Goal: Task Accomplishment & Management: Manage account settings

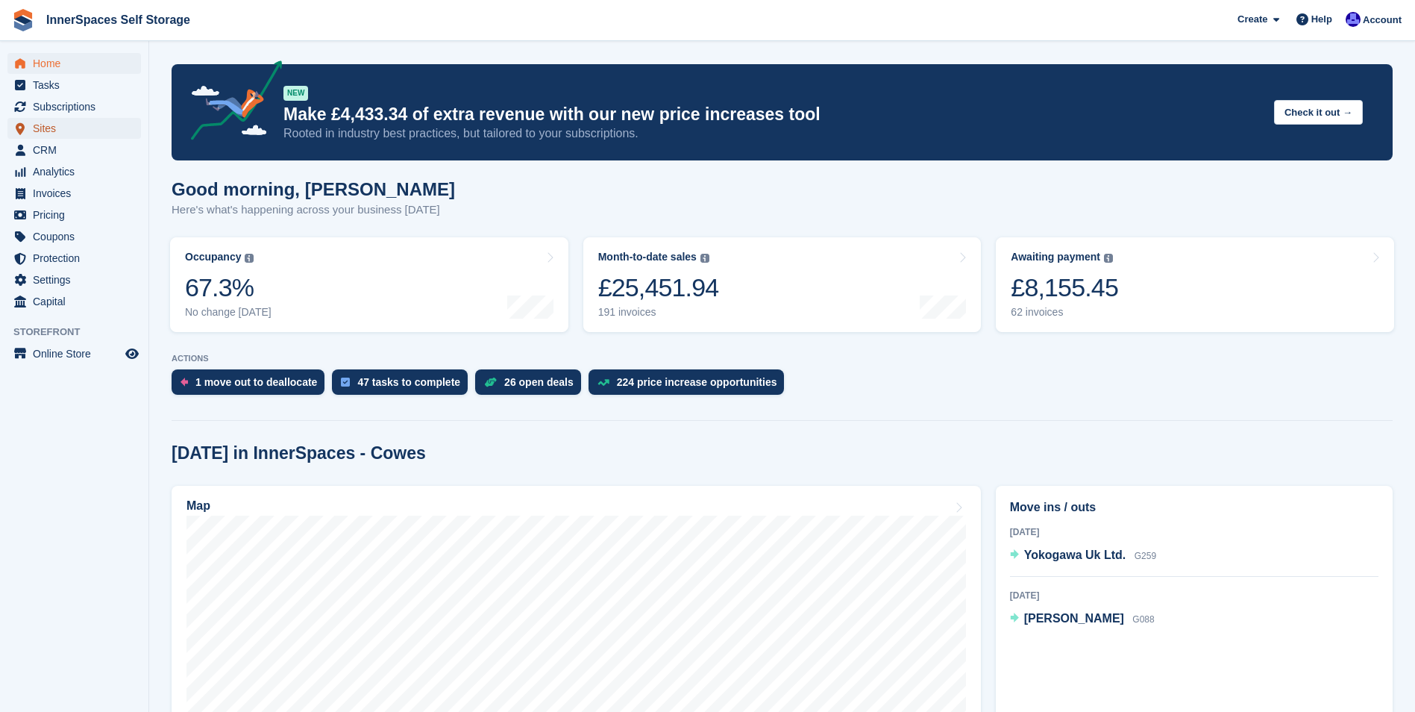
click at [51, 126] on span "Sites" at bounding box center [78, 128] width 90 height 21
click at [60, 83] on span "Tasks" at bounding box center [78, 85] width 90 height 21
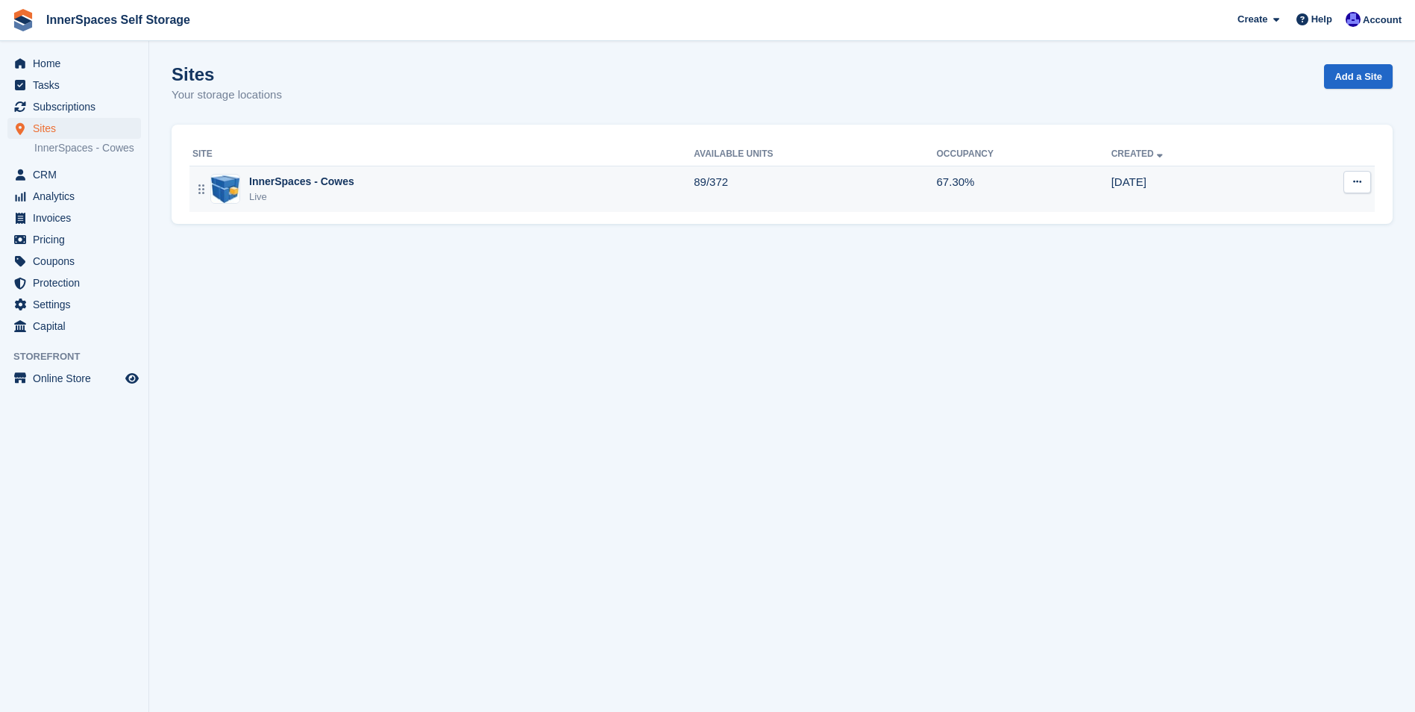
click at [269, 181] on div "InnerSpaces - Cowes" at bounding box center [301, 182] width 105 height 16
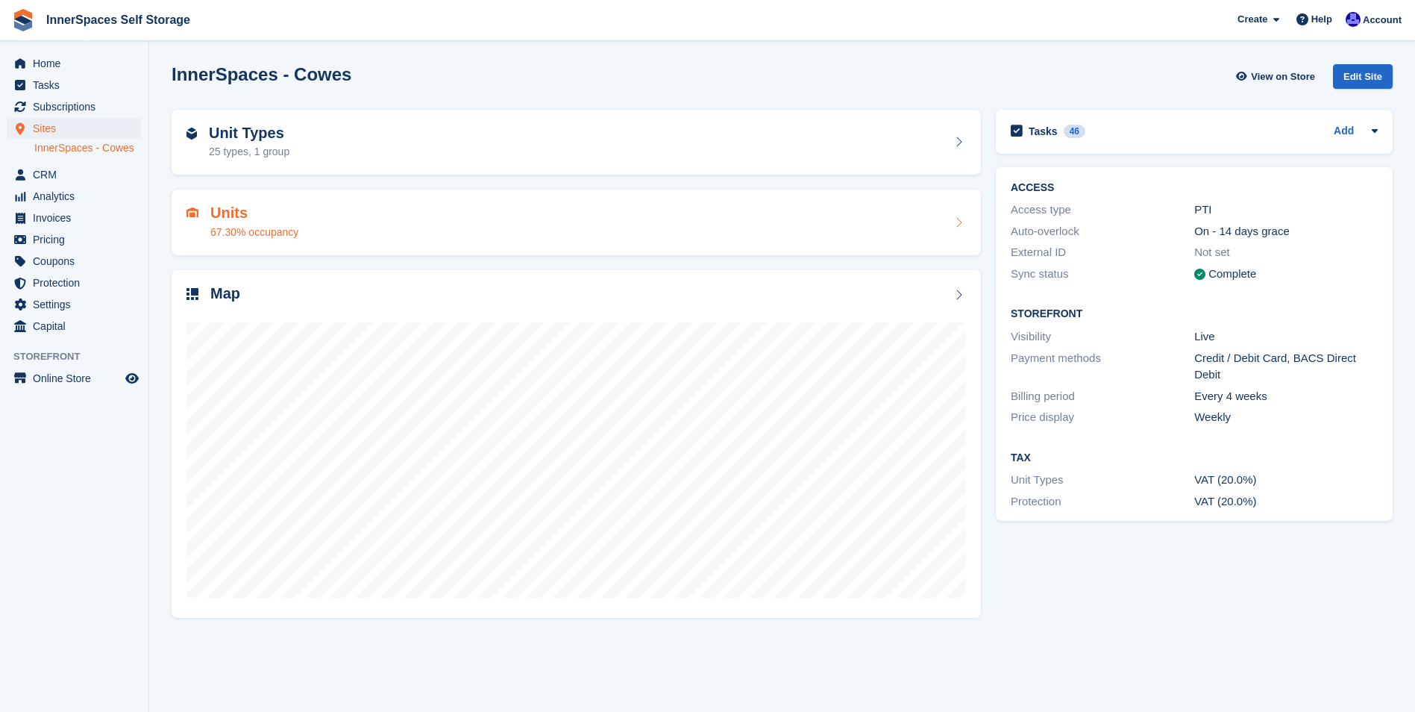
click at [244, 207] on h2 "Units" at bounding box center [254, 212] width 88 height 17
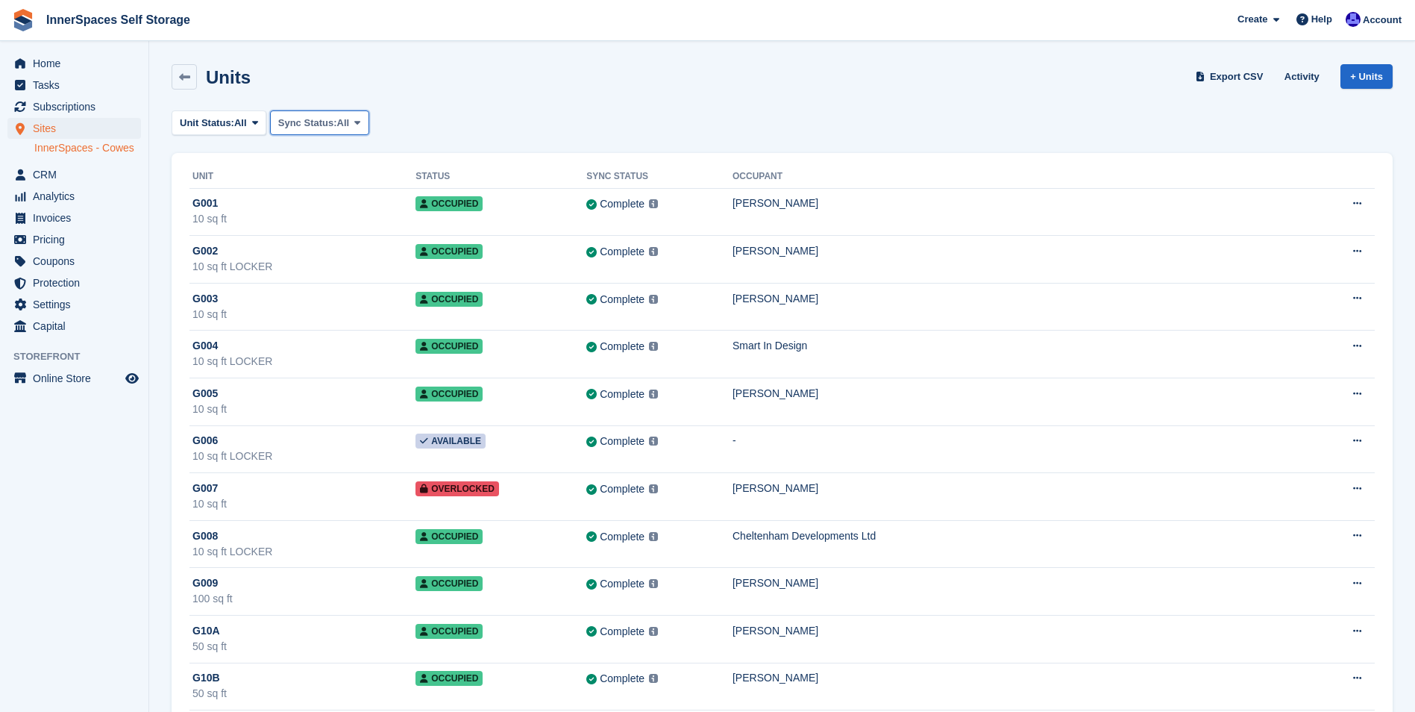
click at [352, 120] on span at bounding box center [357, 122] width 12 height 12
click at [255, 122] on icon at bounding box center [255, 123] width 6 height 10
click at [220, 181] on link "Available" at bounding box center [243, 185] width 130 height 27
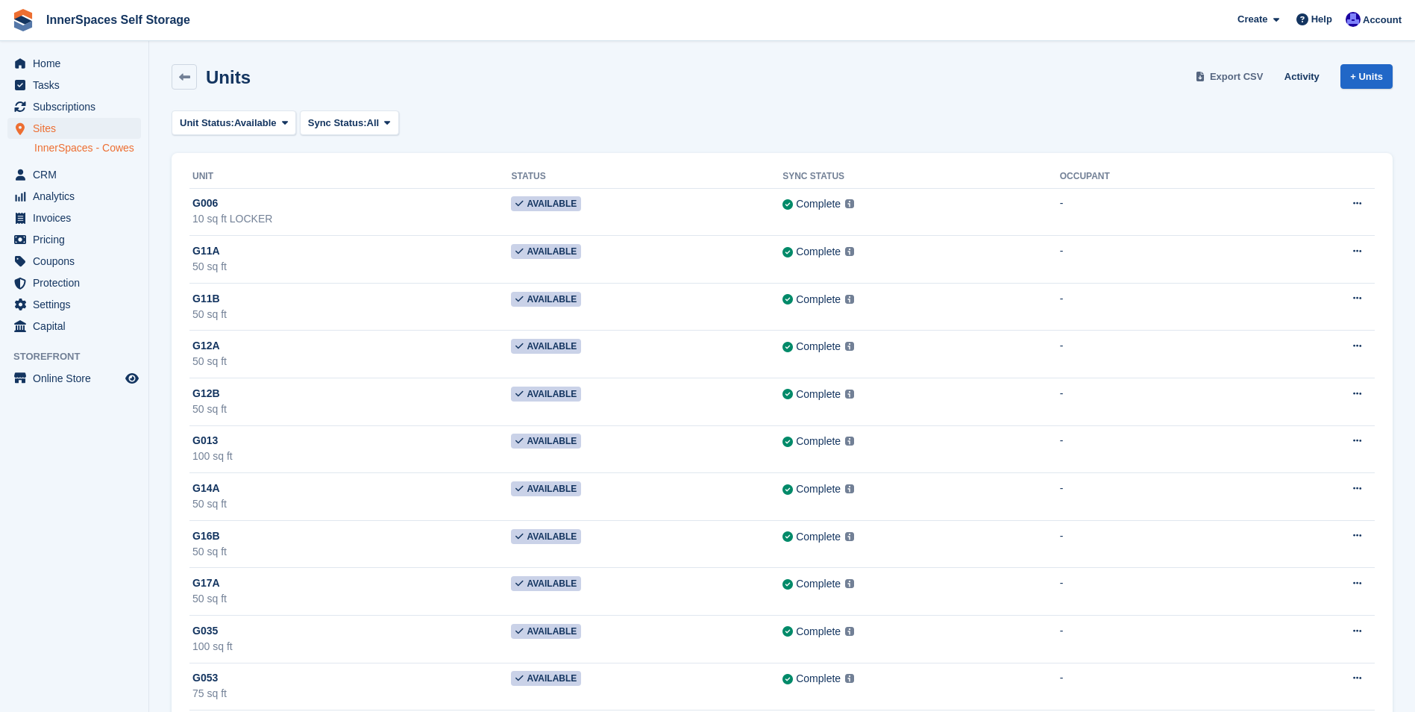
click at [1238, 78] on span "Export CSV" at bounding box center [1237, 76] width 54 height 15
click at [892, 126] on div "Unit Status: Available All Available Reserved Occupied Overlocked Repossessed U…" at bounding box center [782, 122] width 1221 height 25
click at [55, 84] on span "Tasks" at bounding box center [78, 85] width 90 height 21
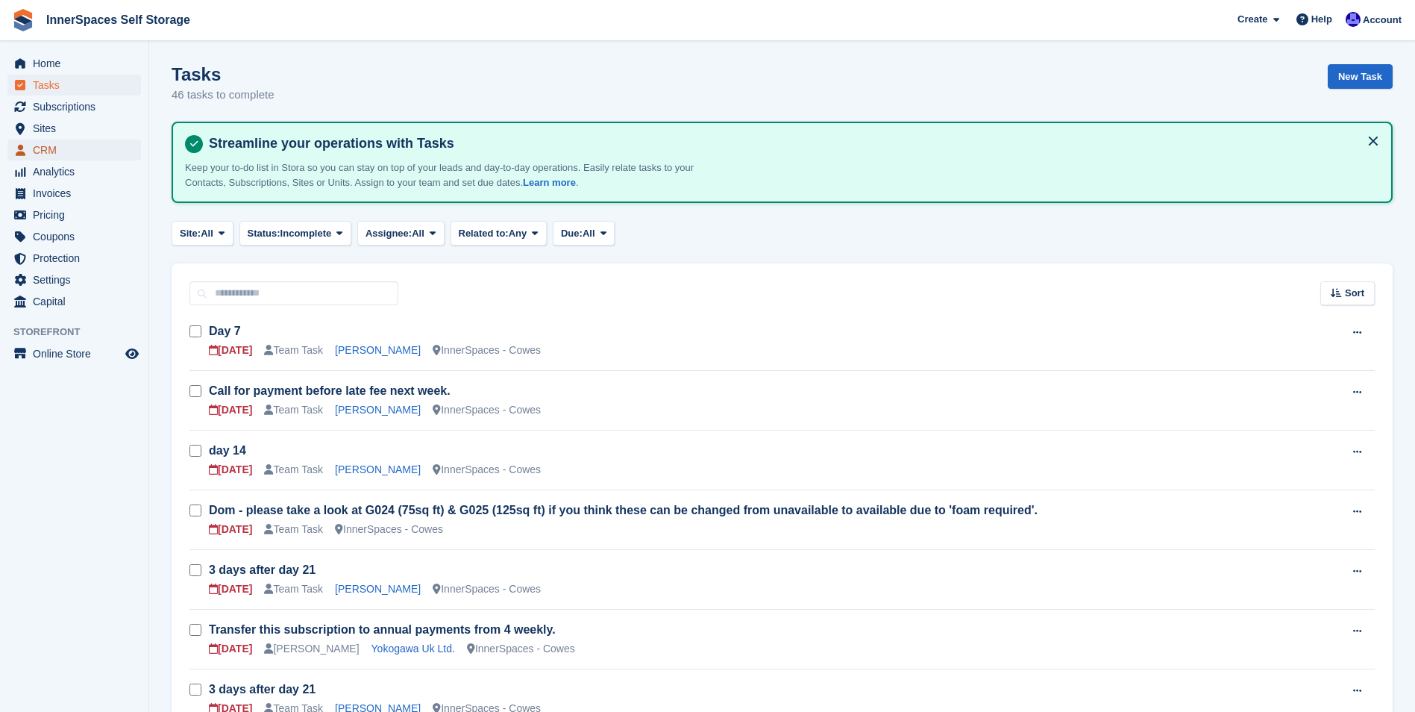
click at [42, 144] on span "CRM" at bounding box center [78, 150] width 90 height 21
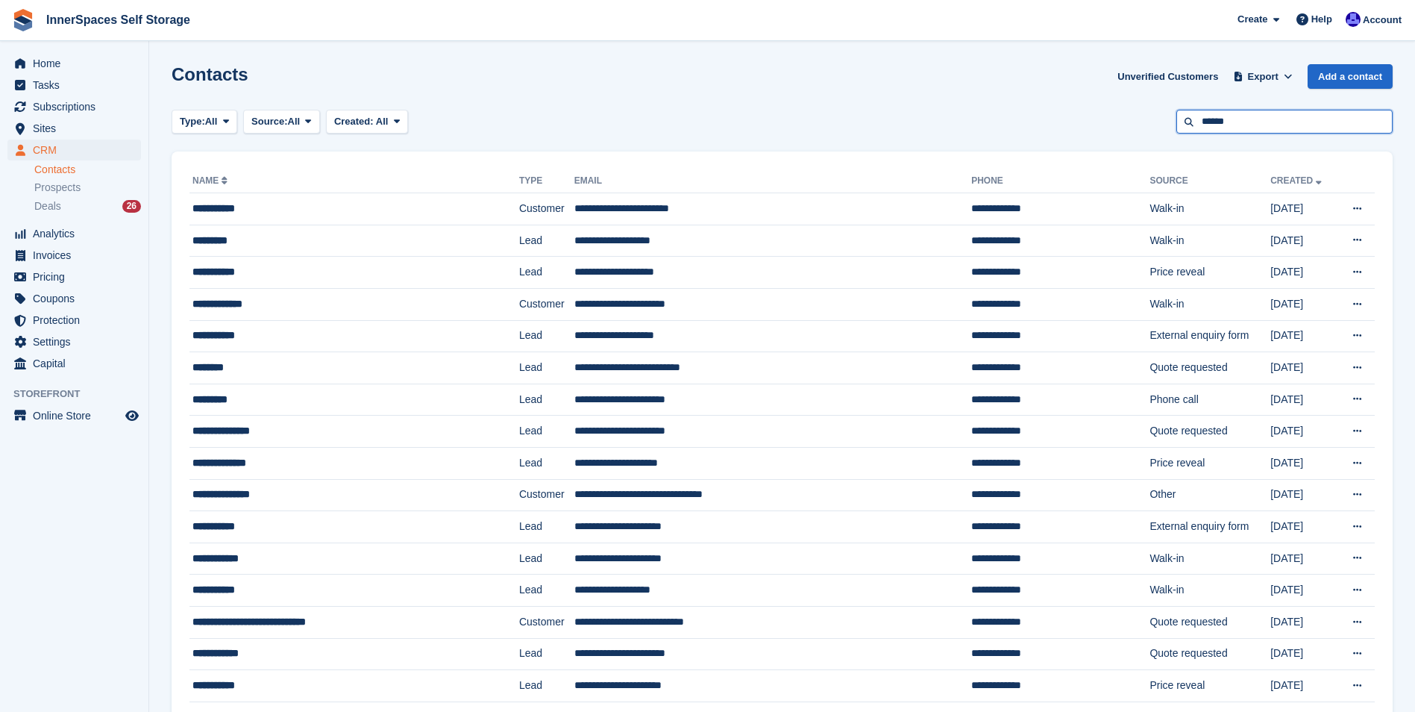
click at [1315, 133] on input "******" at bounding box center [1285, 122] width 216 height 25
type input "******"
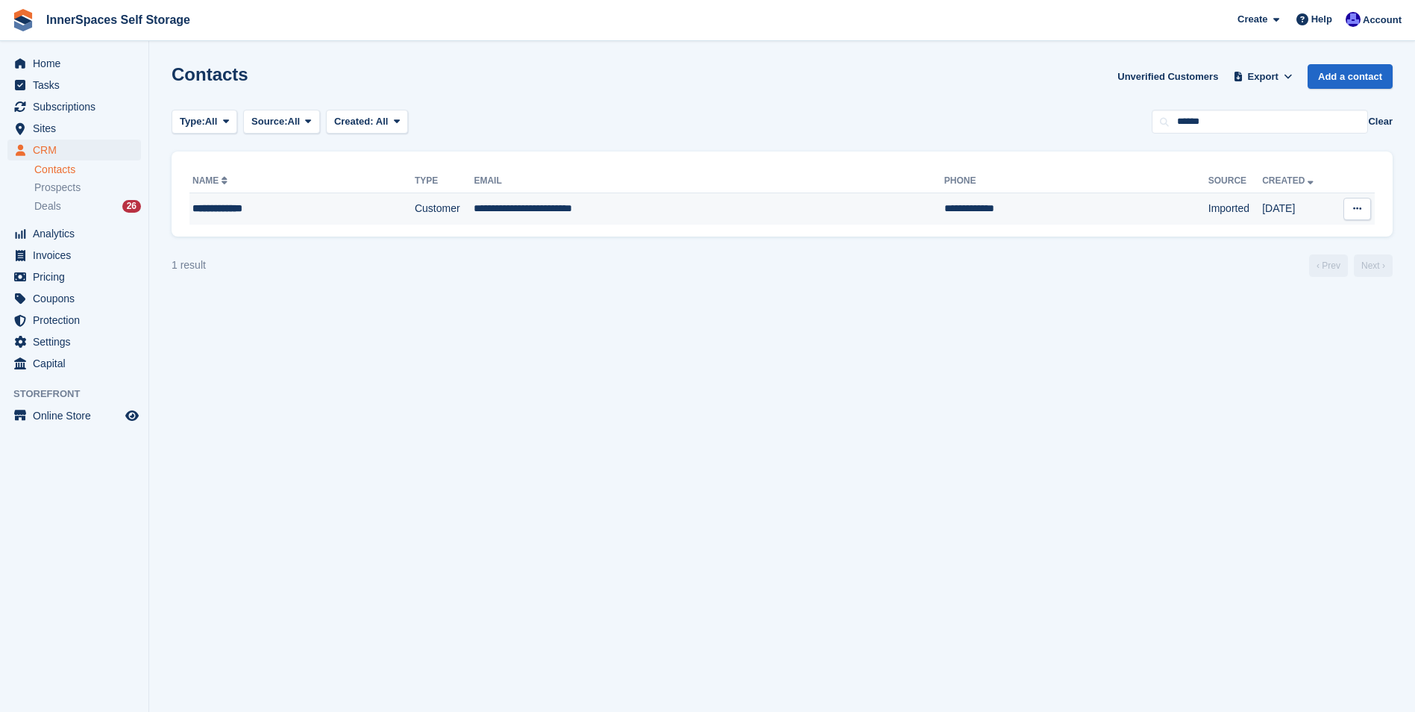
click at [415, 204] on td "Customer" at bounding box center [445, 208] width 60 height 31
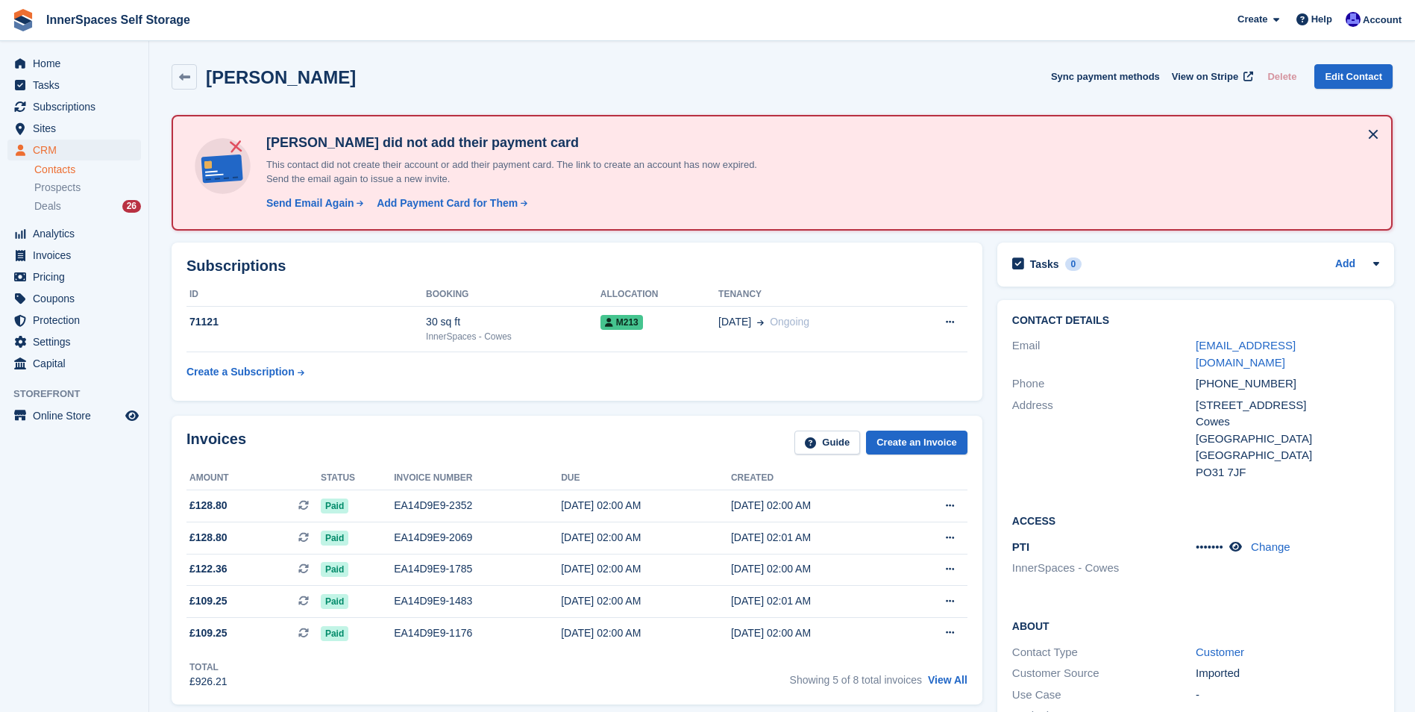
click at [46, 171] on link "Contacts" at bounding box center [87, 170] width 107 height 14
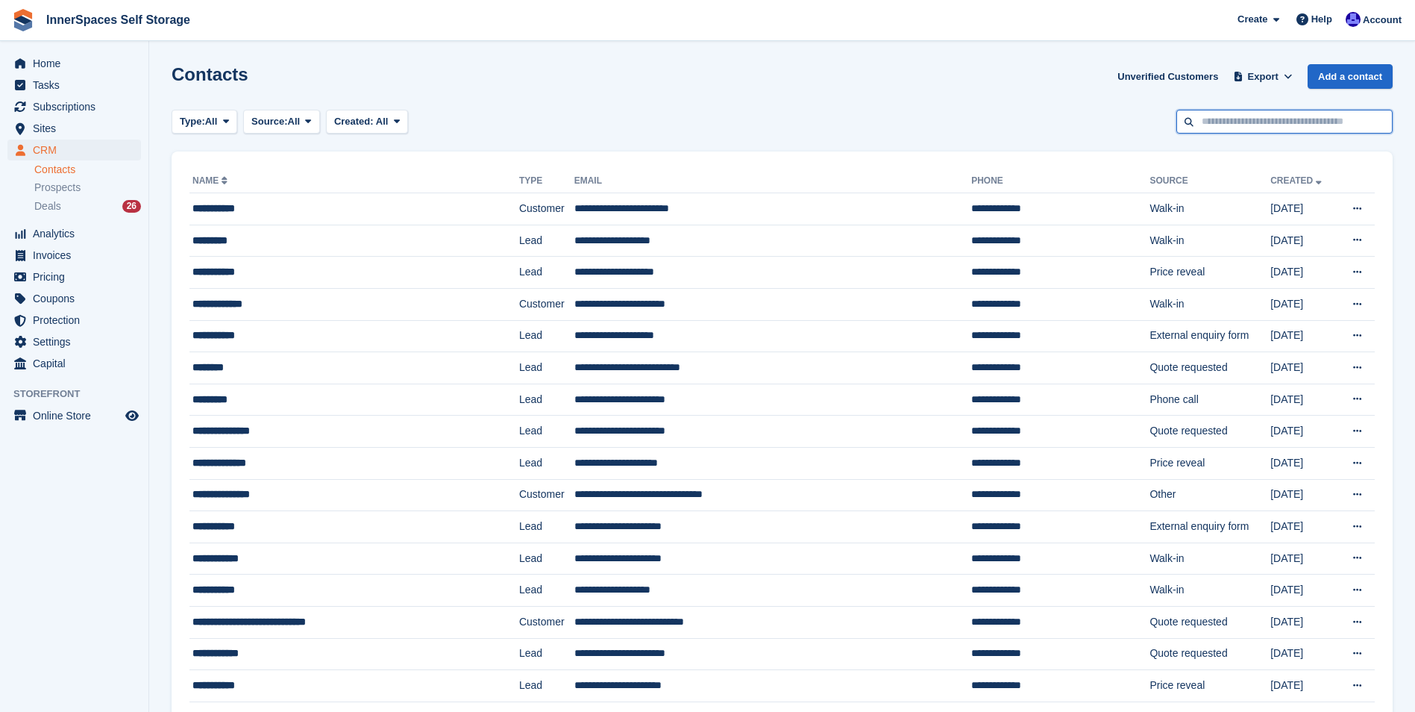
click at [1220, 122] on input "text" at bounding box center [1285, 122] width 216 height 25
type input "*******"
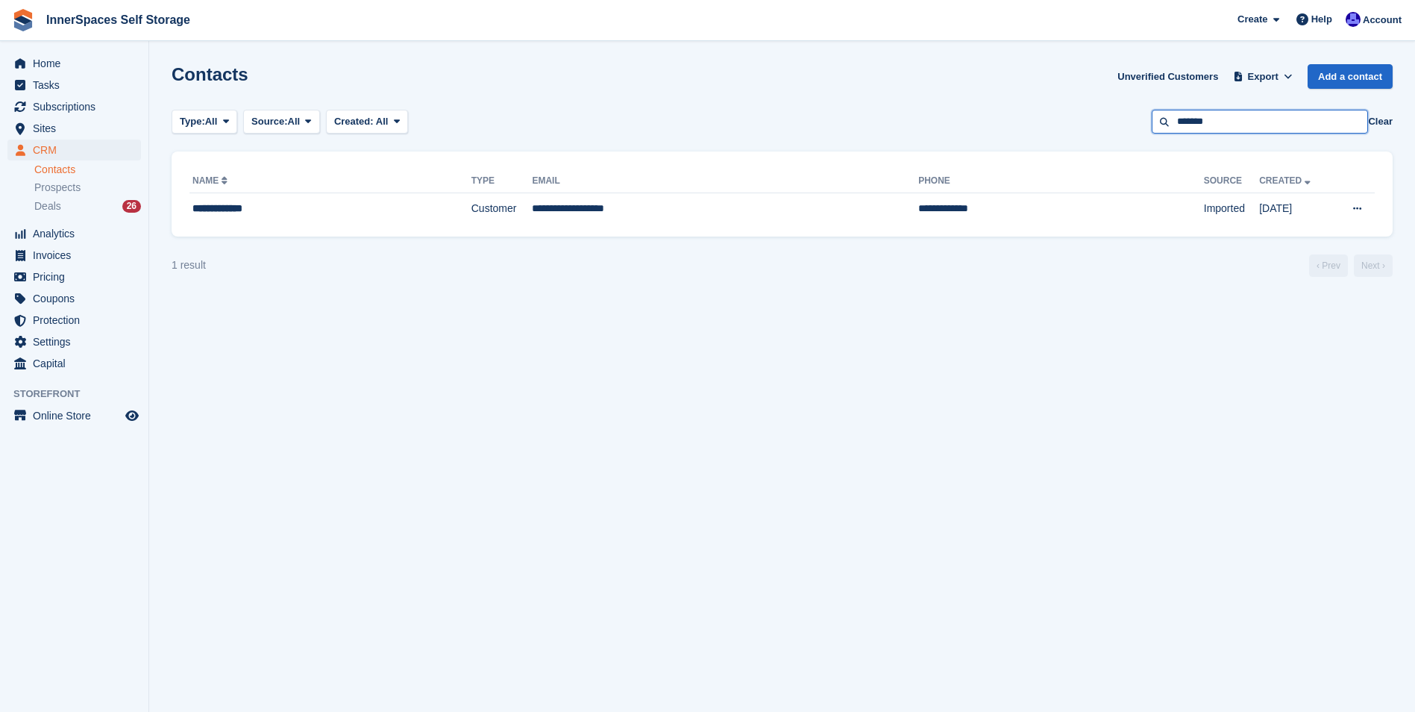
click at [1265, 121] on input "*******" at bounding box center [1260, 122] width 216 height 25
type input "*"
type input "**********"
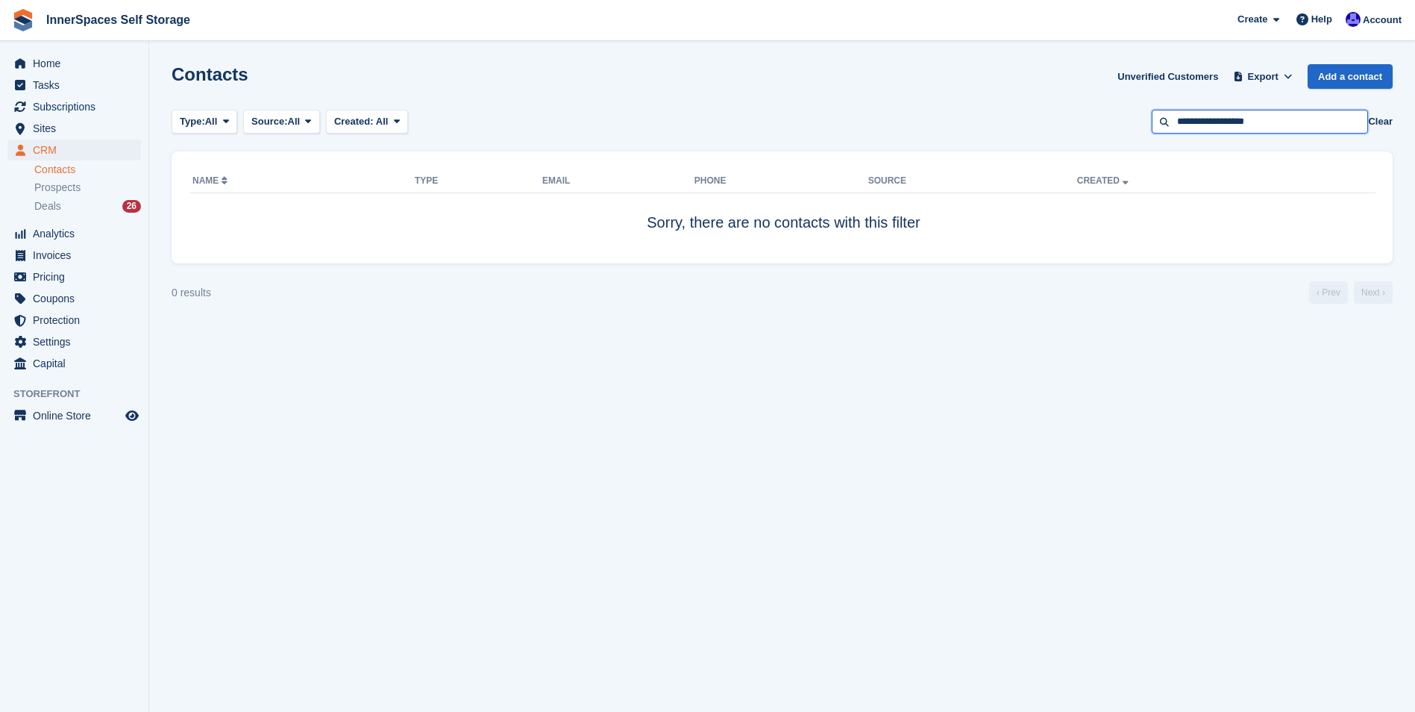
click at [1265, 121] on input "**********" at bounding box center [1260, 122] width 216 height 25
type input "**********"
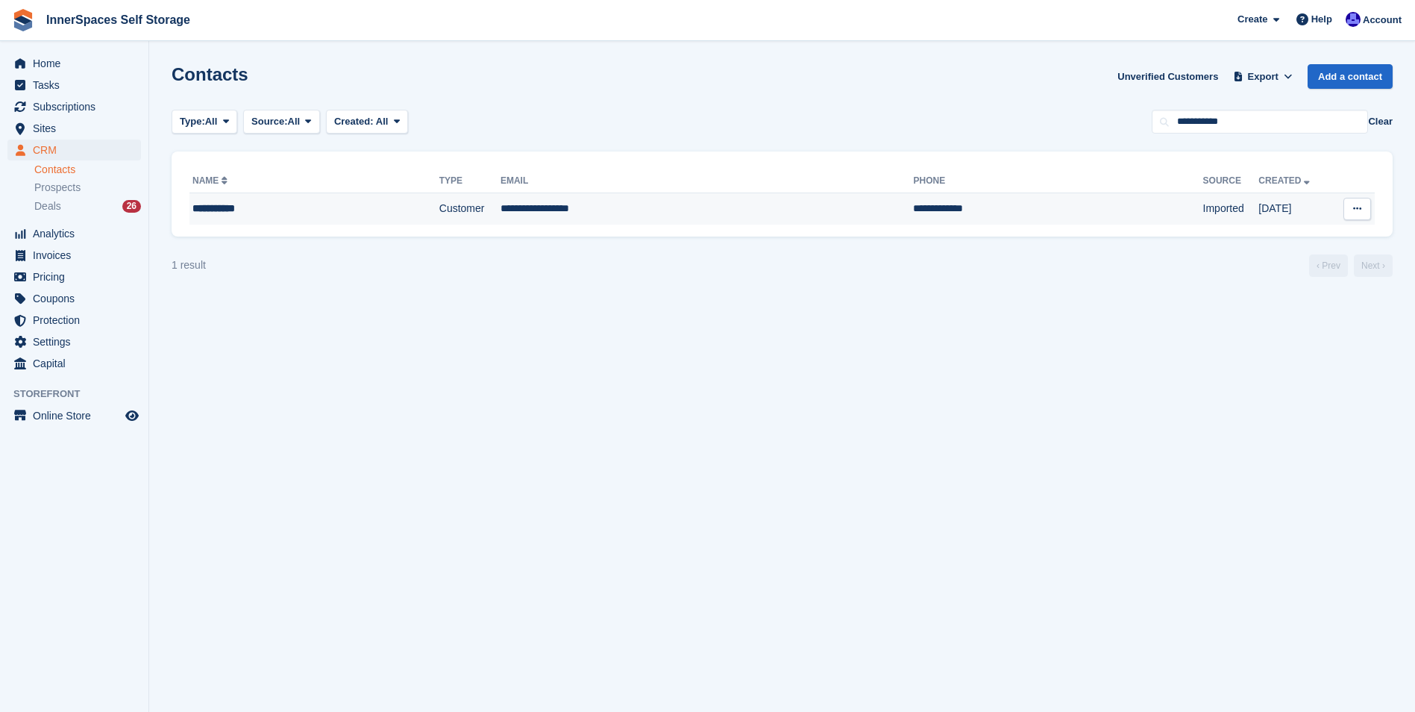
click at [541, 212] on td "**********" at bounding box center [707, 208] width 413 height 31
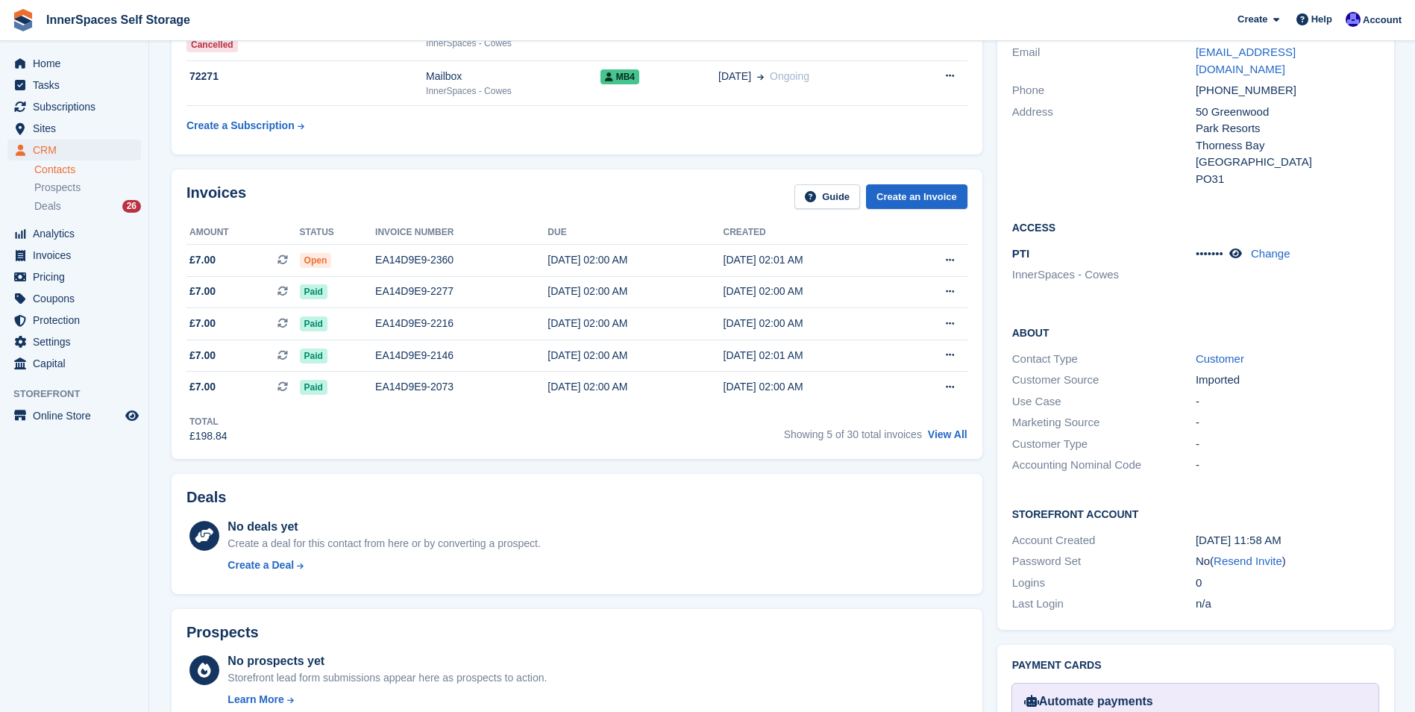
scroll to position [298, 0]
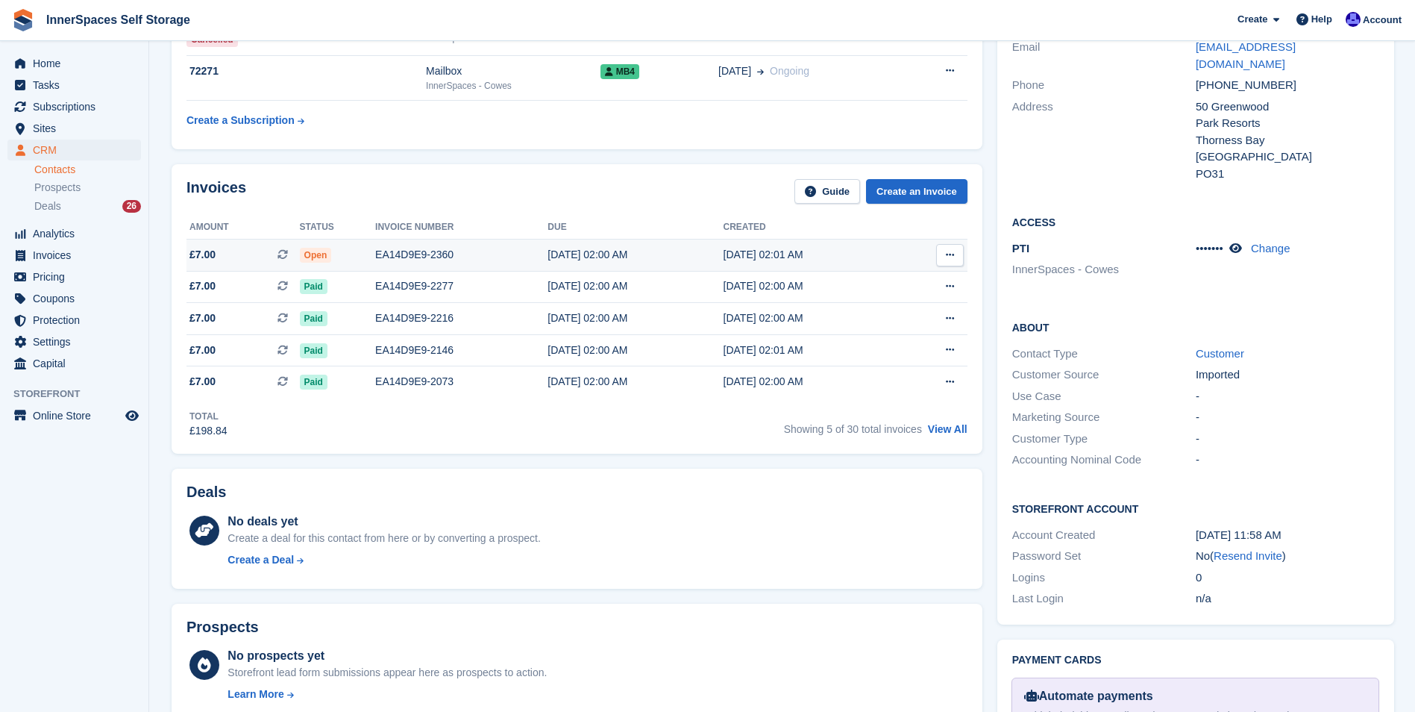
click at [487, 249] on div "EA14D9E9-2360" at bounding box center [461, 255] width 172 height 16
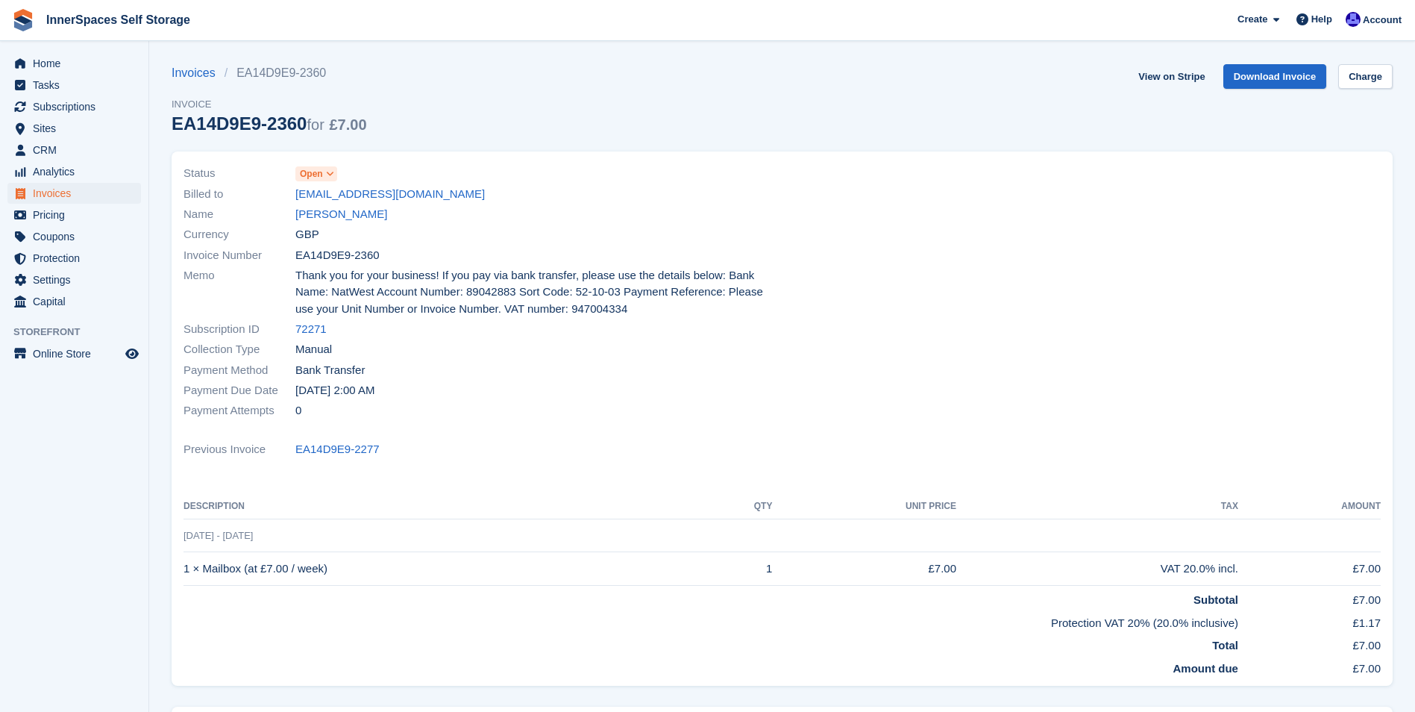
click at [332, 172] on icon at bounding box center [330, 173] width 8 height 9
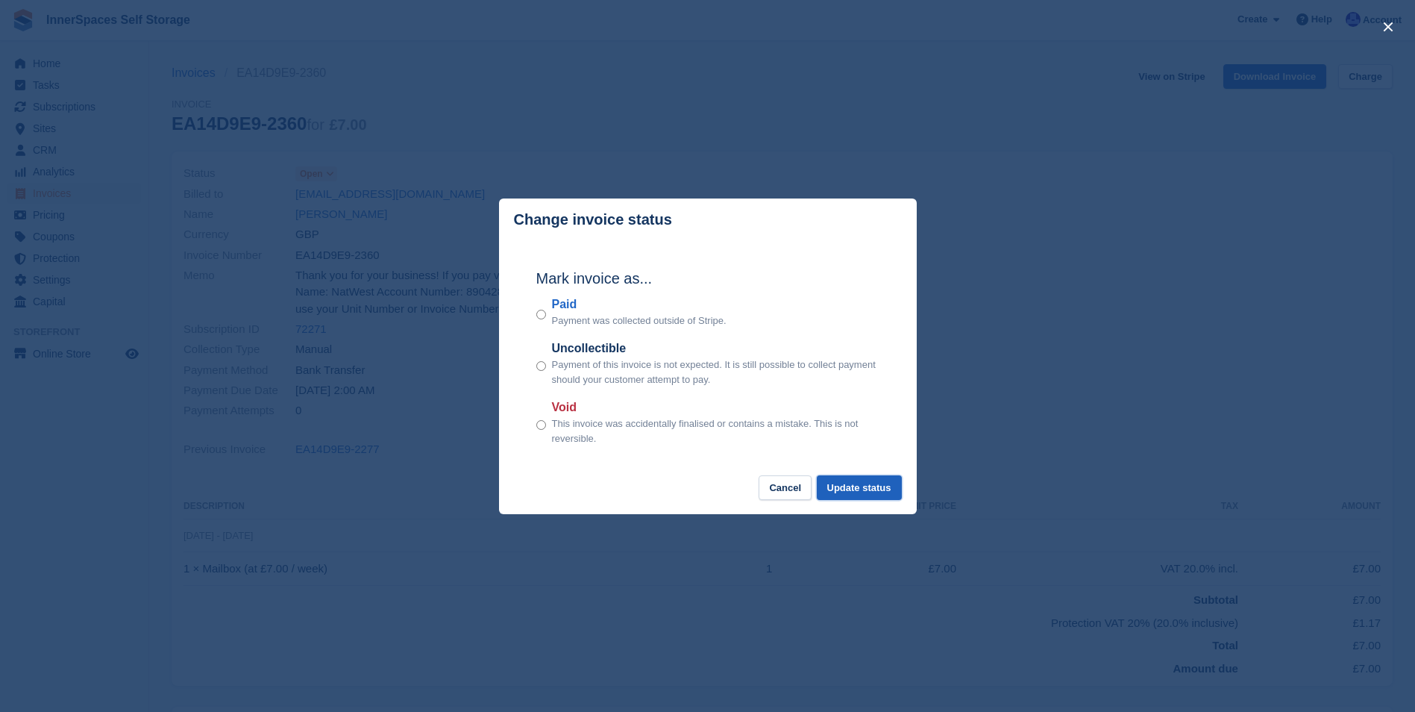
click at [877, 490] on button "Update status" at bounding box center [859, 487] width 85 height 25
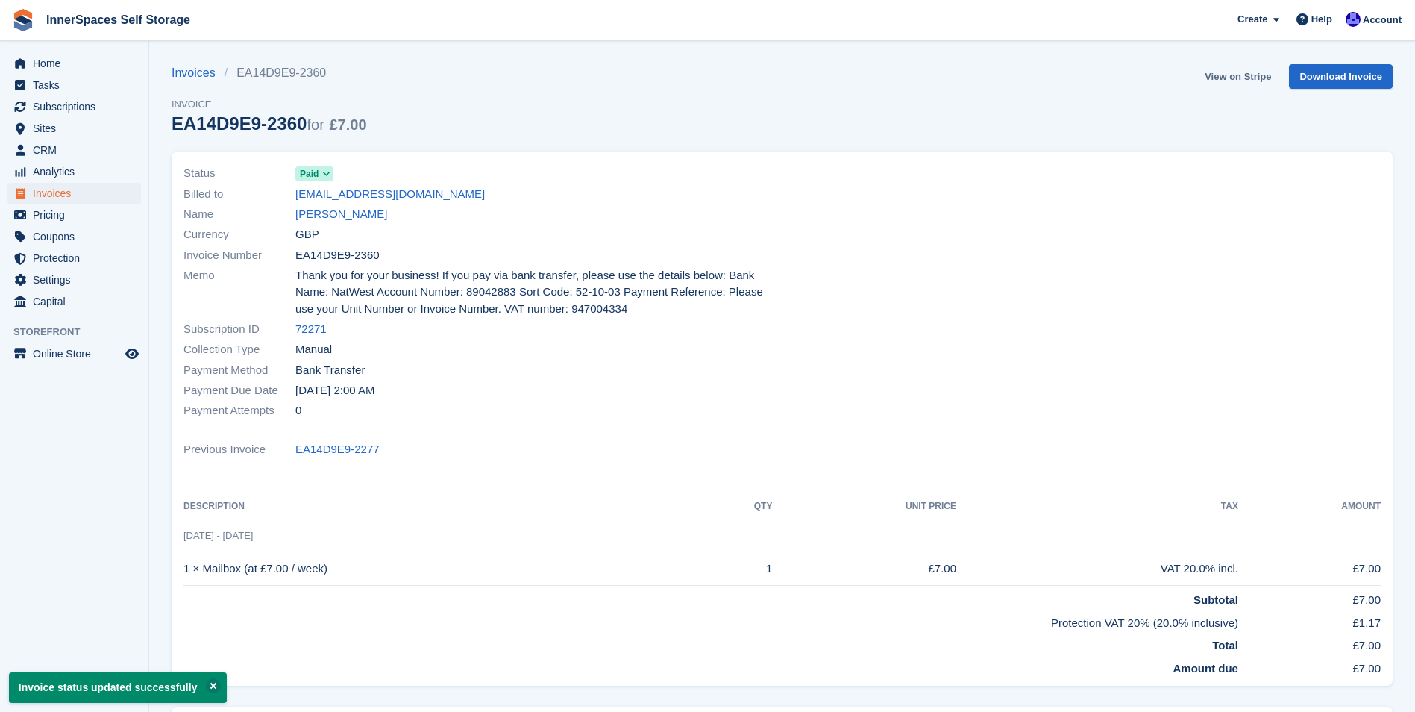
click at [1228, 80] on link "View on Stripe" at bounding box center [1238, 76] width 78 height 25
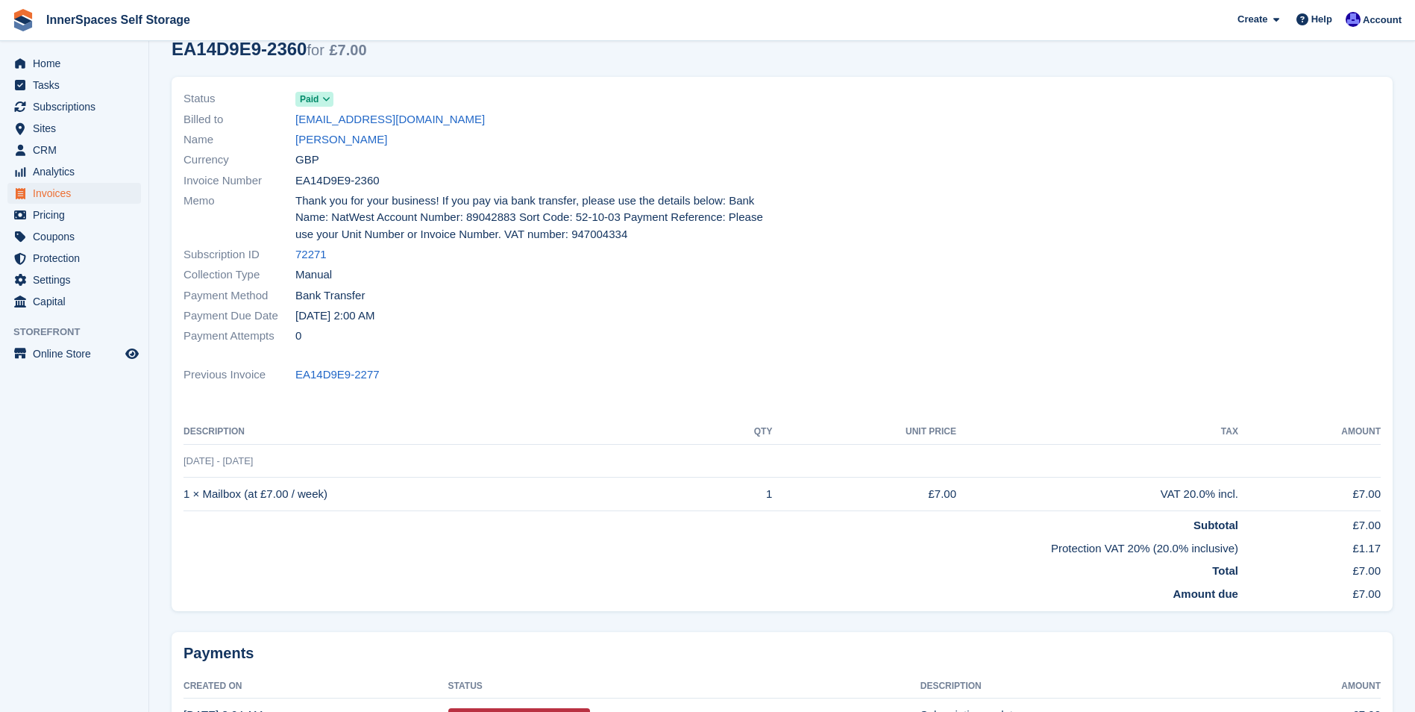
click at [1093, 330] on div at bounding box center [1087, 217] width 608 height 275
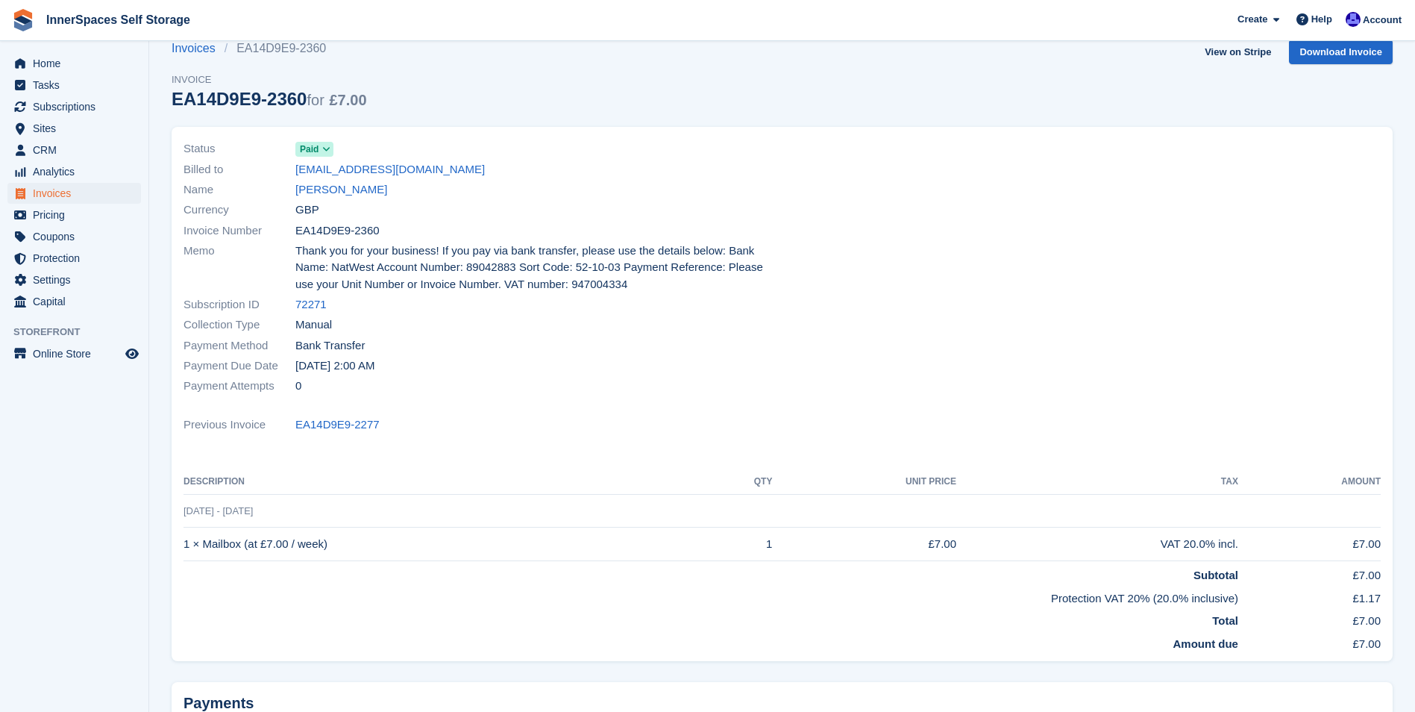
scroll to position [0, 0]
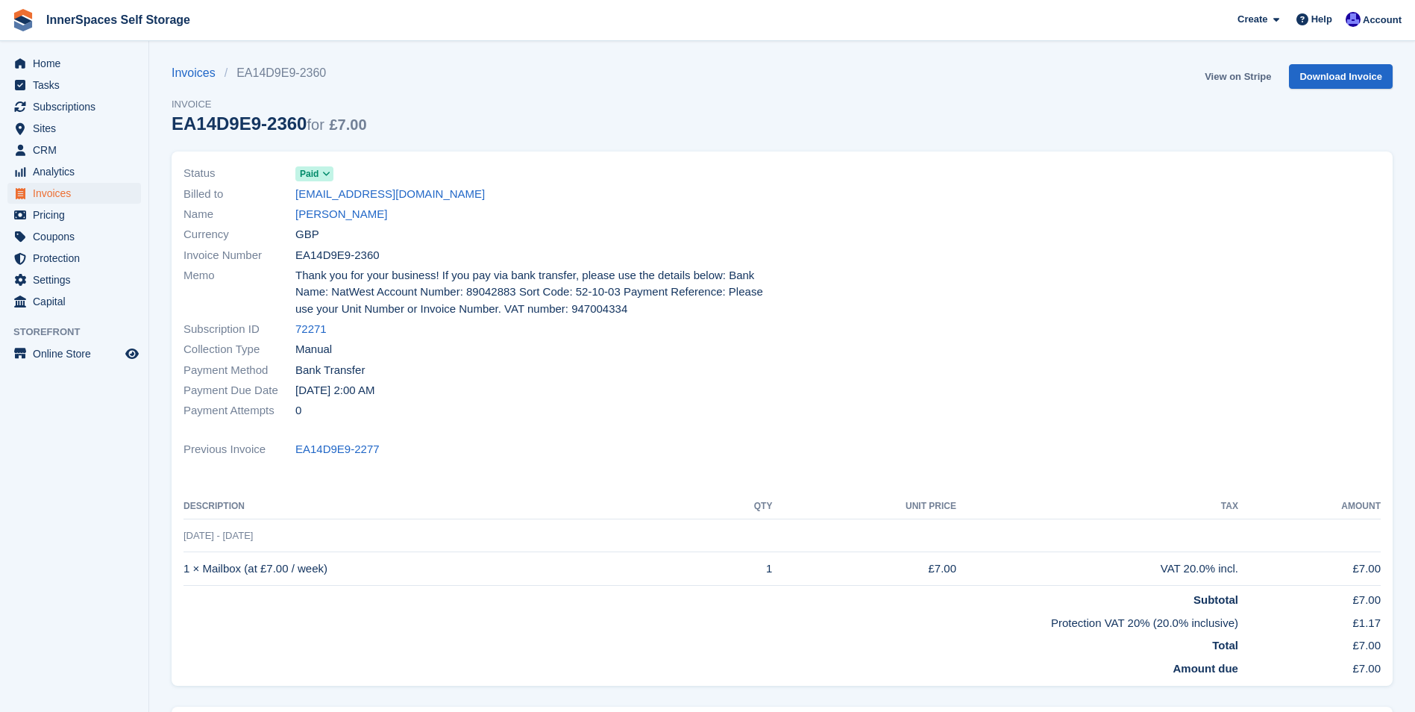
click at [1236, 76] on link "View on Stripe" at bounding box center [1238, 76] width 78 height 25
click at [315, 214] on link "Simon Hoare" at bounding box center [341, 214] width 92 height 17
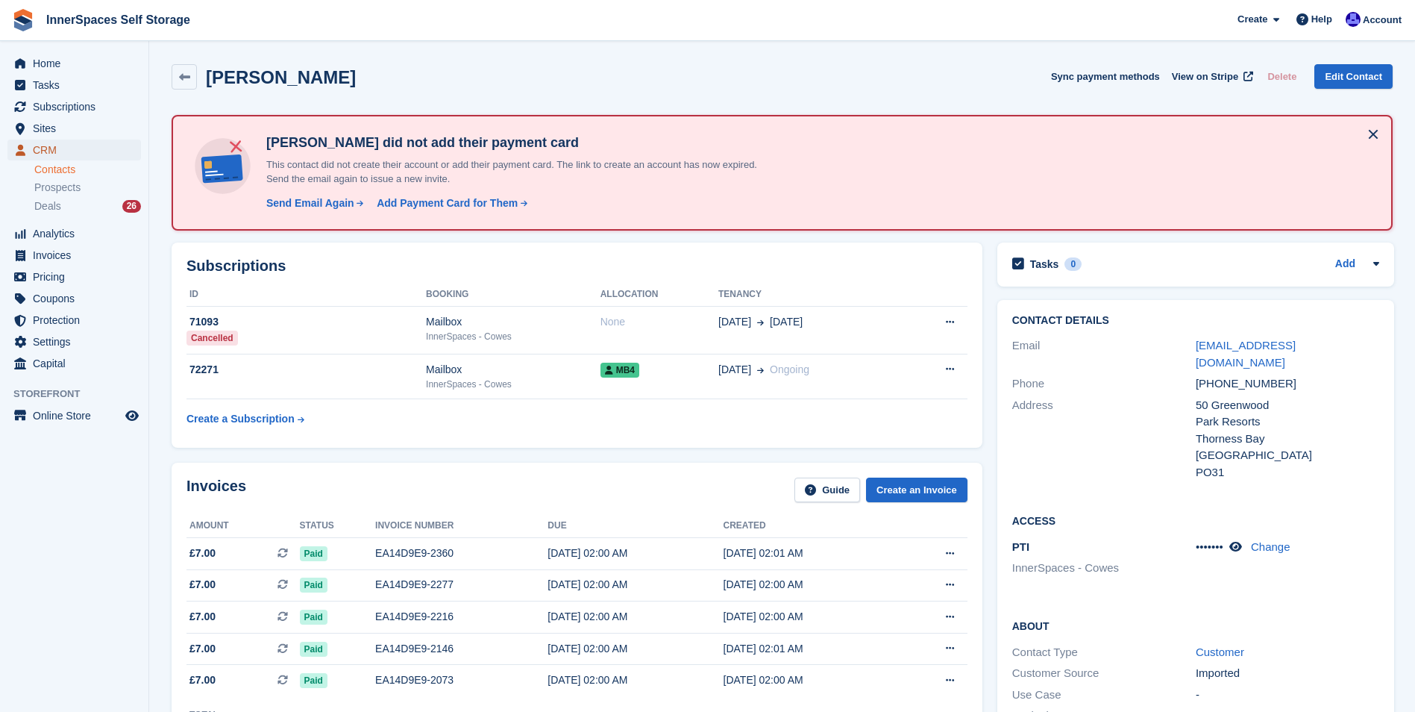
click at [40, 152] on span "CRM" at bounding box center [78, 150] width 90 height 21
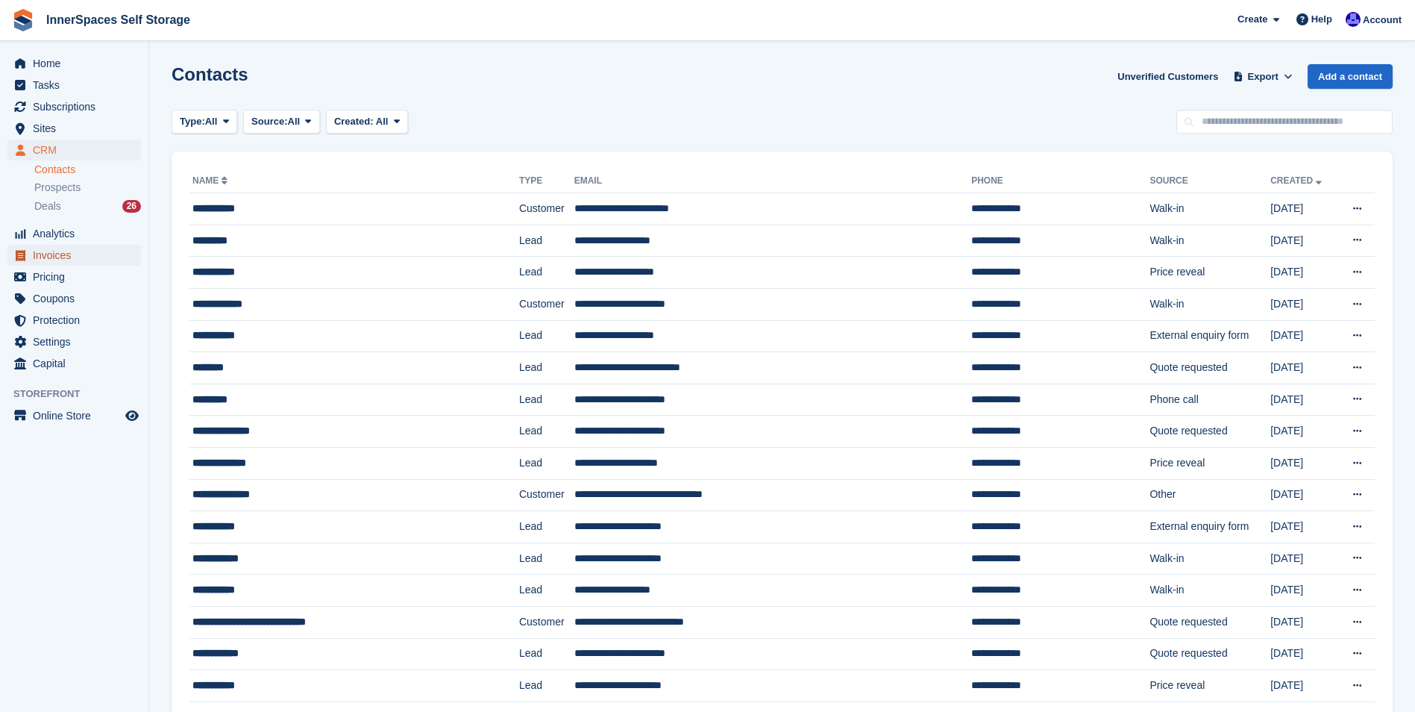
click at [54, 255] on span "Invoices" at bounding box center [78, 255] width 90 height 21
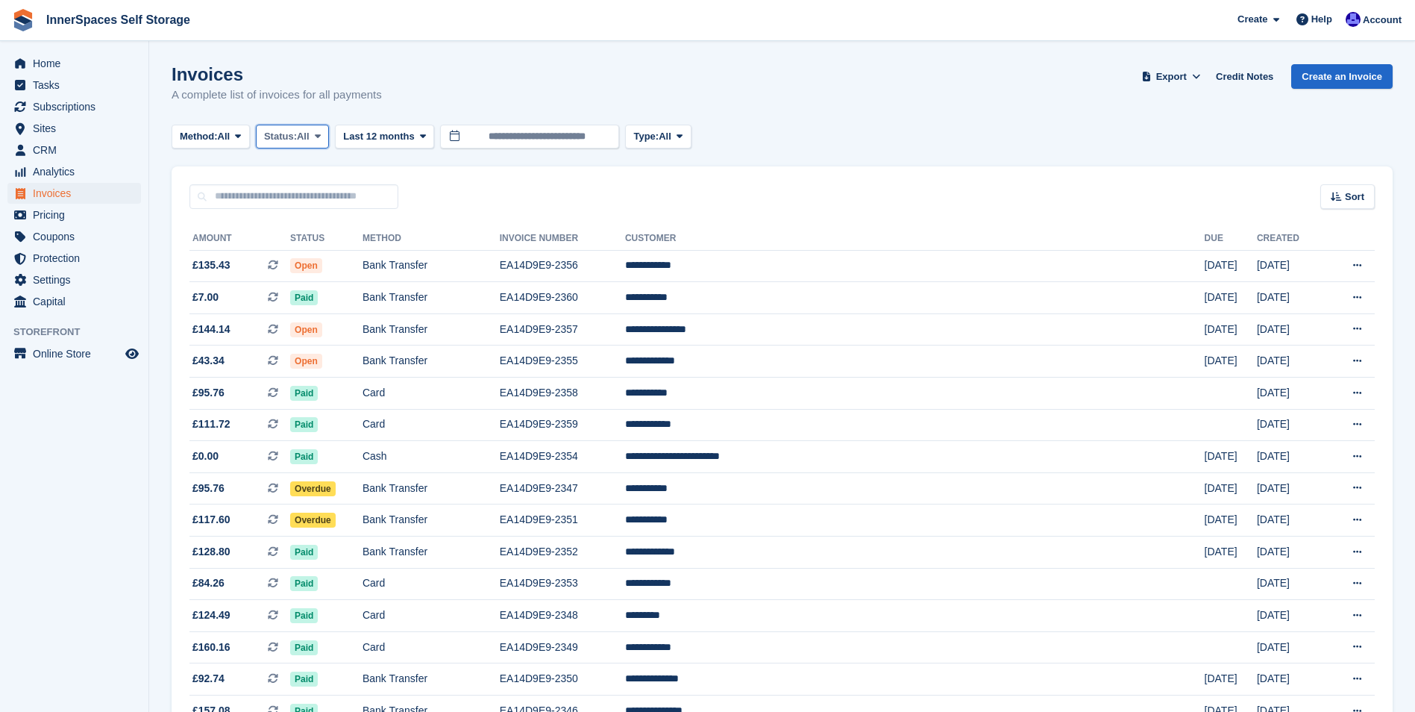
click at [321, 138] on icon at bounding box center [318, 136] width 6 height 10
click at [293, 259] on link "Open" at bounding box center [328, 252] width 130 height 27
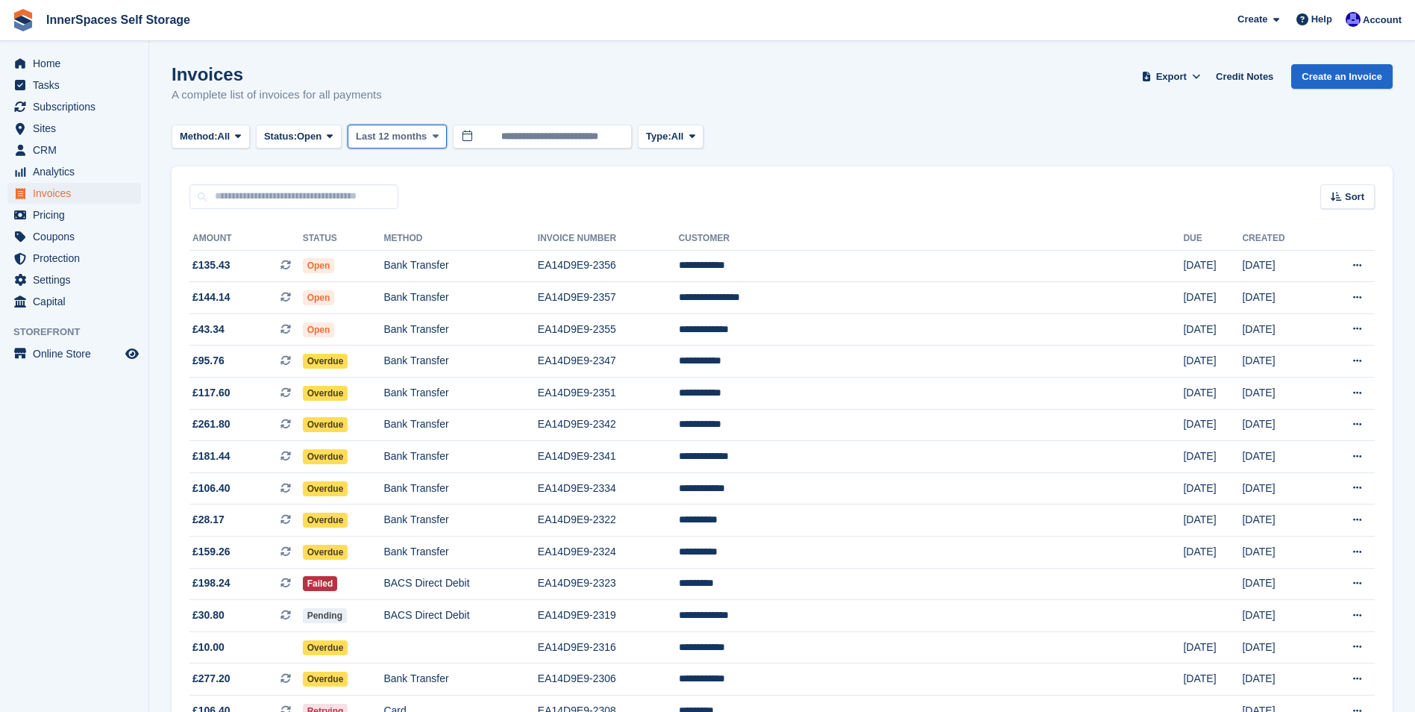
click at [430, 134] on span at bounding box center [436, 137] width 12 height 12
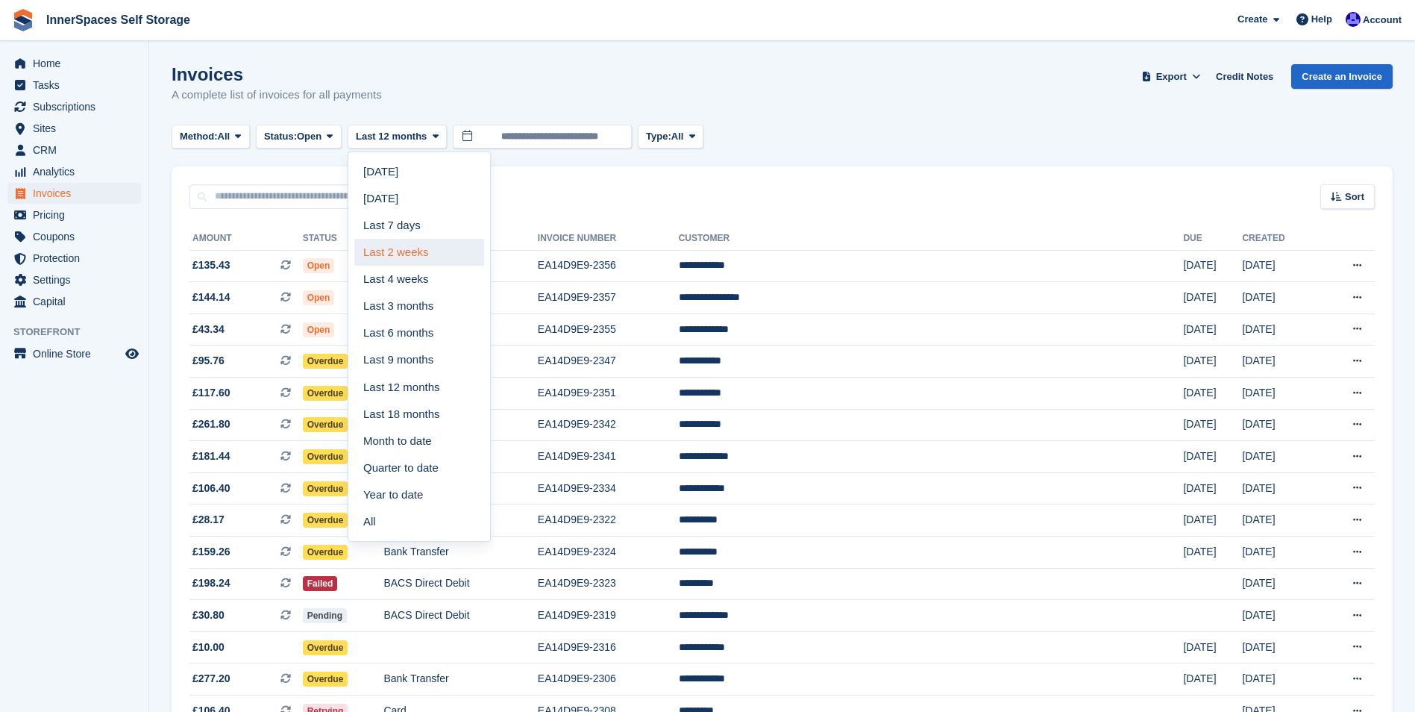
click at [409, 248] on link "Last 2 weeks" at bounding box center [419, 252] width 130 height 27
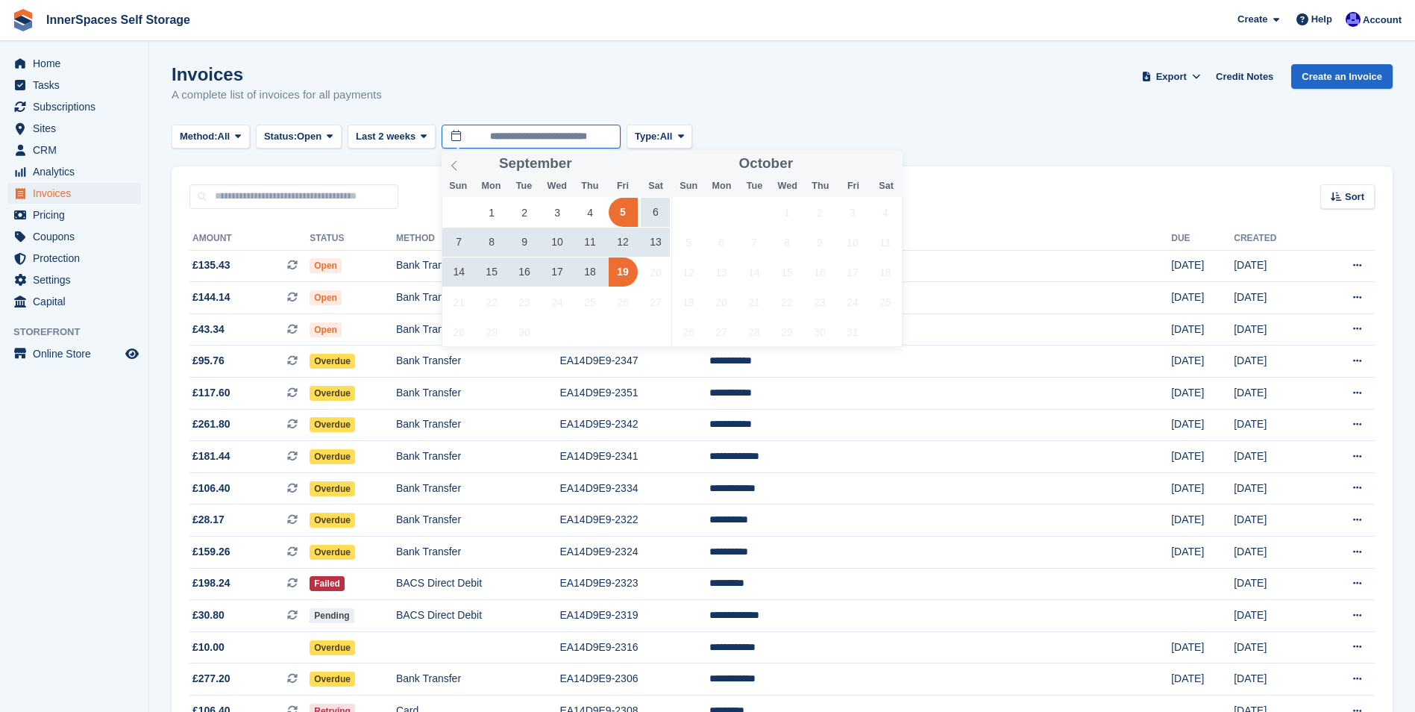
click at [531, 137] on input "**********" at bounding box center [531, 137] width 179 height 25
click at [622, 214] on span "5" at bounding box center [623, 212] width 29 height 29
type input "**********"
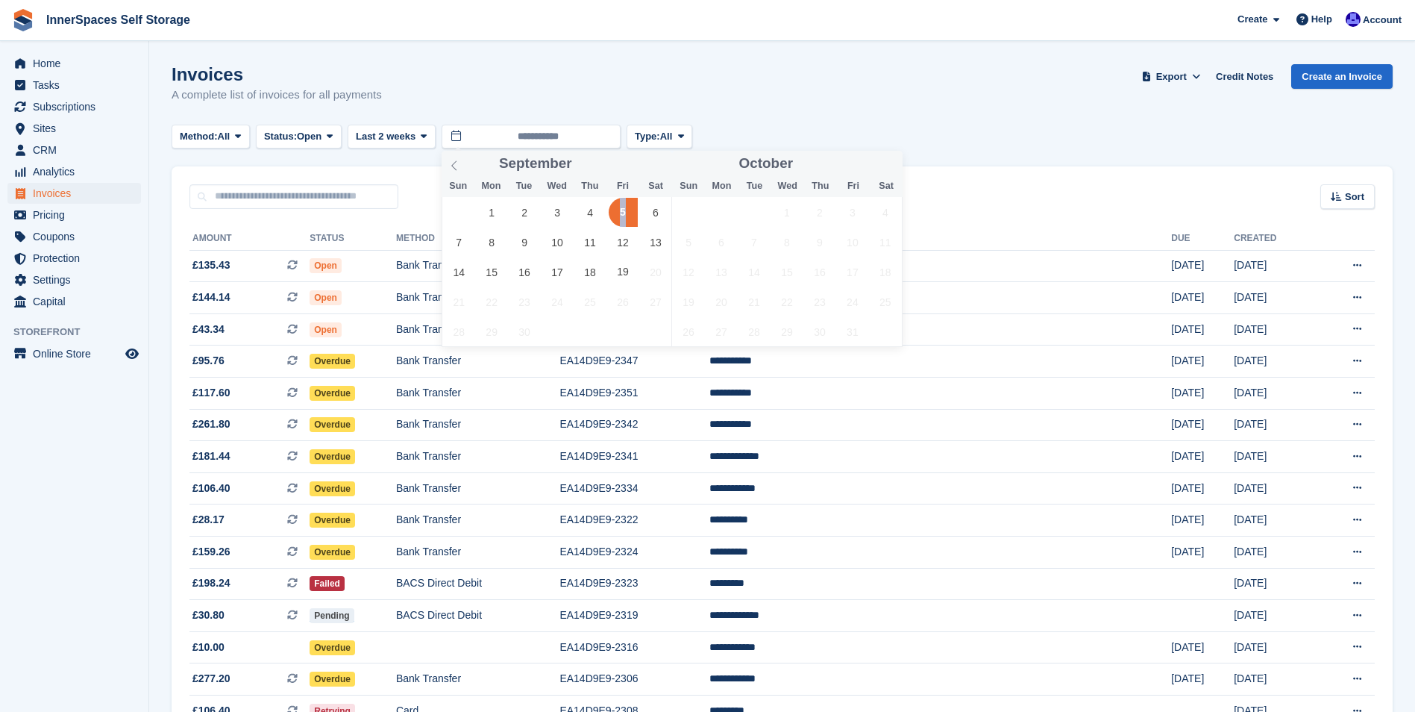
click at [622, 214] on span "5" at bounding box center [623, 212] width 29 height 29
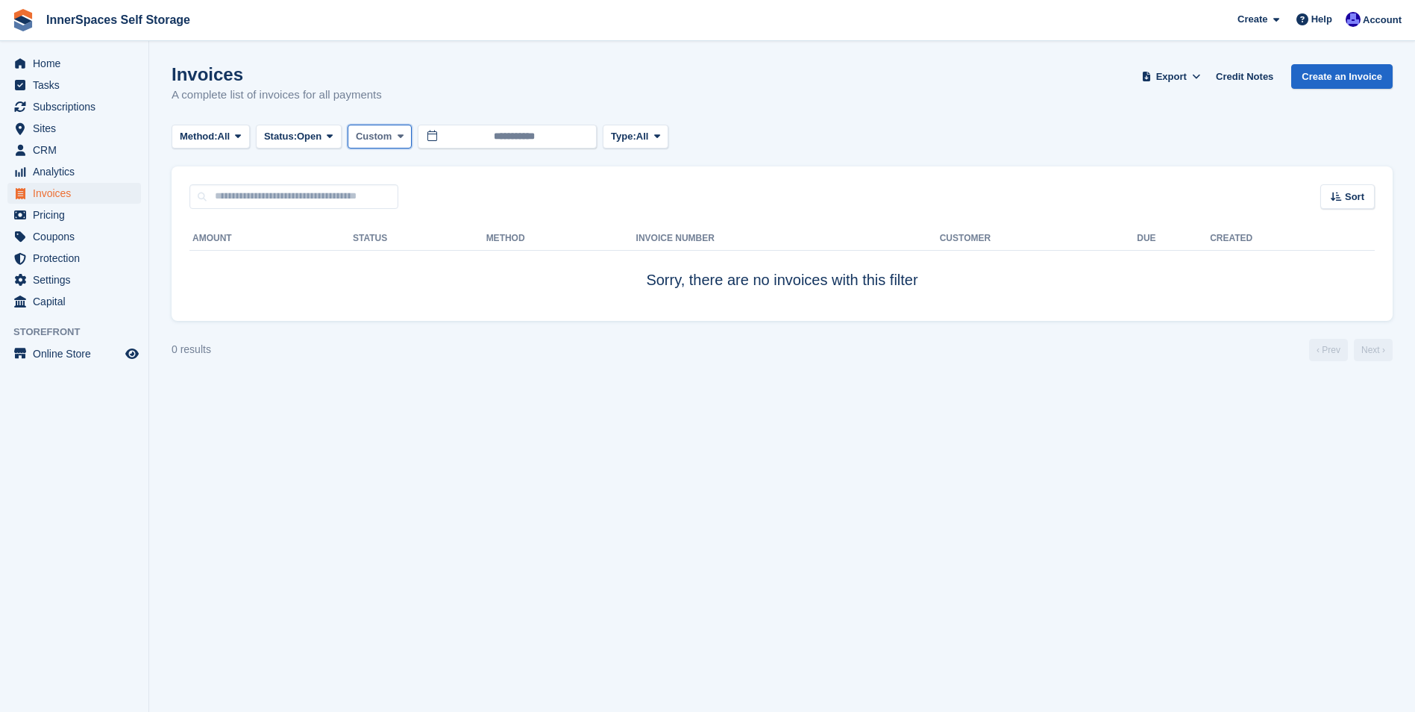
click at [396, 134] on button "Custom" at bounding box center [380, 137] width 64 height 25
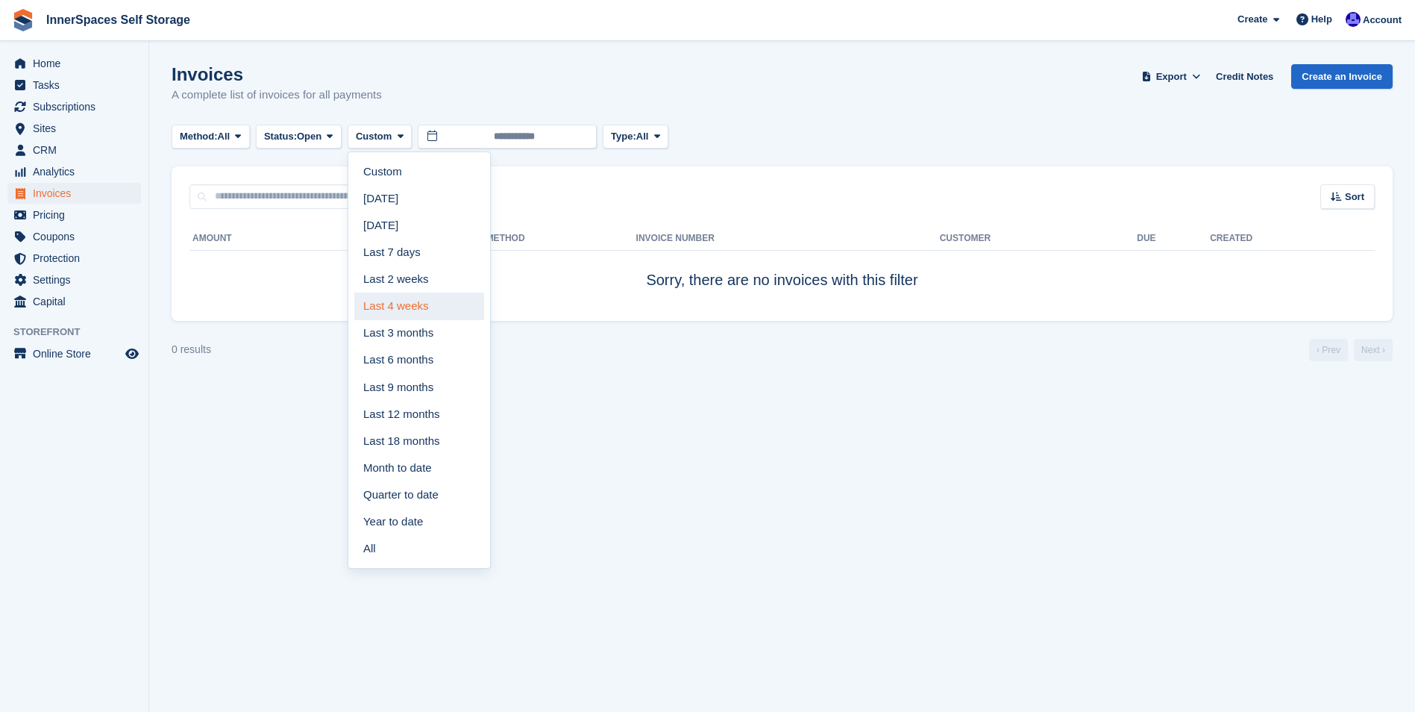
click at [410, 307] on link "Last 4 weeks" at bounding box center [419, 305] width 130 height 27
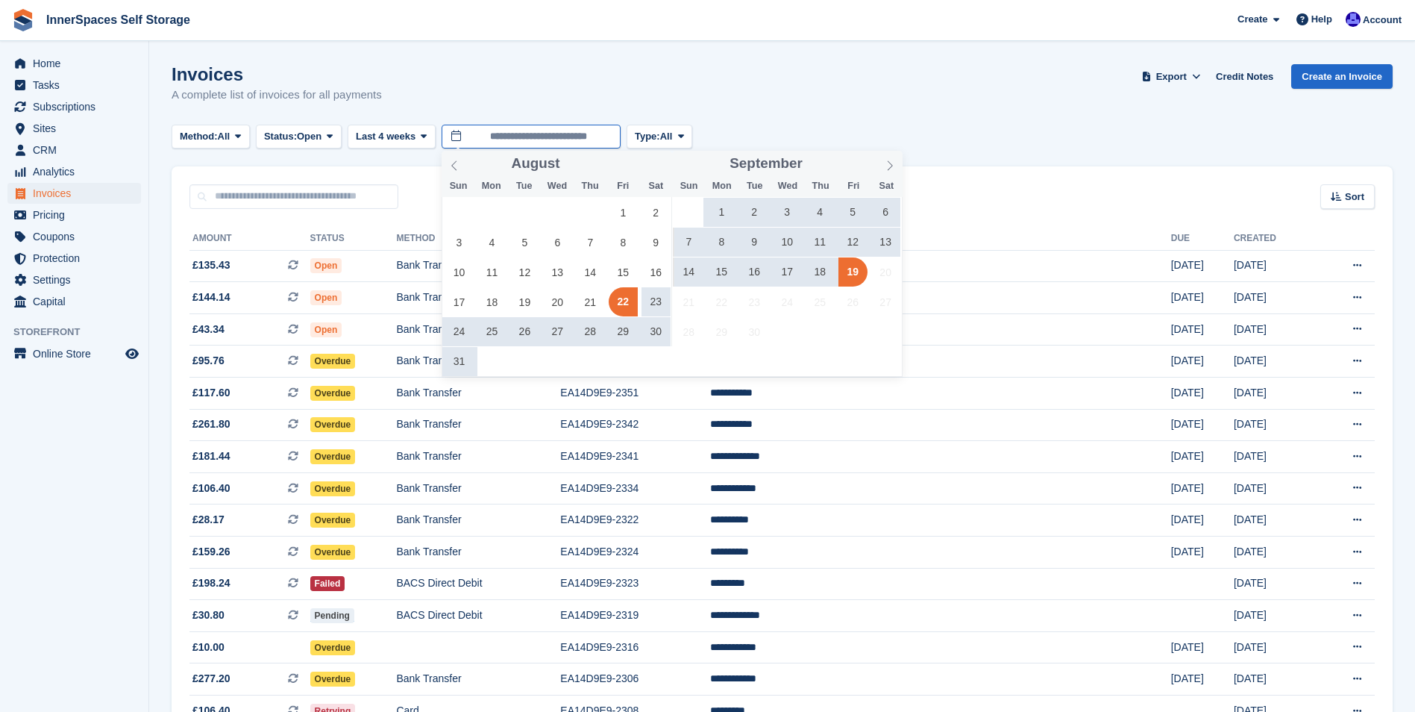
click at [542, 134] on input "**********" at bounding box center [531, 137] width 179 height 25
click at [626, 304] on span "22" at bounding box center [623, 301] width 29 height 29
type input "**********"
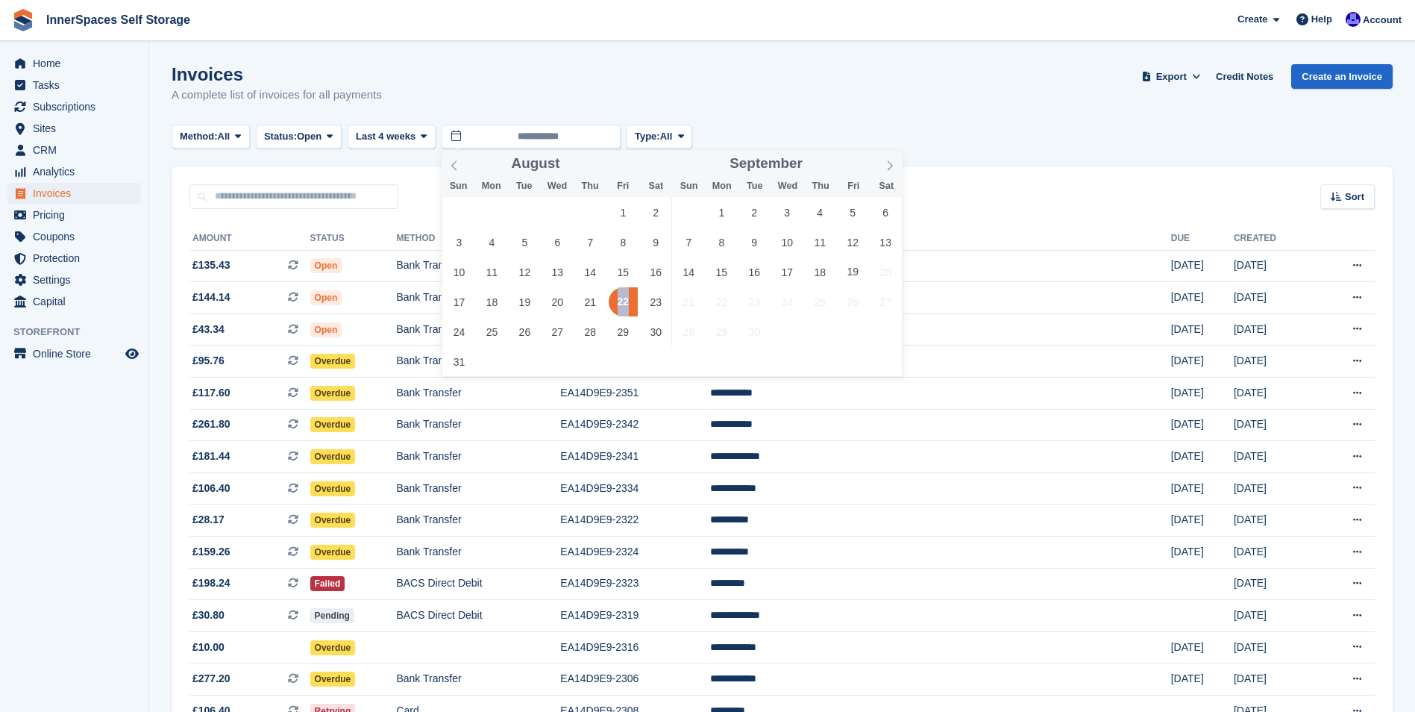
click at [626, 304] on span "22" at bounding box center [623, 301] width 29 height 29
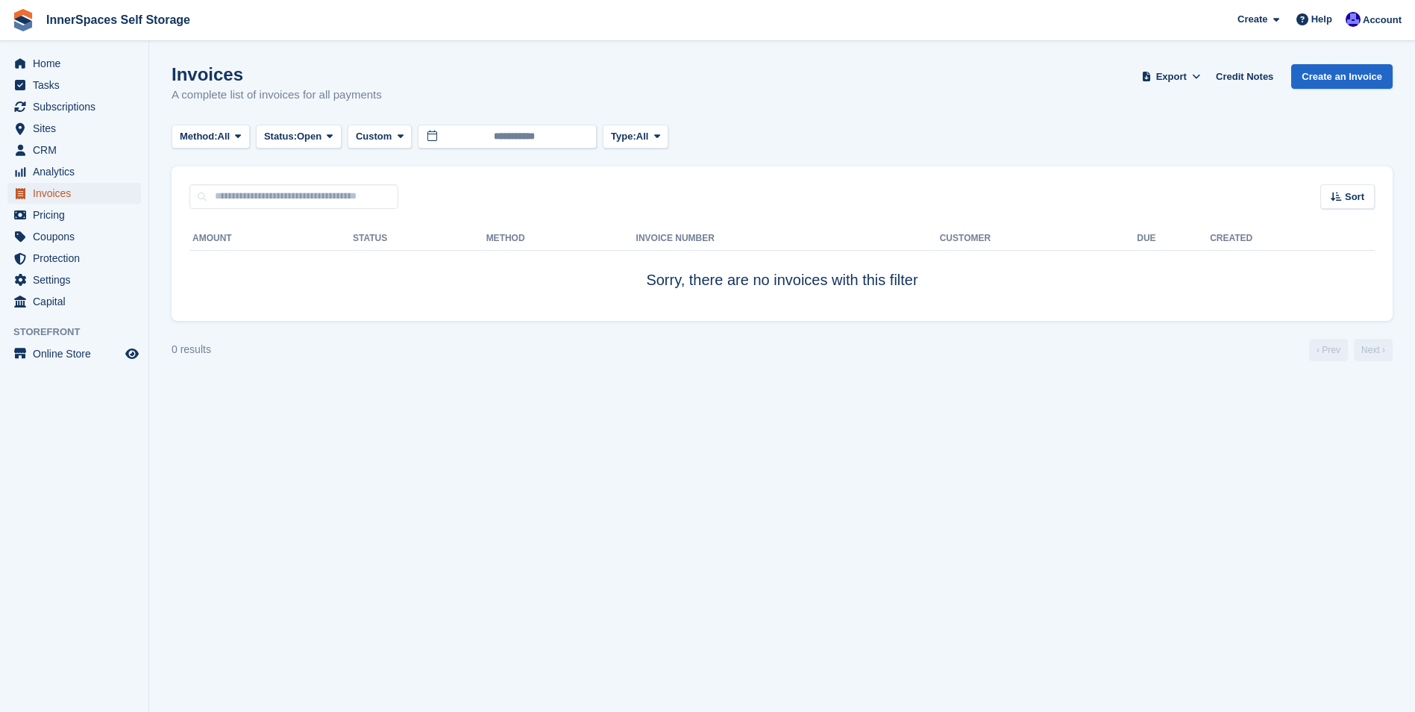
click at [51, 190] on span "Invoices" at bounding box center [78, 193] width 90 height 21
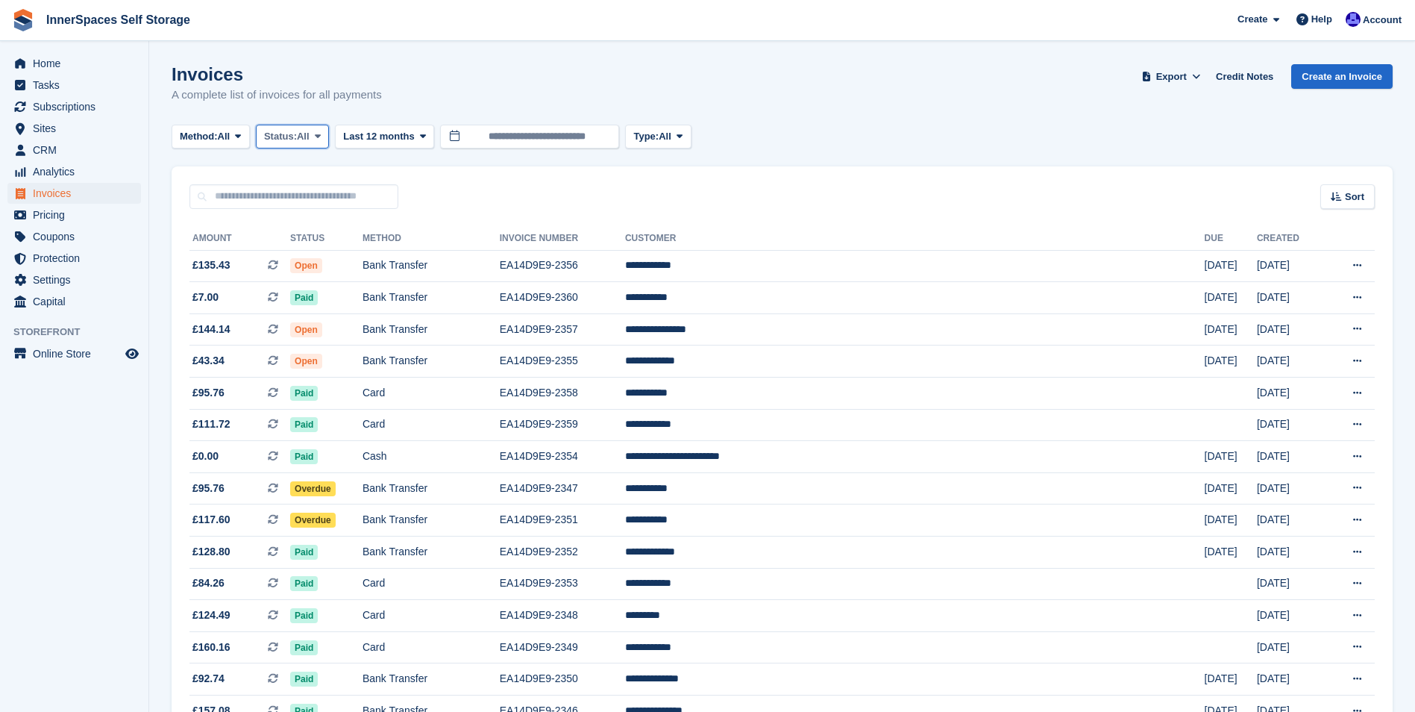
click at [321, 136] on icon at bounding box center [318, 136] width 6 height 10
click at [241, 137] on icon at bounding box center [238, 136] width 6 height 10
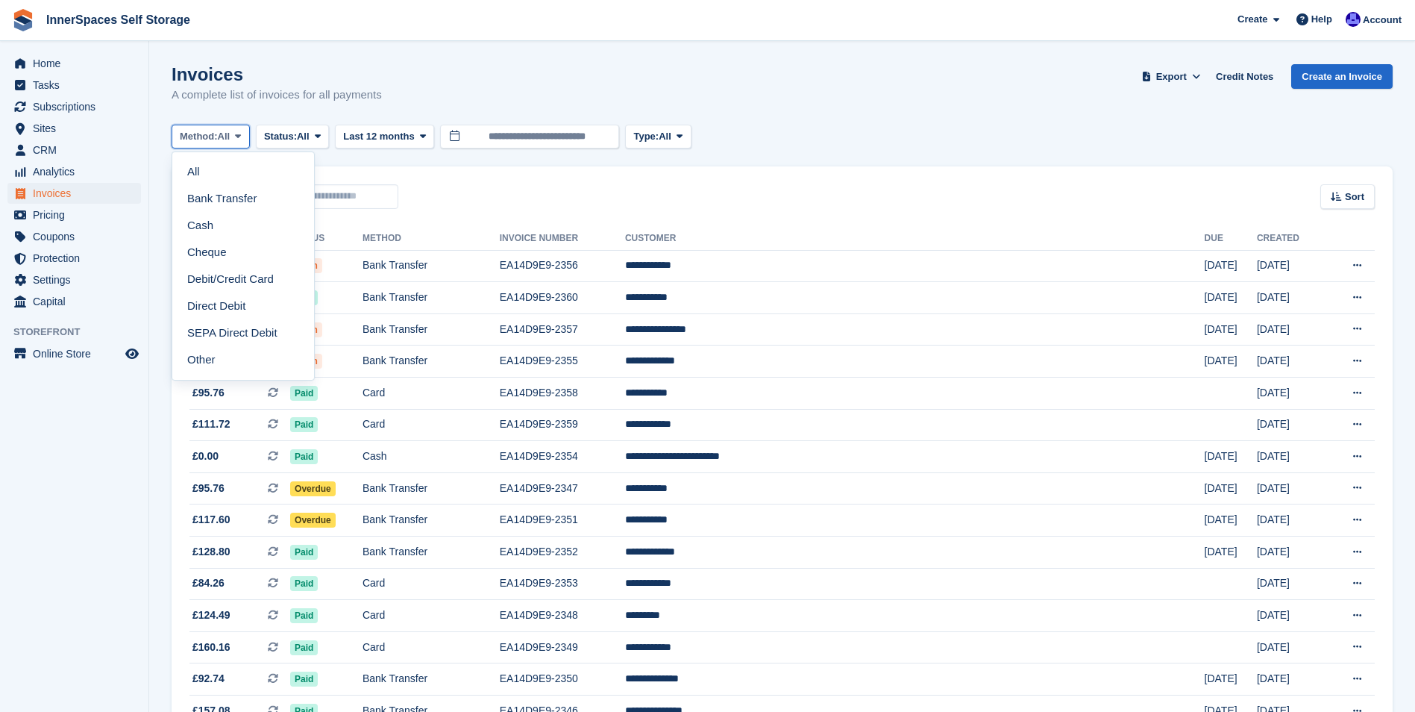
click at [241, 137] on icon at bounding box center [238, 136] width 6 height 10
click at [54, 131] on span "Sites" at bounding box center [78, 128] width 90 height 21
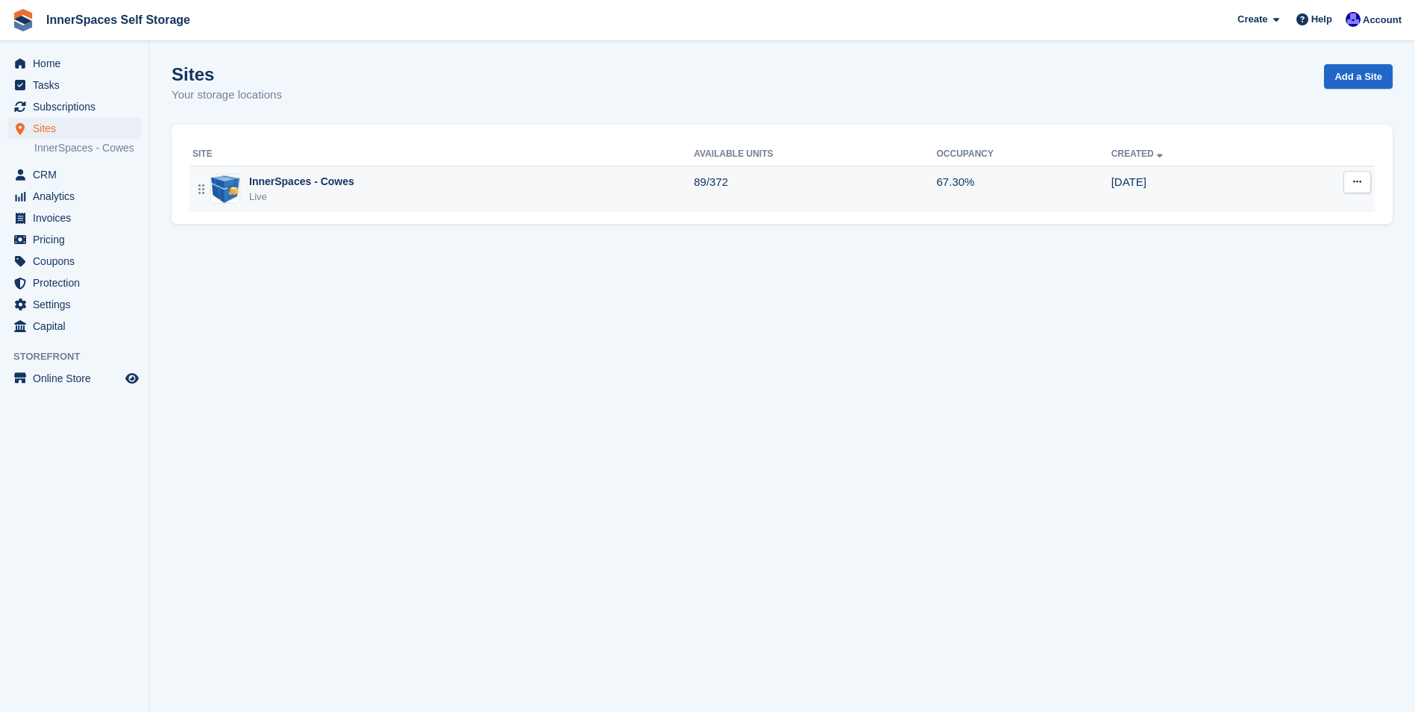
click at [300, 186] on div "InnerSpaces - Cowes" at bounding box center [301, 182] width 105 height 16
click at [300, 185] on div "InnerSpaces - Cowes" at bounding box center [301, 182] width 105 height 16
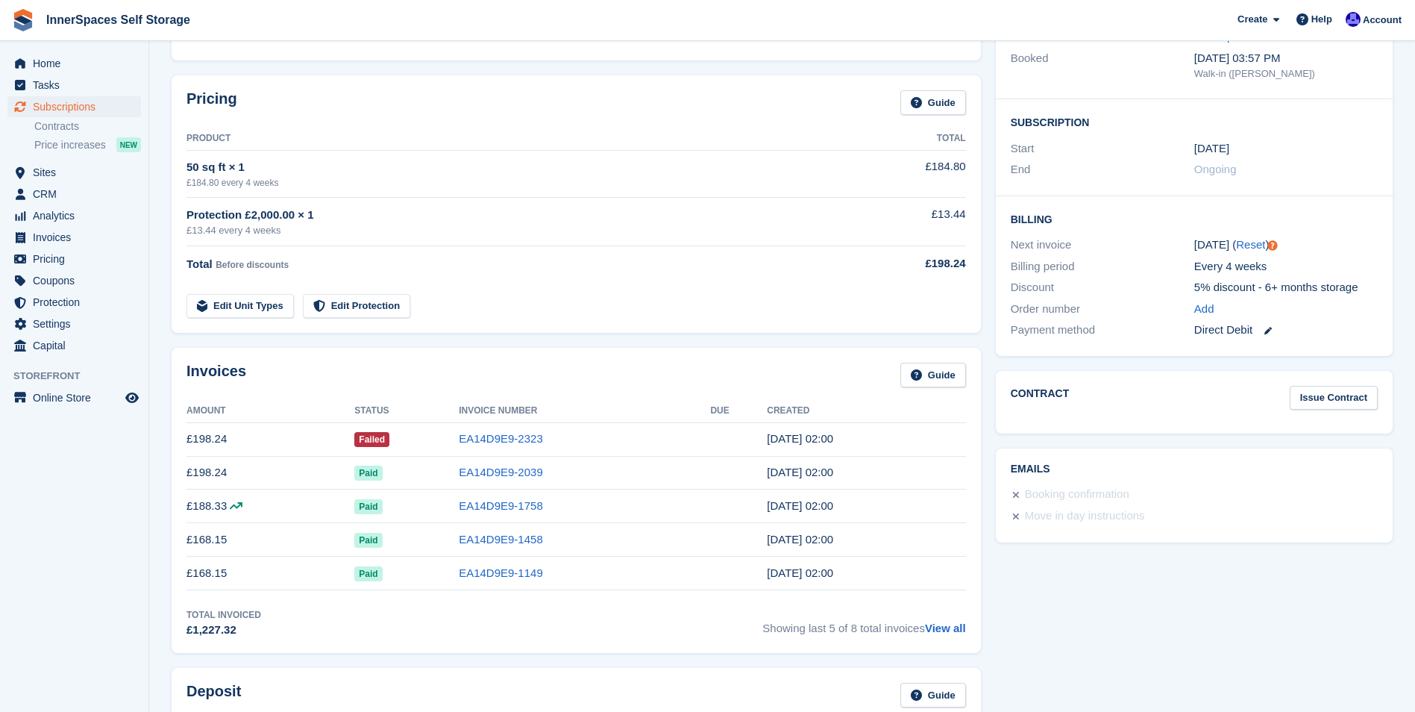
scroll to position [224, 0]
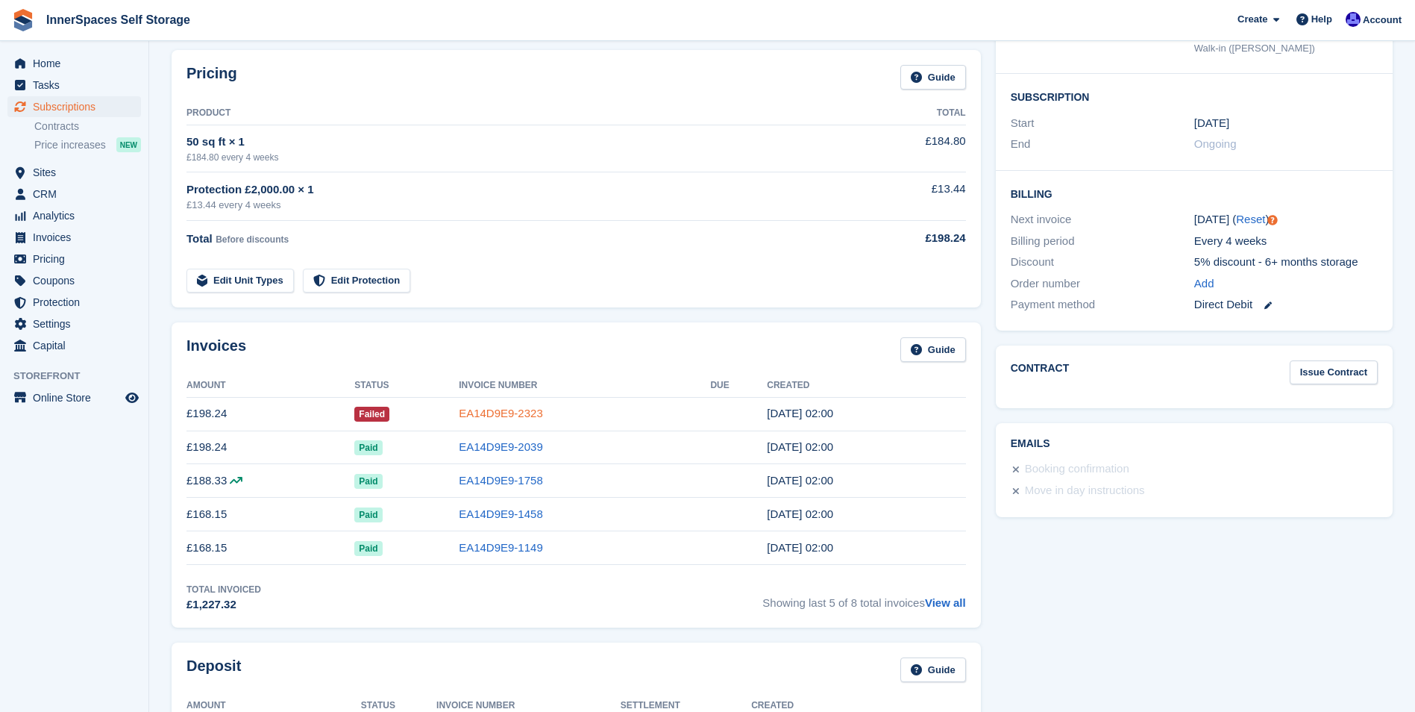
click at [504, 412] on link "EA14D9E9-2323" at bounding box center [501, 413] width 84 height 13
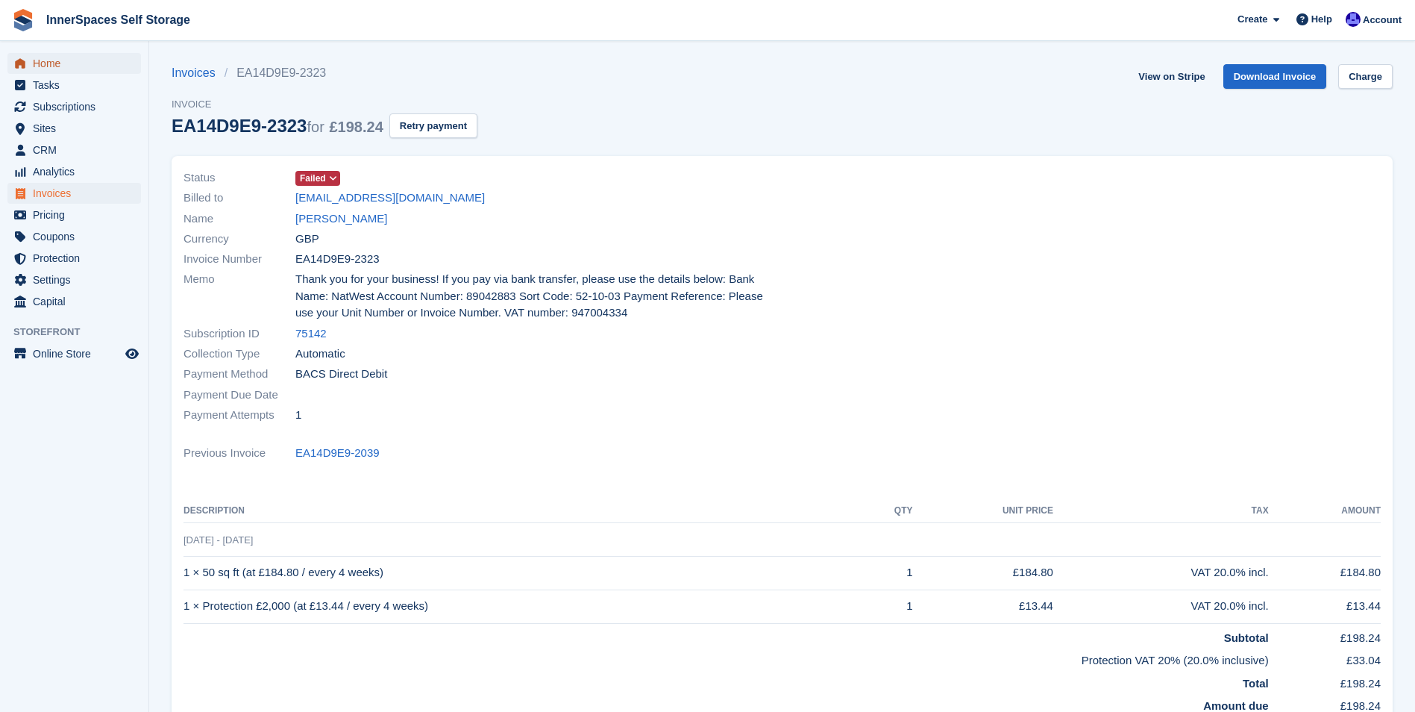
click at [41, 63] on span "Home" at bounding box center [78, 63] width 90 height 21
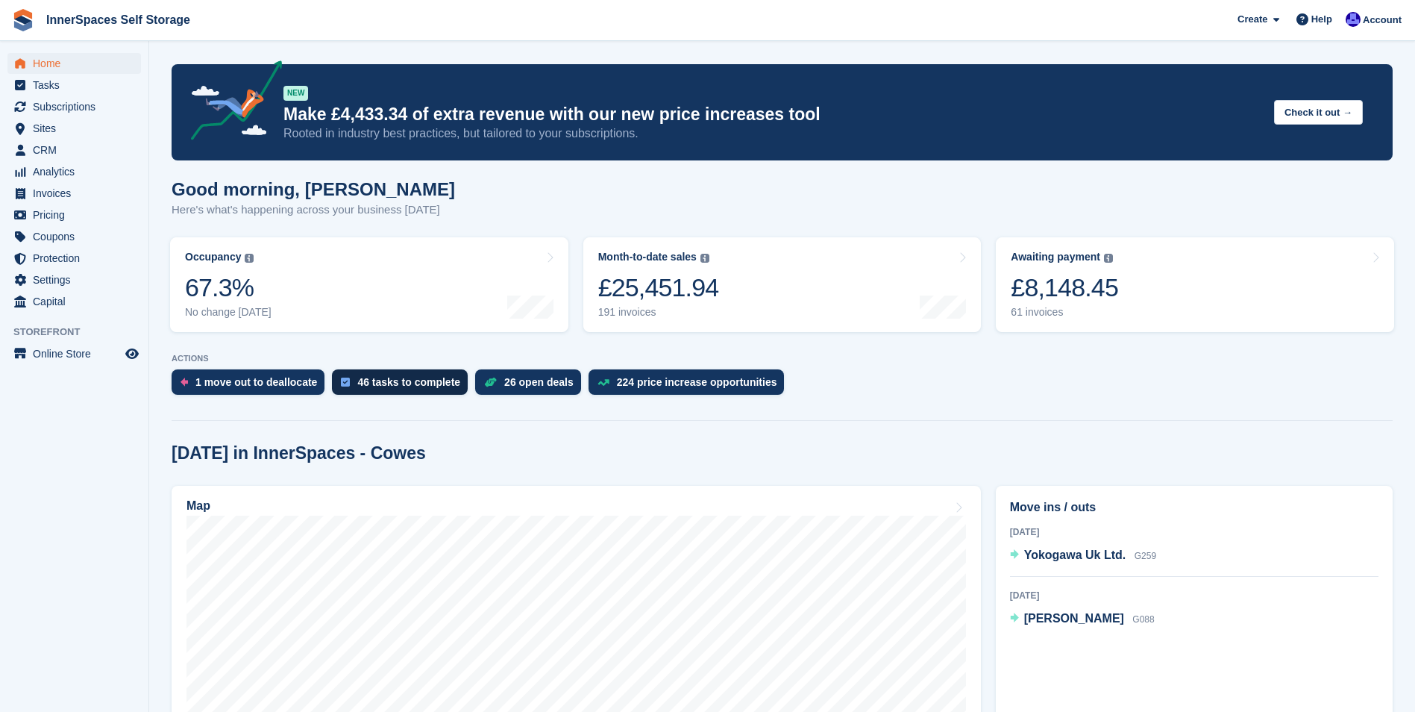
click at [369, 377] on div "46 tasks to complete" at bounding box center [408, 382] width 103 height 12
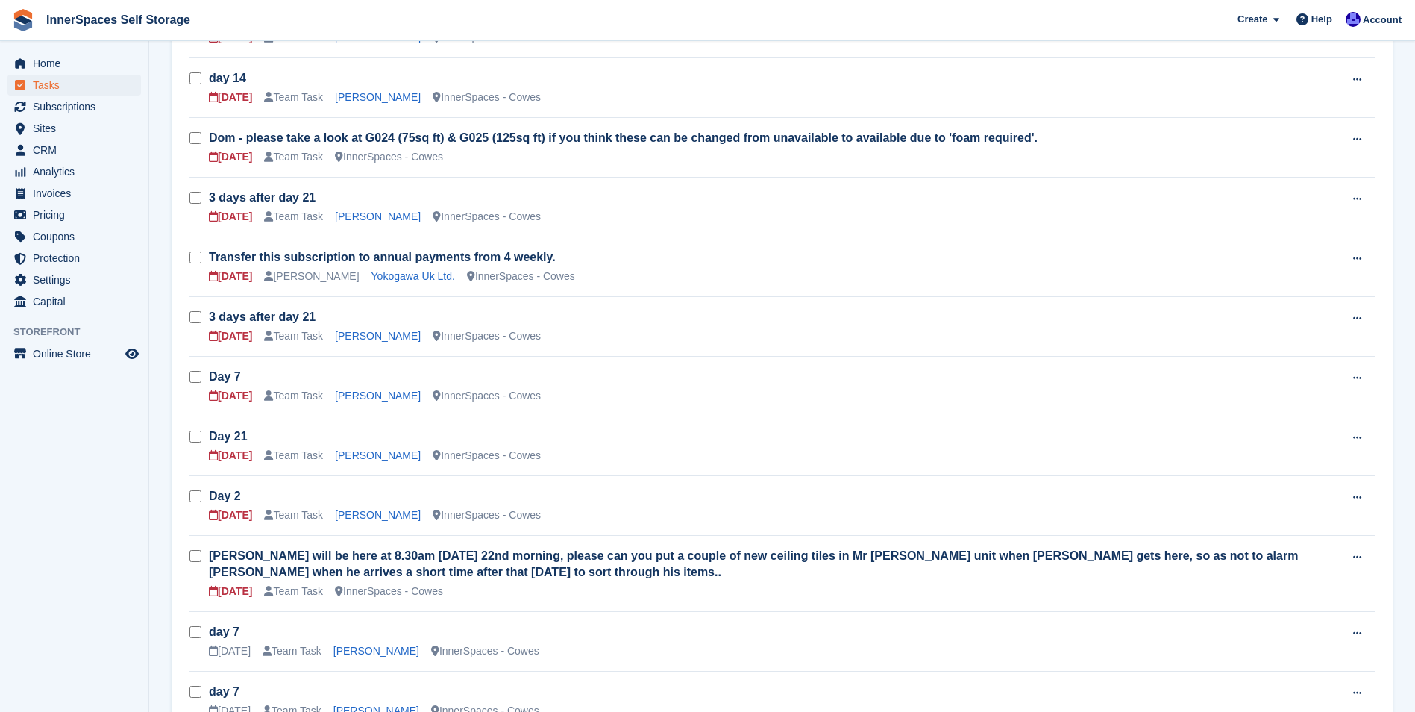
scroll to position [373, 0]
click at [394, 279] on link "Yokogawa Uk Ltd." at bounding box center [414, 275] width 84 height 12
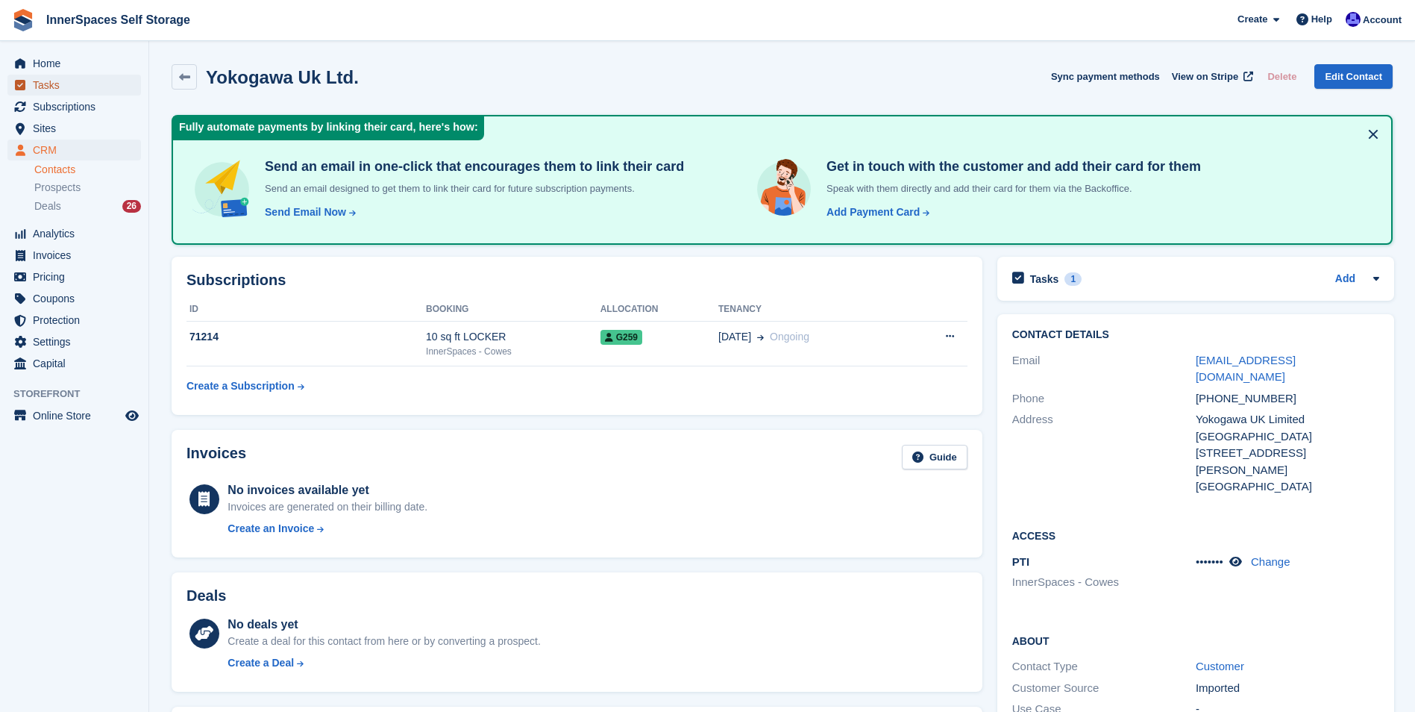
click at [42, 90] on span "Tasks" at bounding box center [78, 85] width 90 height 21
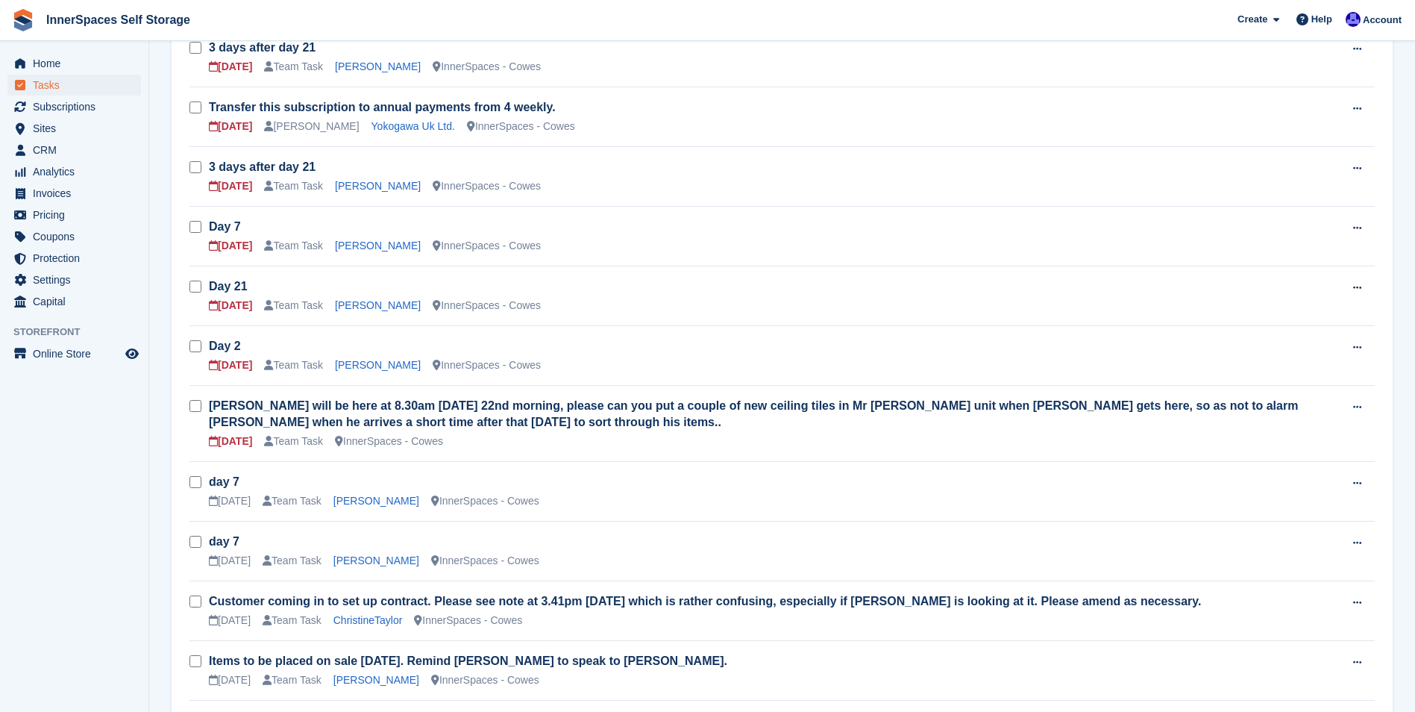
scroll to position [597, 0]
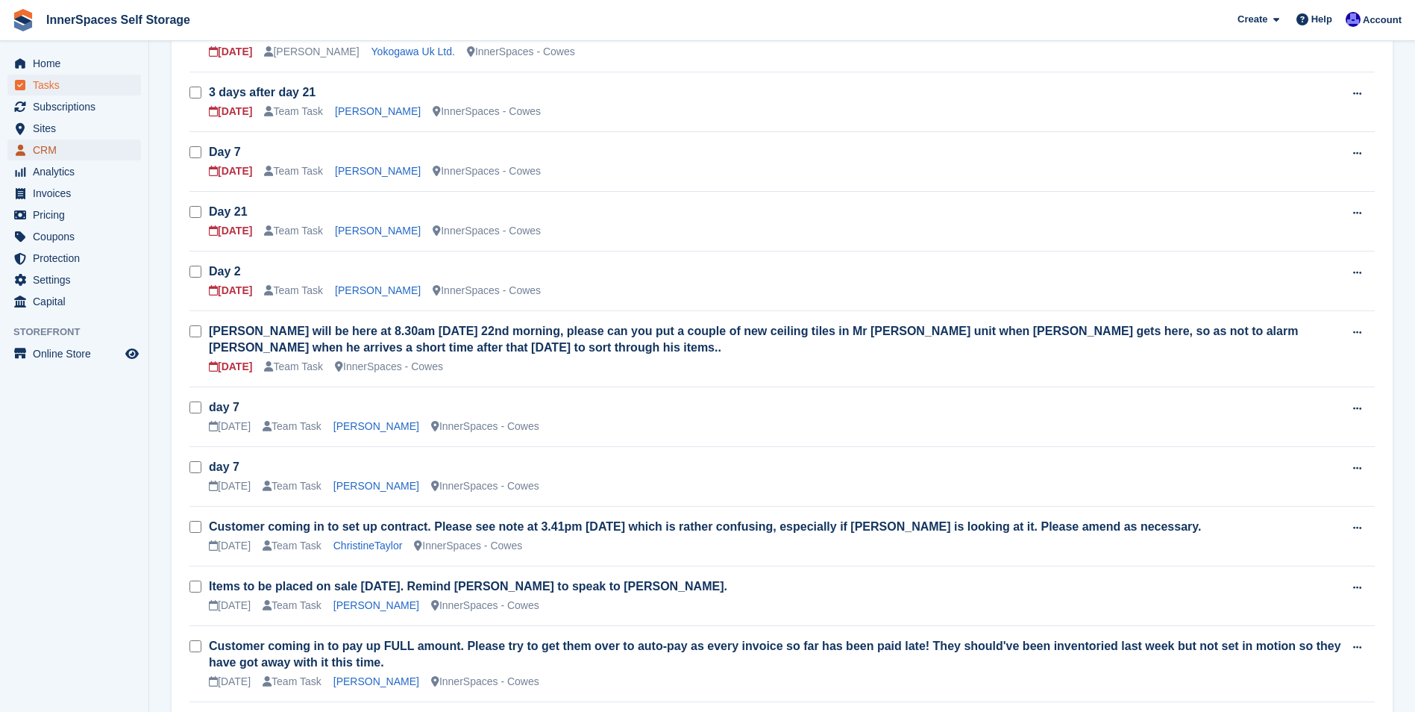
click at [45, 150] on span "CRM" at bounding box center [78, 150] width 90 height 21
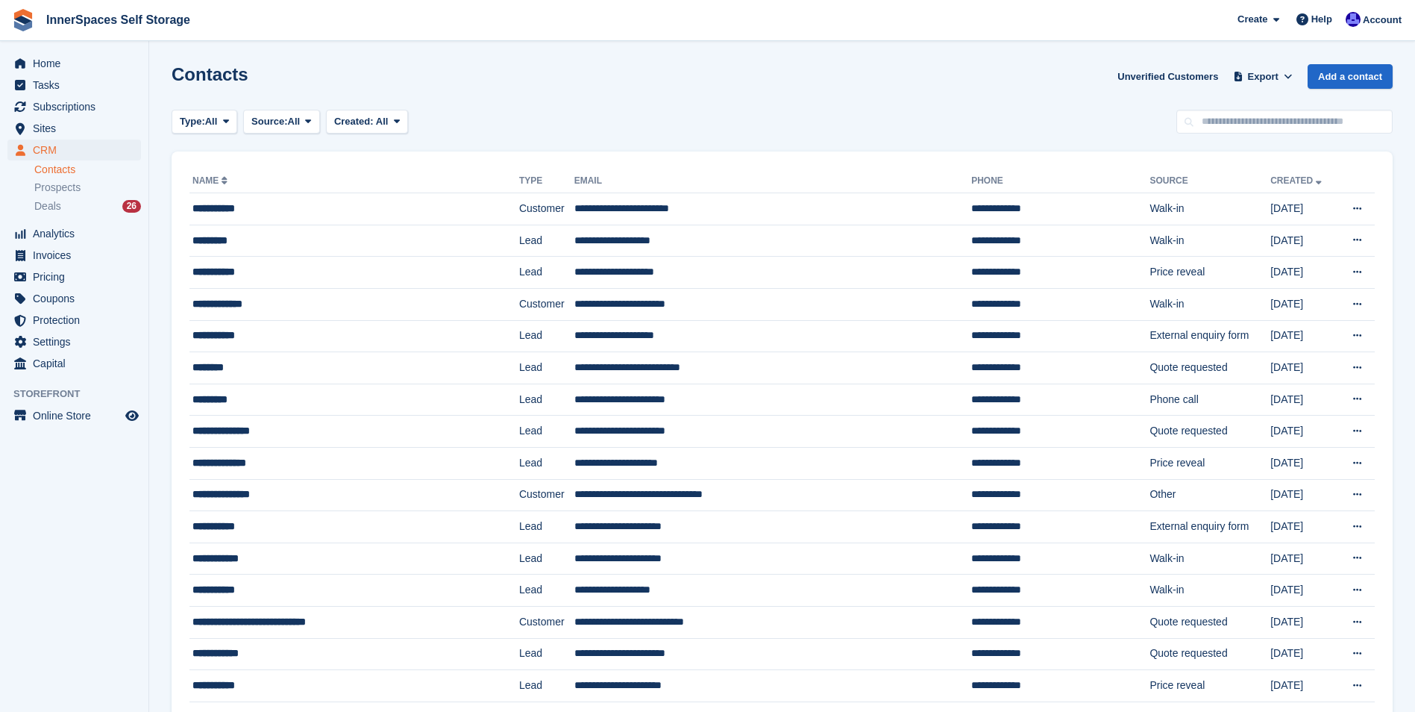
click at [69, 170] on link "Contacts" at bounding box center [87, 170] width 107 height 14
click at [1246, 121] on input "text" at bounding box center [1285, 122] width 216 height 25
type input "********"
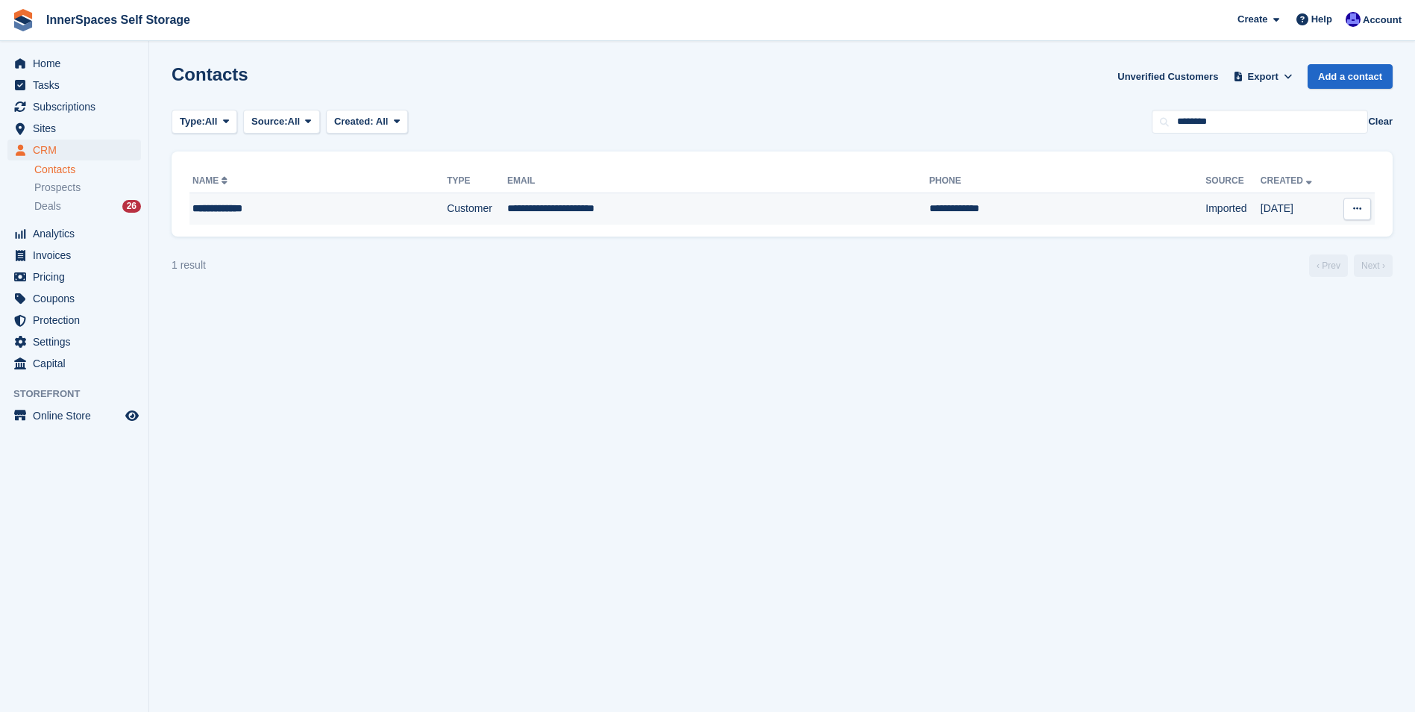
click at [254, 214] on div "**********" at bounding box center [287, 209] width 190 height 16
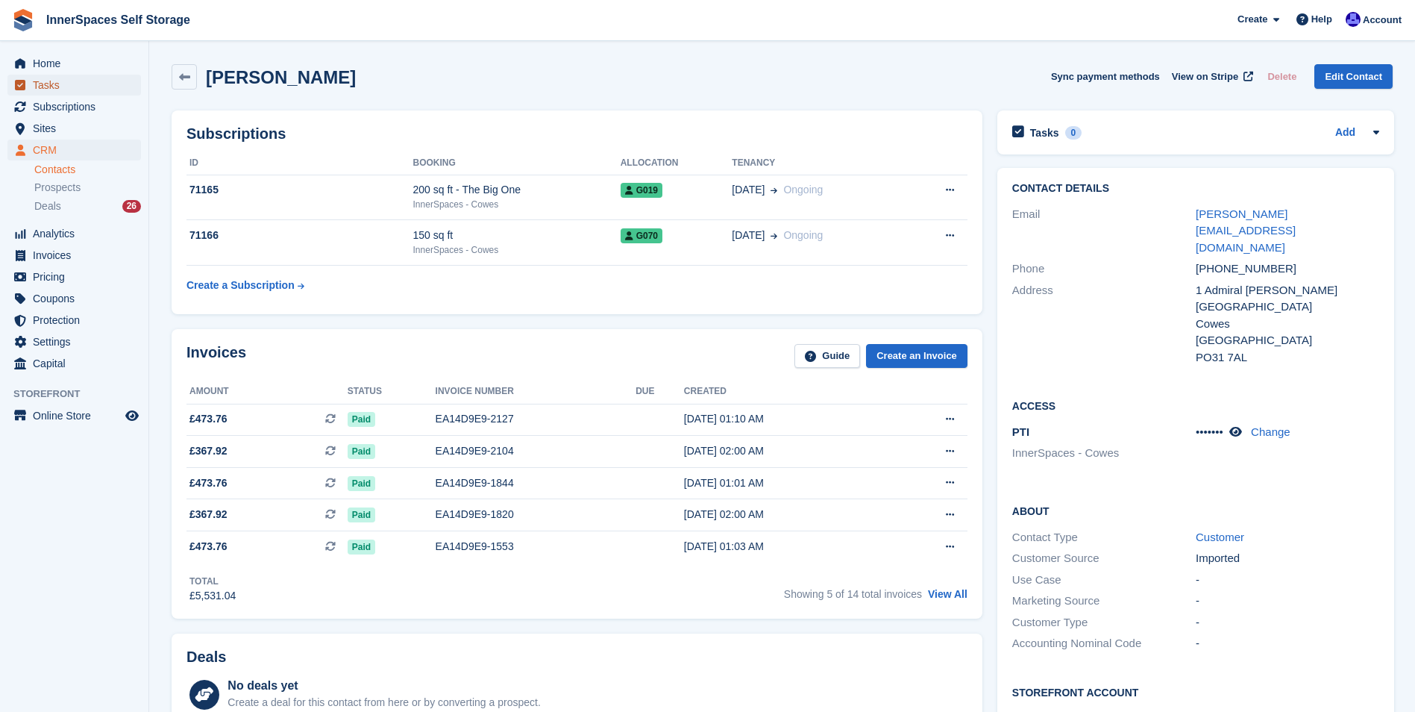
click at [57, 84] on span "Tasks" at bounding box center [78, 85] width 90 height 21
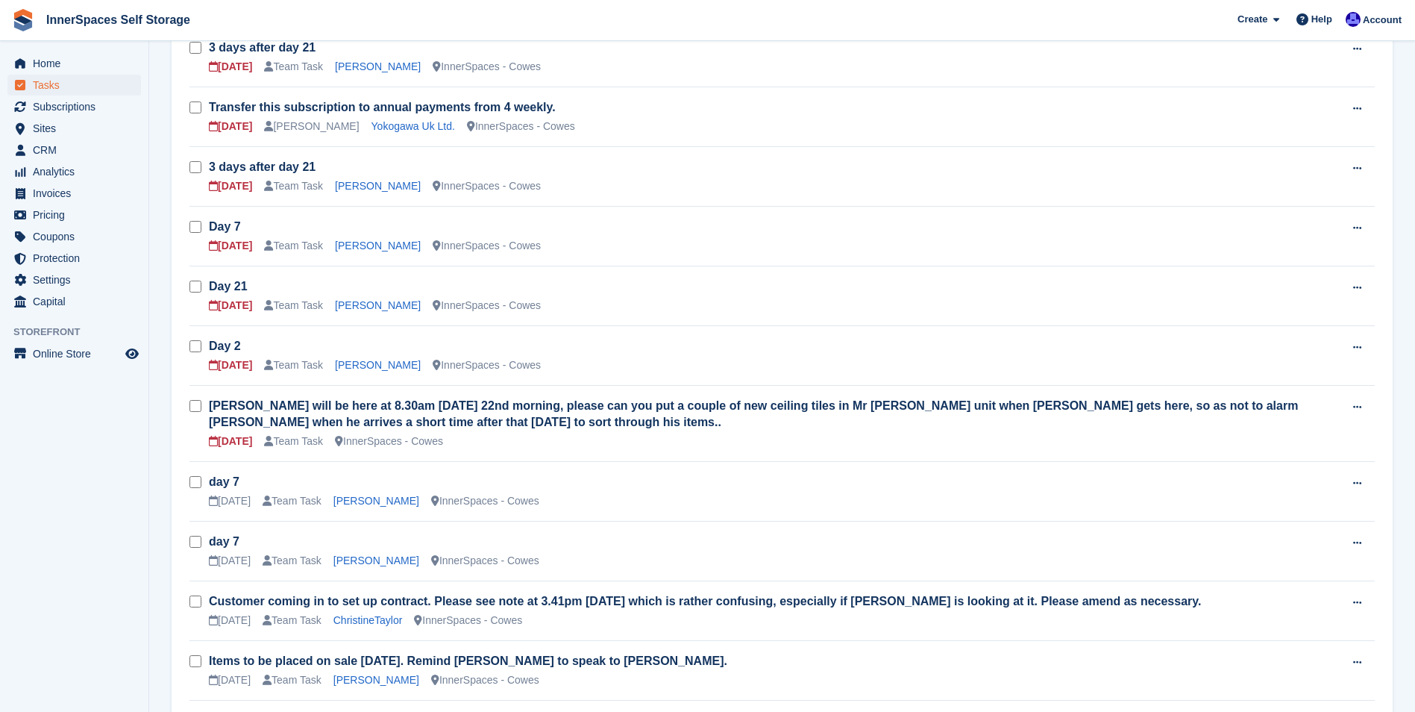
scroll to position [597, 0]
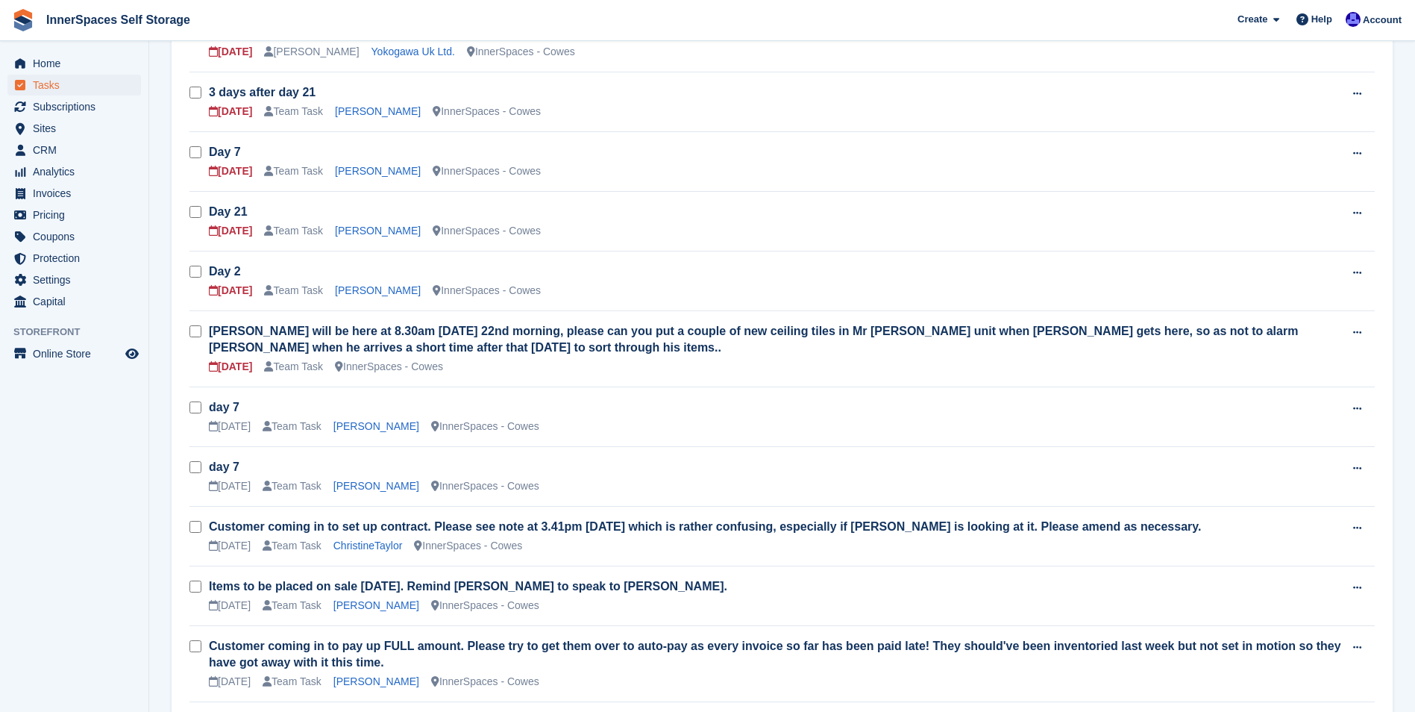
click at [1212, 410] on h3 "day 7" at bounding box center [776, 407] width 1135 height 16
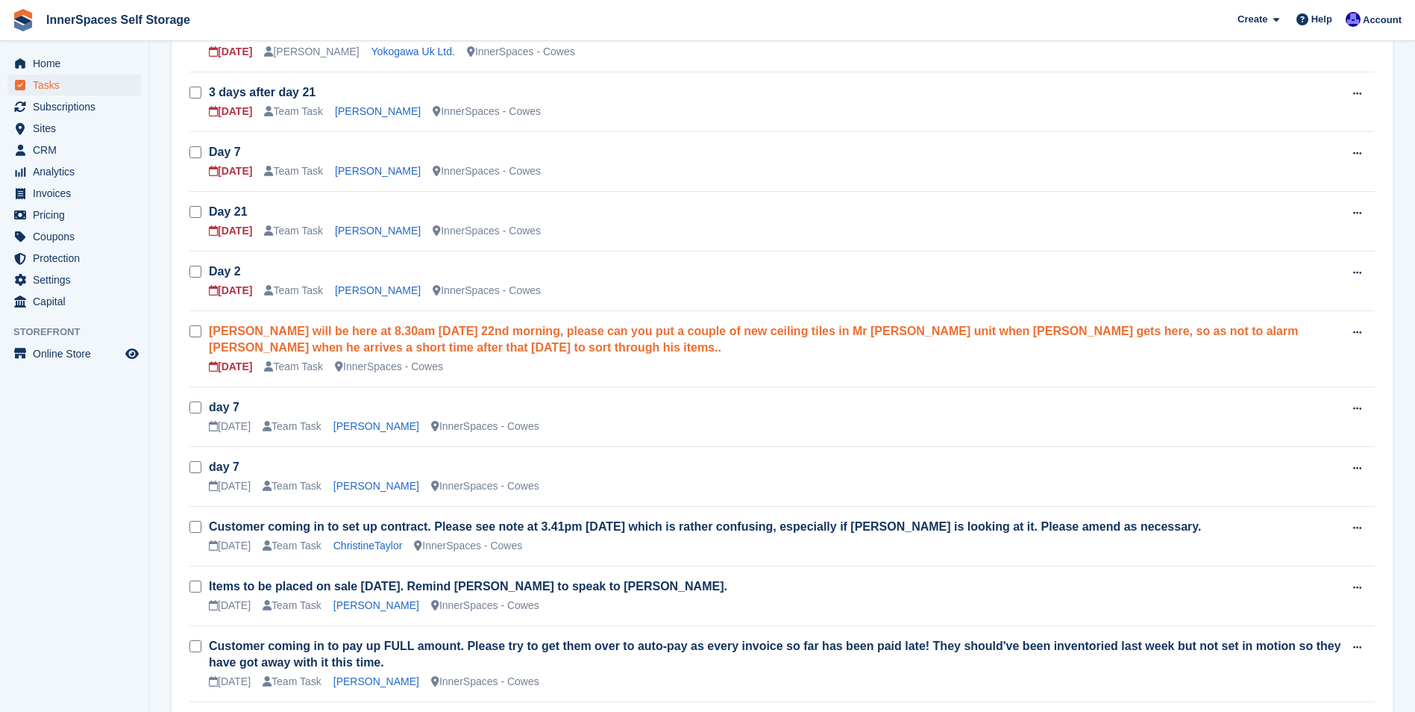
click at [380, 345] on link "[PERSON_NAME] will be here at 8.30am [DATE] 22nd morning, please can you put a …" at bounding box center [753, 339] width 1089 height 29
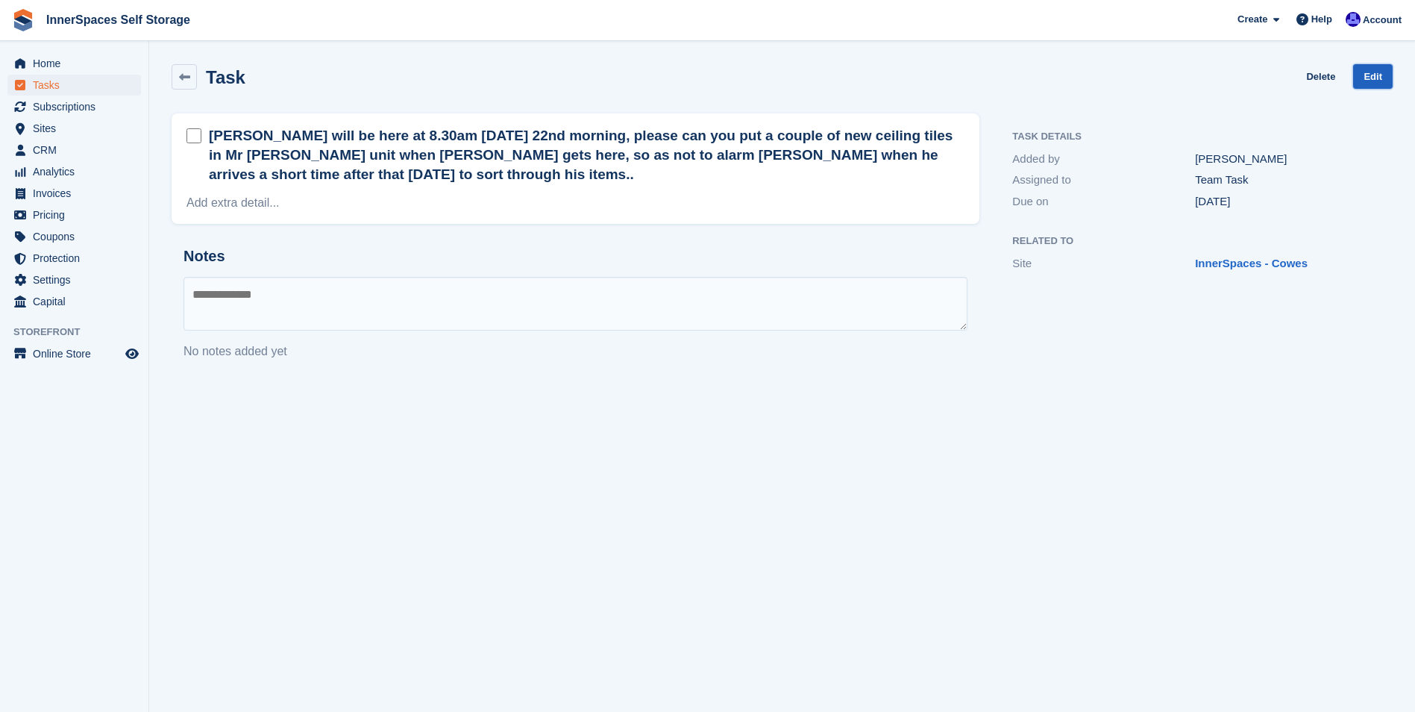
click at [1379, 68] on link "Edit" at bounding box center [1373, 76] width 40 height 25
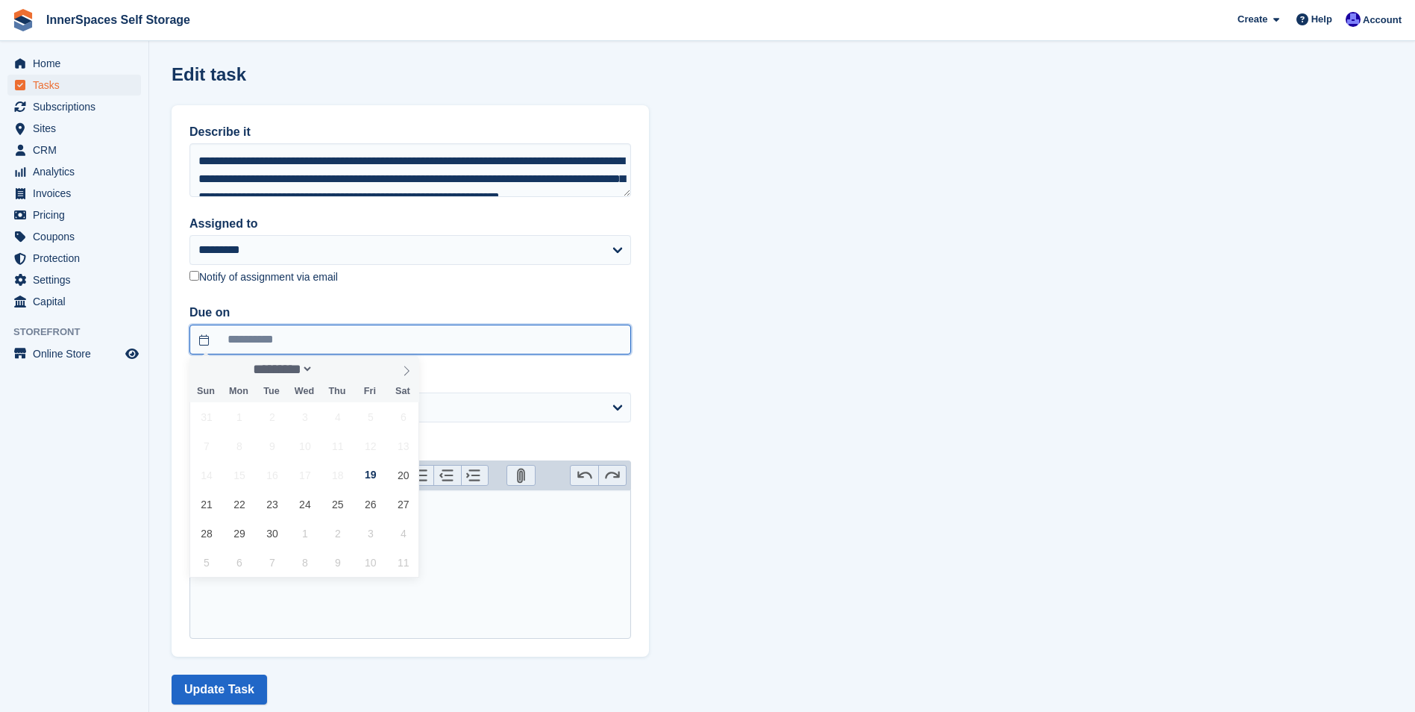
click at [280, 333] on input "**********" at bounding box center [410, 340] width 442 height 30
click at [211, 505] on span "21" at bounding box center [206, 503] width 29 height 29
type input "**********"
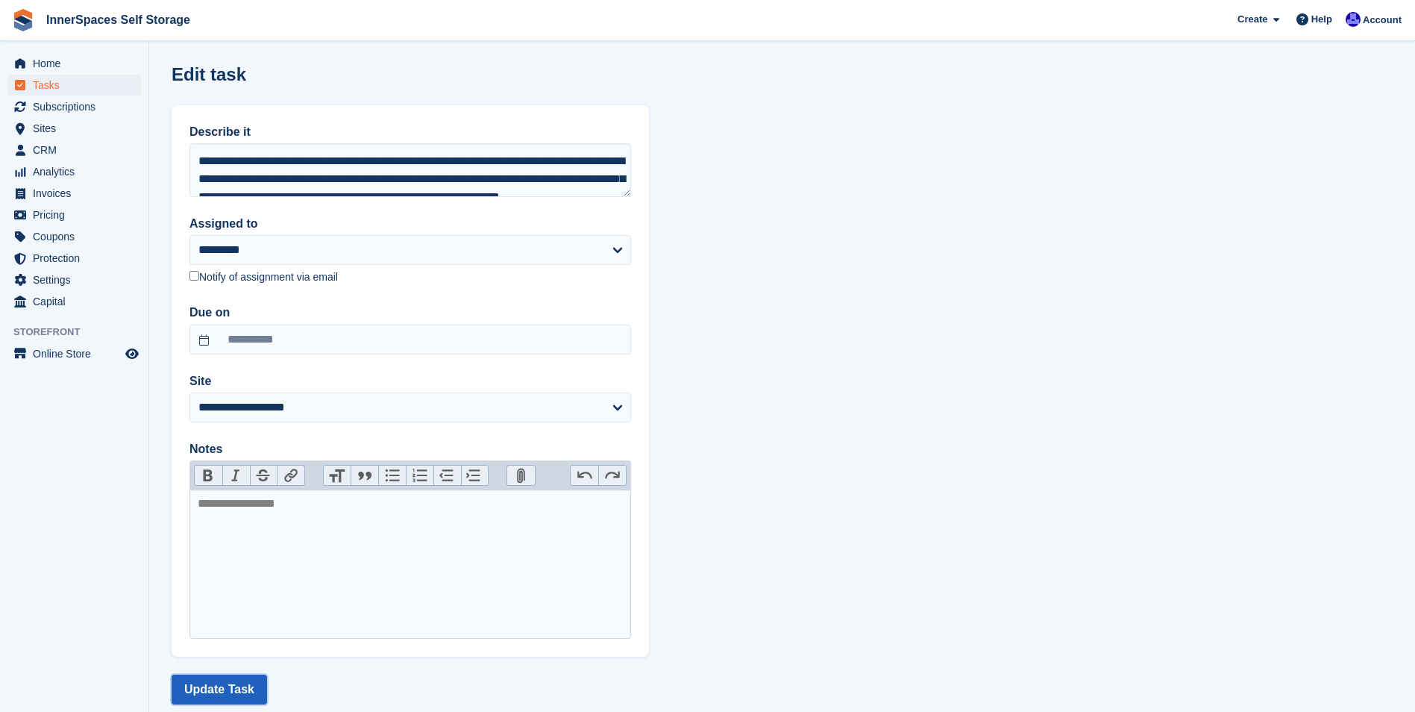
click at [221, 693] on button "Update Task" at bounding box center [219, 689] width 95 height 30
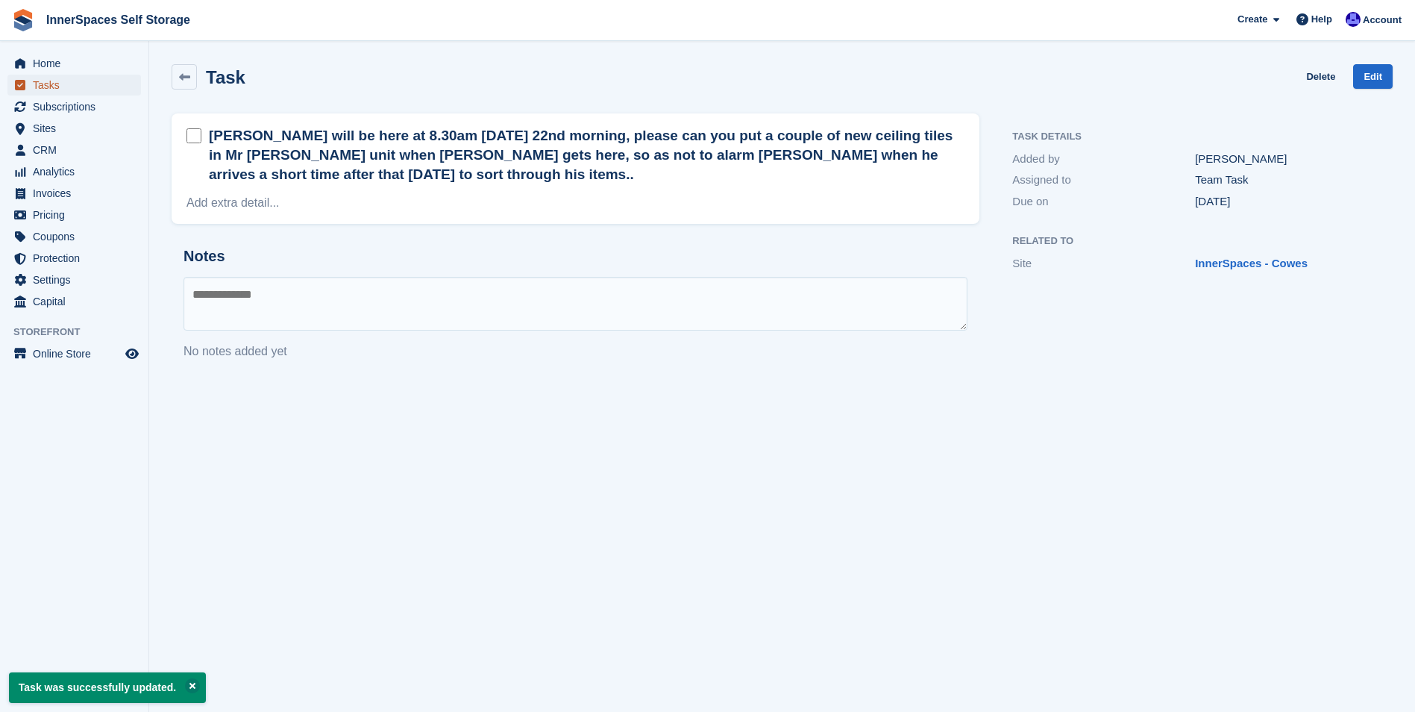
click at [47, 80] on span "Tasks" at bounding box center [78, 85] width 90 height 21
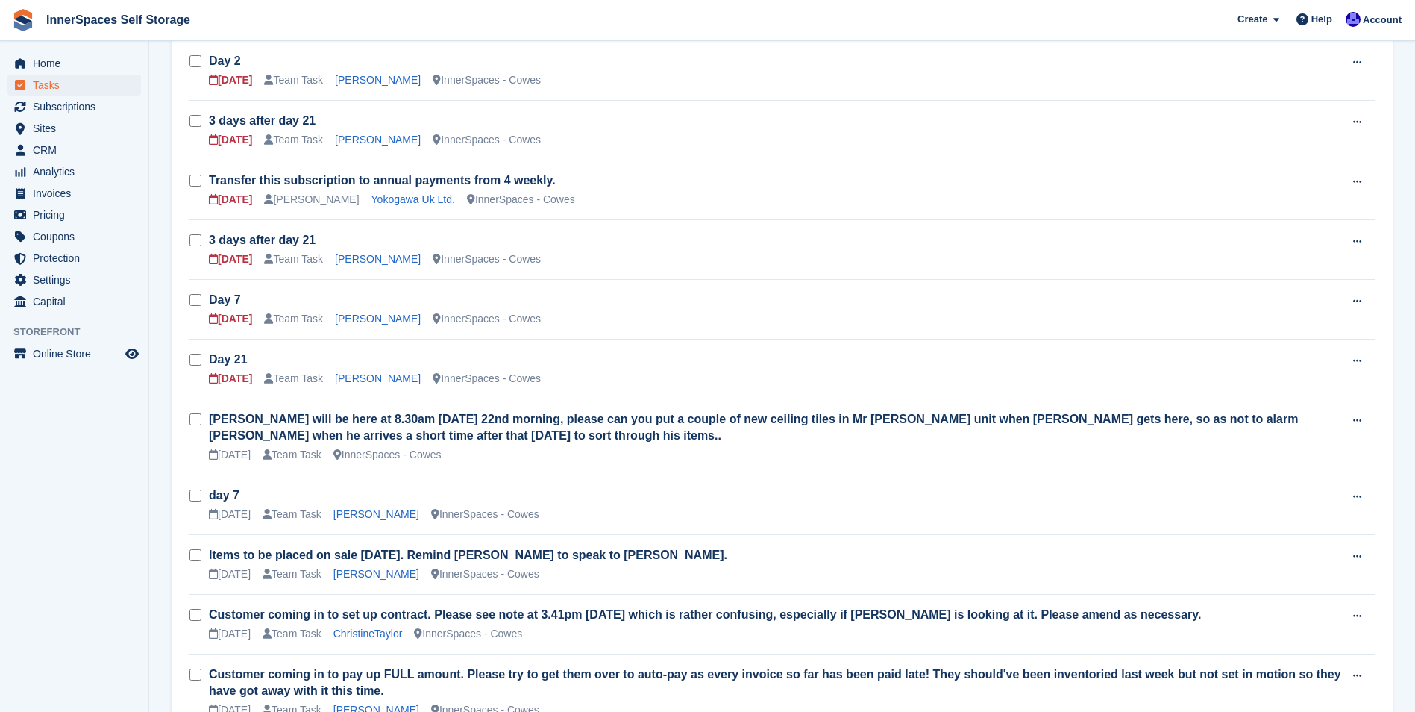
scroll to position [522, 0]
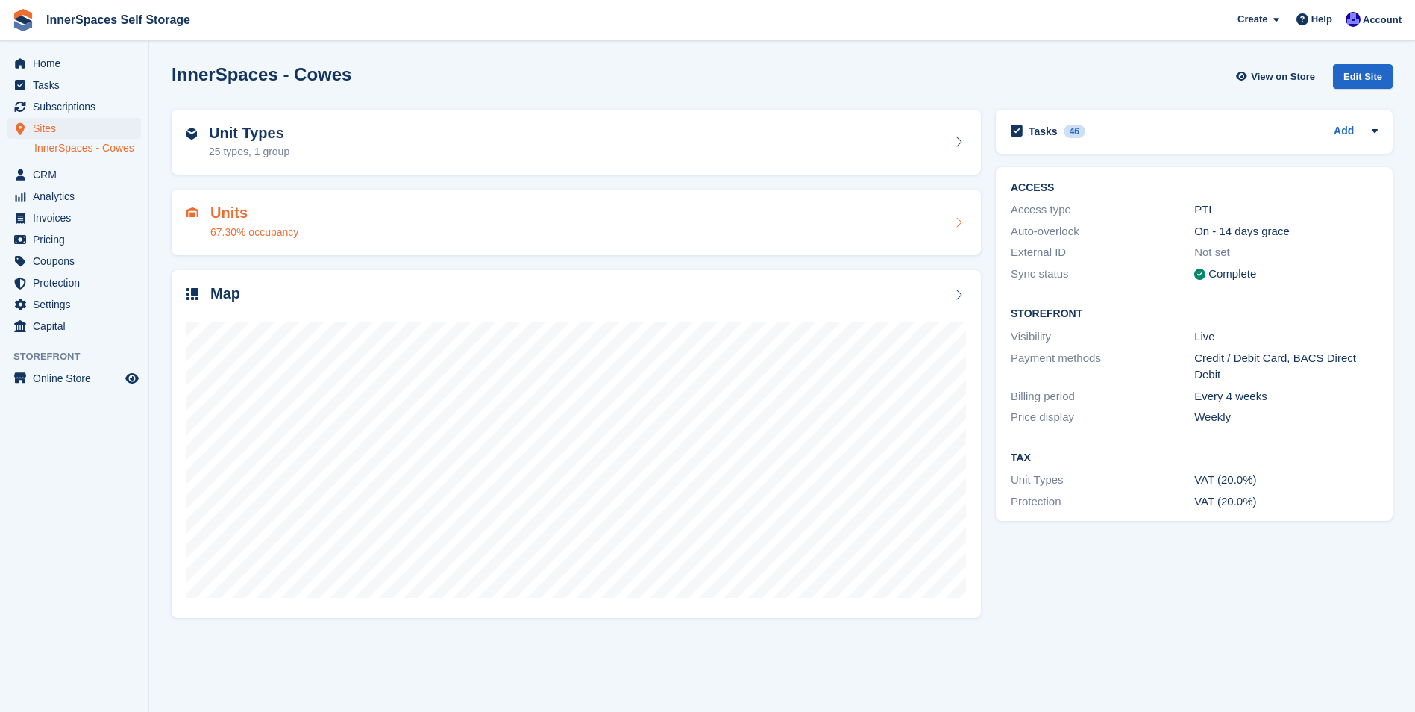
click at [234, 204] on h2 "Units" at bounding box center [254, 212] width 88 height 17
click at [251, 206] on h2 "Units" at bounding box center [254, 212] width 88 height 17
click at [264, 212] on h2 "Units" at bounding box center [254, 212] width 88 height 17
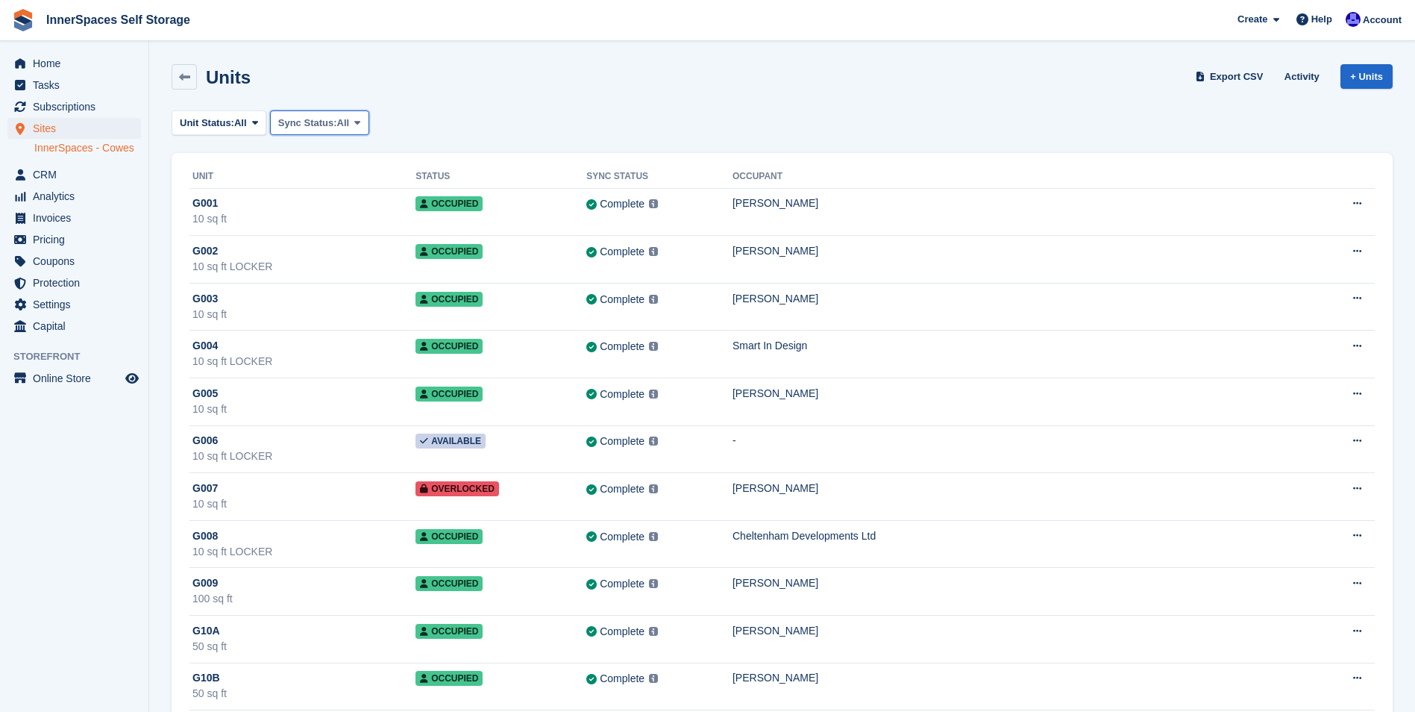
click at [360, 124] on span at bounding box center [357, 122] width 12 height 12
click at [252, 121] on icon at bounding box center [255, 123] width 6 height 10
click at [229, 263] on link "Overlocked" at bounding box center [243, 265] width 130 height 27
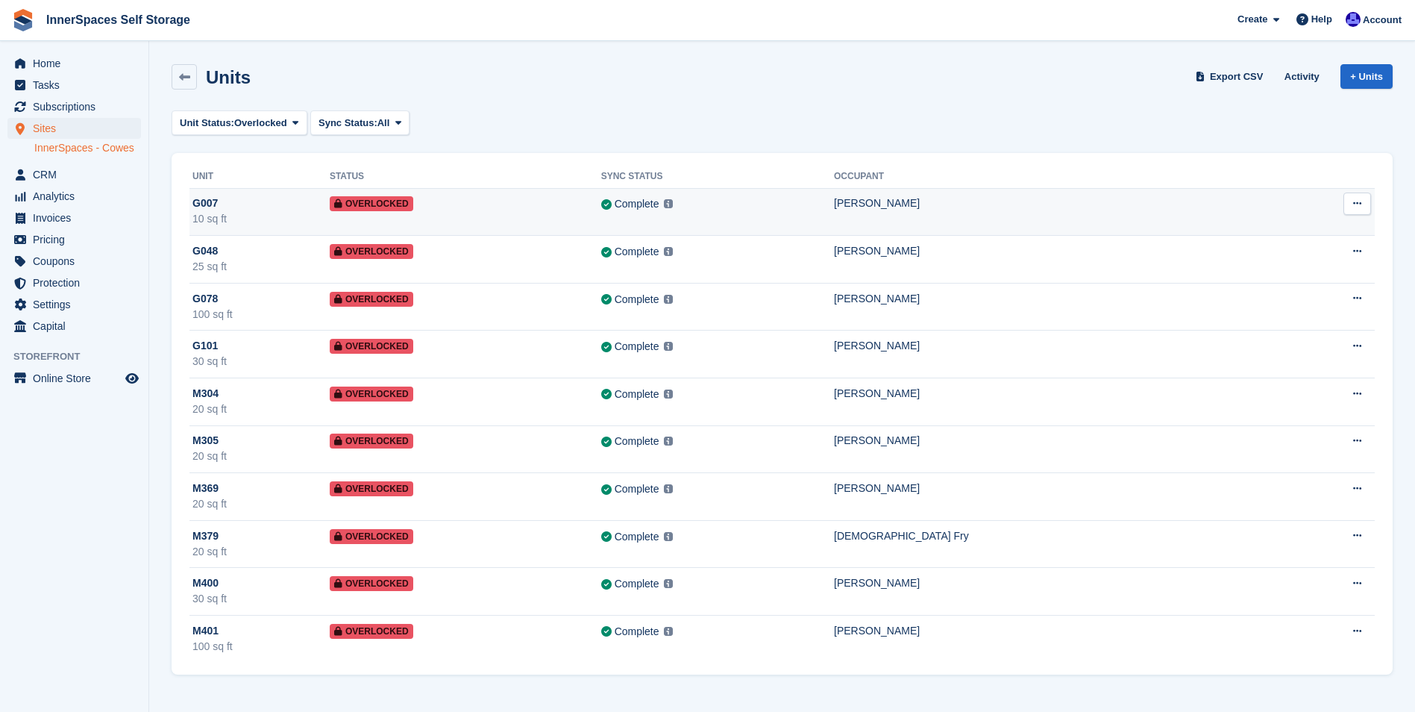
click at [834, 207] on div "Complete Last synced at 18 Jul, 4:13 PM Learn more →" at bounding box center [717, 203] width 233 height 17
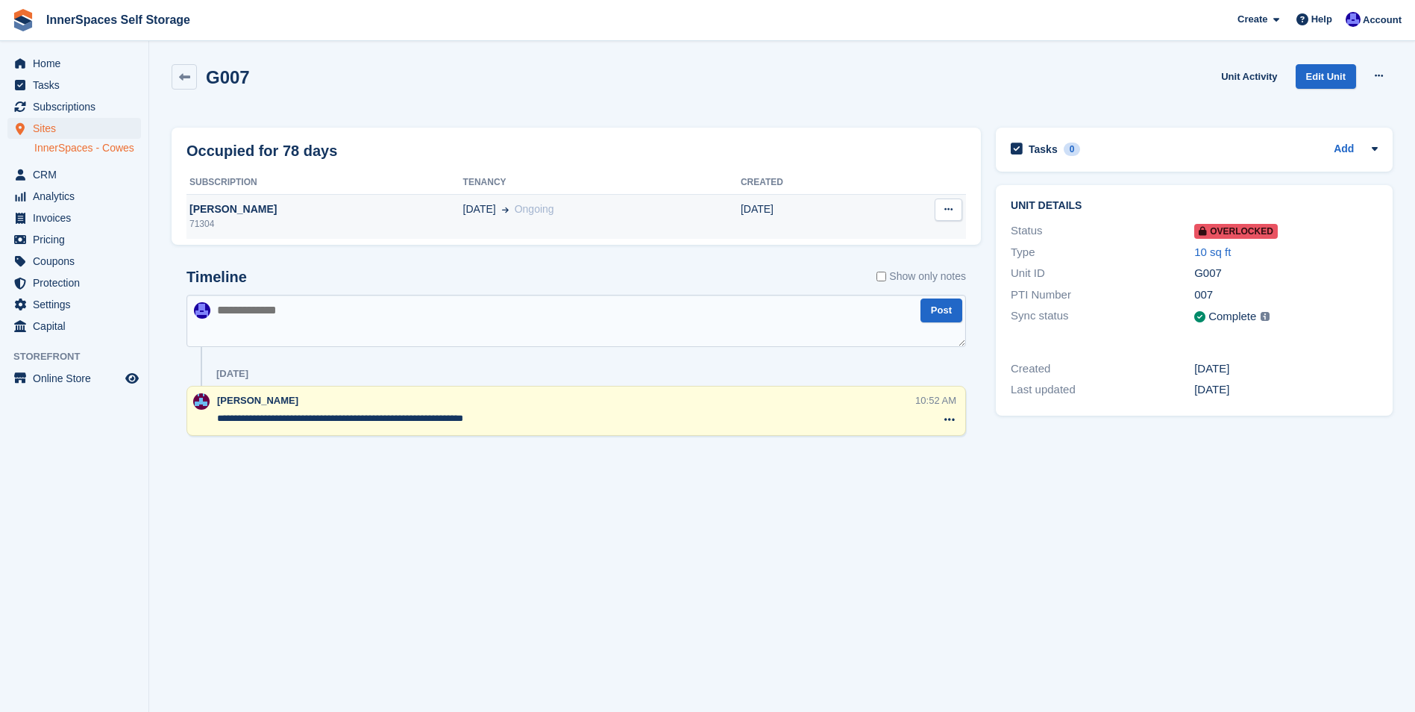
click at [246, 213] on div "[PERSON_NAME]" at bounding box center [325, 209] width 277 height 16
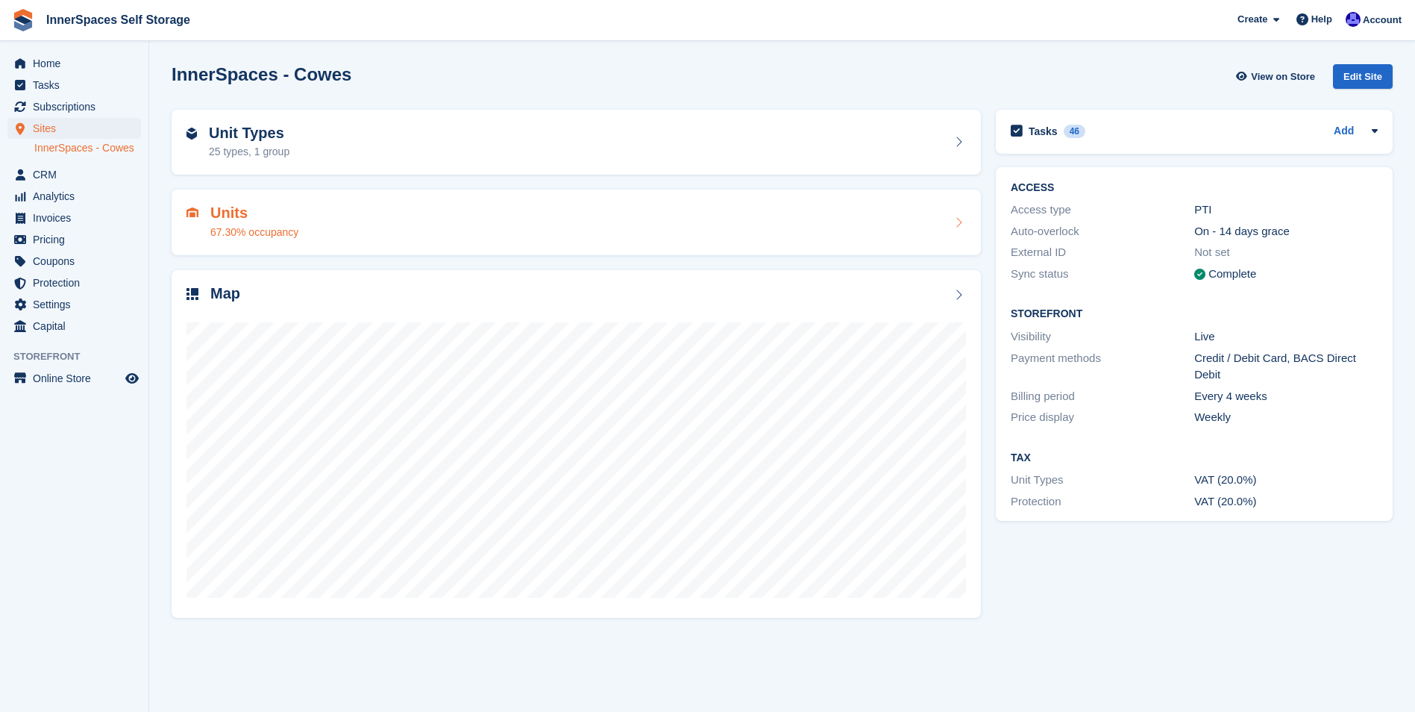
click at [380, 229] on div "Units 67.30% occupancy" at bounding box center [577, 222] width 780 height 36
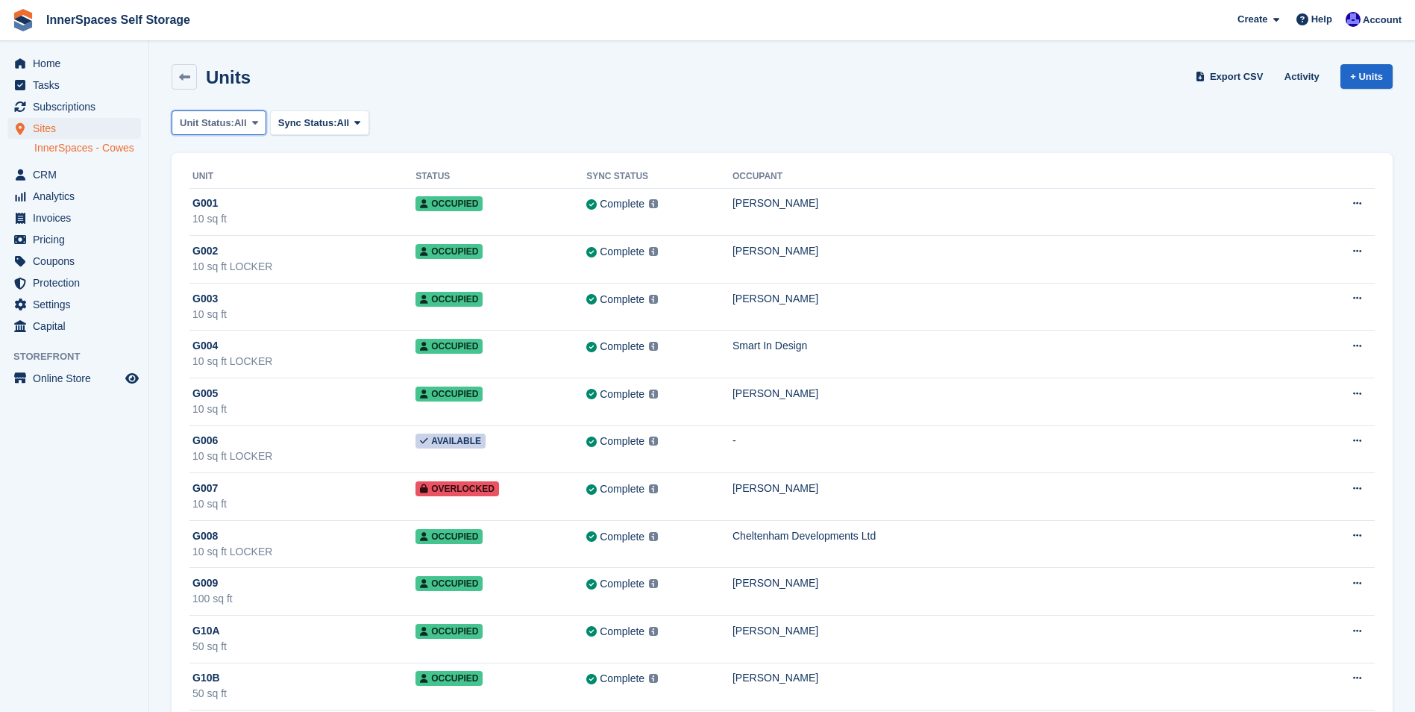
click at [248, 120] on button "Unit Status: All" at bounding box center [219, 122] width 95 height 25
click at [245, 268] on link "Overlocked" at bounding box center [243, 265] width 130 height 27
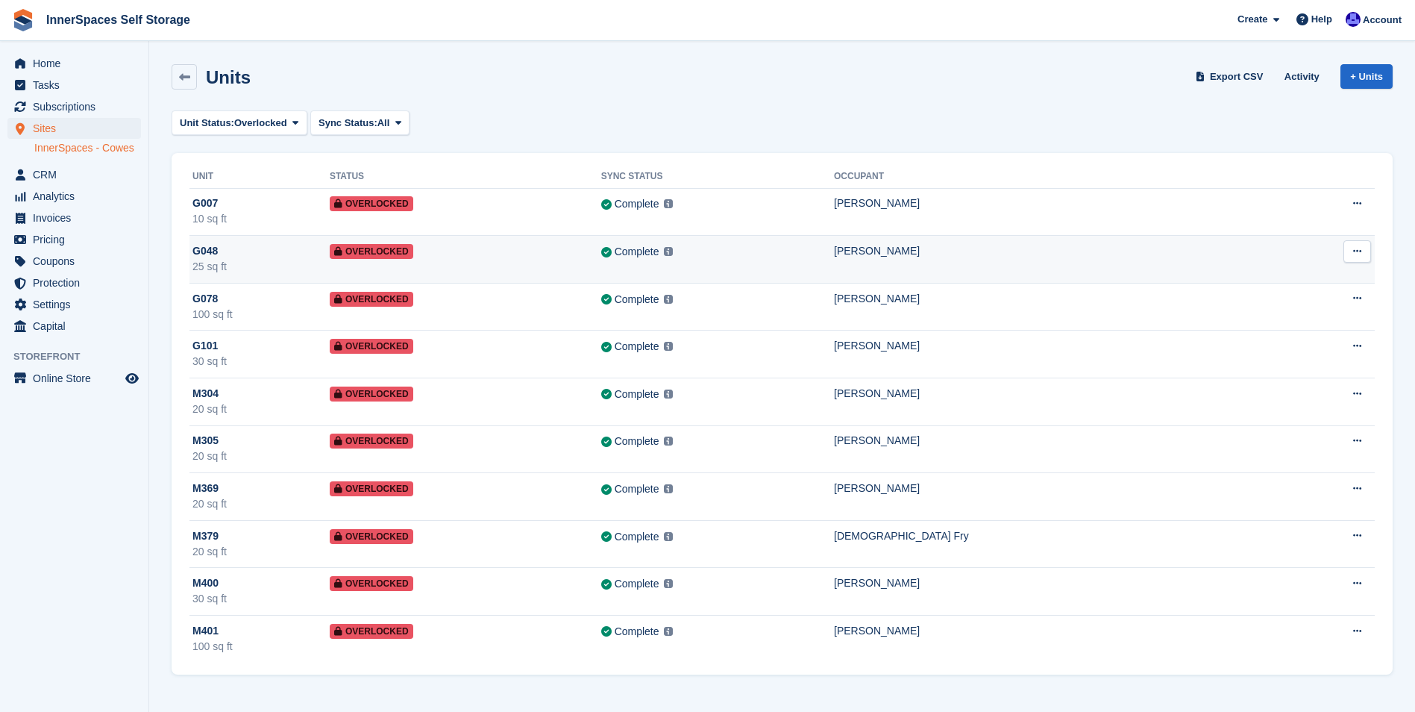
click at [834, 257] on div "Complete Last synced at 26 Aug, 1:37 PM Learn more →" at bounding box center [717, 251] width 233 height 17
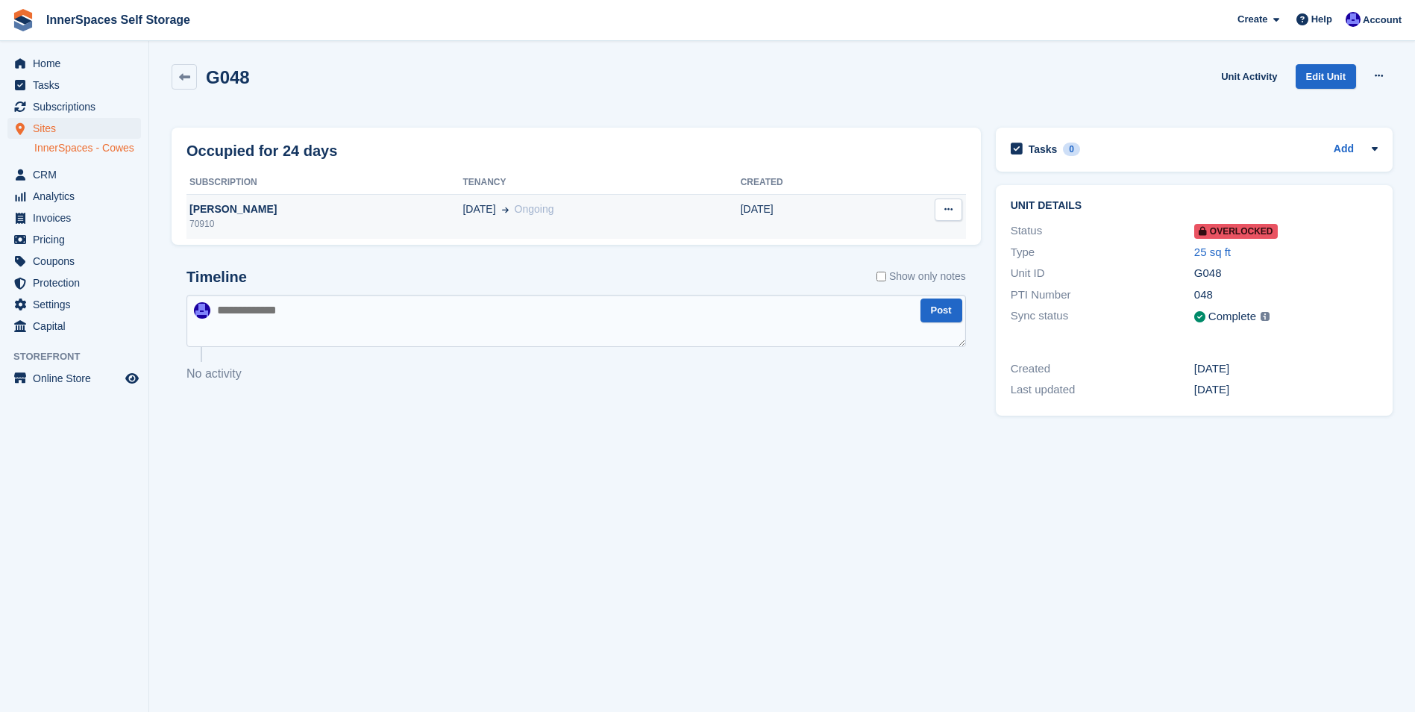
click at [228, 210] on div "[PERSON_NAME]" at bounding box center [325, 209] width 276 height 16
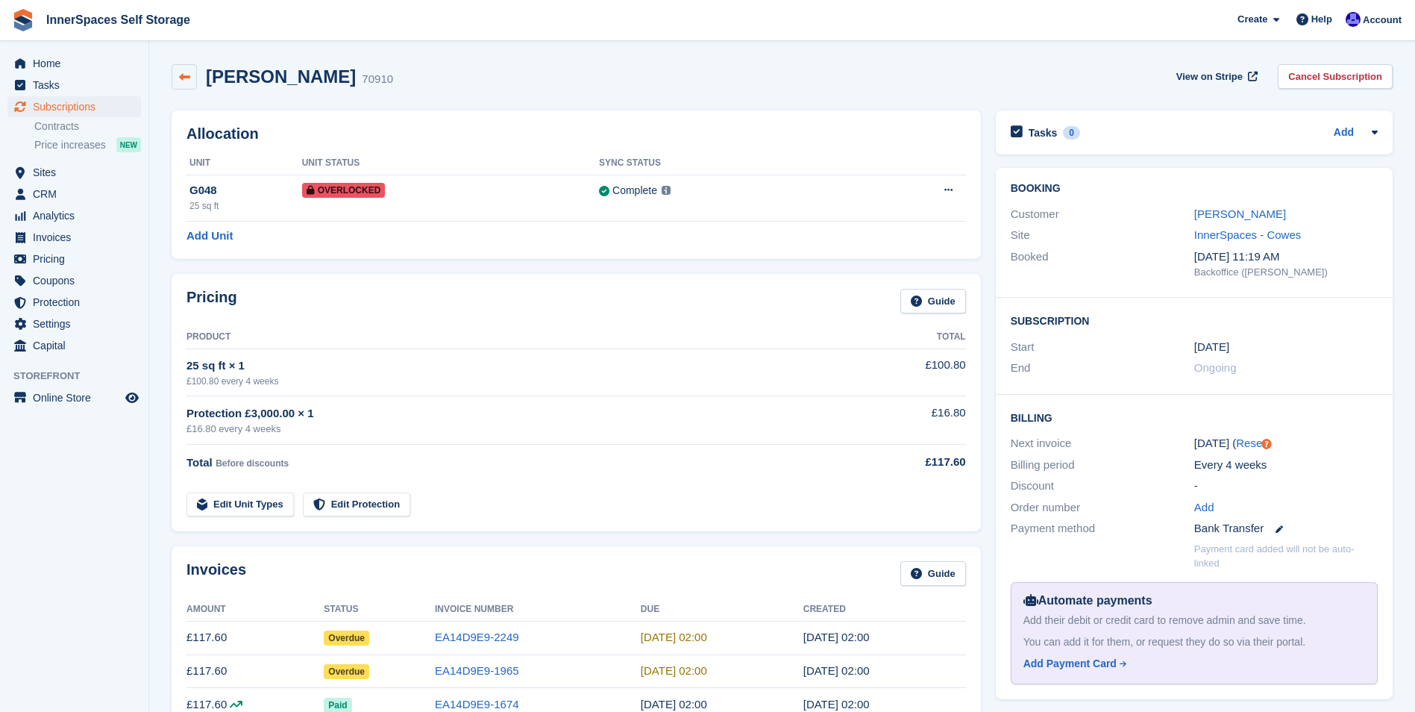
click at [188, 76] on icon at bounding box center [184, 77] width 11 height 11
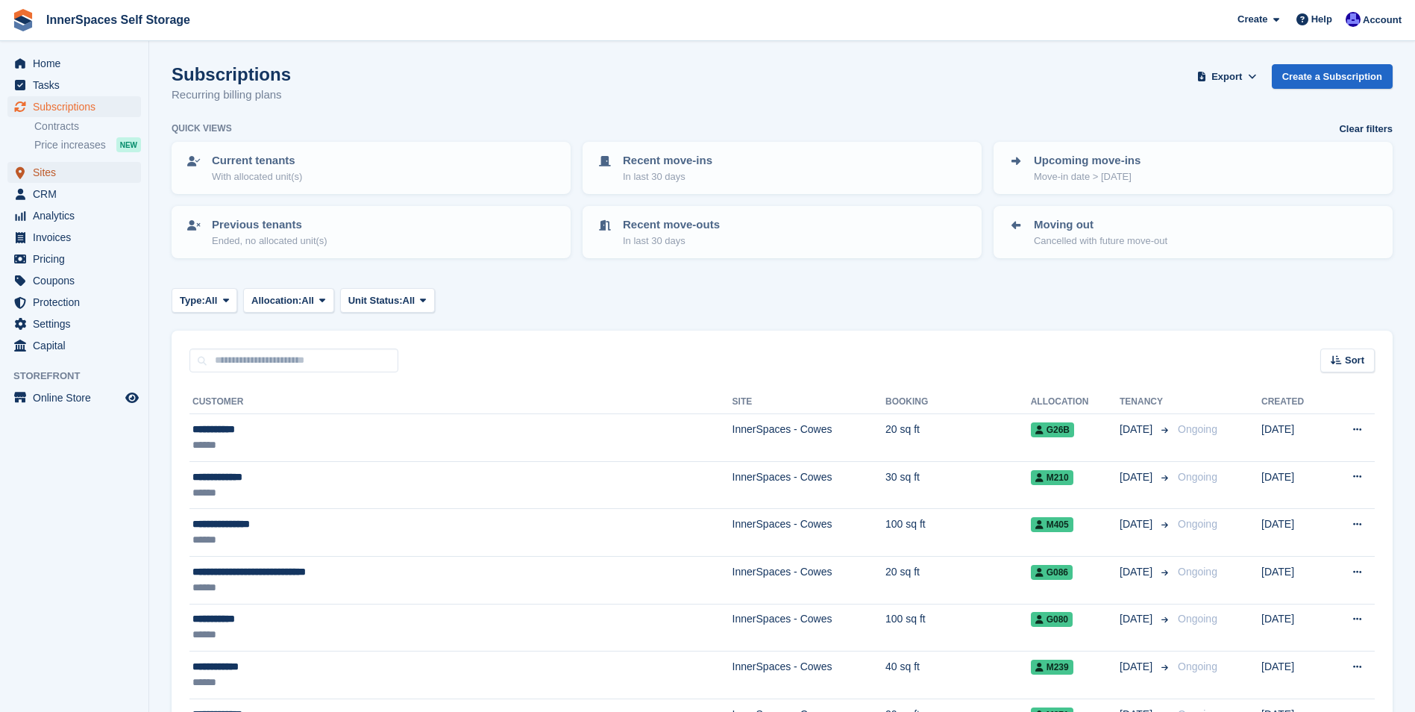
click at [51, 175] on span "Sites" at bounding box center [78, 172] width 90 height 21
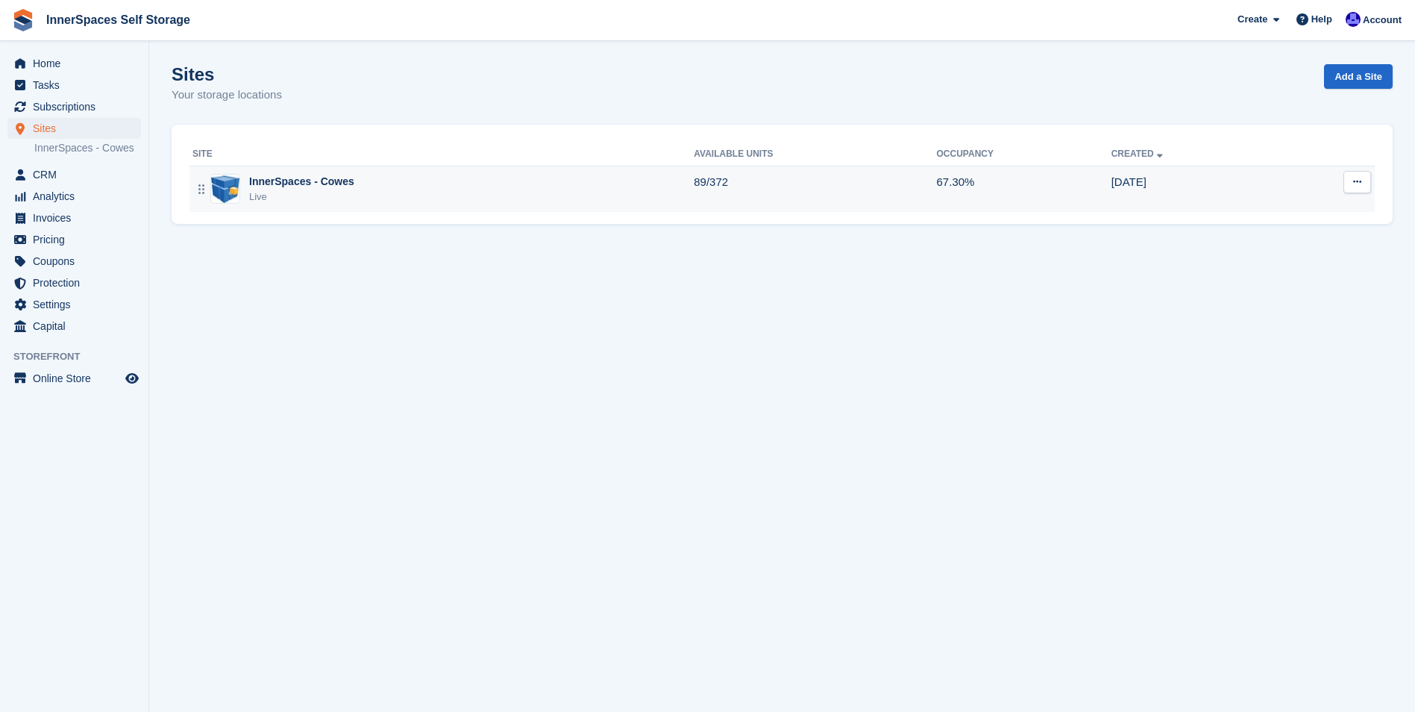
click at [297, 189] on div "InnerSpaces - Cowes" at bounding box center [301, 182] width 105 height 16
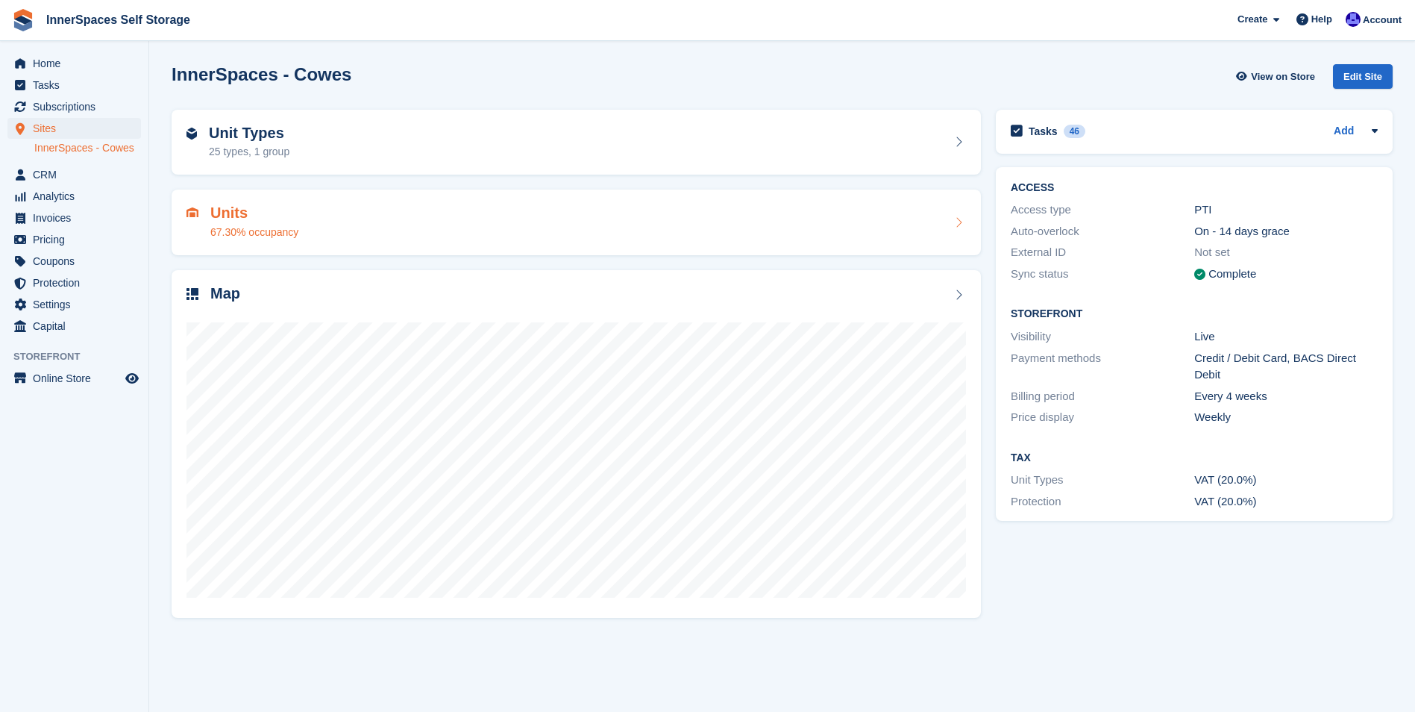
click at [283, 211] on h2 "Units" at bounding box center [254, 212] width 88 height 17
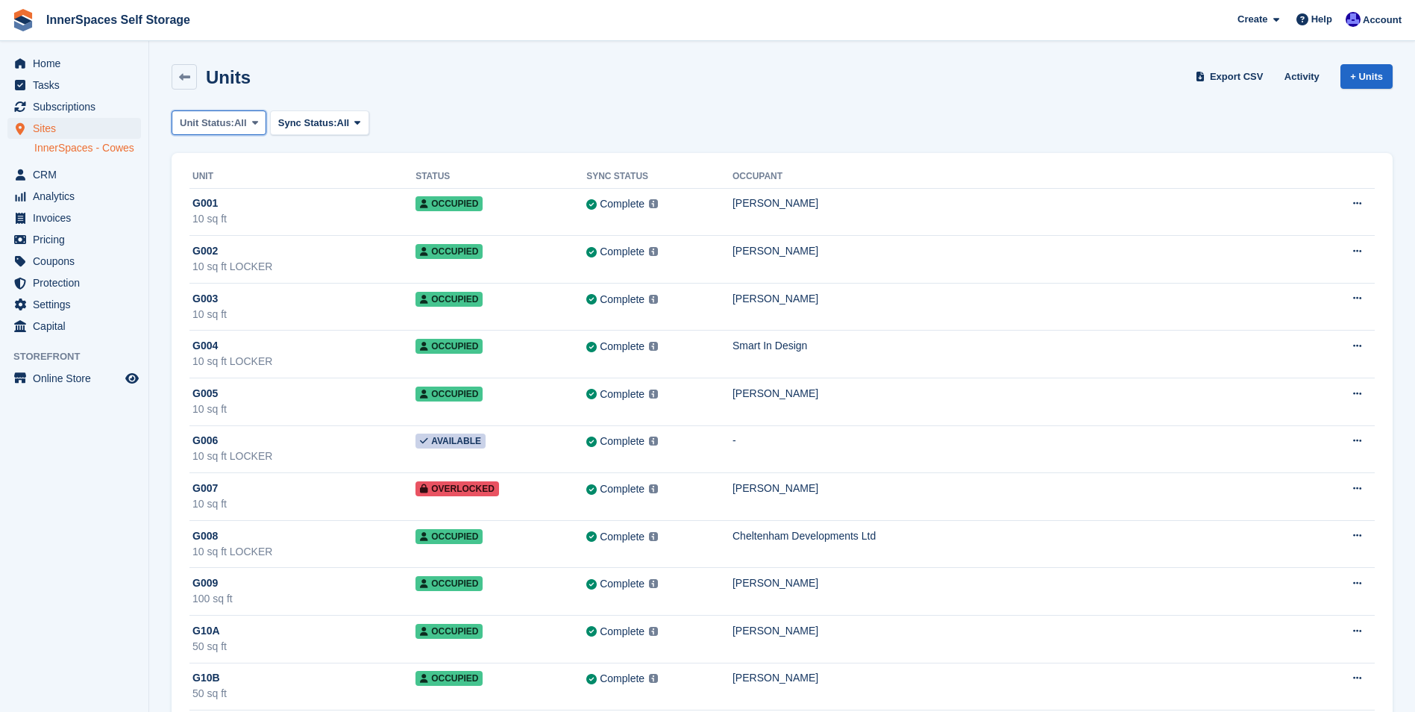
click at [257, 121] on icon at bounding box center [255, 123] width 6 height 10
click at [222, 267] on link "Overlocked" at bounding box center [243, 265] width 130 height 27
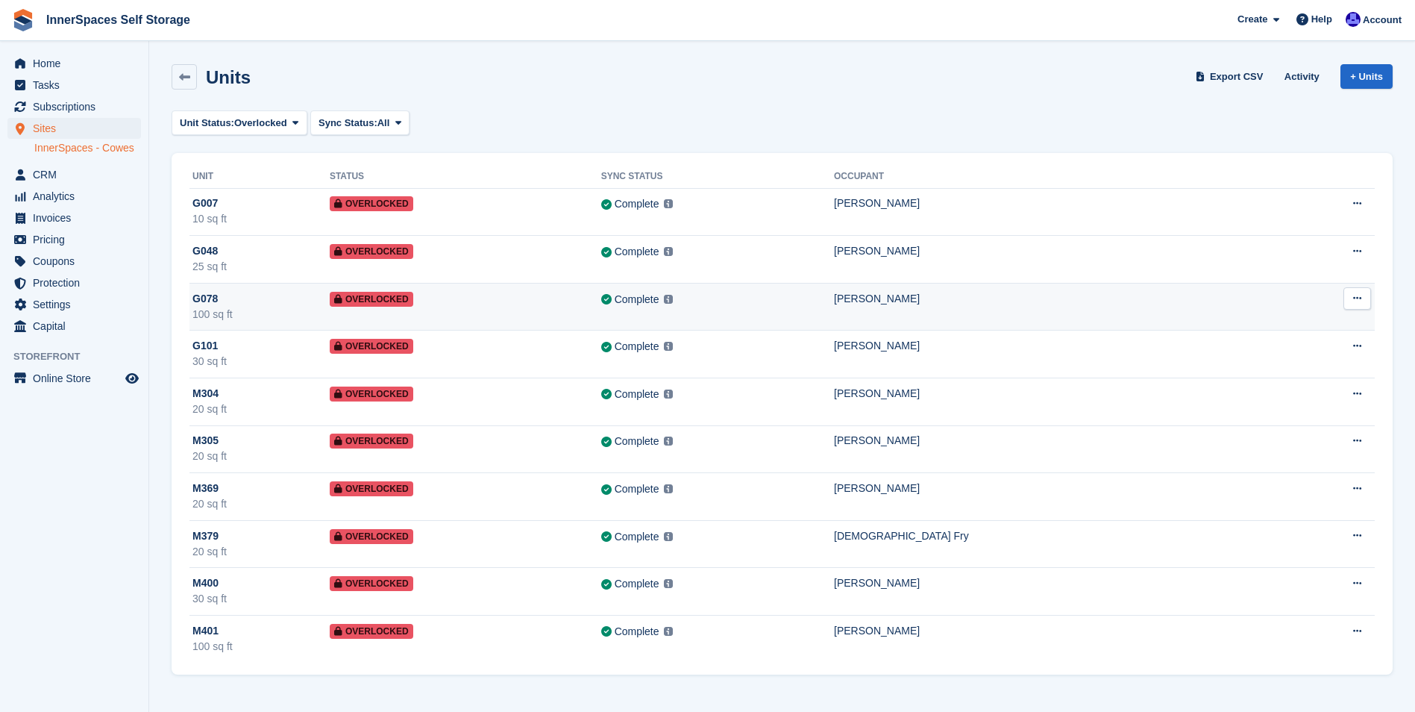
click at [816, 308] on td "Complete Last synced at 1 Sep, 12:15 PM Learn more →" at bounding box center [717, 307] width 233 height 48
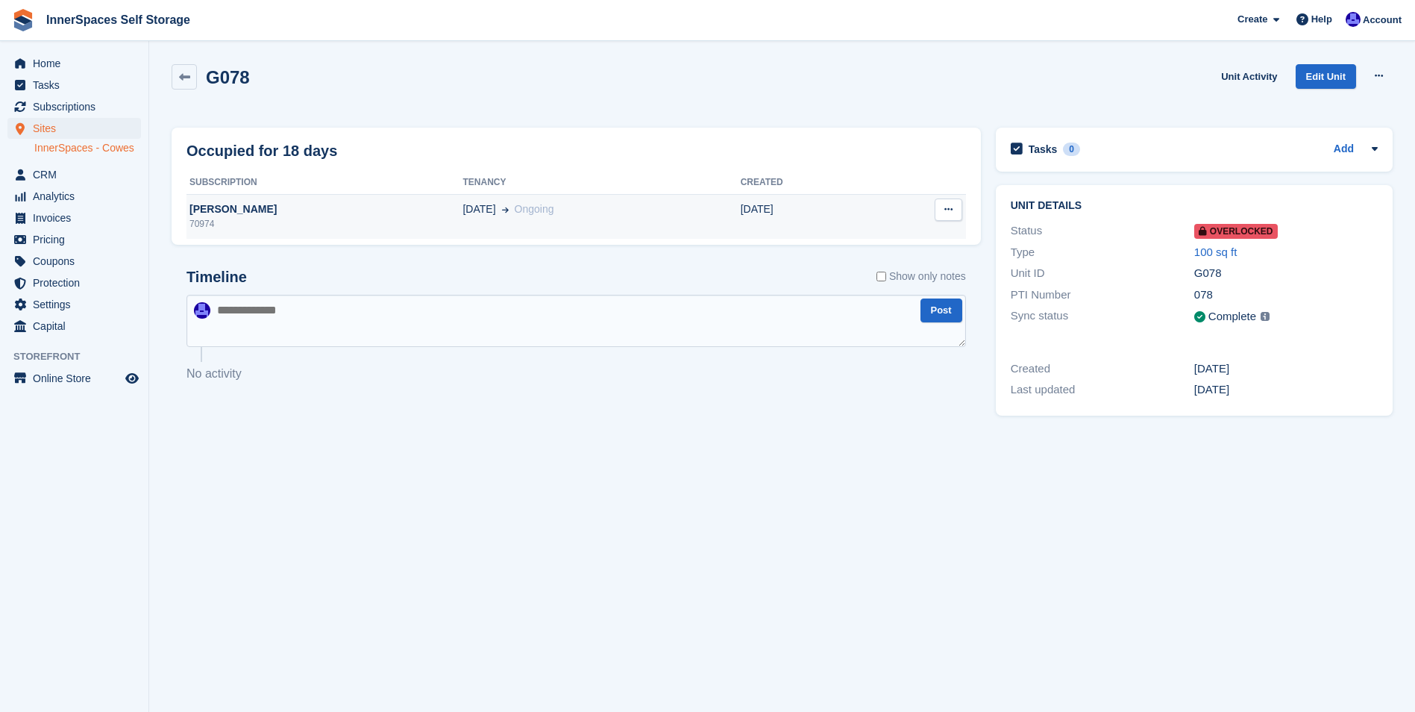
click at [245, 210] on div "[PERSON_NAME]" at bounding box center [325, 209] width 276 height 16
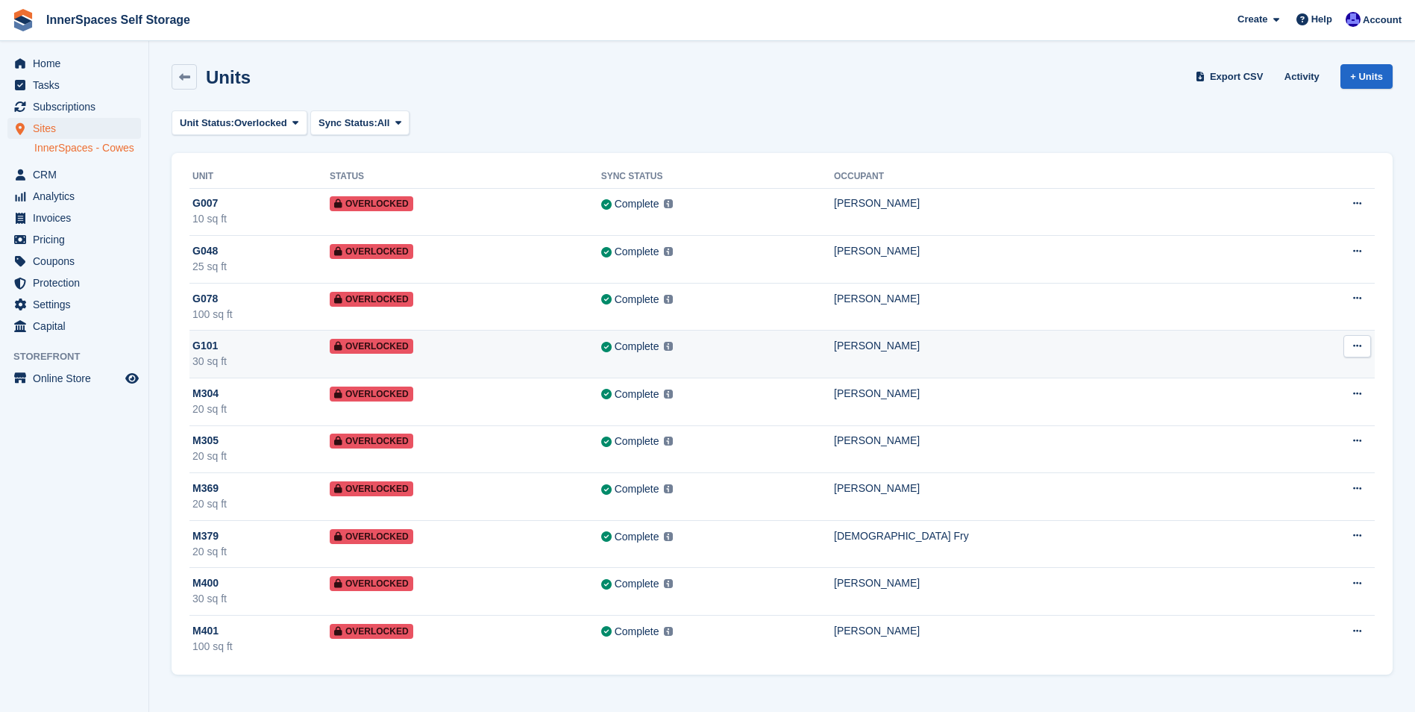
click at [823, 361] on td "Complete Last synced at 19 Aug, 10:30 AM Learn more →" at bounding box center [717, 354] width 233 height 48
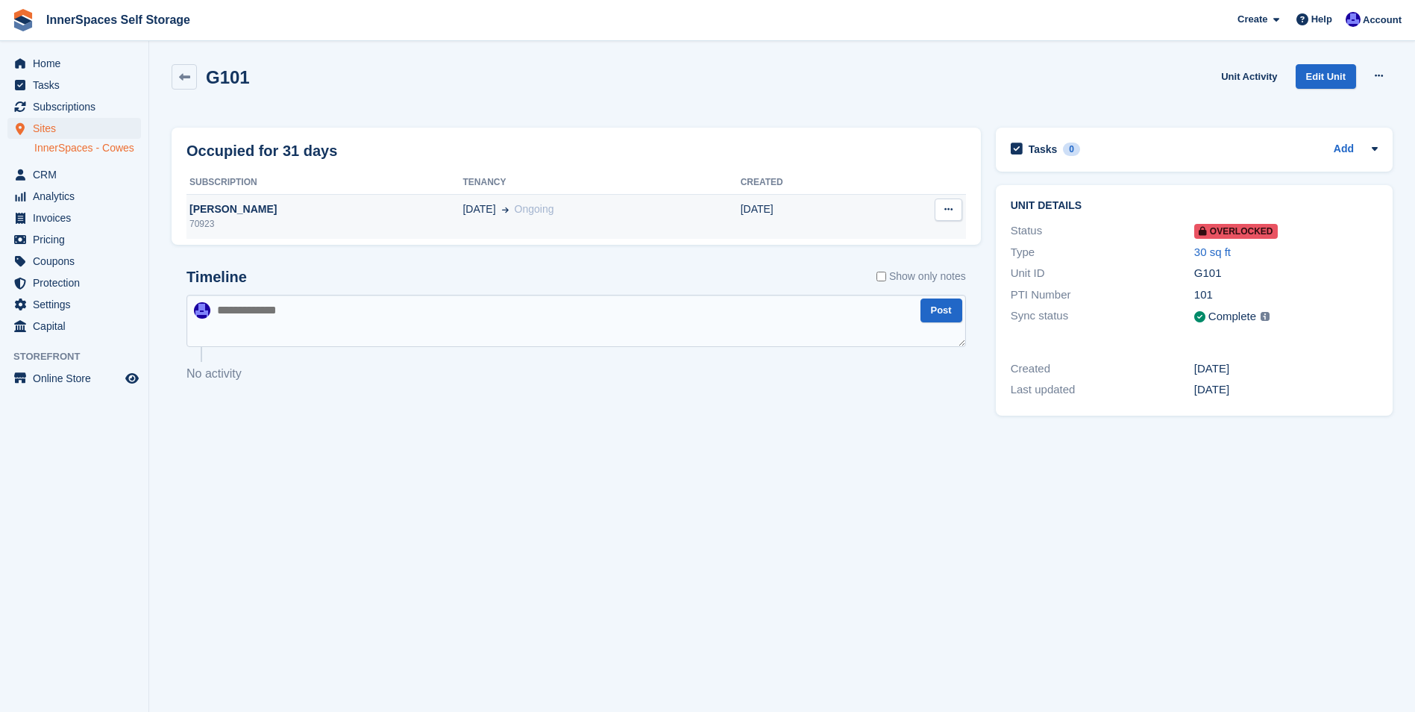
click at [367, 216] on div "[PERSON_NAME]" at bounding box center [325, 209] width 276 height 16
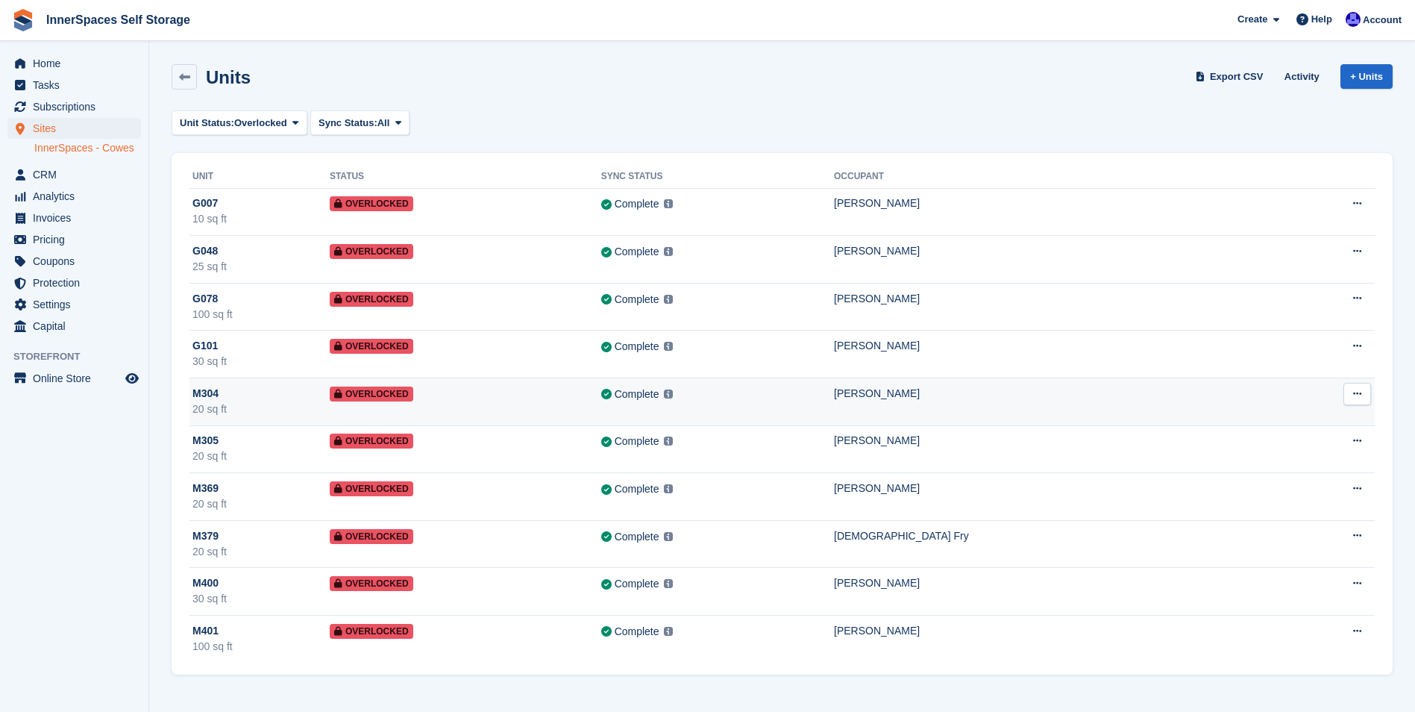
click at [601, 402] on td "Overlocked" at bounding box center [466, 402] width 272 height 48
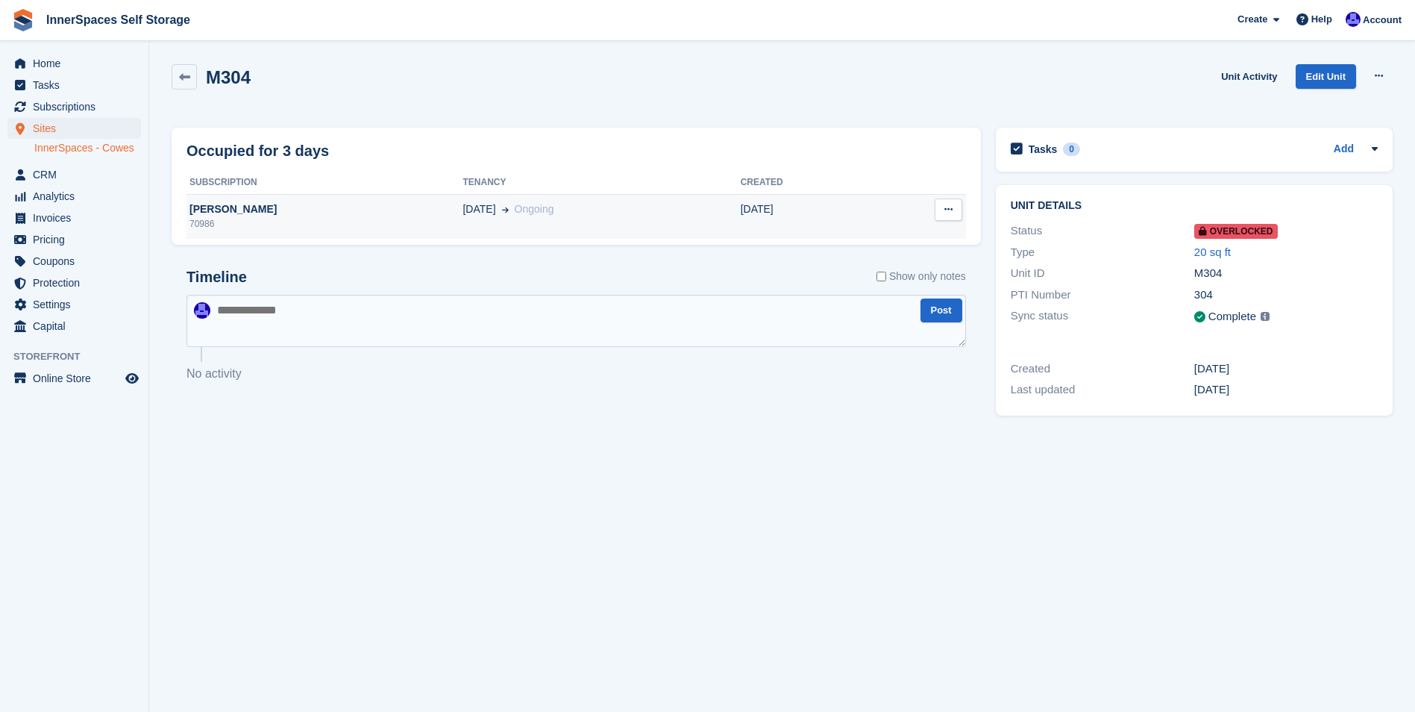
click at [328, 209] on div "Philip Jewson" at bounding box center [325, 209] width 276 height 16
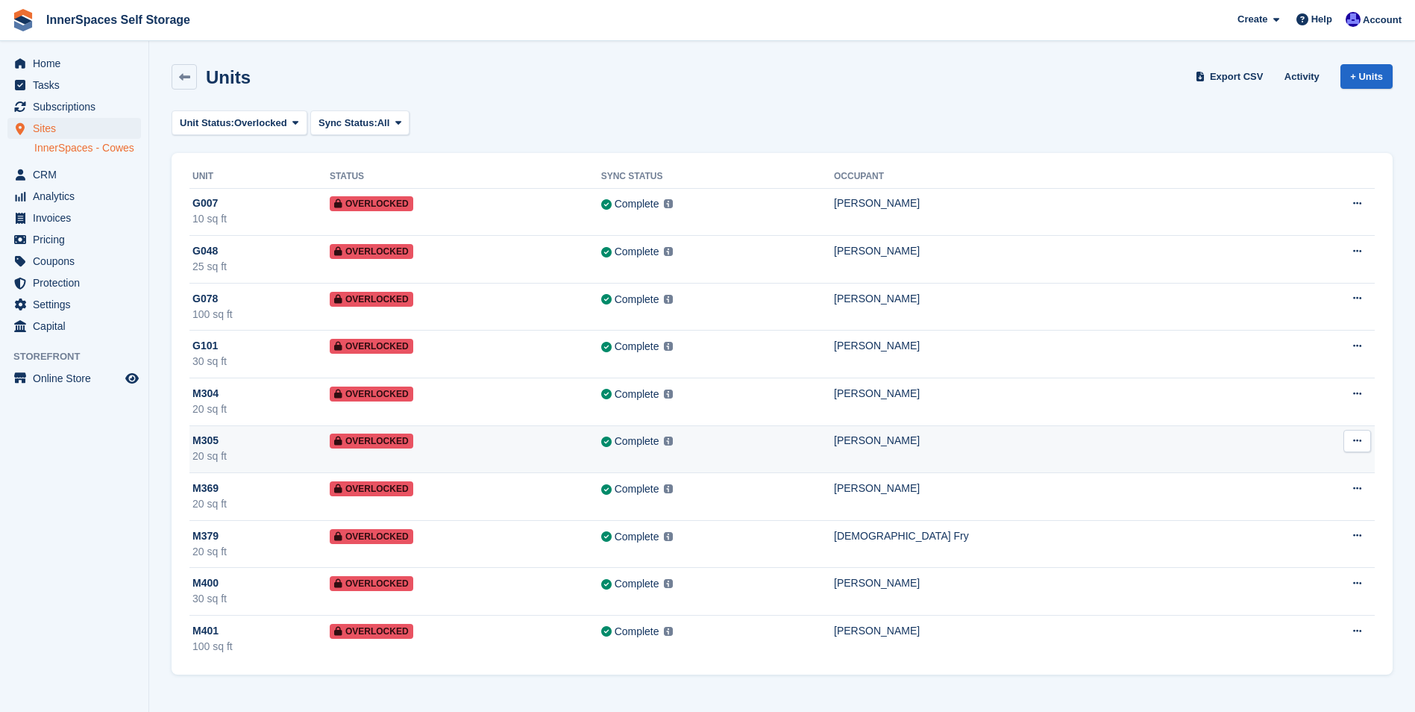
click at [818, 455] on td "Complete Last synced at 10 Sep, 10:57 AM Learn more →" at bounding box center [717, 449] width 233 height 48
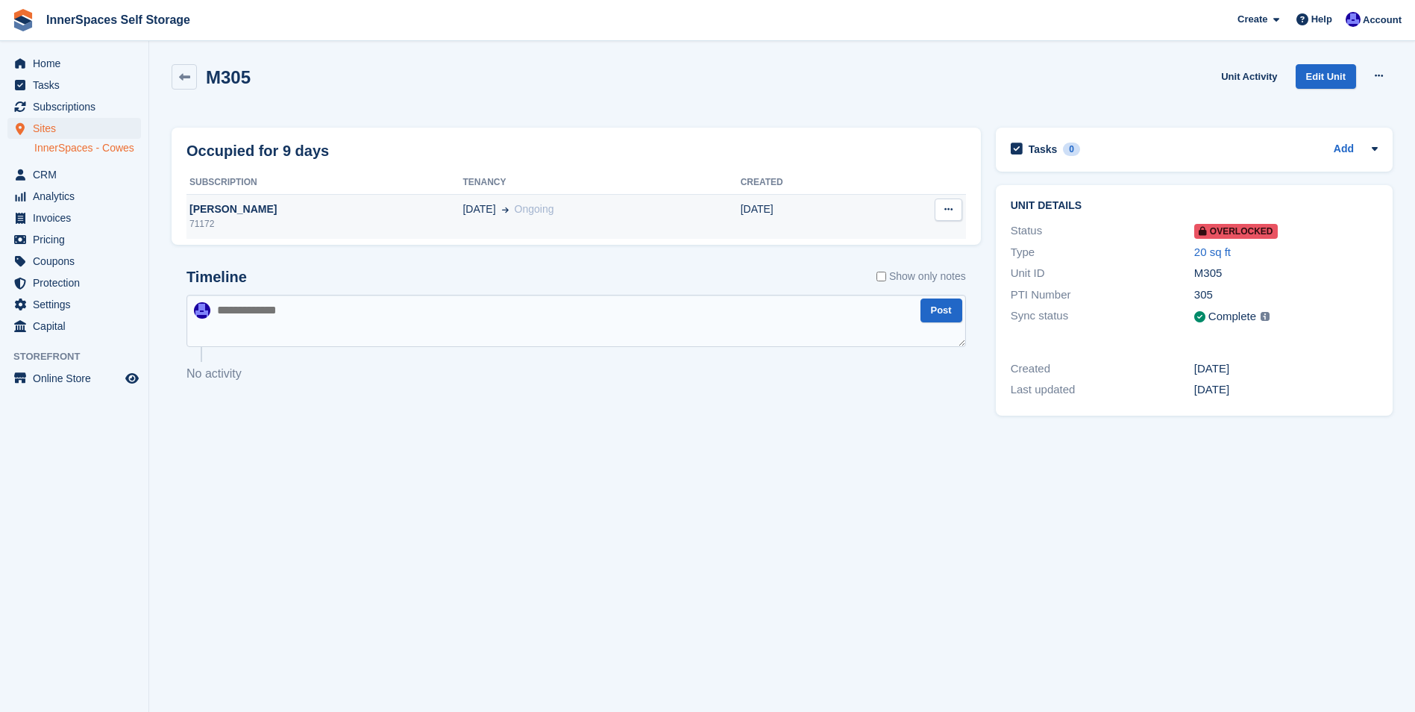
click at [357, 204] on div "[PERSON_NAME]" at bounding box center [325, 209] width 276 height 16
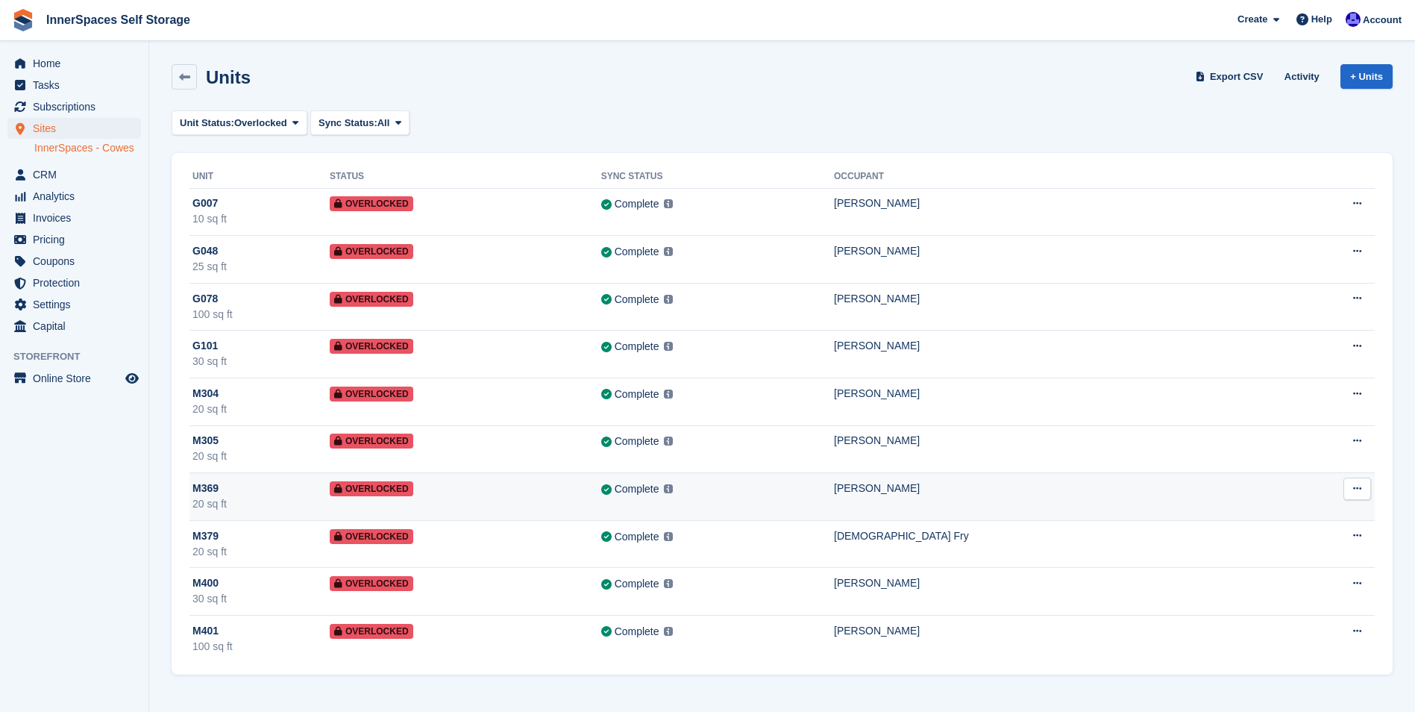
click at [815, 495] on div "Complete Last synced at 12 Sep, 11:47 AM Learn more →" at bounding box center [717, 488] width 233 height 17
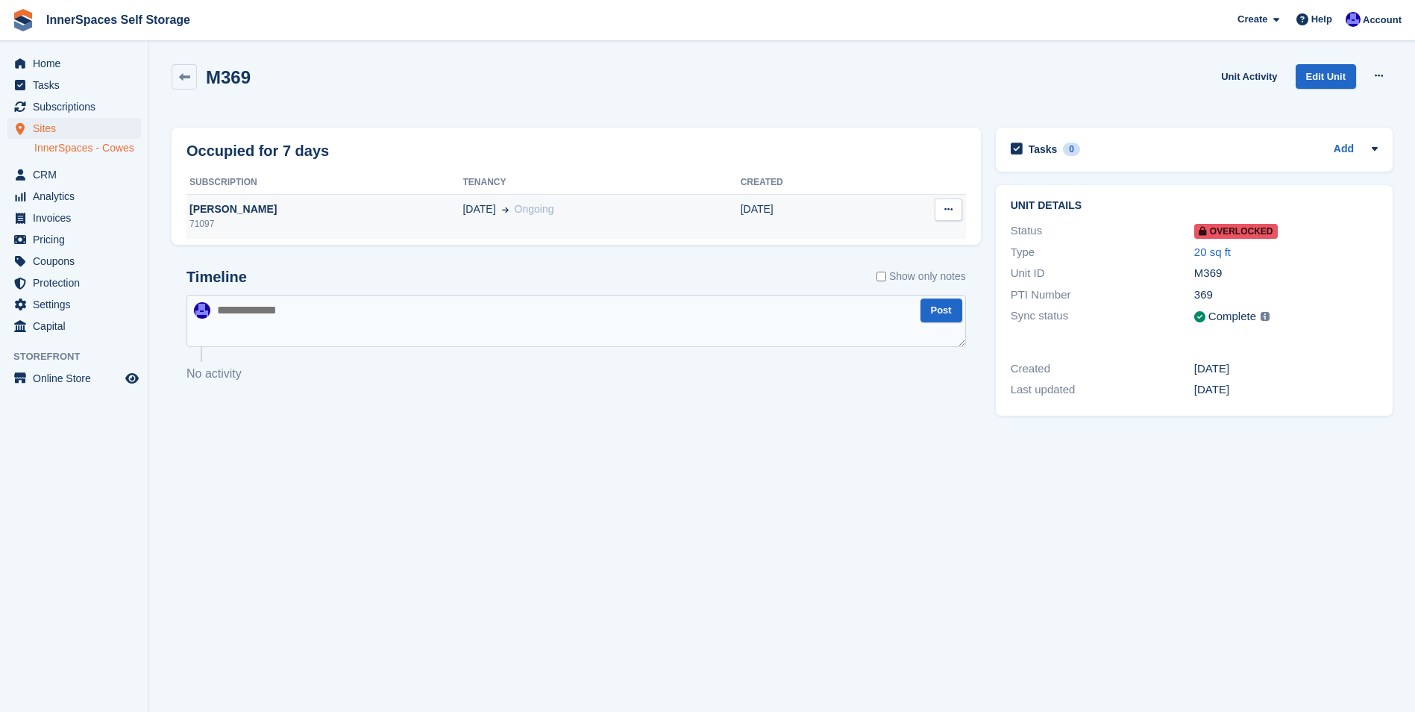
click at [350, 206] on div "[PERSON_NAME]" at bounding box center [325, 209] width 276 height 16
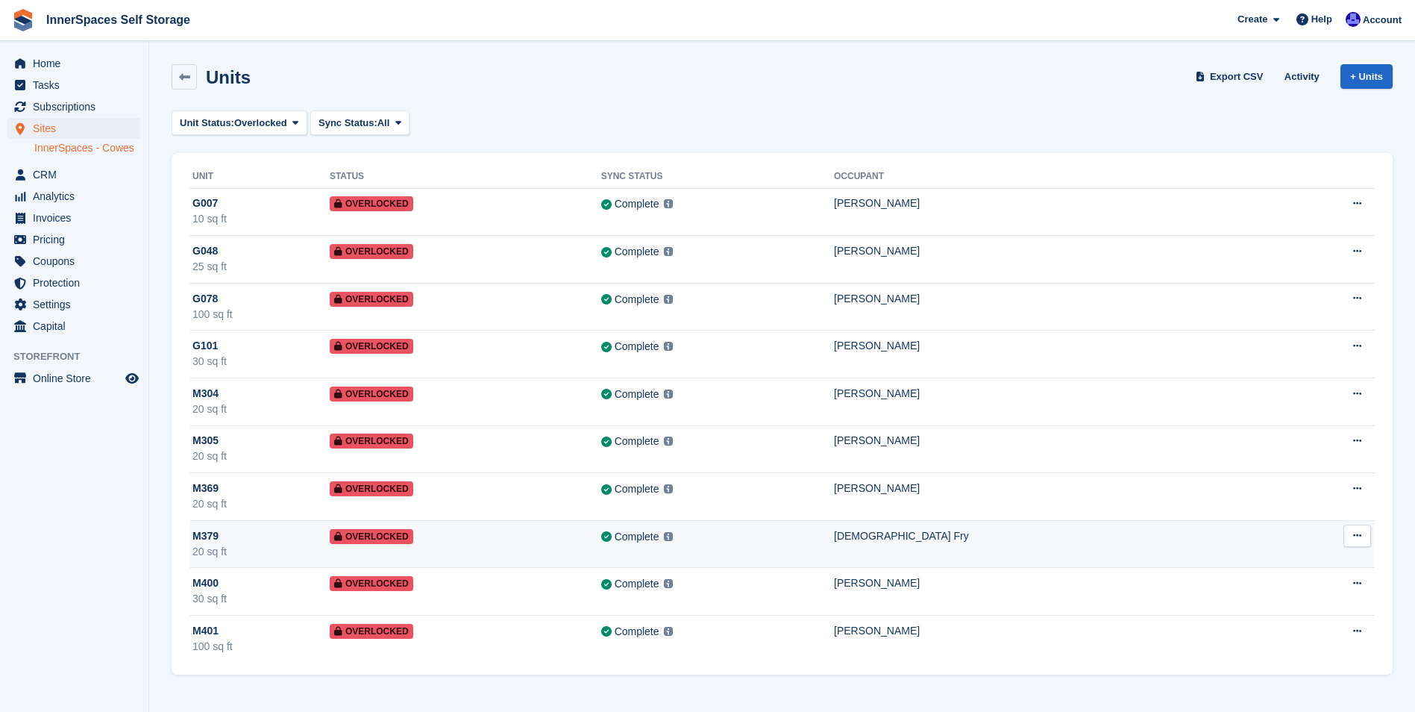
click at [834, 542] on div "Complete Last synced at [DATE] 11:31 AM Learn more →" at bounding box center [717, 536] width 233 height 17
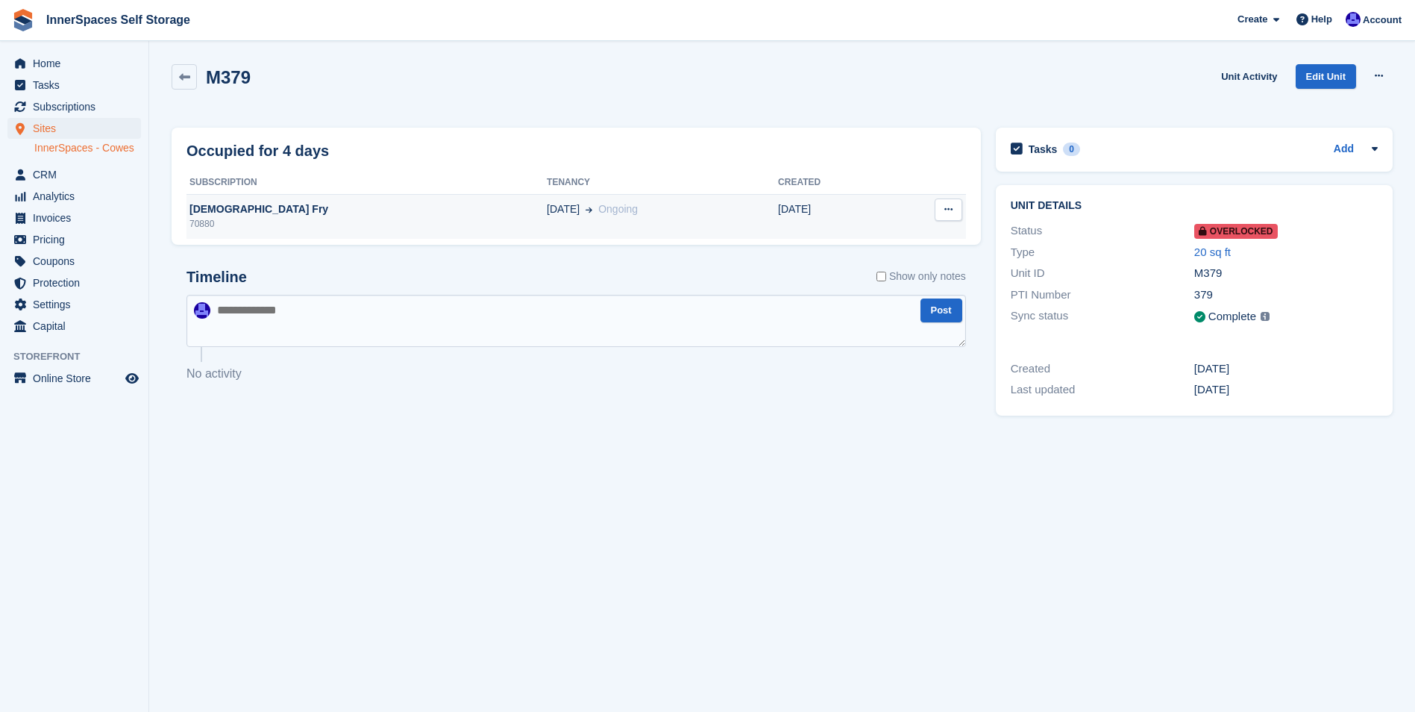
click at [345, 213] on div "Gay Fry" at bounding box center [367, 209] width 360 height 16
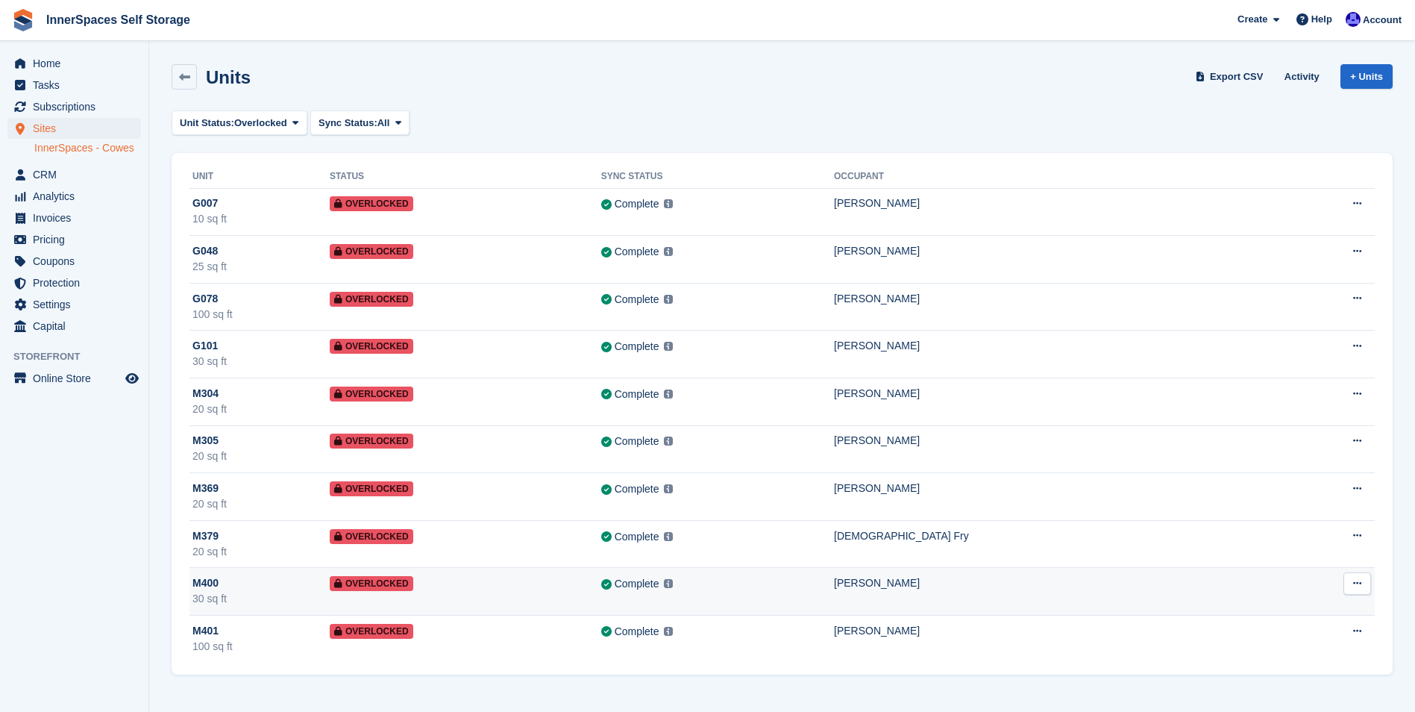
click at [833, 585] on div "Complete Last synced at 12 Sep, 11:47 AM Learn more →" at bounding box center [717, 583] width 233 height 17
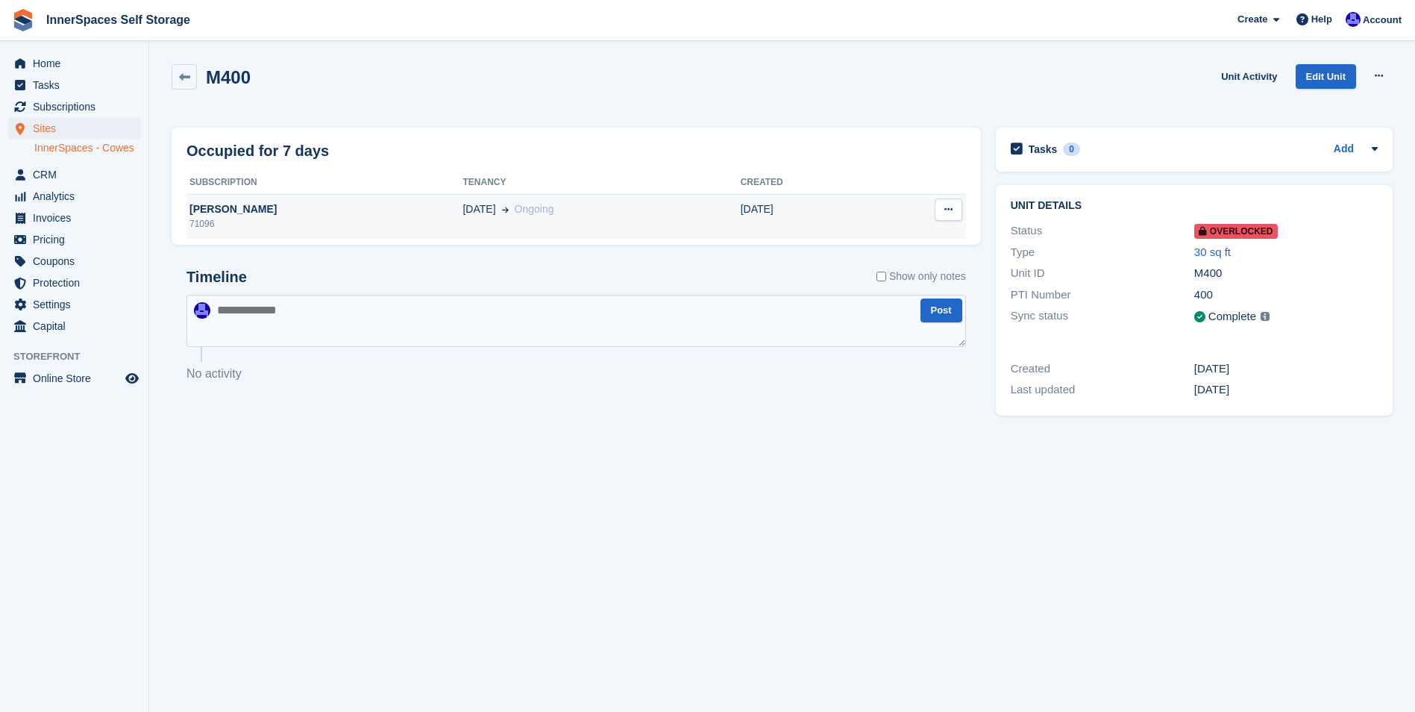
click at [346, 211] on div "[PERSON_NAME]" at bounding box center [325, 209] width 276 height 16
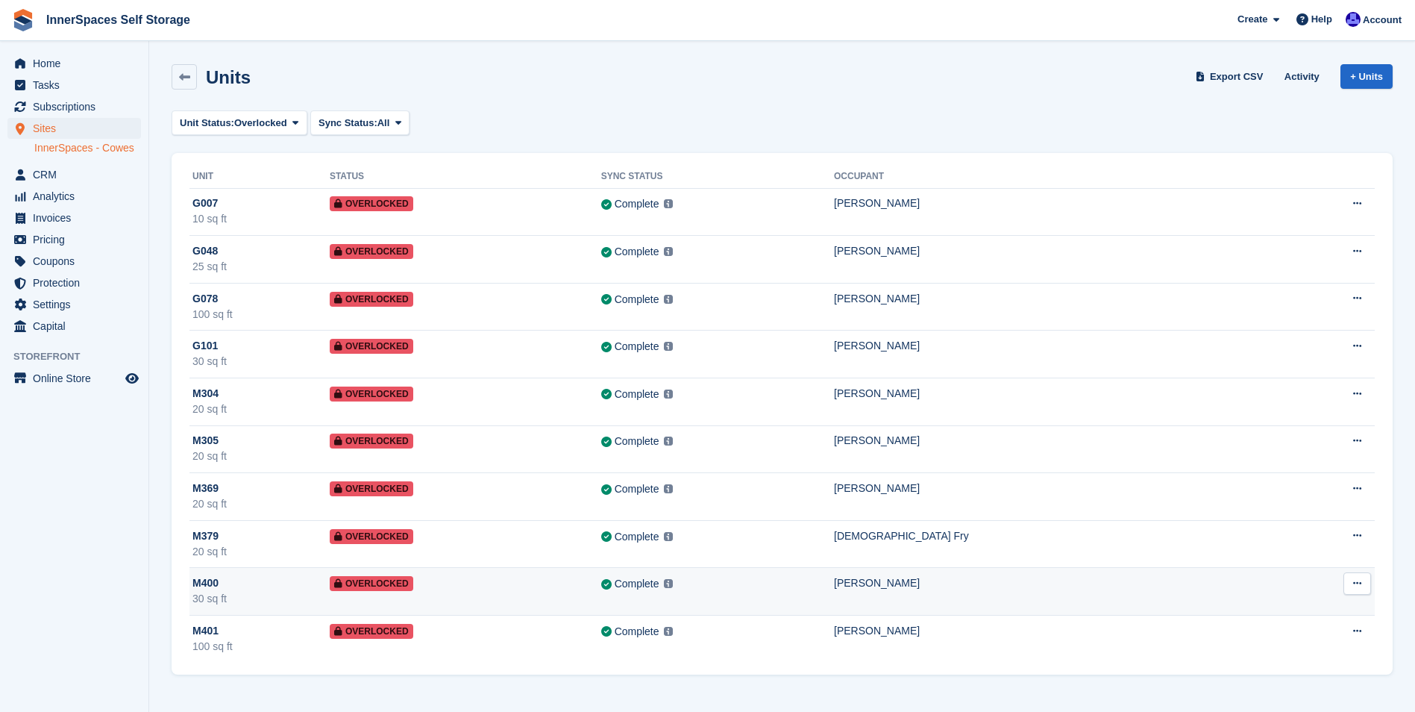
click at [601, 587] on td "Overlocked" at bounding box center [466, 592] width 272 height 48
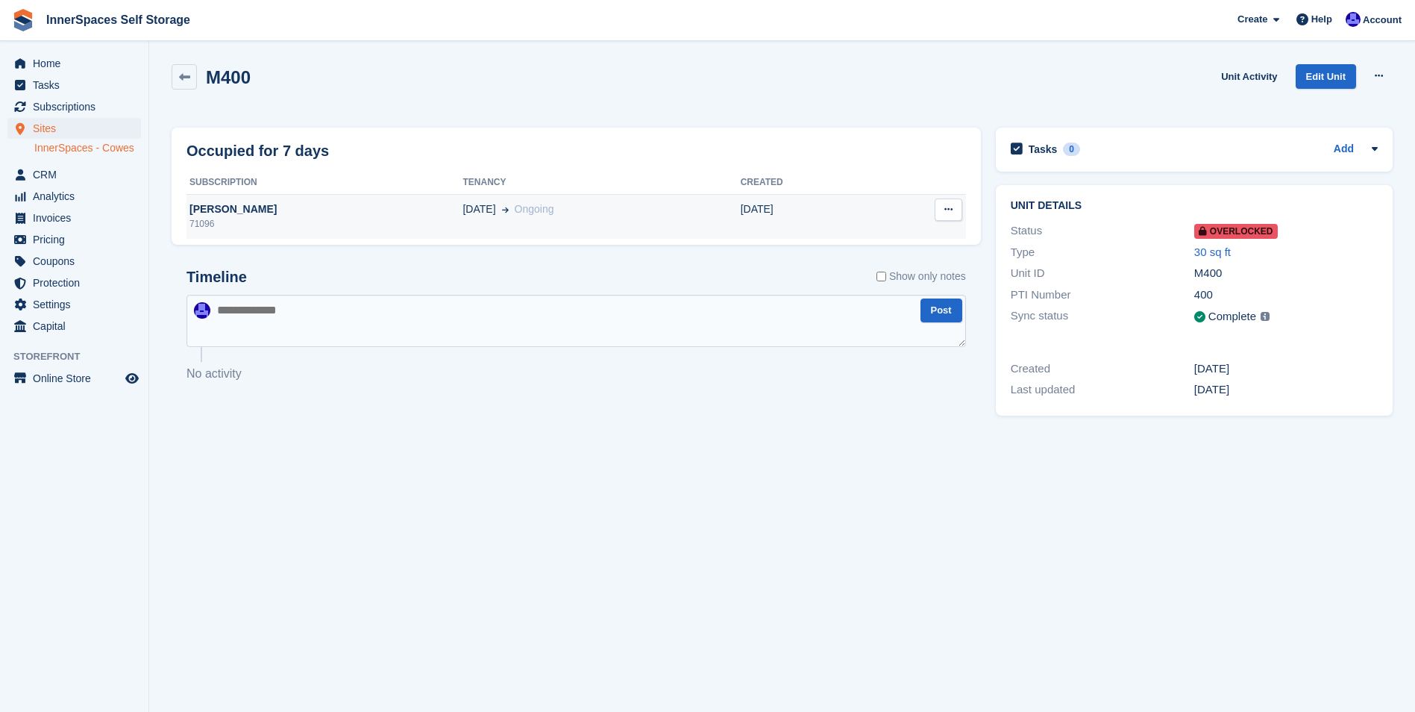
click at [353, 218] on div "71096" at bounding box center [325, 223] width 276 height 13
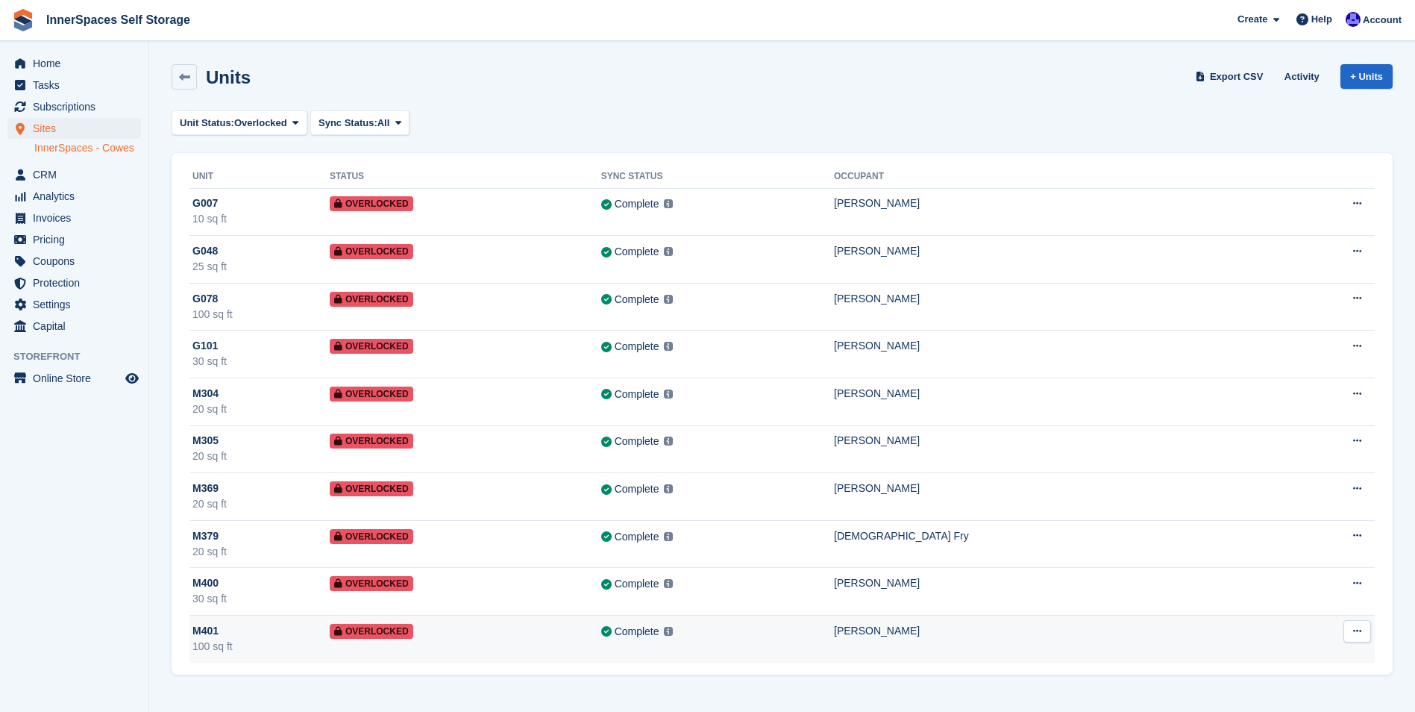
click at [798, 631] on div "Complete Last synced at 18 Jul, 4:13 PM Learn more →" at bounding box center [717, 631] width 233 height 17
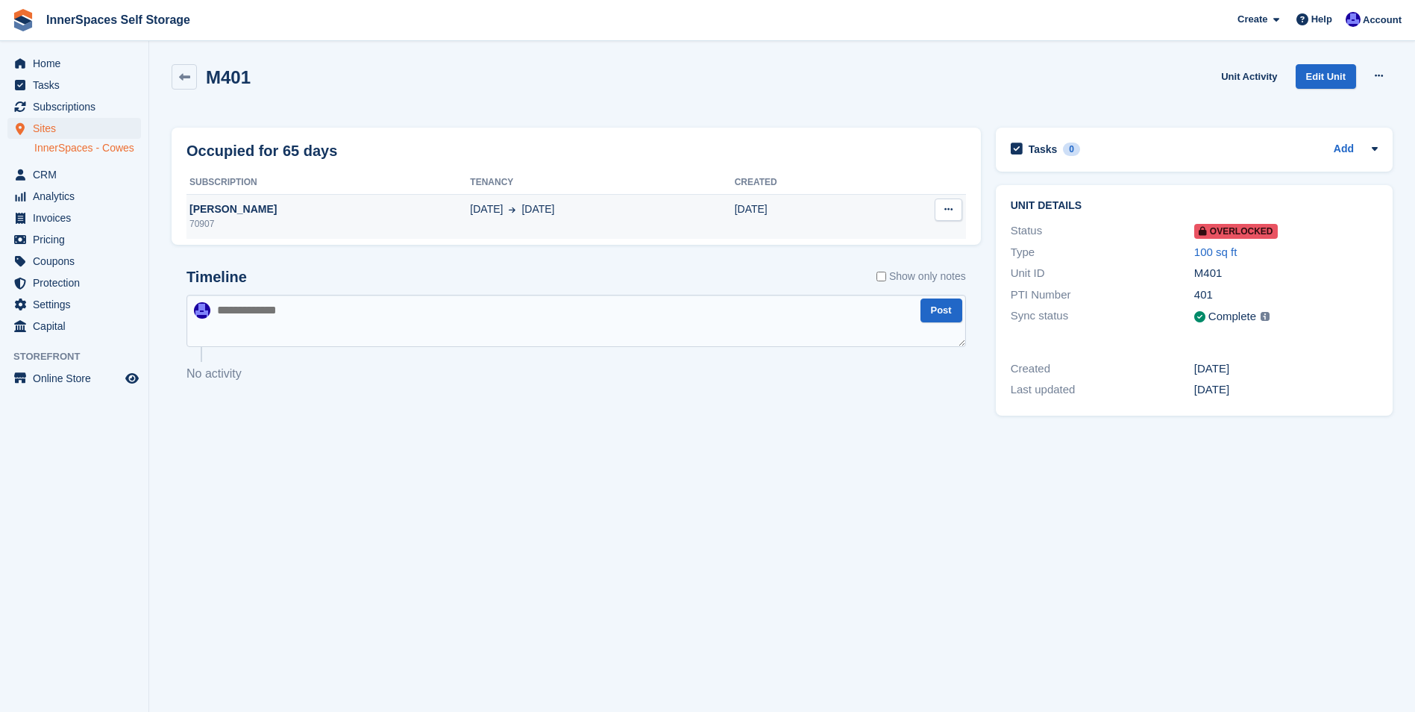
click at [367, 201] on td "[PERSON_NAME] 70907" at bounding box center [328, 216] width 283 height 45
click at [44, 82] on span "Tasks" at bounding box center [78, 85] width 90 height 21
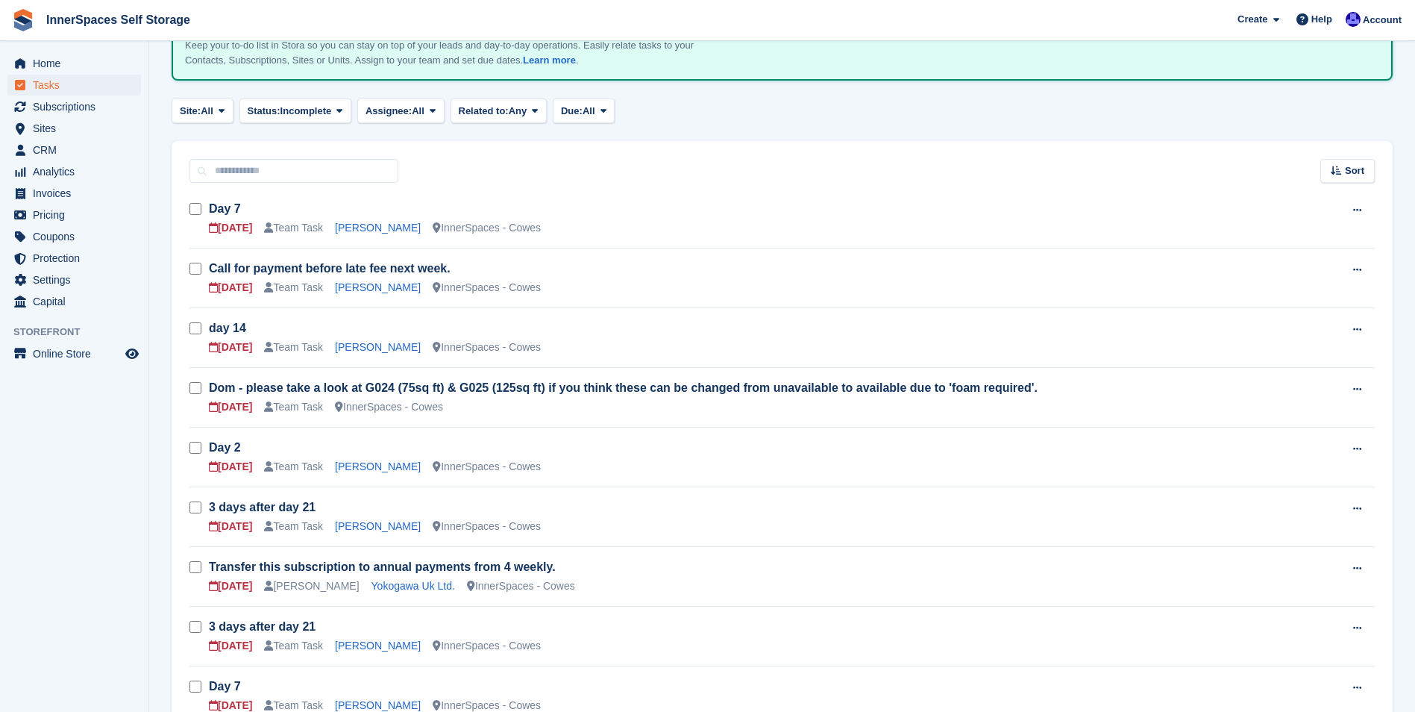
scroll to position [149, 0]
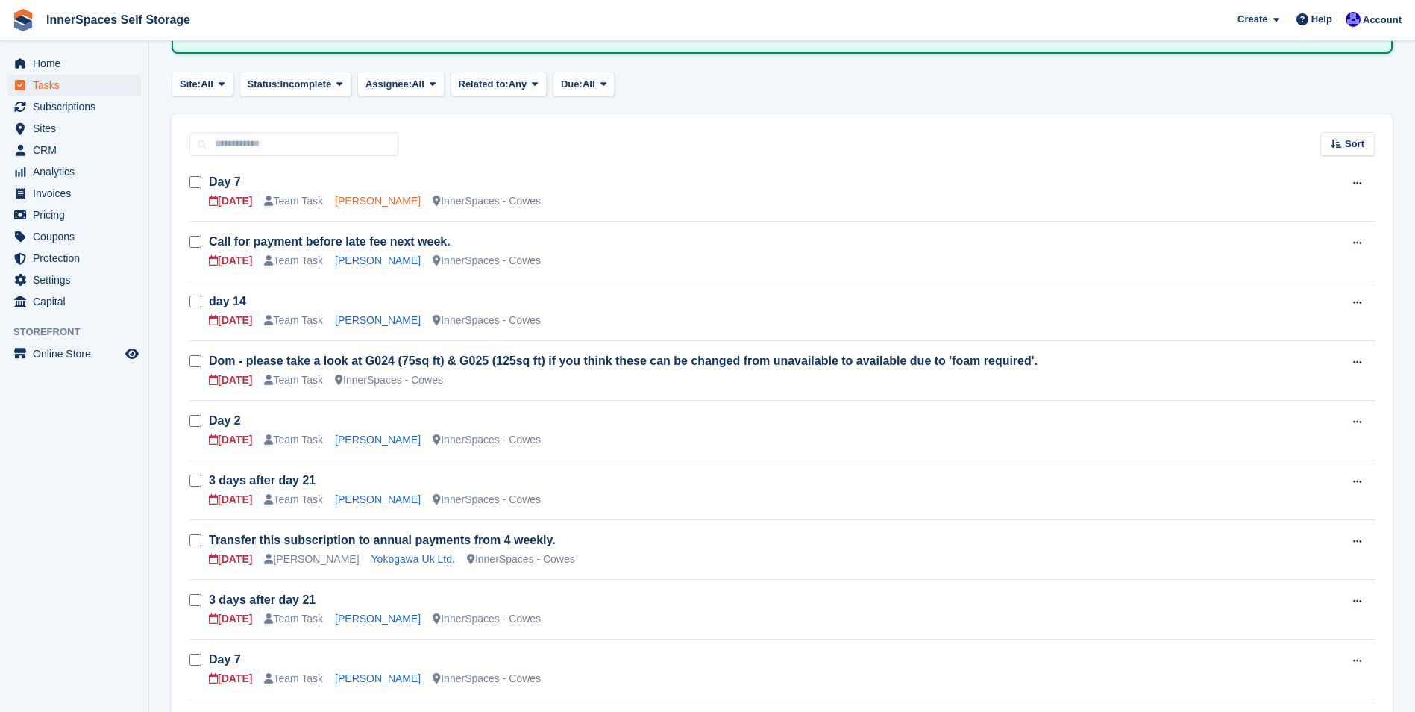
click at [364, 202] on link "Adrian Hart" at bounding box center [378, 201] width 86 height 12
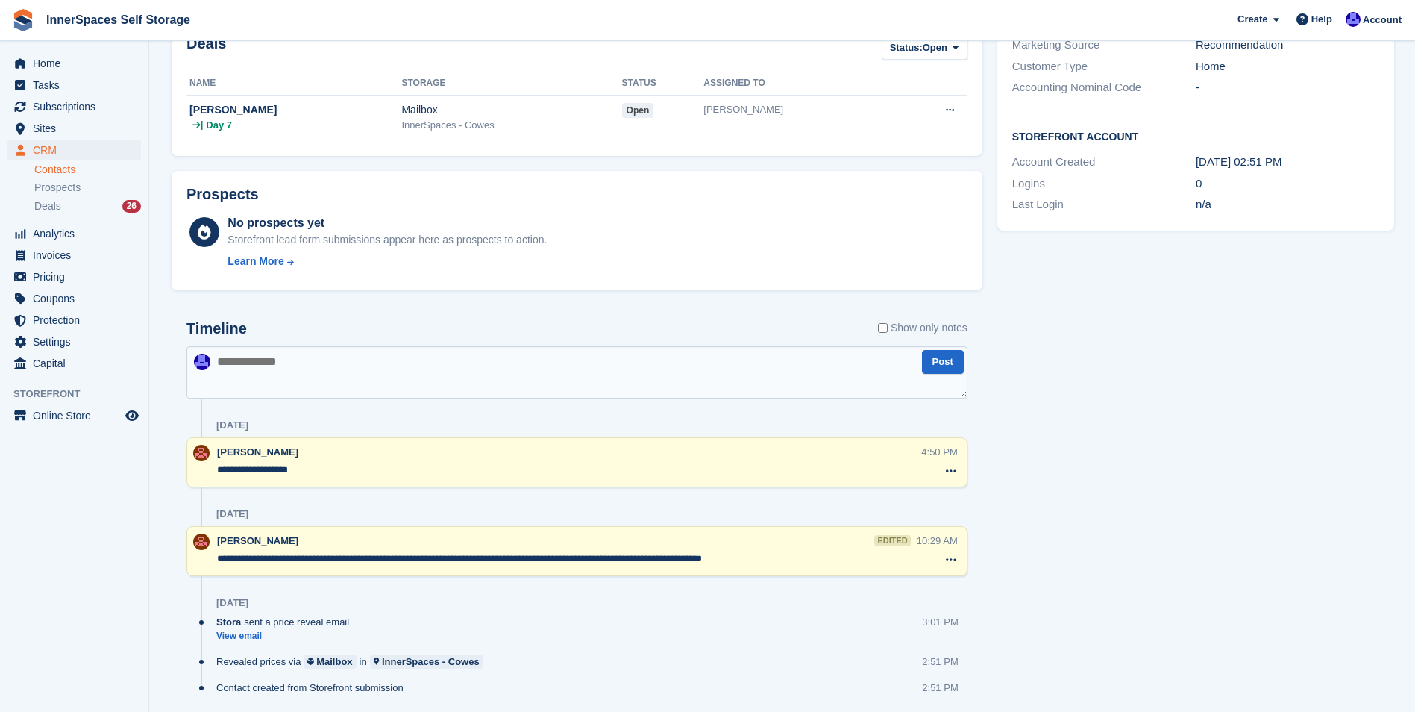
scroll to position [341, 0]
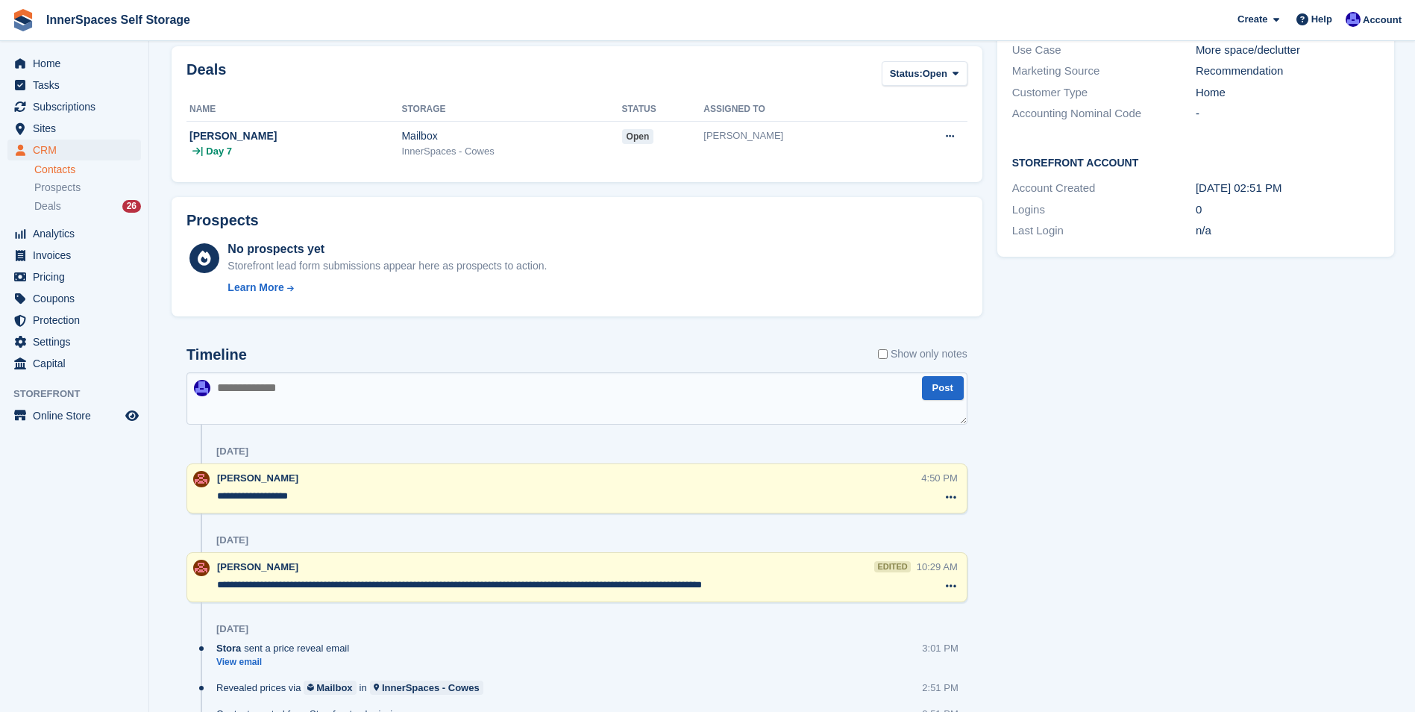
click at [301, 396] on textarea at bounding box center [577, 398] width 781 height 52
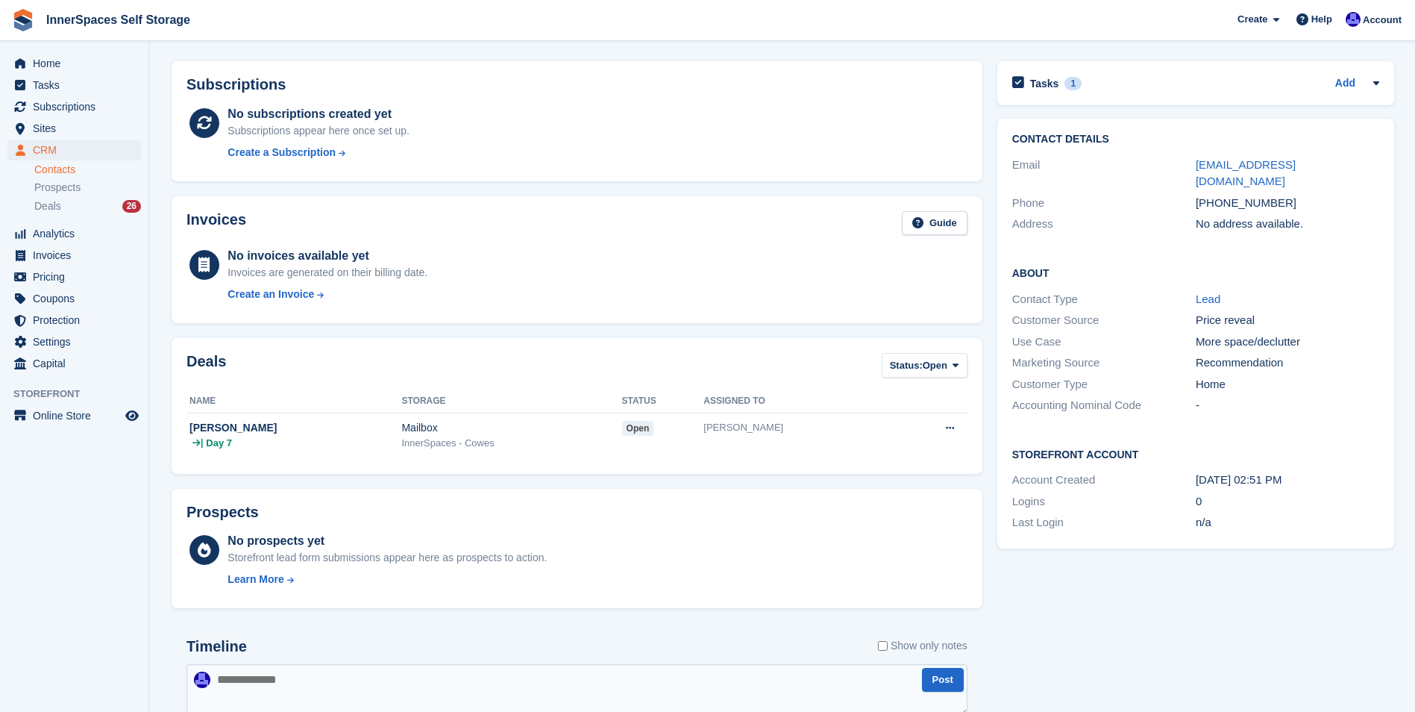
scroll to position [0, 0]
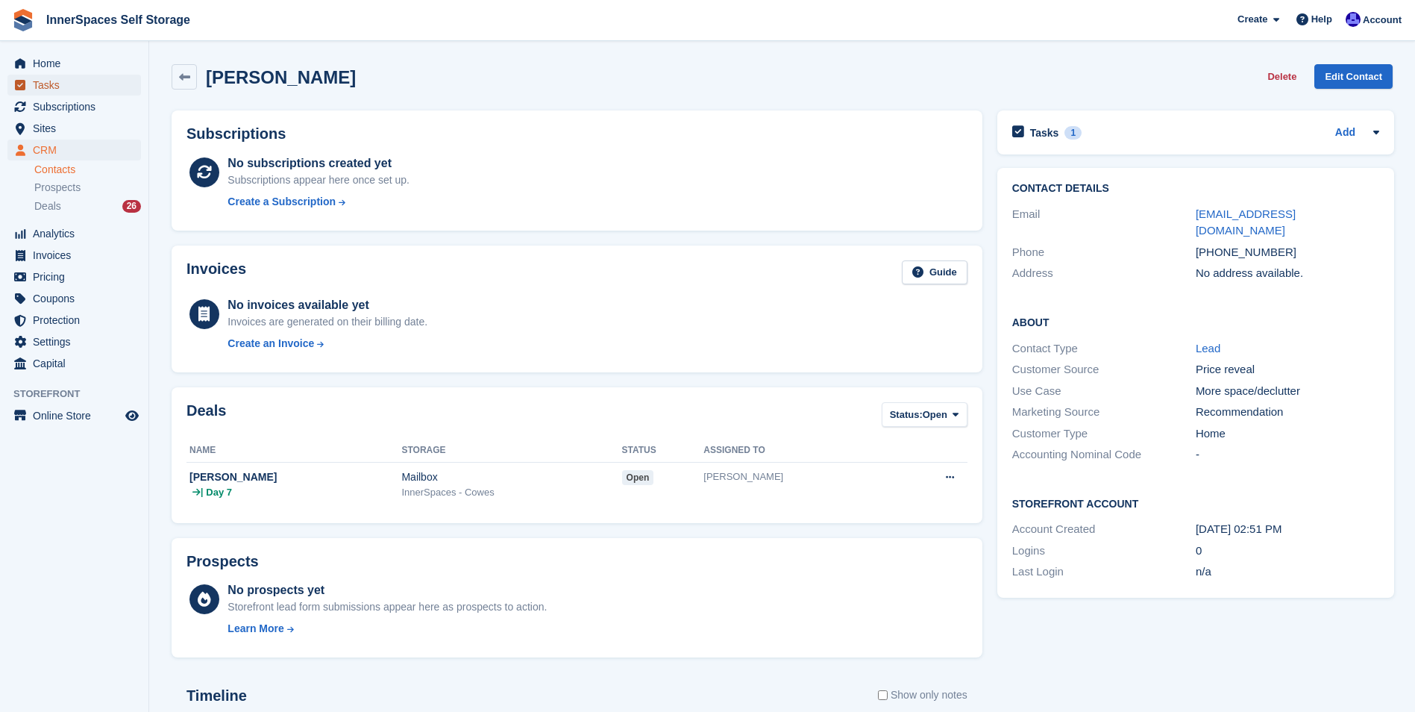
click at [51, 82] on span "Tasks" at bounding box center [78, 85] width 90 height 21
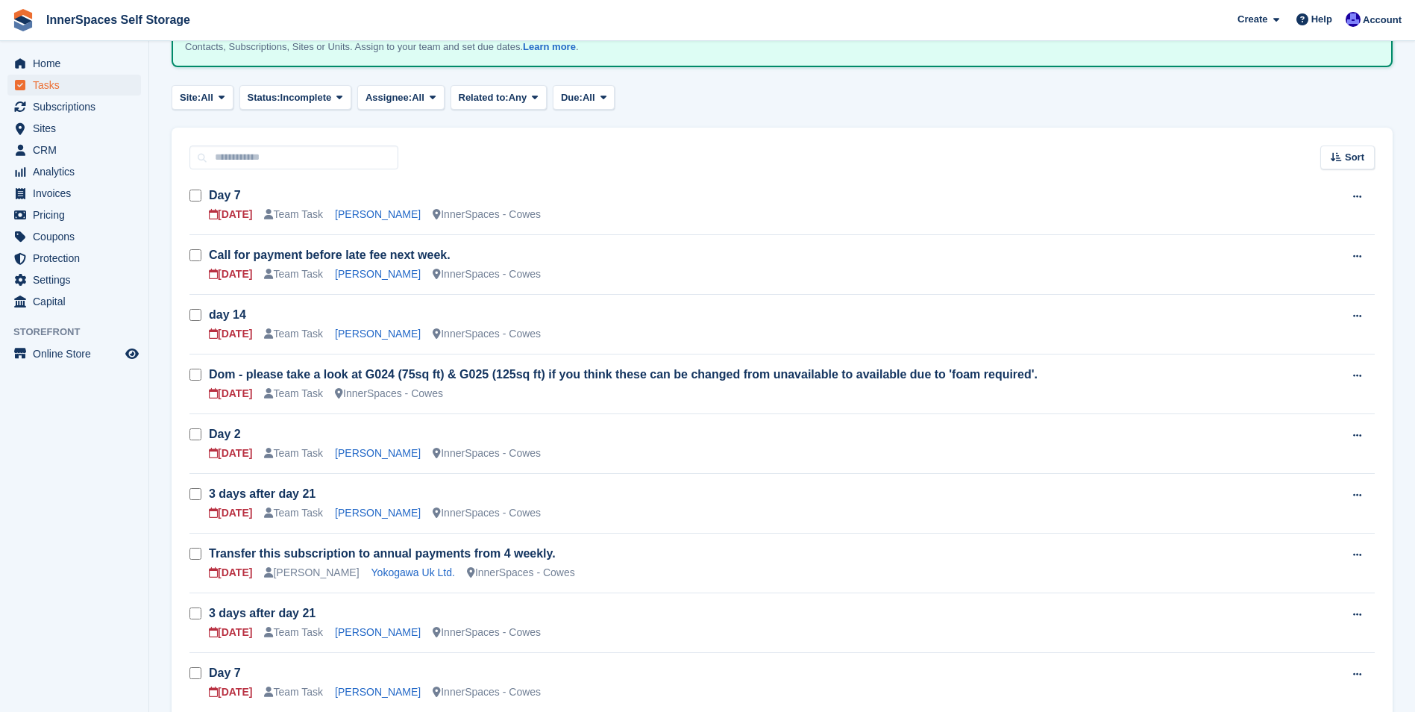
scroll to position [149, 0]
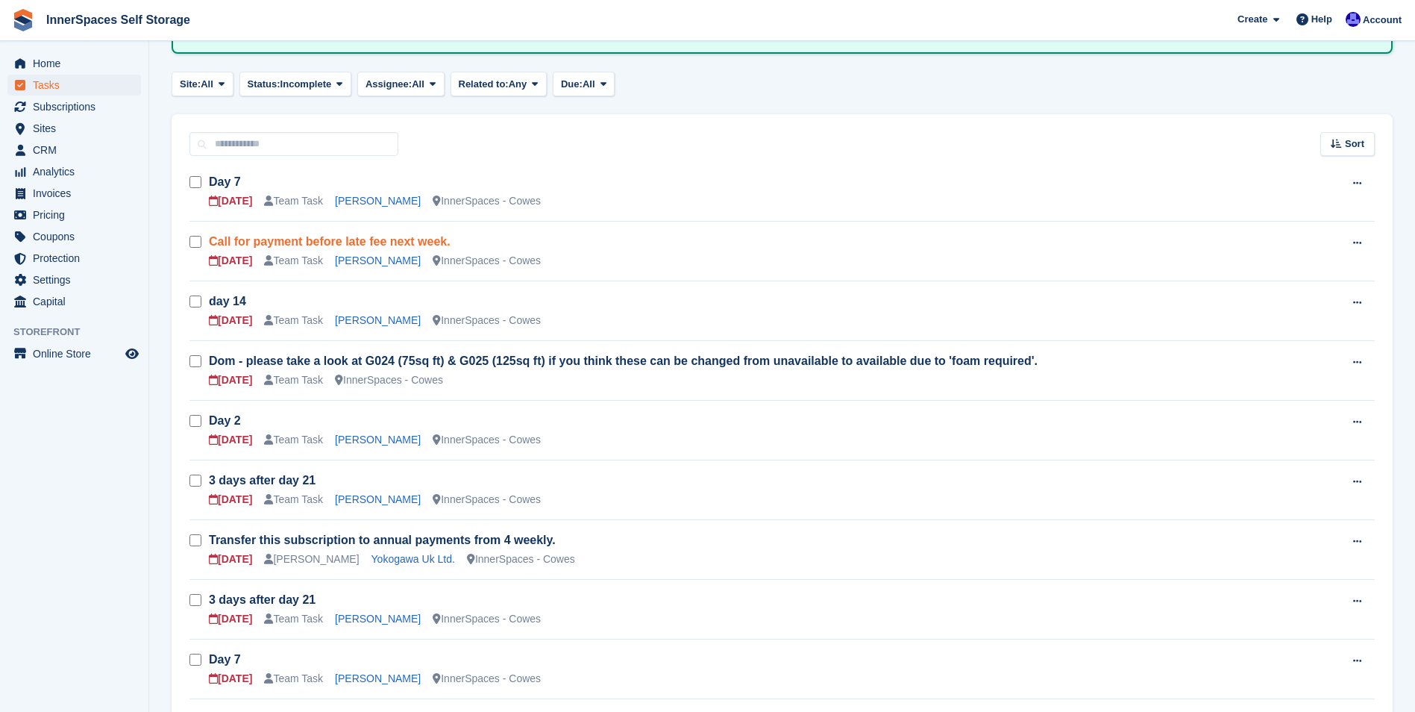
click at [292, 242] on link "Call for payment before late fee next week." at bounding box center [330, 241] width 242 height 13
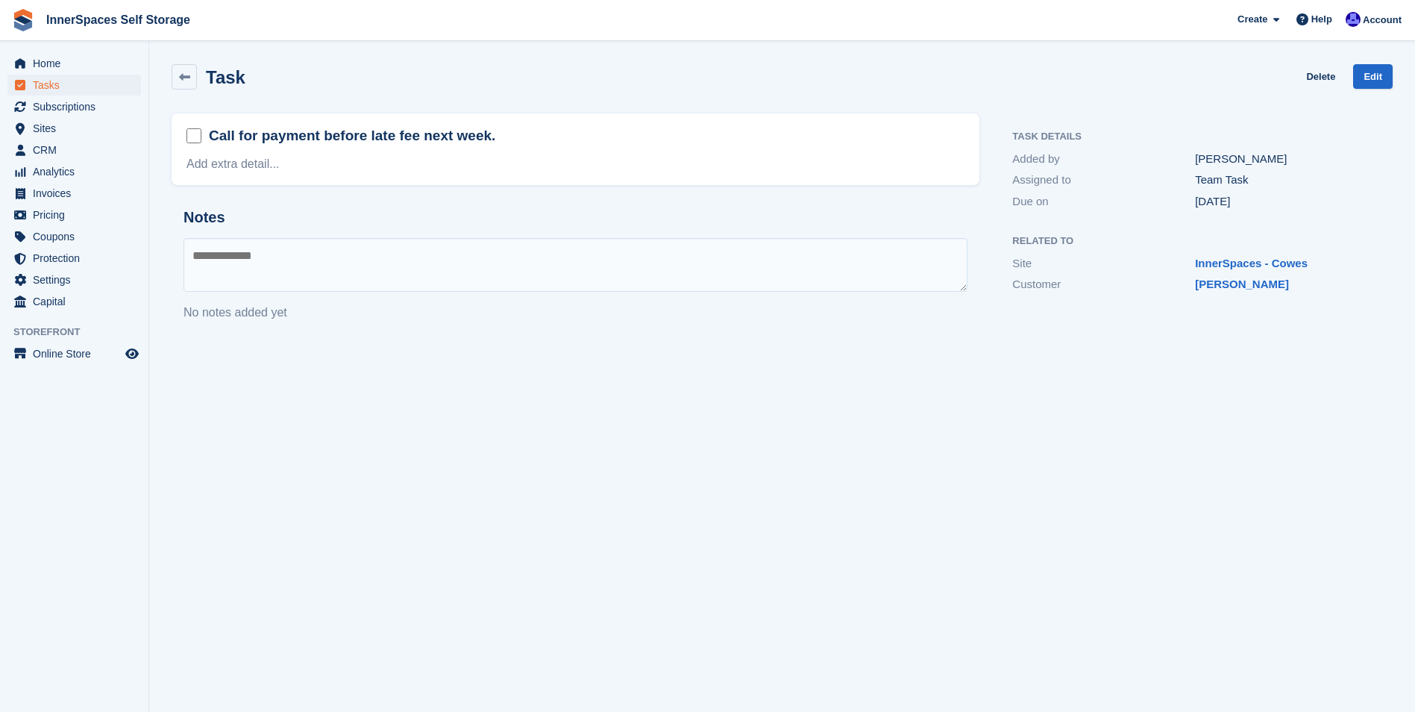
scroll to position [149, 0]
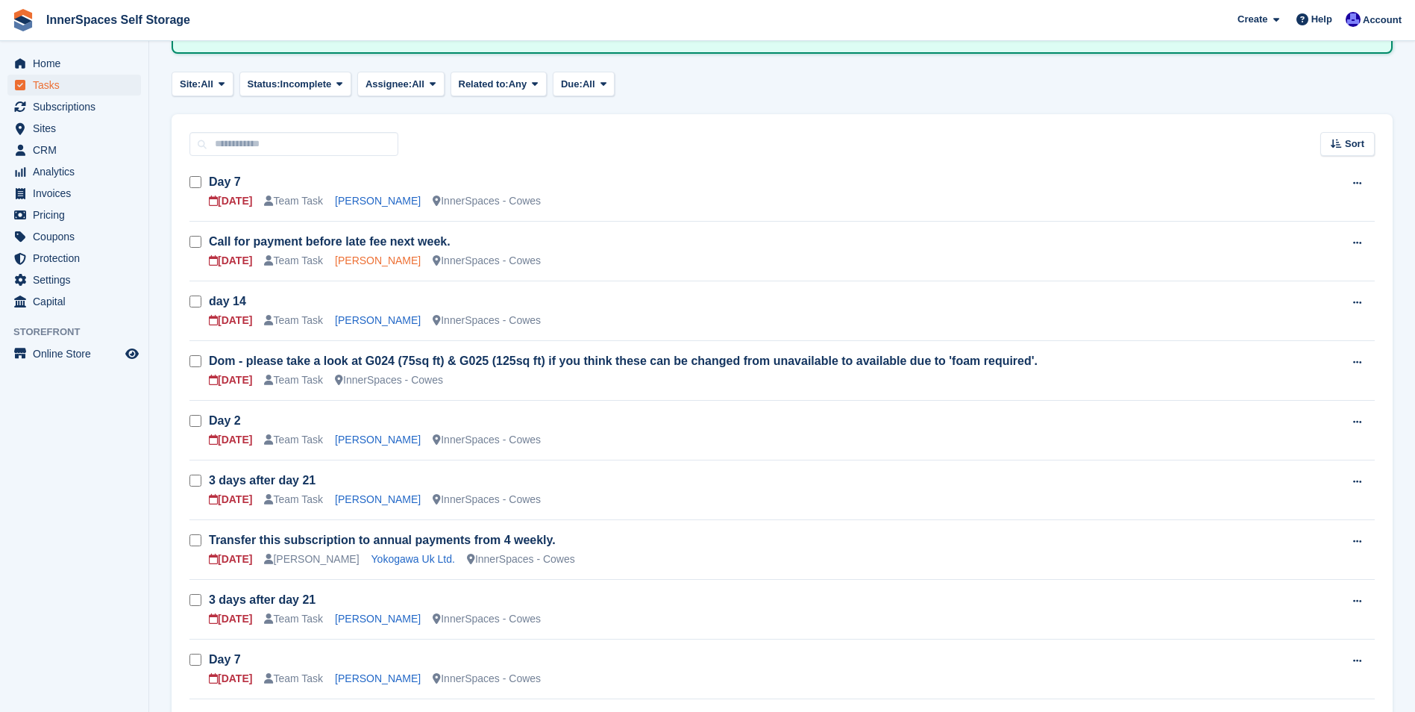
click at [377, 260] on link "Patrick Keogh" at bounding box center [378, 260] width 86 height 12
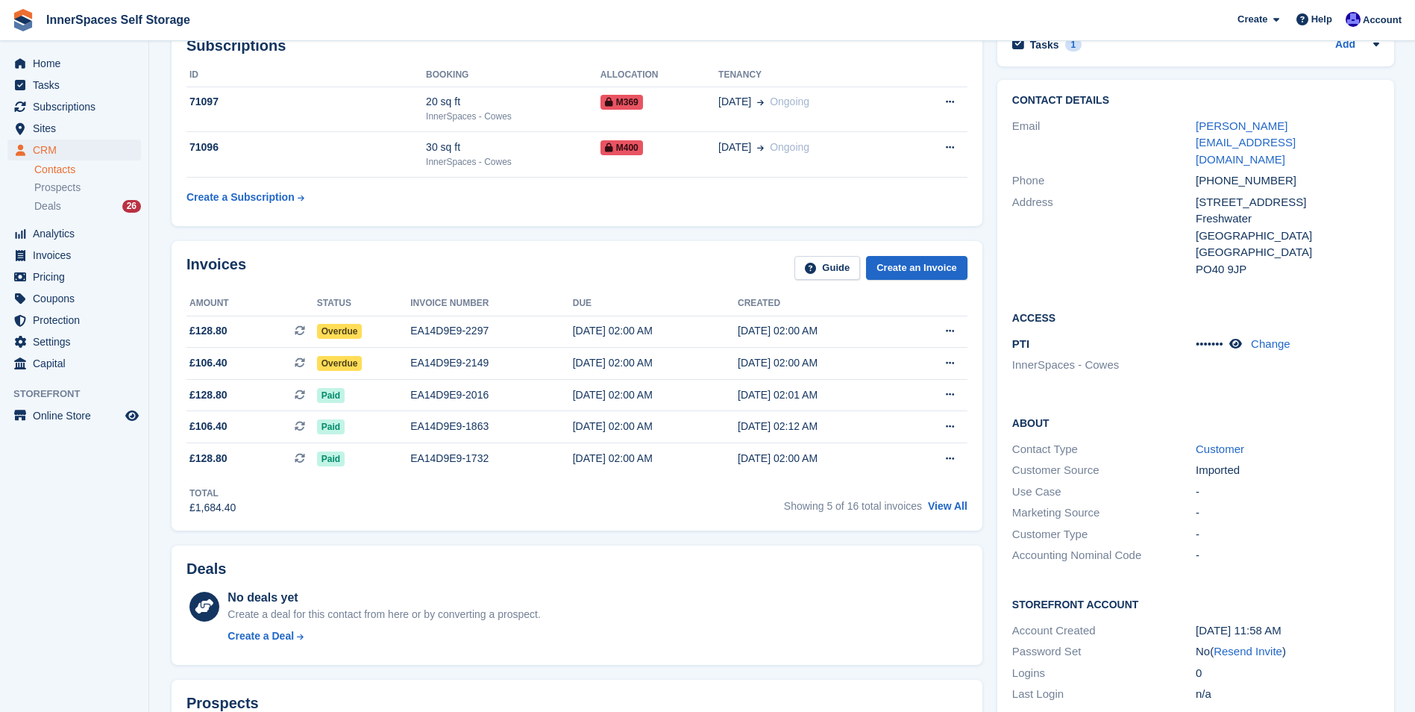
scroll to position [75, 0]
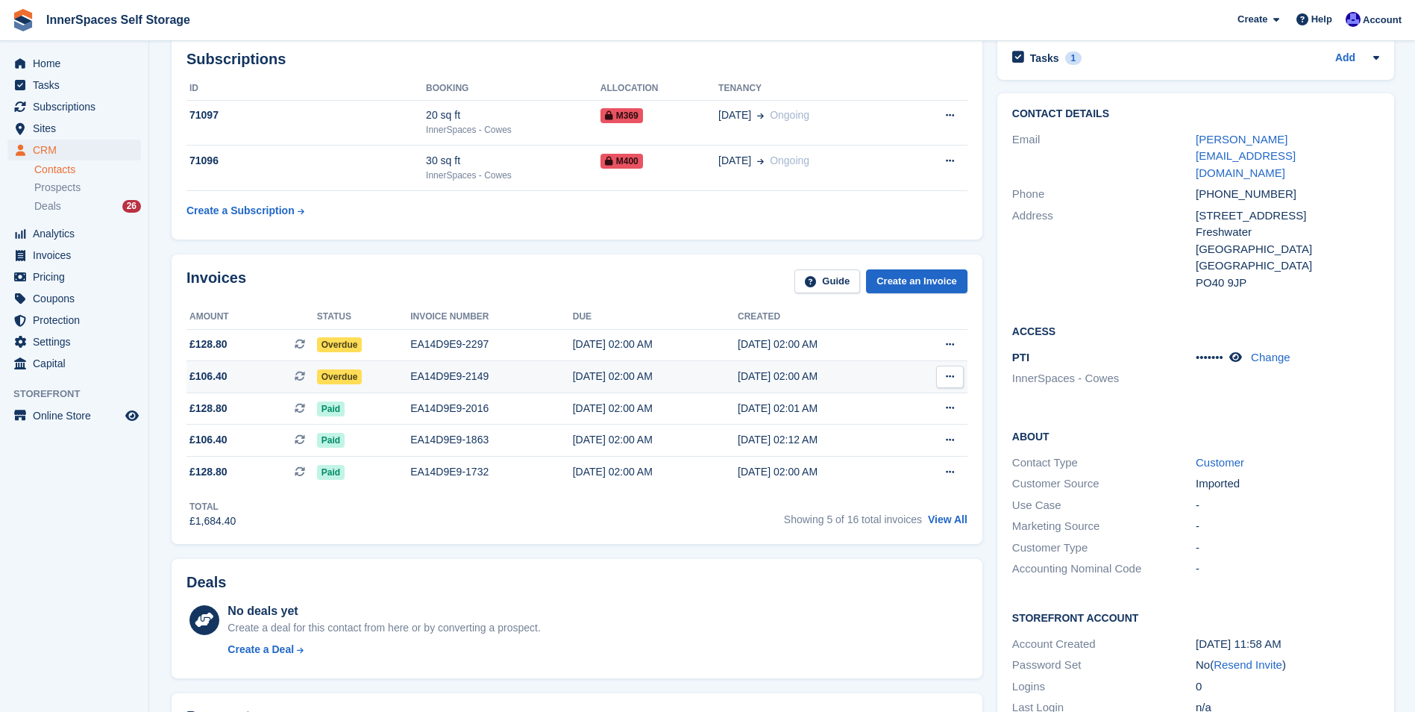
click at [384, 376] on div "Overdue" at bounding box center [363, 377] width 93 height 16
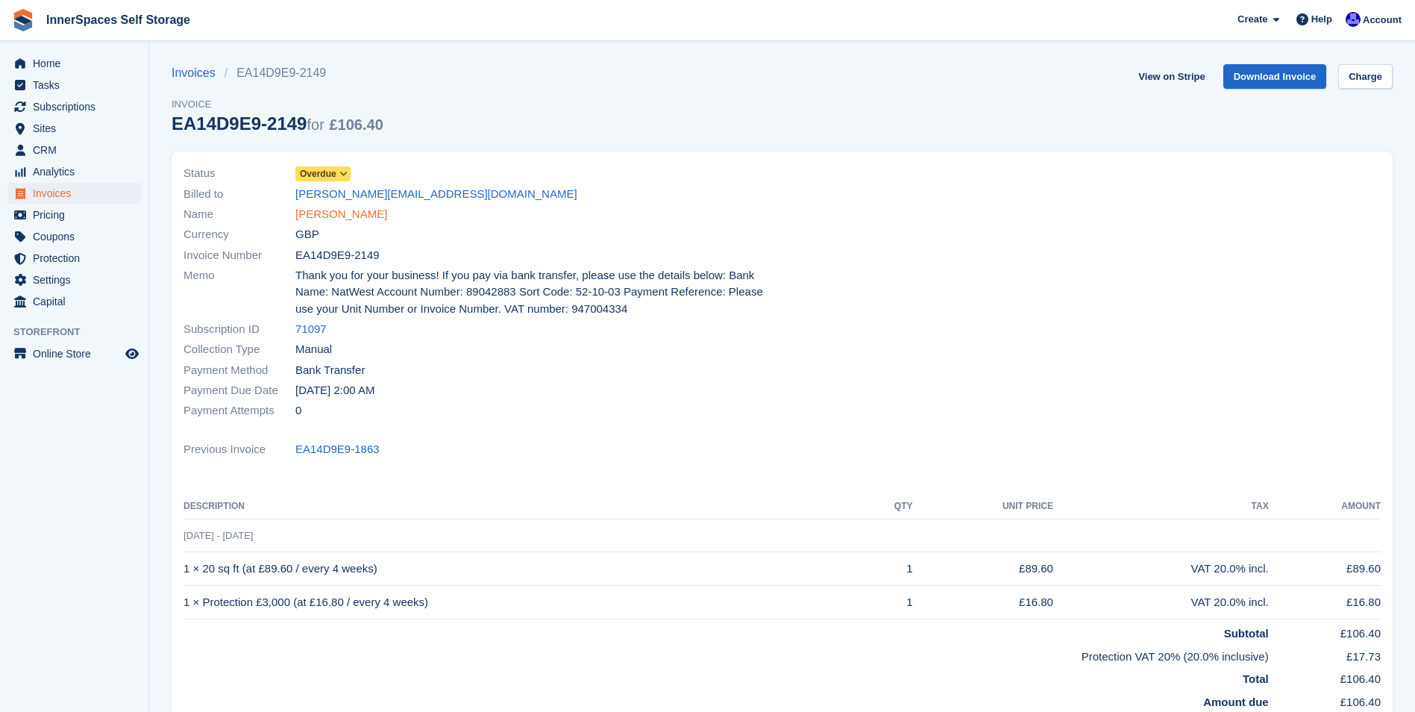
click at [343, 216] on link "[PERSON_NAME]" at bounding box center [341, 214] width 92 height 17
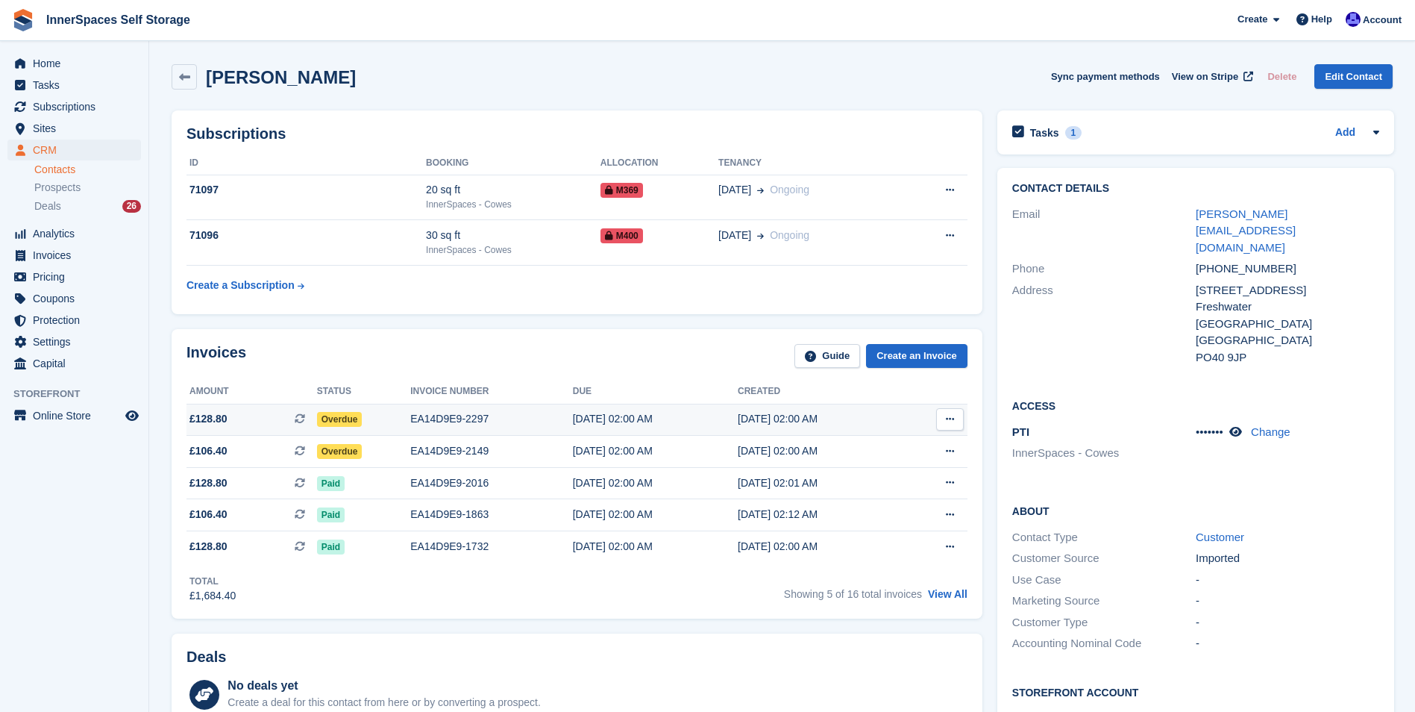
click at [390, 418] on div "Overdue" at bounding box center [363, 419] width 93 height 16
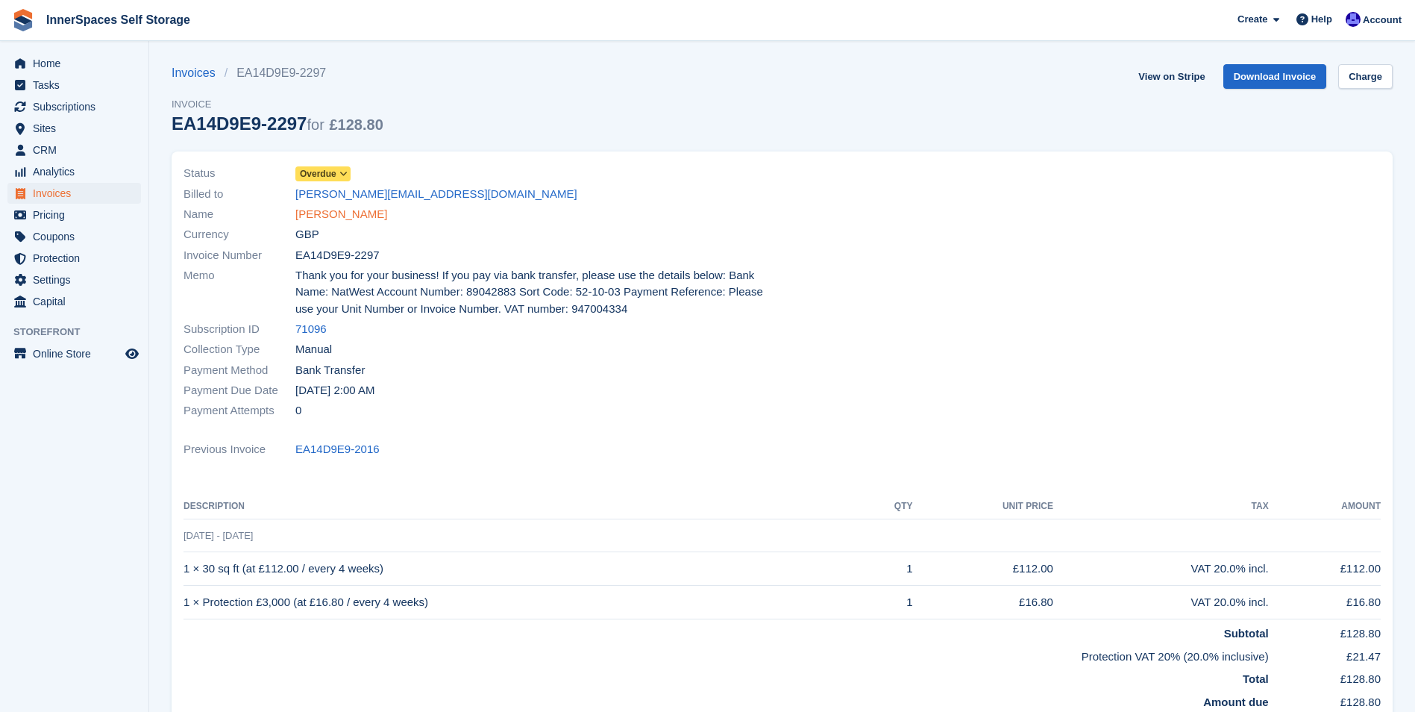
click at [337, 216] on link "[PERSON_NAME]" at bounding box center [341, 214] width 92 height 17
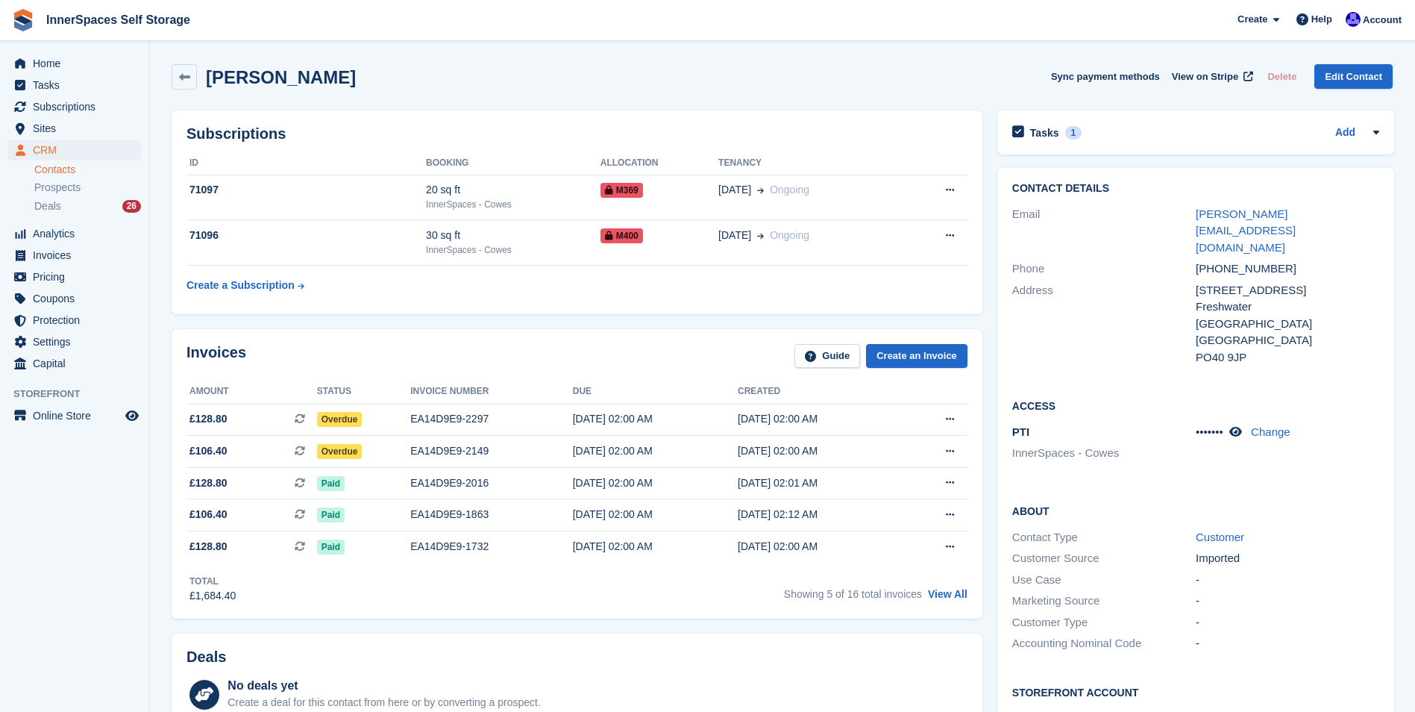
click at [48, 167] on link "Contacts" at bounding box center [87, 170] width 107 height 14
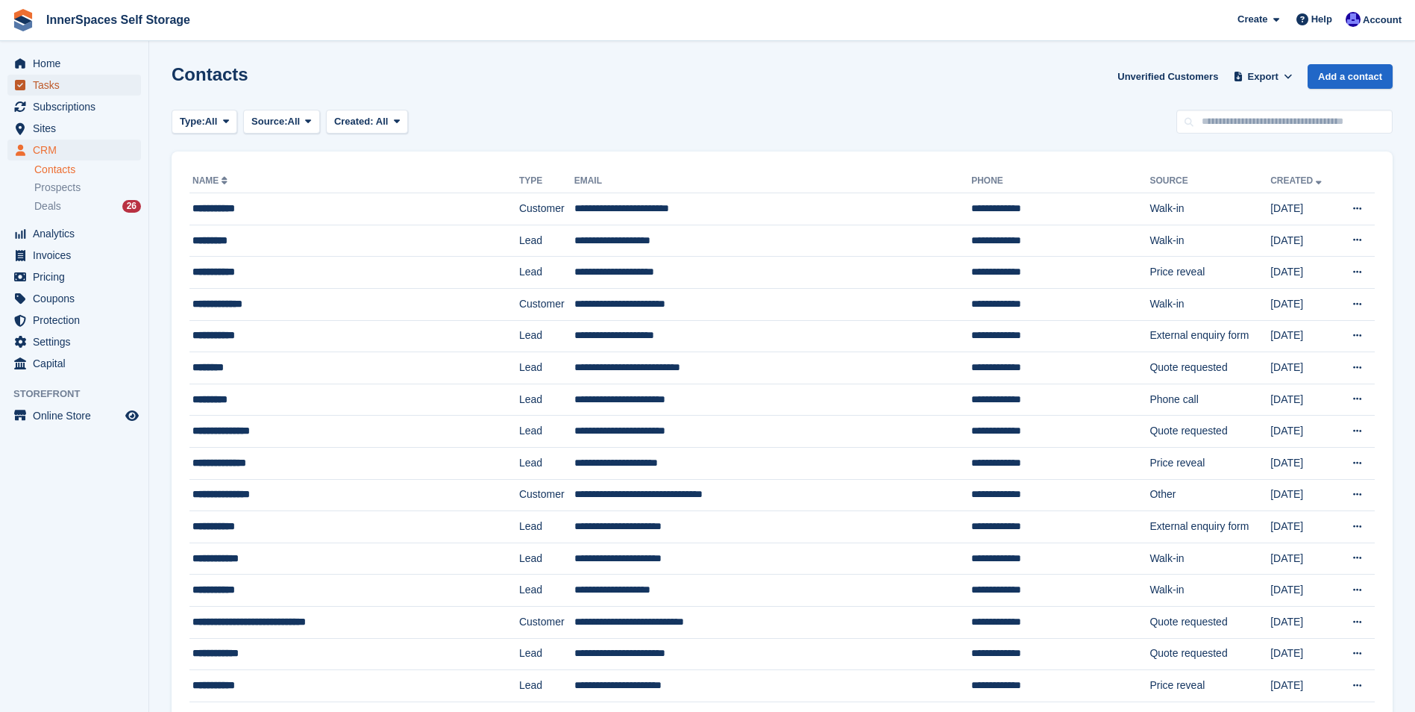
click at [48, 82] on span "Tasks" at bounding box center [78, 85] width 90 height 21
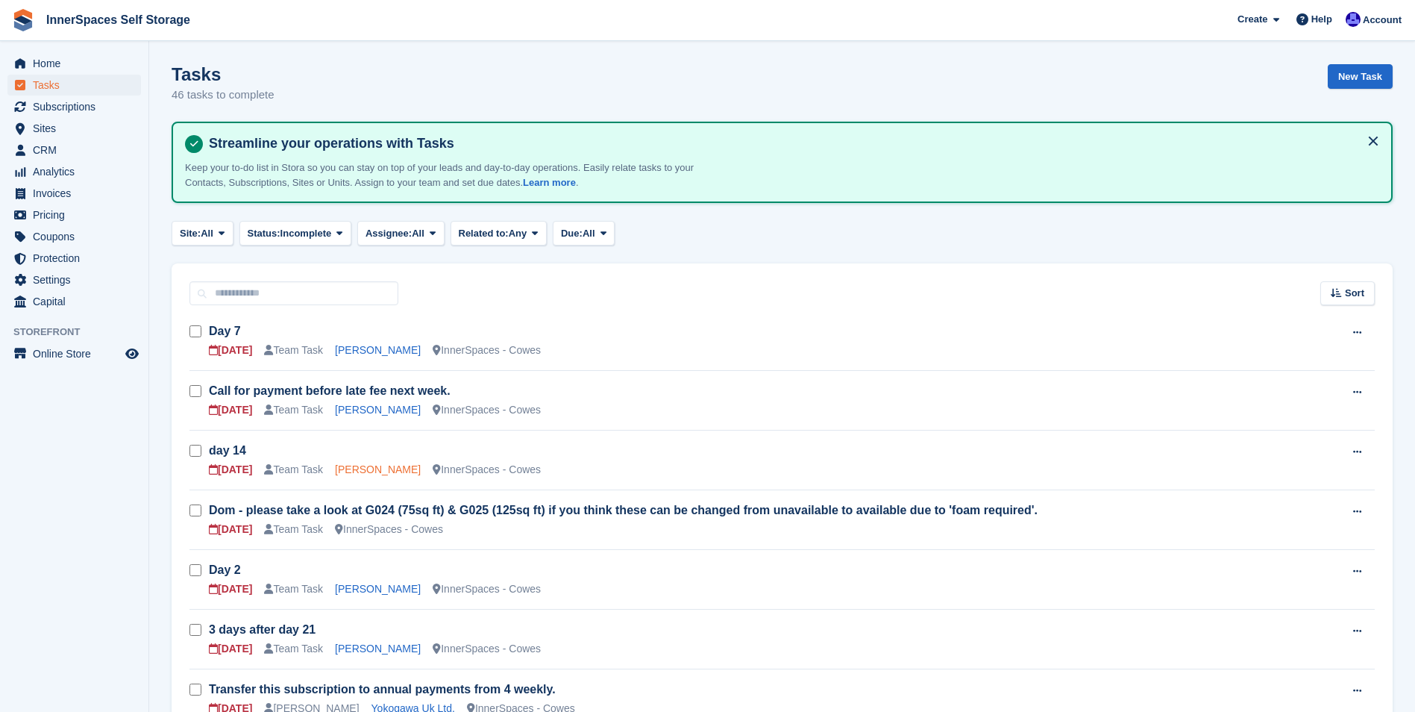
click at [372, 474] on link "Lorraine Webb" at bounding box center [378, 469] width 86 height 12
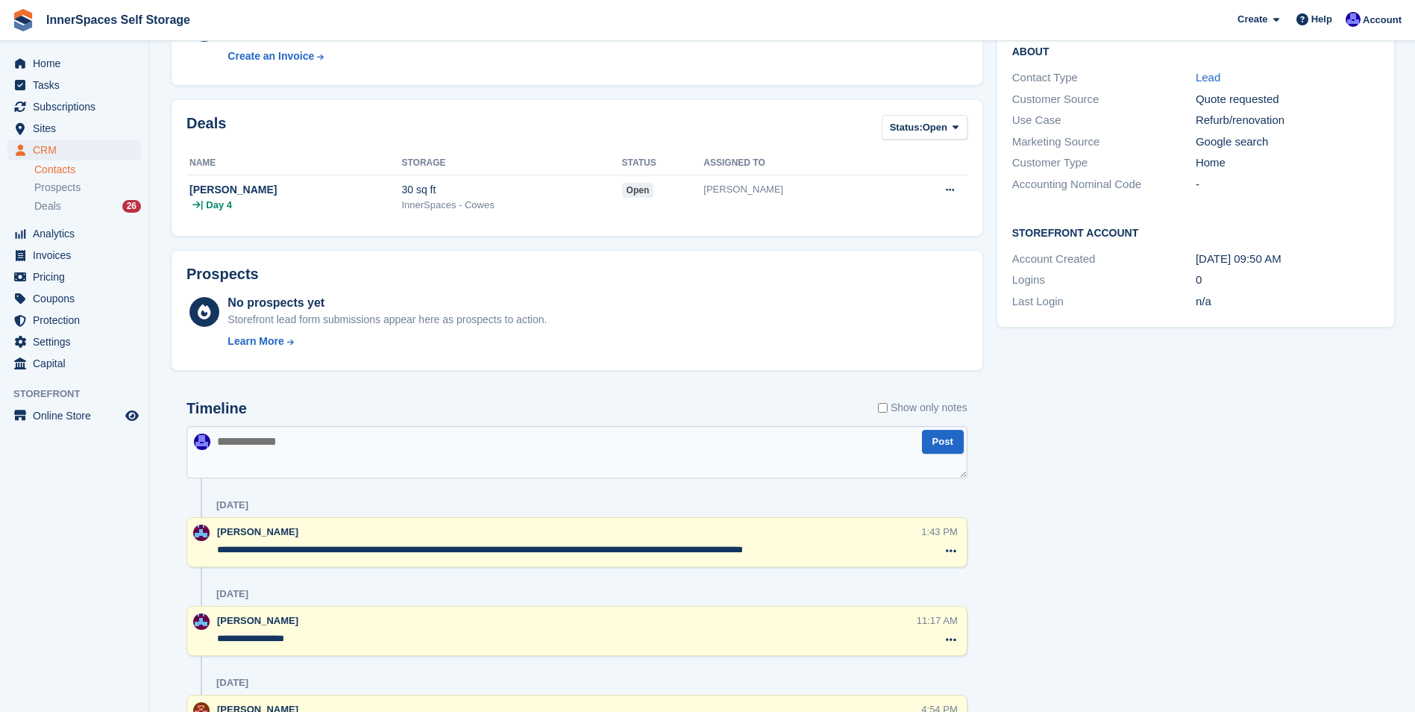
scroll to position [373, 0]
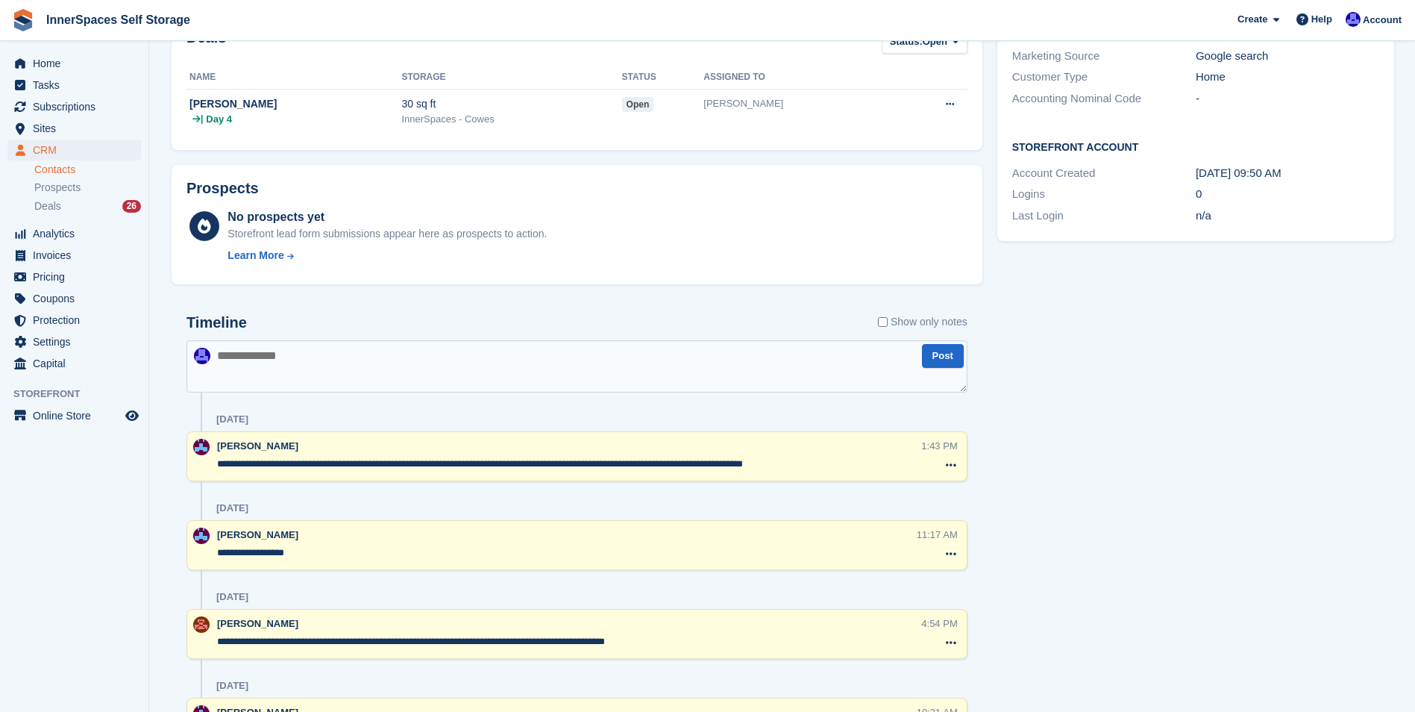
click at [350, 359] on textarea at bounding box center [577, 366] width 781 height 52
type textarea "**********"
click at [944, 358] on button "Post" at bounding box center [943, 356] width 42 height 25
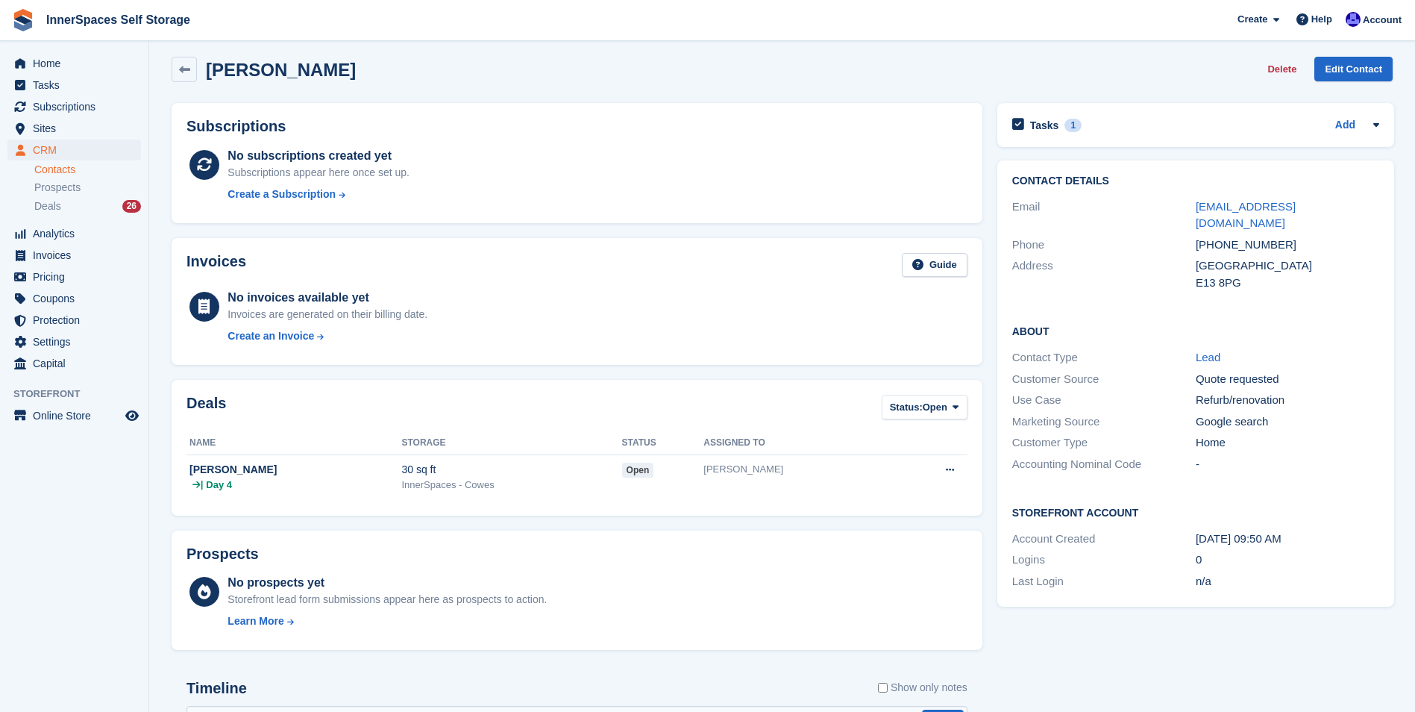
scroll to position [0, 0]
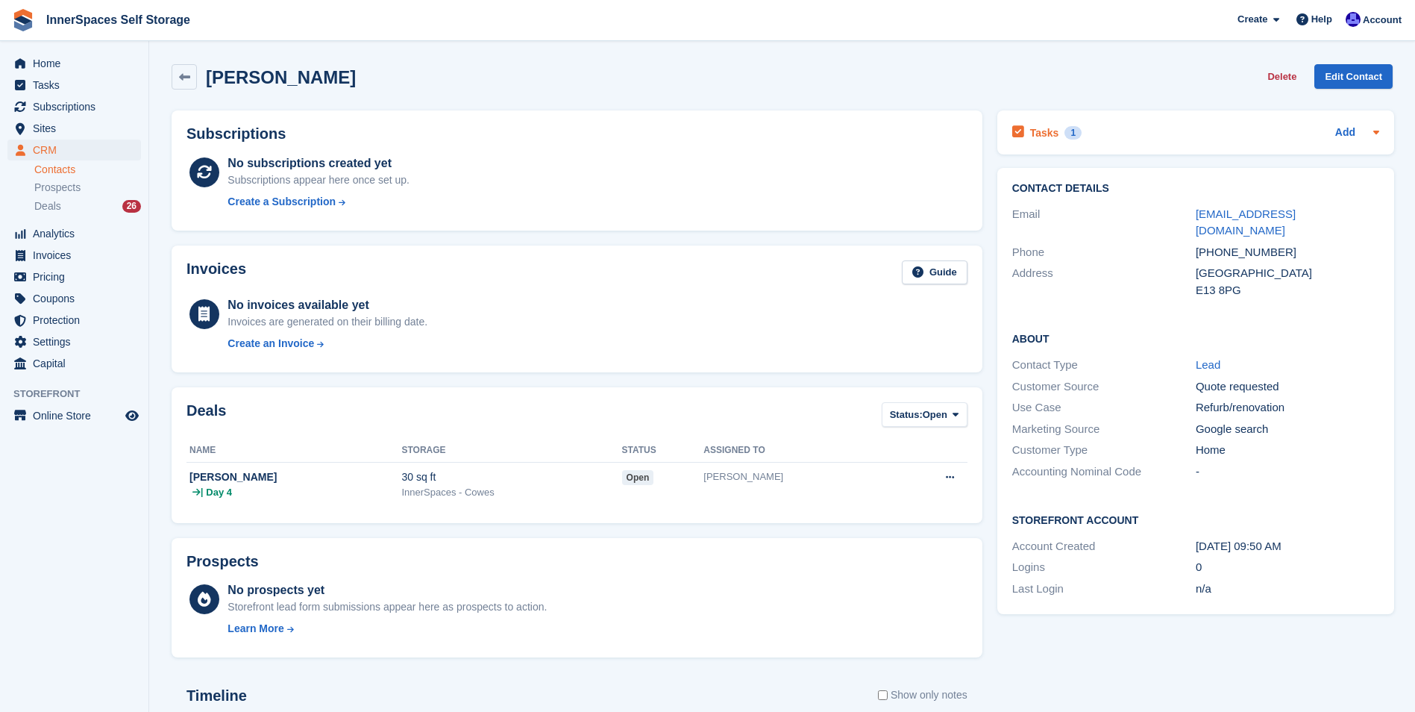
click at [1041, 137] on h2 "Tasks" at bounding box center [1044, 132] width 29 height 13
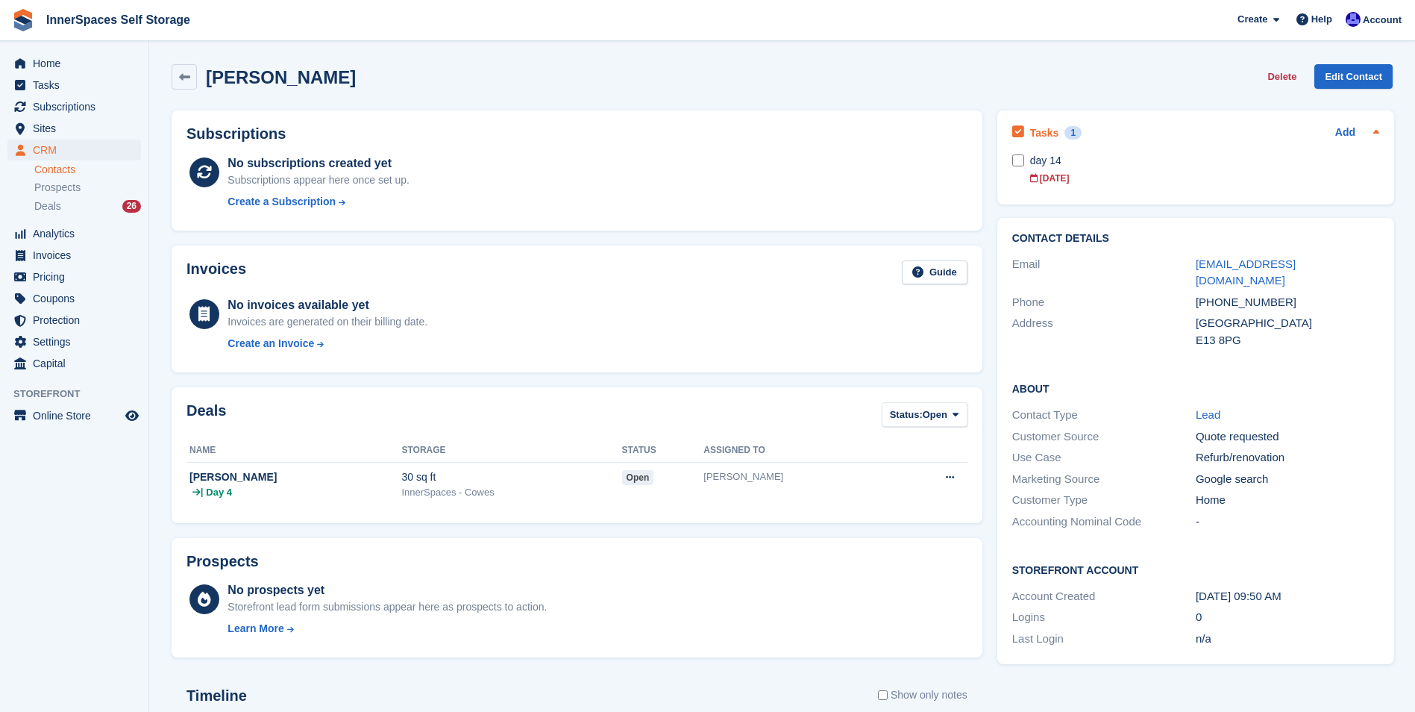
click at [1044, 133] on h2 "Tasks" at bounding box center [1044, 132] width 29 height 13
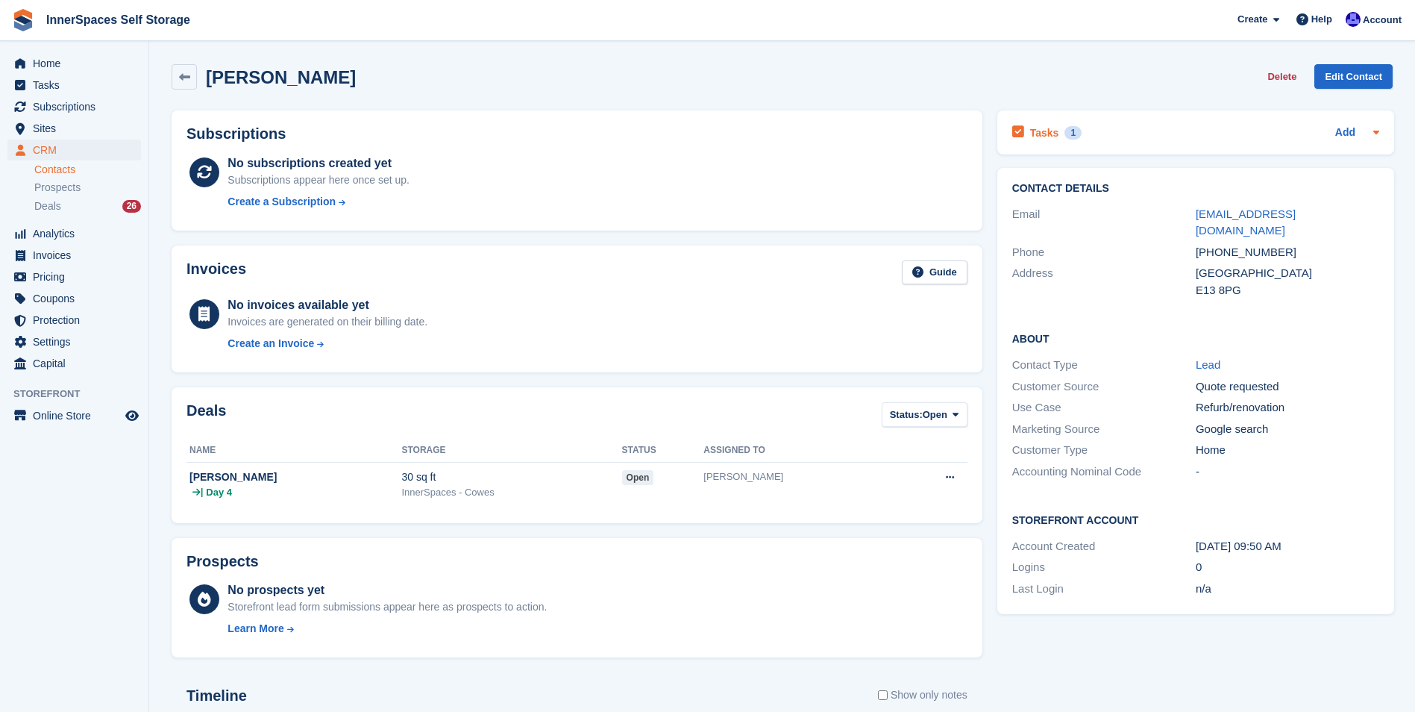
click at [1068, 131] on div "1" at bounding box center [1073, 132] width 17 height 13
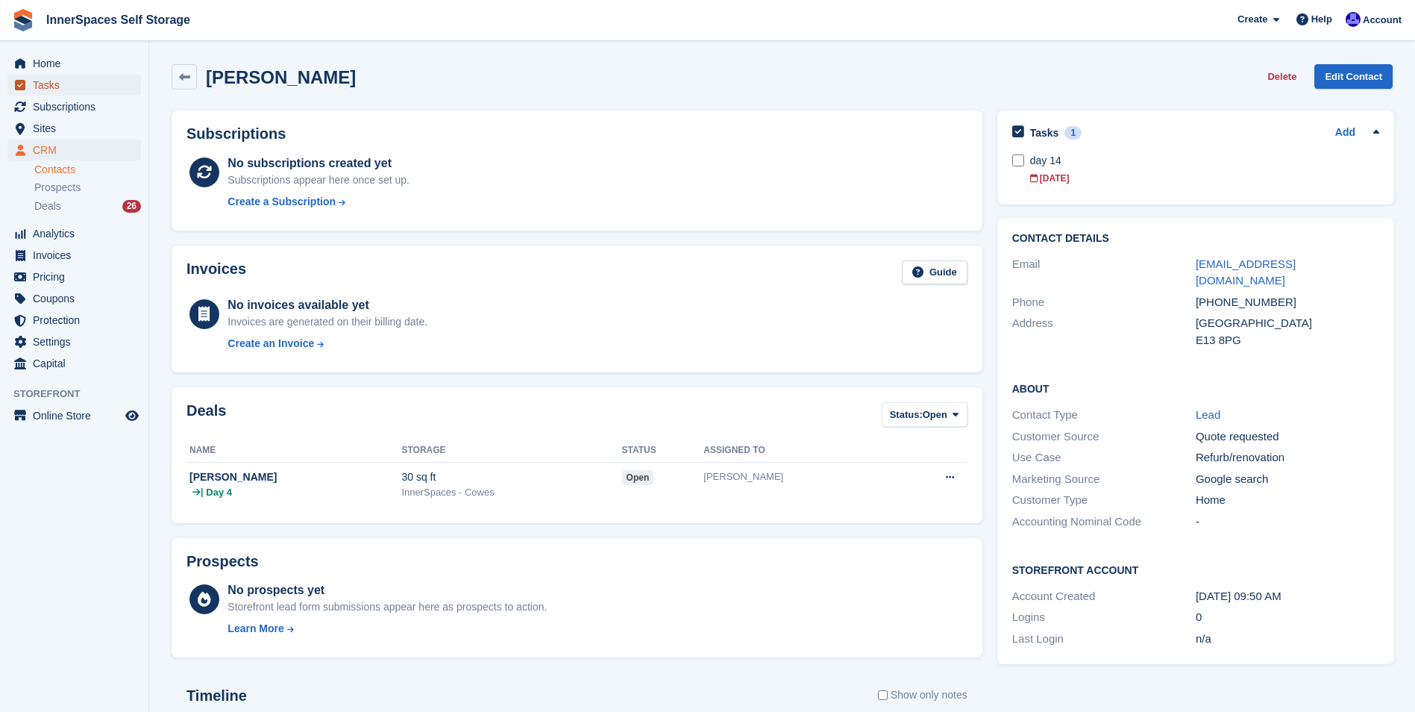
click at [54, 87] on span "Tasks" at bounding box center [78, 85] width 90 height 21
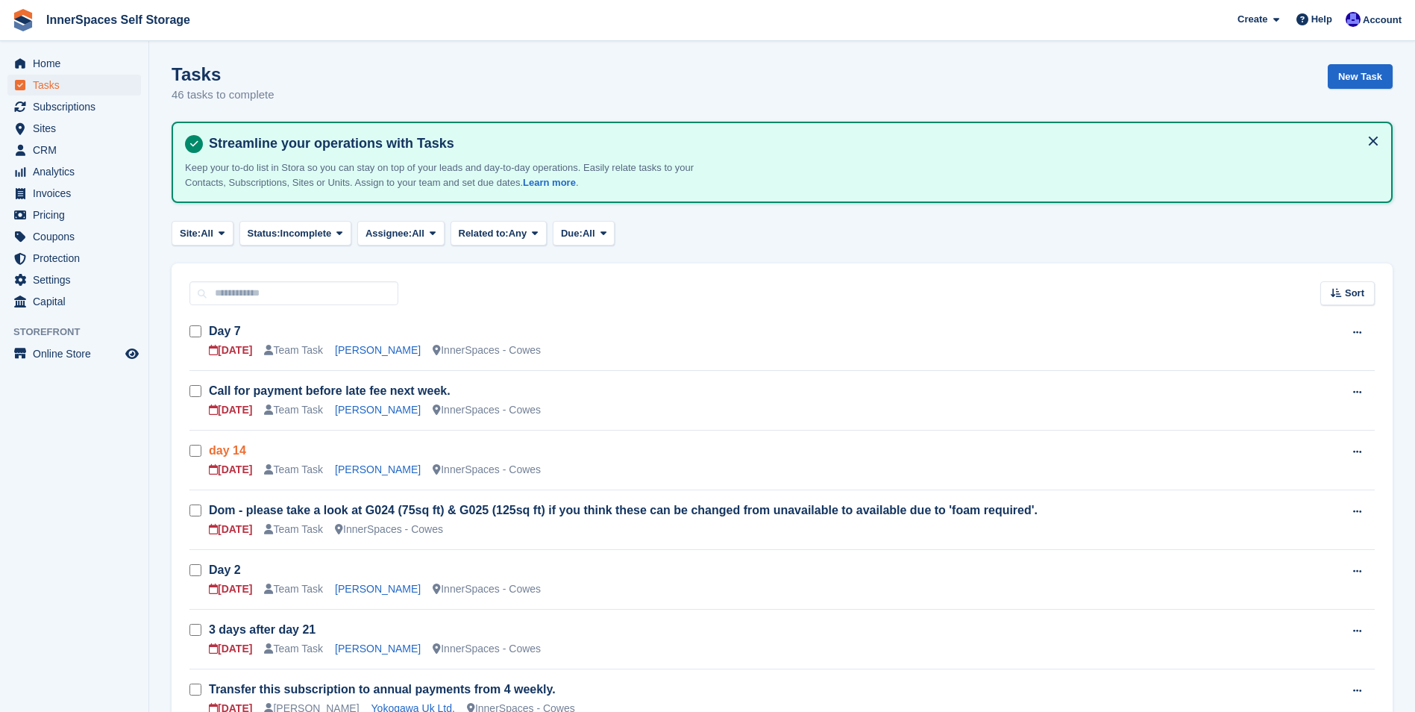
click at [242, 452] on link "day 14" at bounding box center [227, 450] width 37 height 13
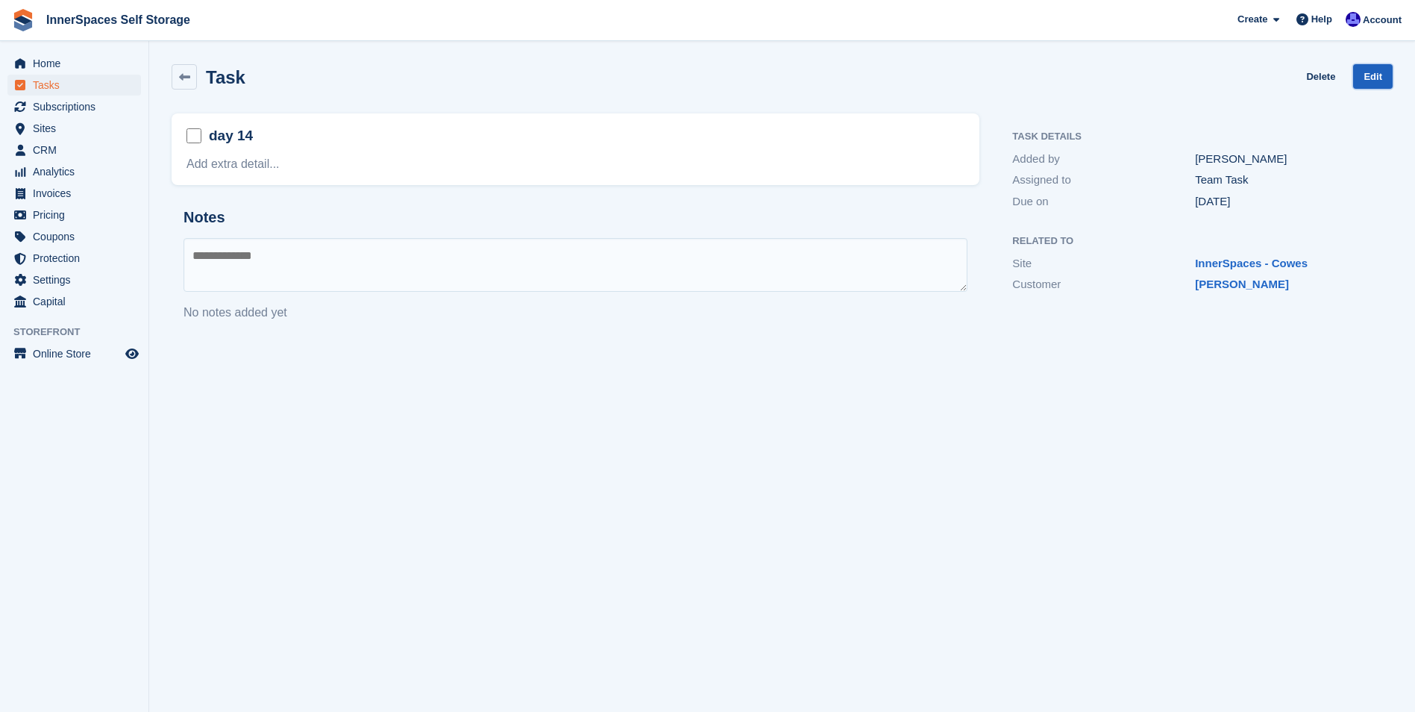
click at [1373, 77] on link "Edit" at bounding box center [1373, 76] width 40 height 25
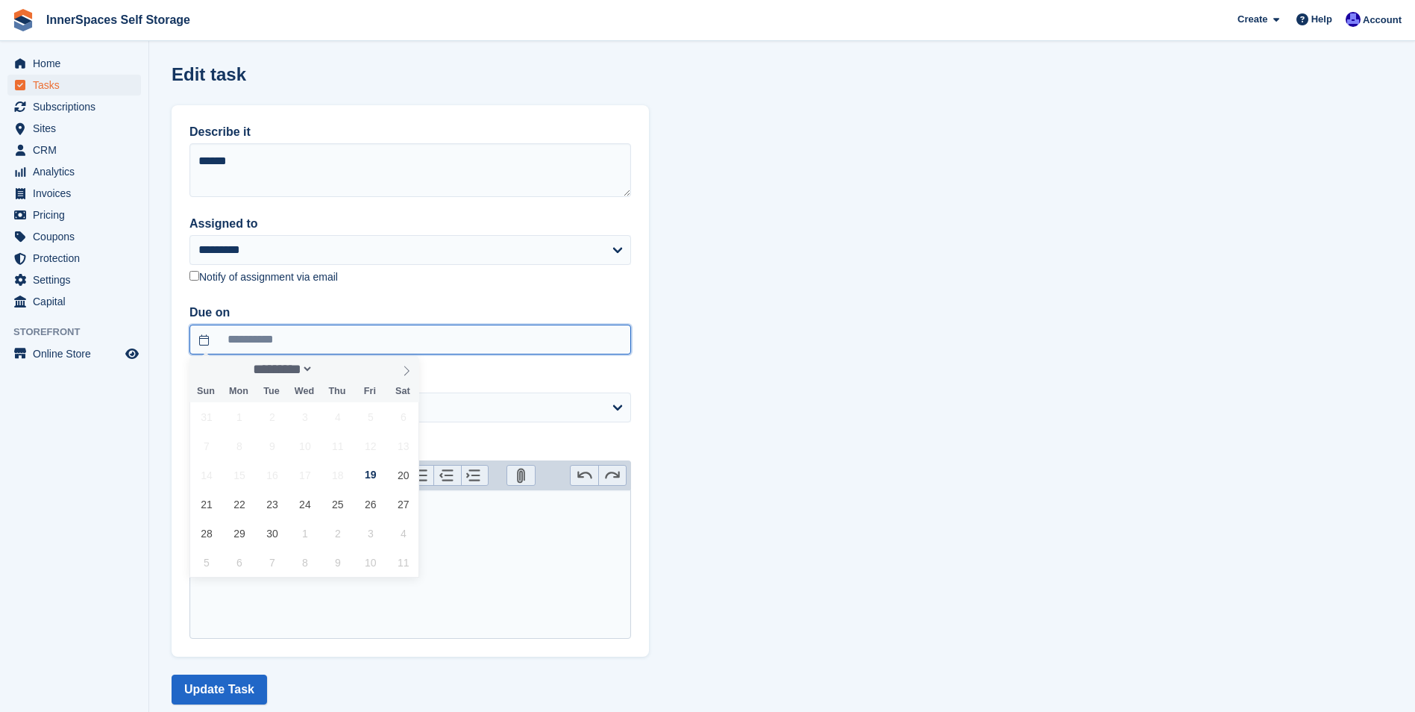
click at [266, 339] on input "**********" at bounding box center [410, 340] width 442 height 30
click at [372, 505] on span "26" at bounding box center [370, 503] width 29 height 29
type input "**********"
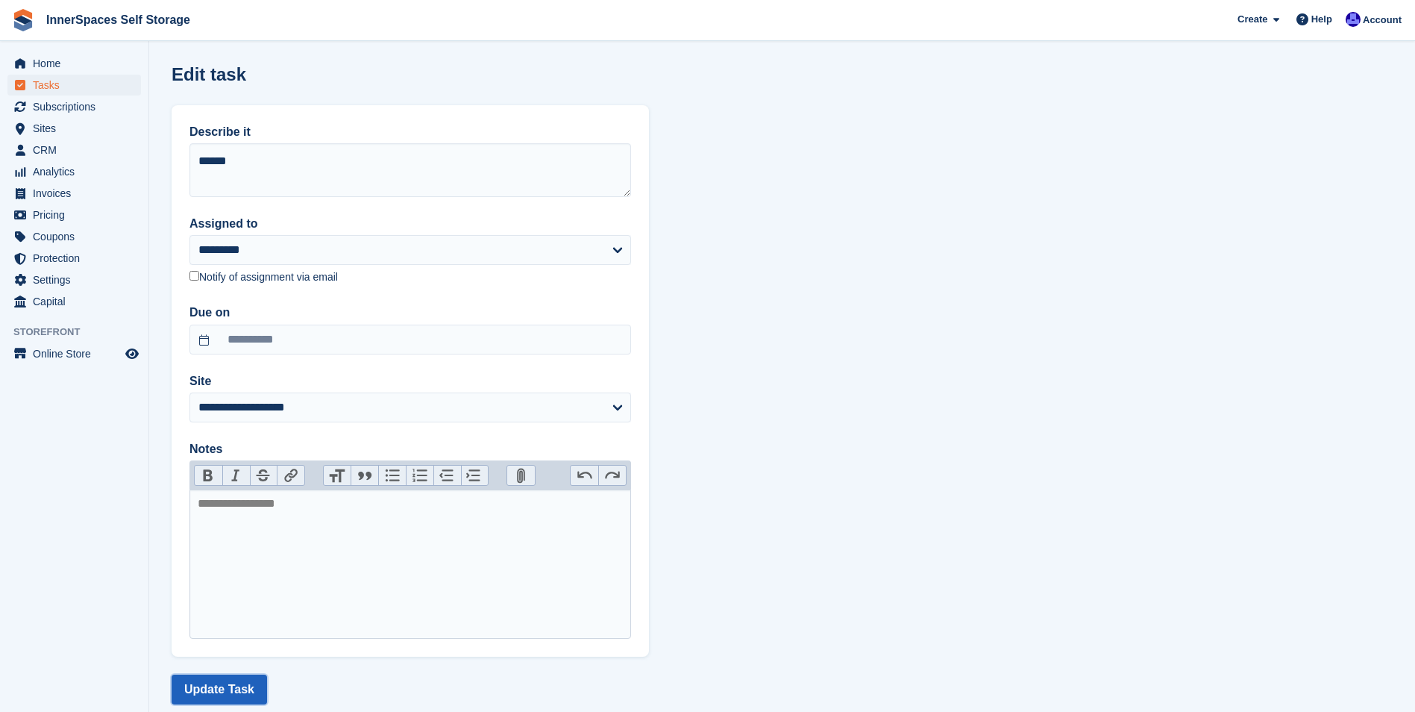
click at [211, 693] on button "Update Task" at bounding box center [219, 689] width 95 height 30
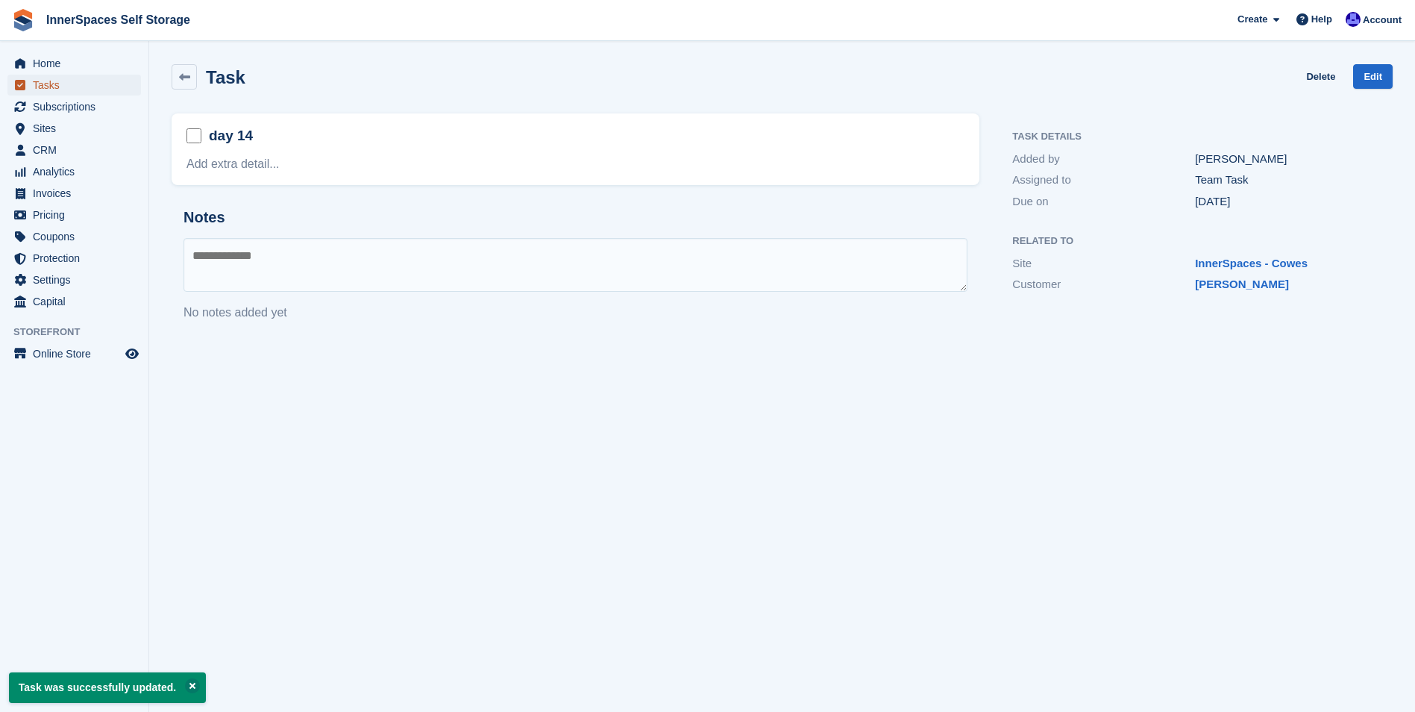
click at [54, 86] on span "Tasks" at bounding box center [78, 85] width 90 height 21
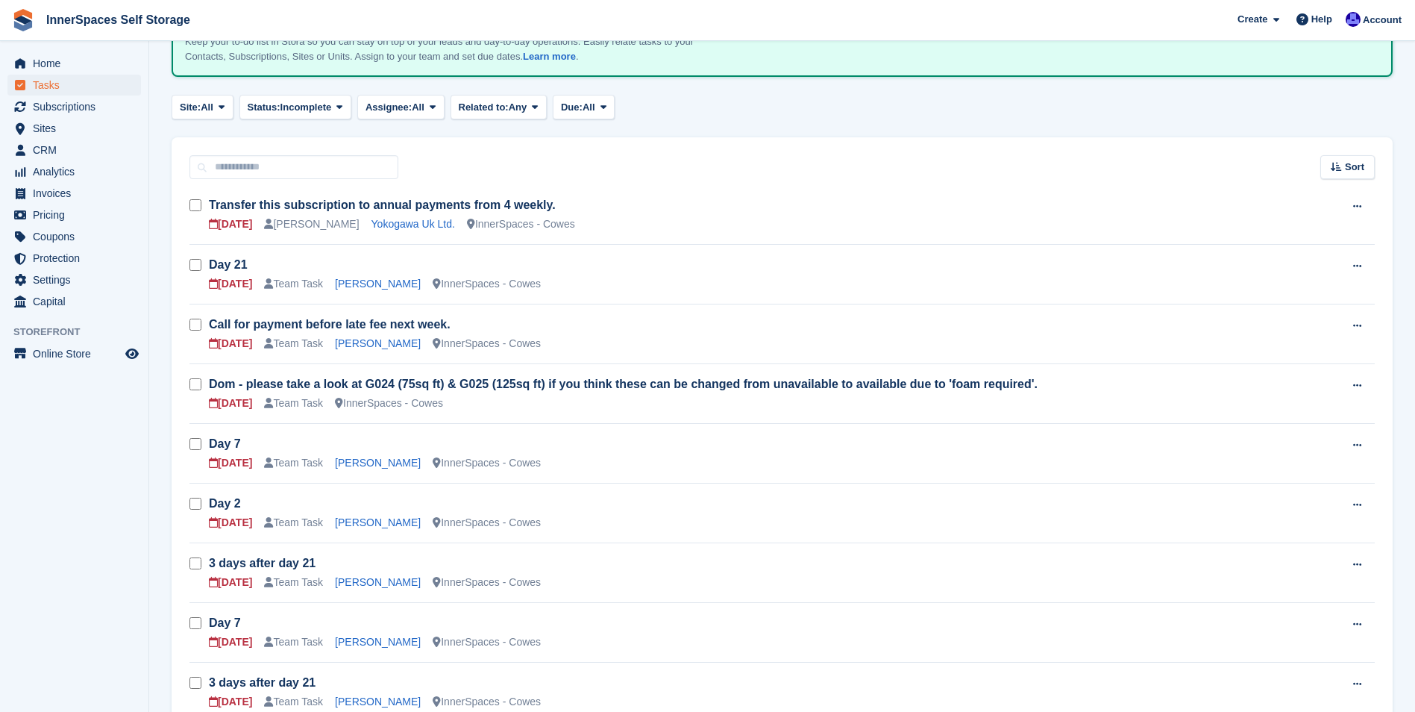
scroll to position [149, 0]
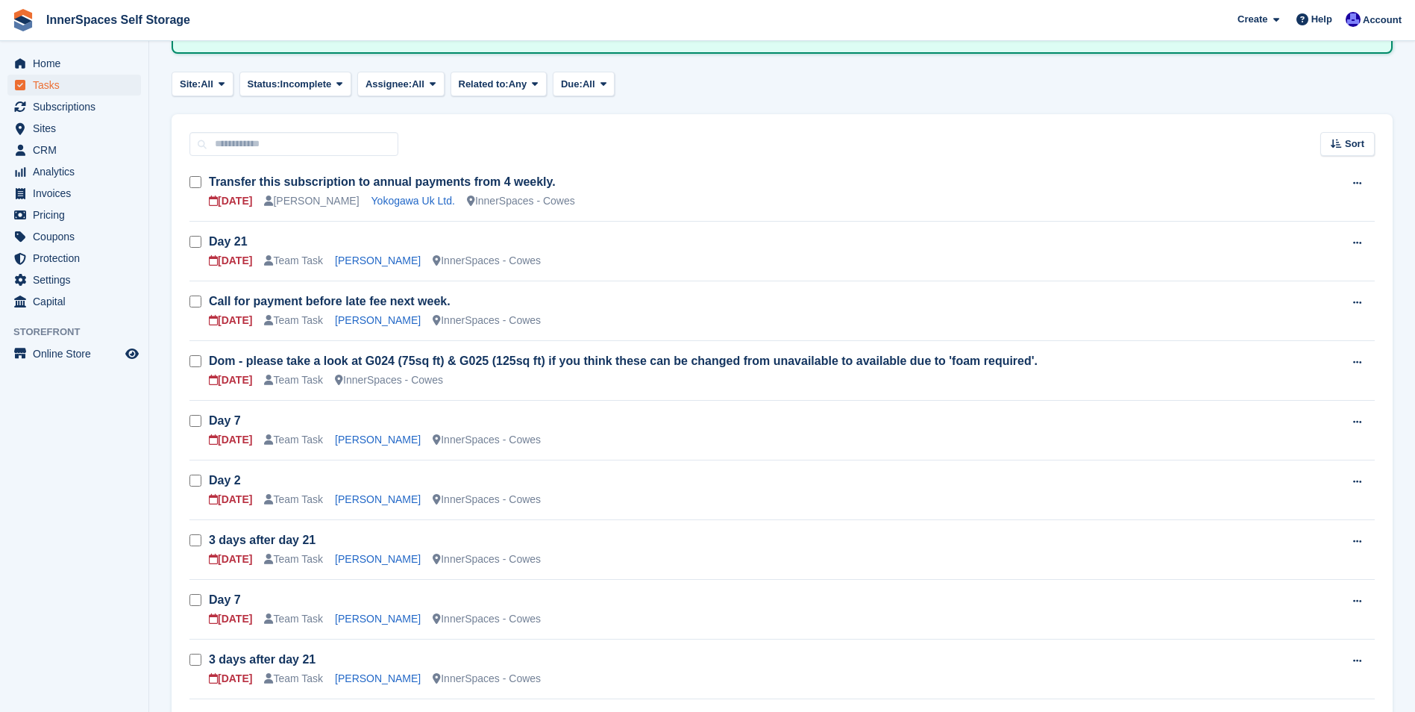
click at [360, 432] on div "Beryl Miller" at bounding box center [378, 440] width 86 height 16
click at [351, 442] on link "Beryl Miller" at bounding box center [378, 439] width 86 height 12
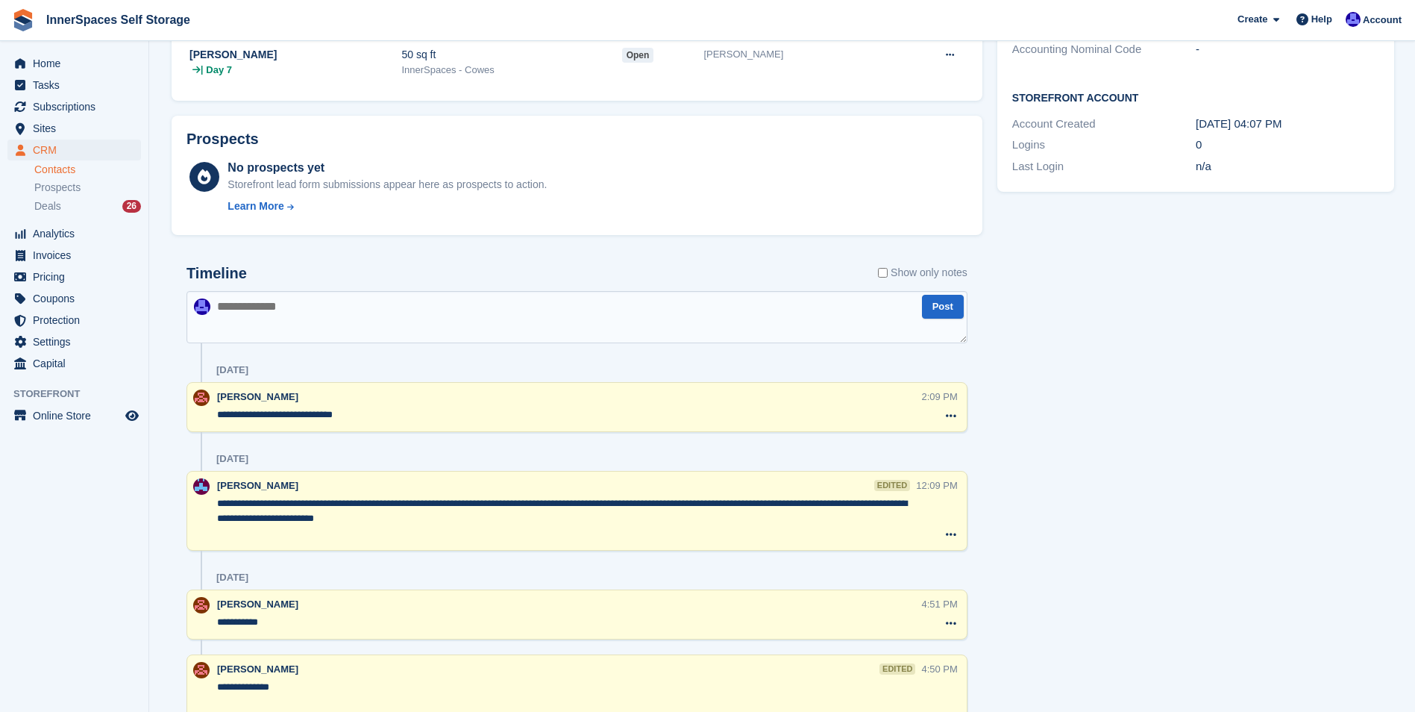
scroll to position [448, 0]
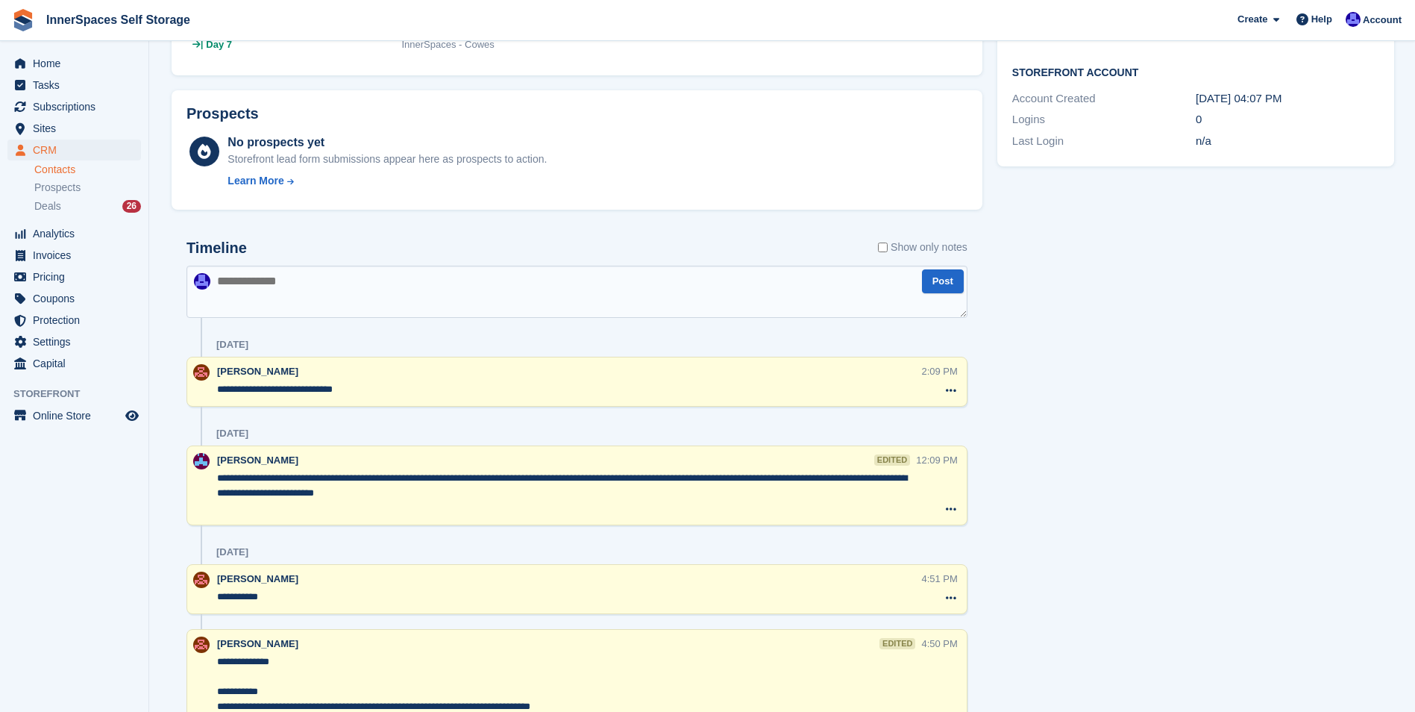
click at [313, 288] on textarea at bounding box center [577, 292] width 781 height 52
type textarea "**********"
click at [950, 285] on button "Post" at bounding box center [943, 281] width 42 height 25
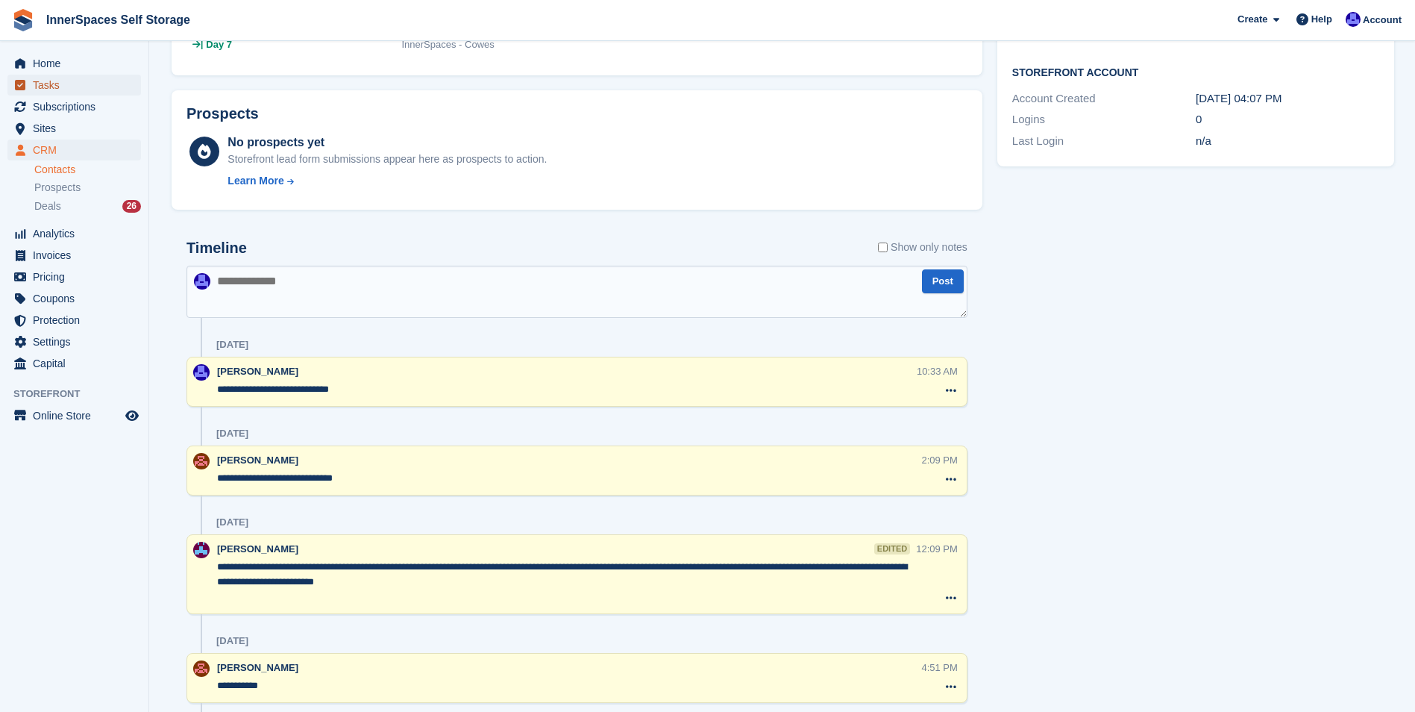
click at [53, 87] on span "Tasks" at bounding box center [78, 85] width 90 height 21
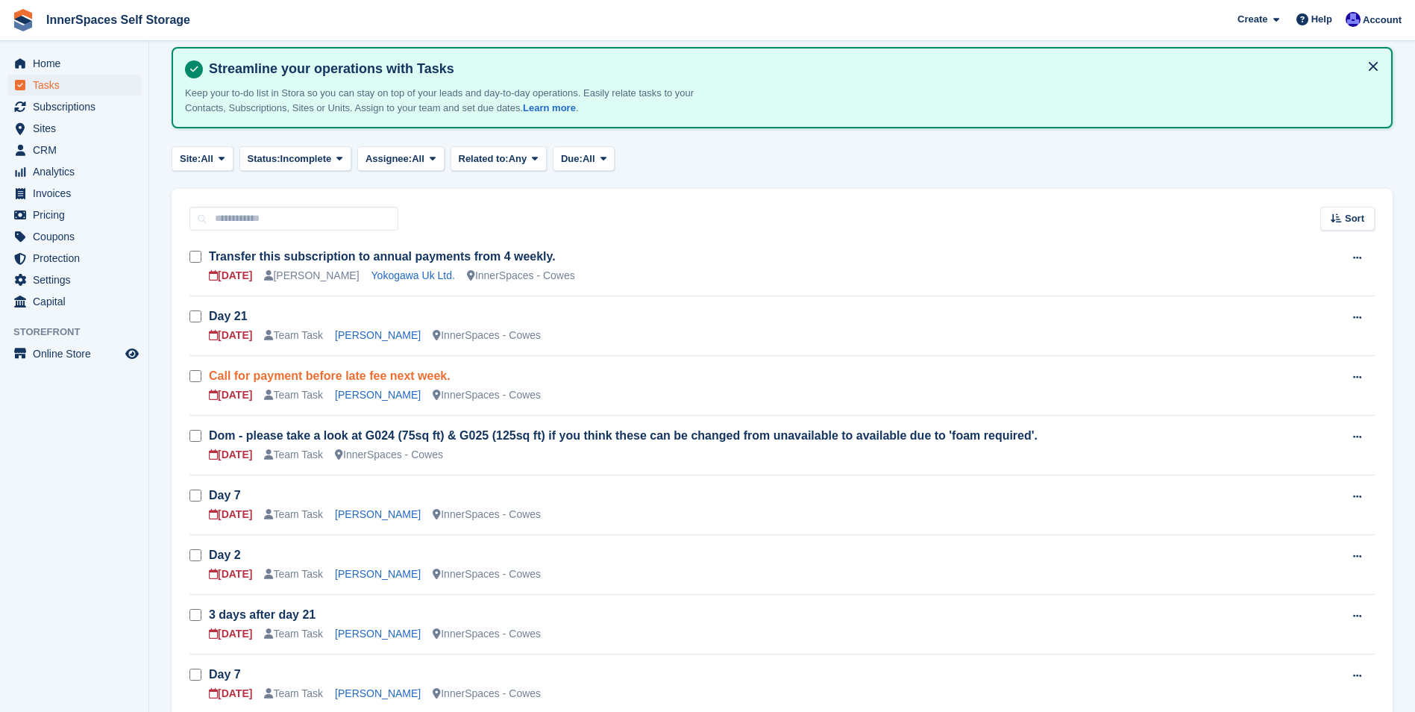
scroll to position [149, 0]
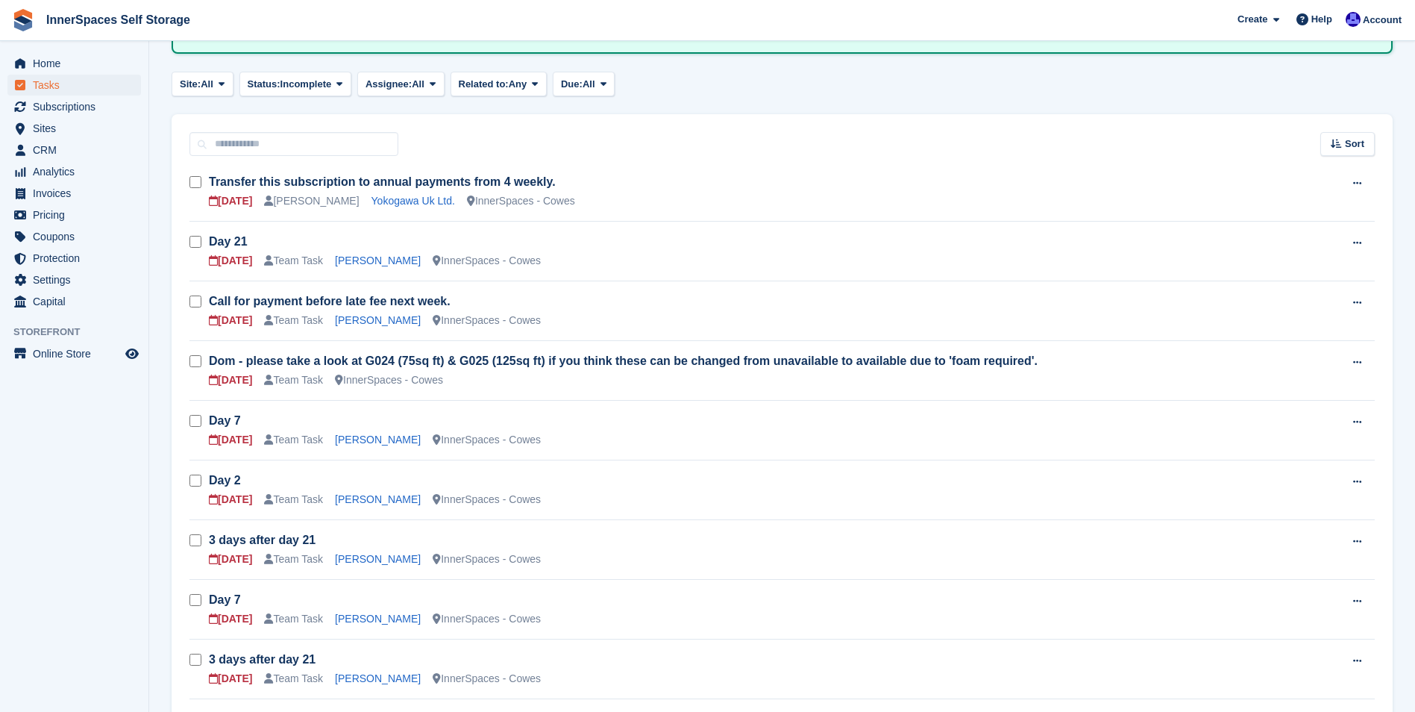
click at [256, 422] on h3 "Day 7" at bounding box center [776, 421] width 1135 height 16
click at [230, 421] on link "Day 7" at bounding box center [225, 420] width 32 height 13
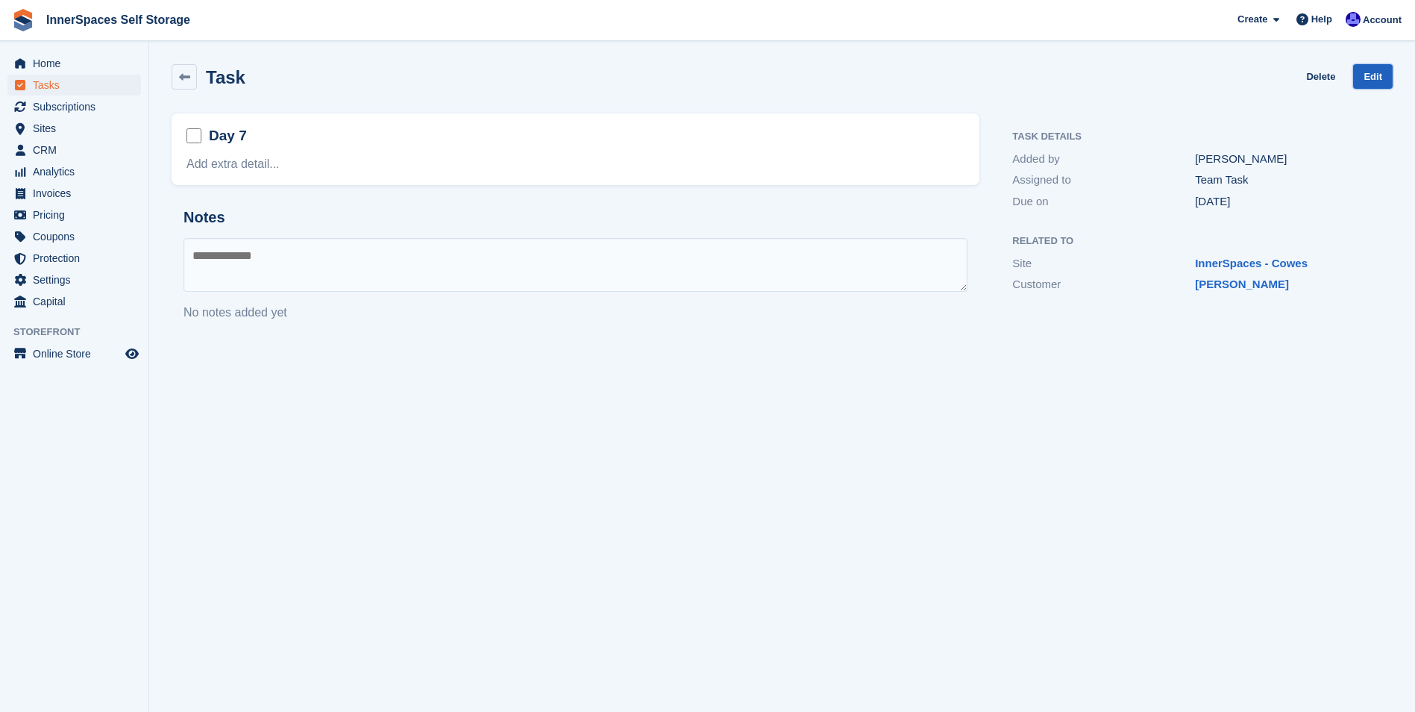
click at [1374, 74] on link "Edit" at bounding box center [1373, 76] width 40 height 25
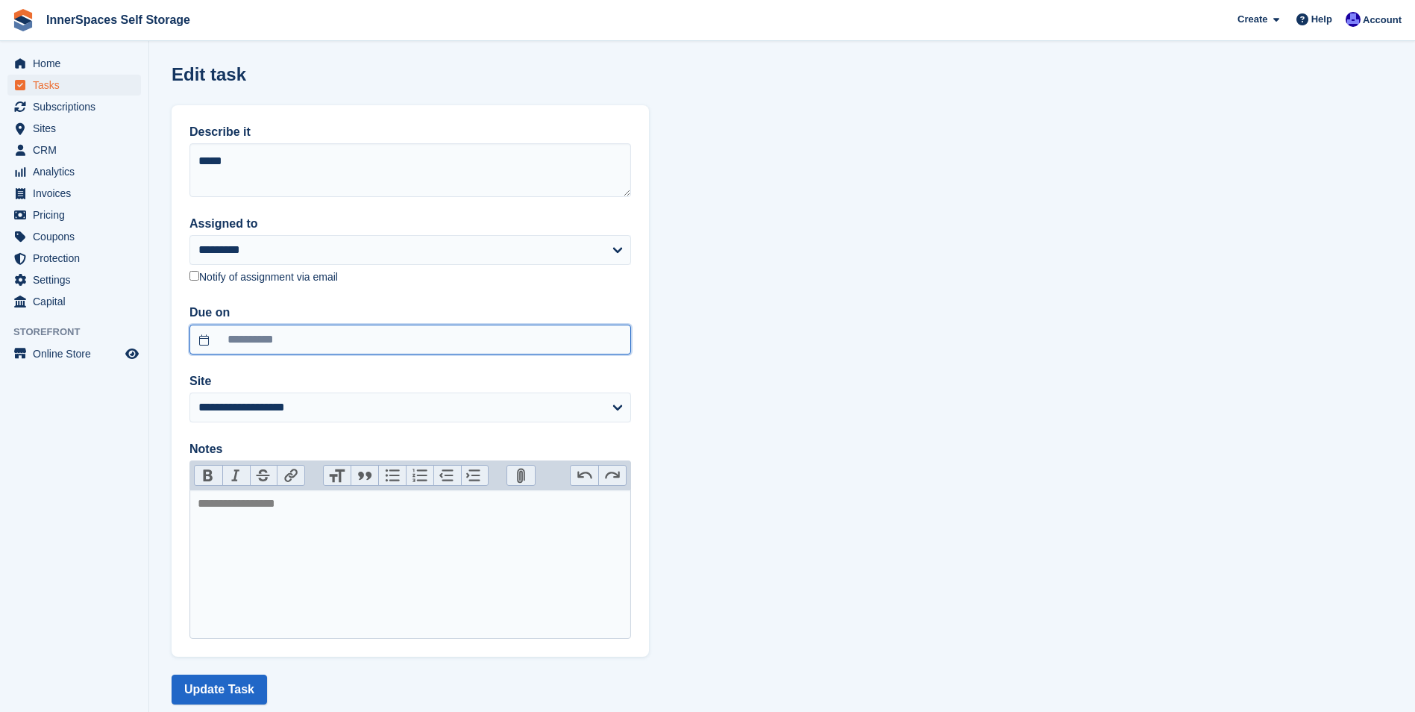
click at [291, 343] on input "**********" at bounding box center [410, 340] width 442 height 30
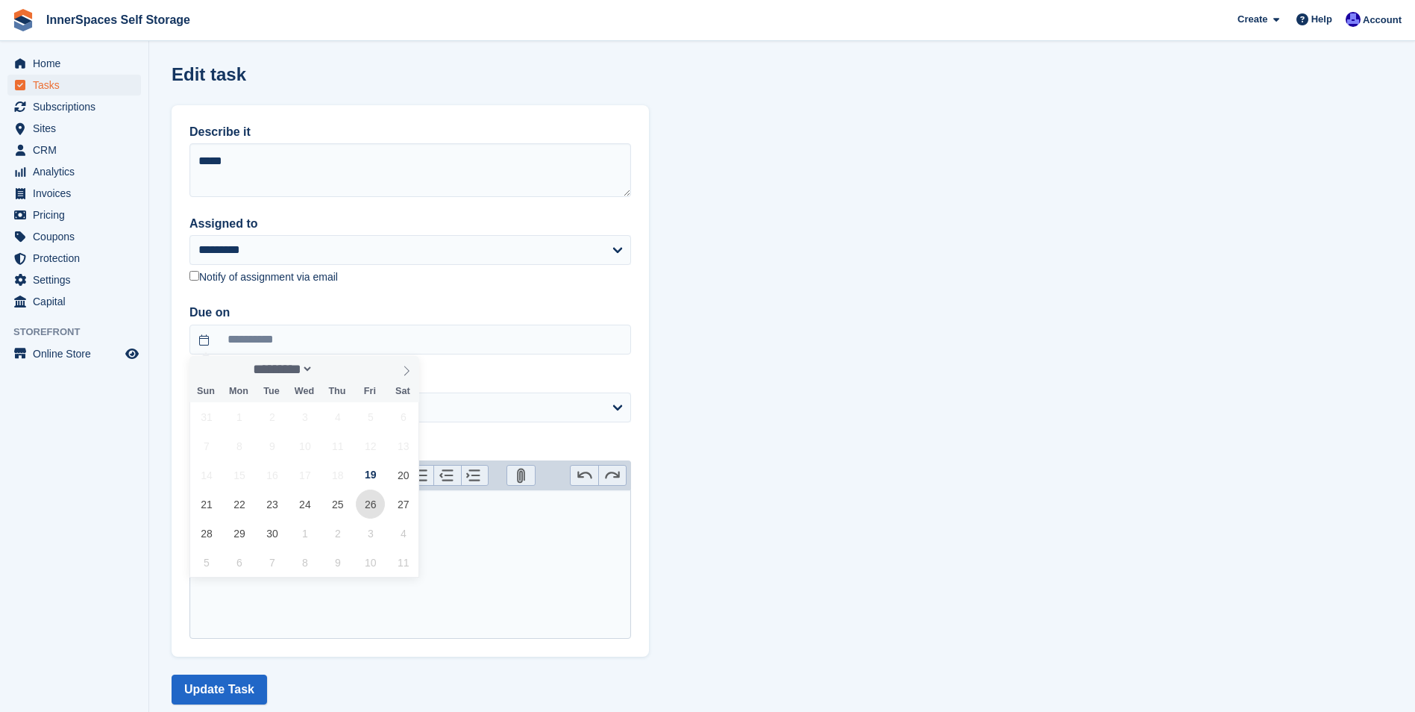
click at [374, 501] on span "26" at bounding box center [370, 503] width 29 height 29
type input "**********"
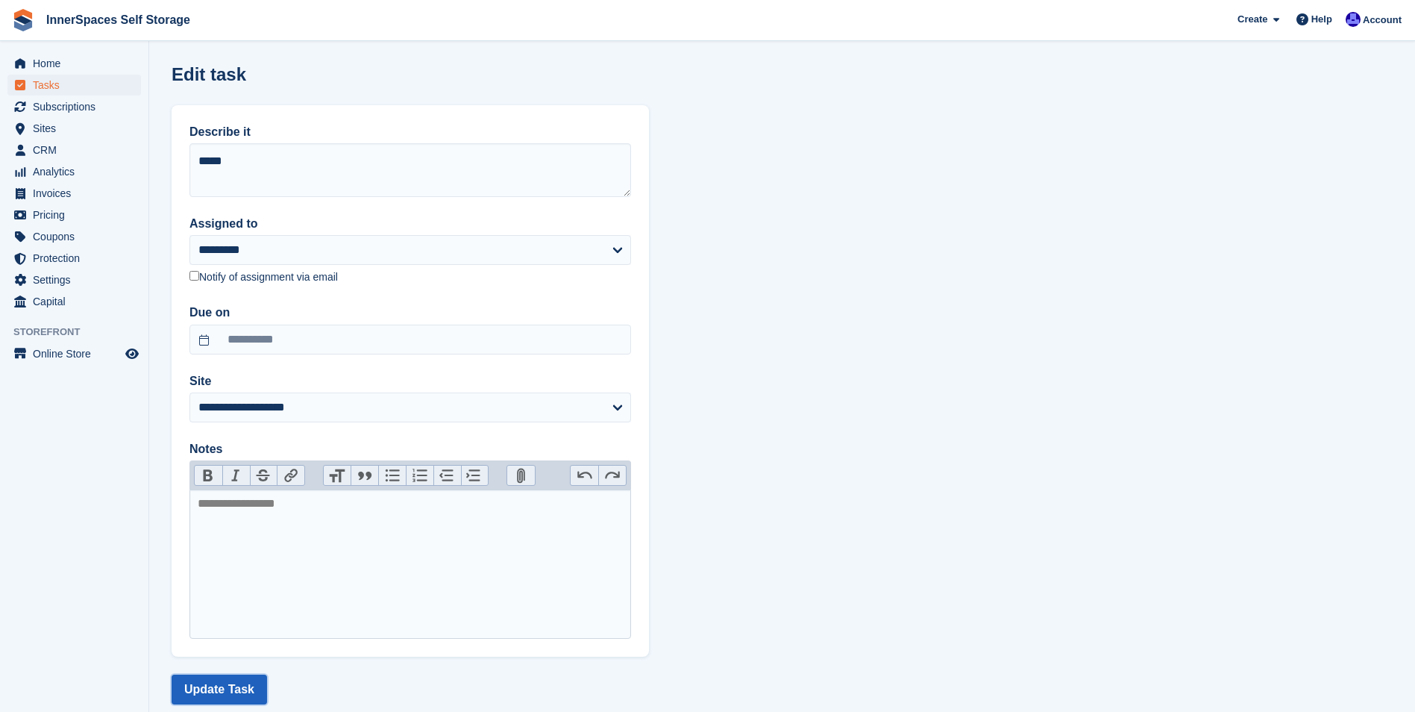
click at [237, 692] on button "Update Task" at bounding box center [219, 689] width 95 height 30
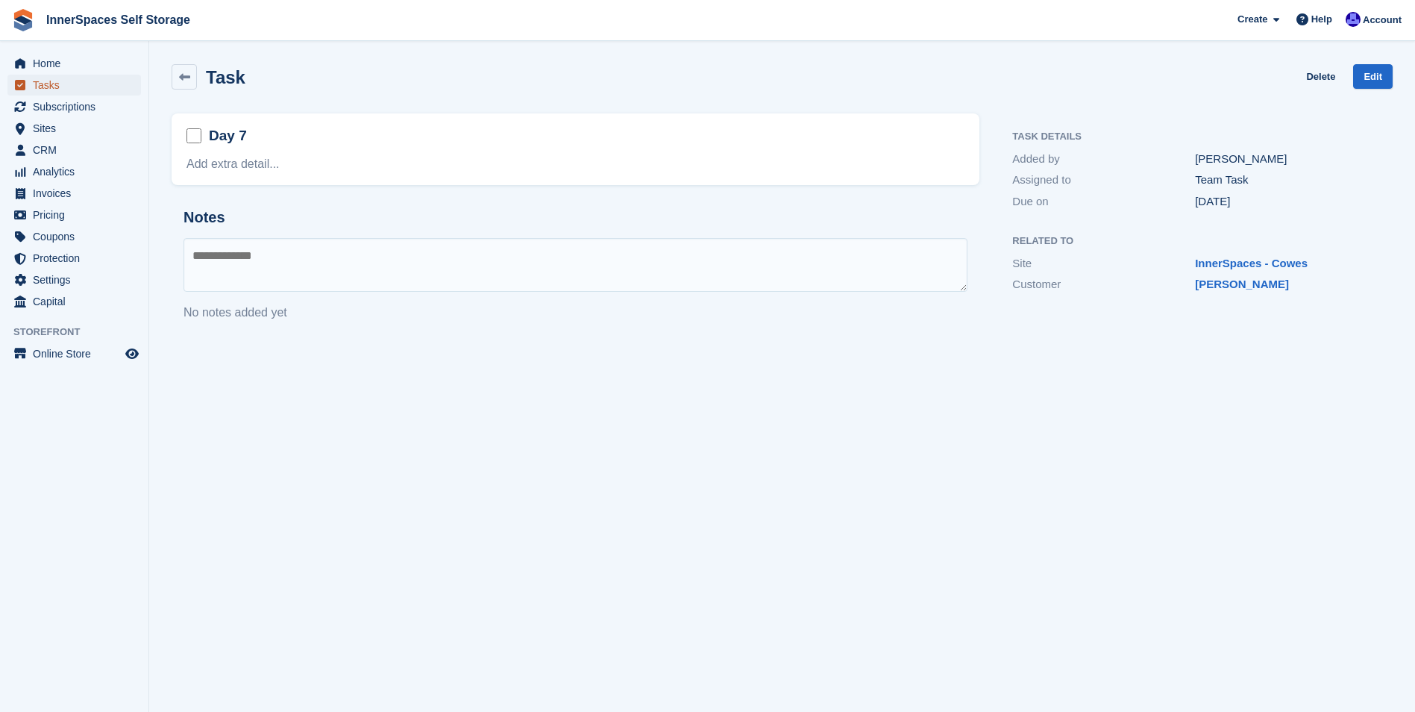
click at [42, 85] on span "Tasks" at bounding box center [78, 85] width 90 height 21
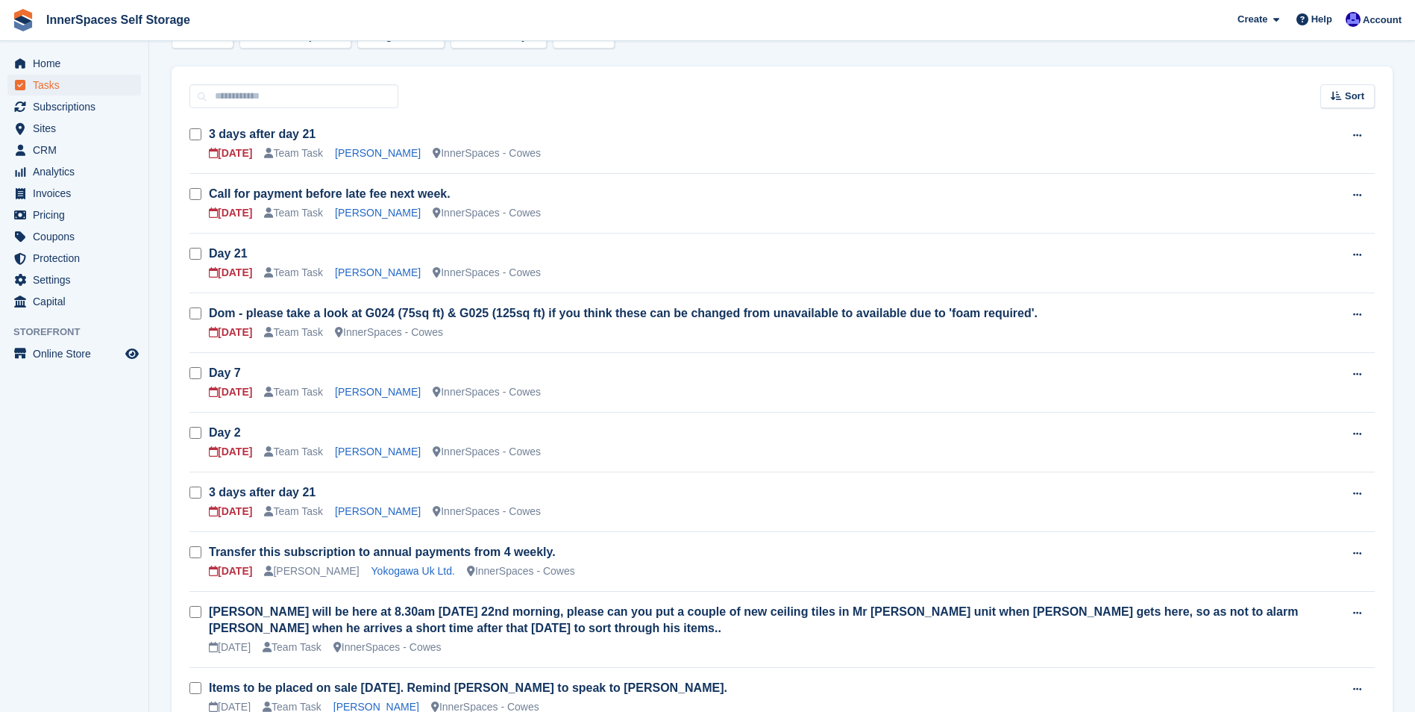
scroll to position [224, 0]
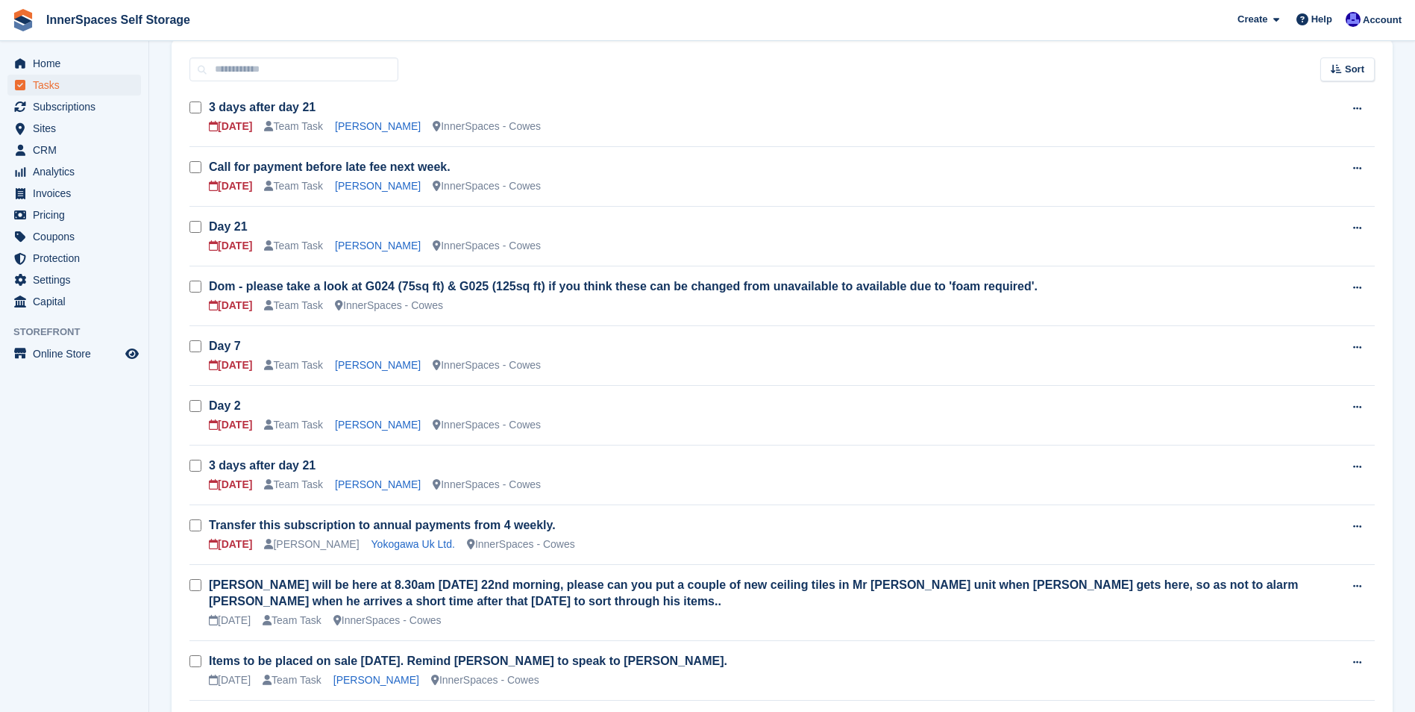
click at [367, 410] on h3 "Day 2" at bounding box center [776, 406] width 1135 height 16
click at [356, 424] on link "Sophie Beth" at bounding box center [378, 425] width 86 height 12
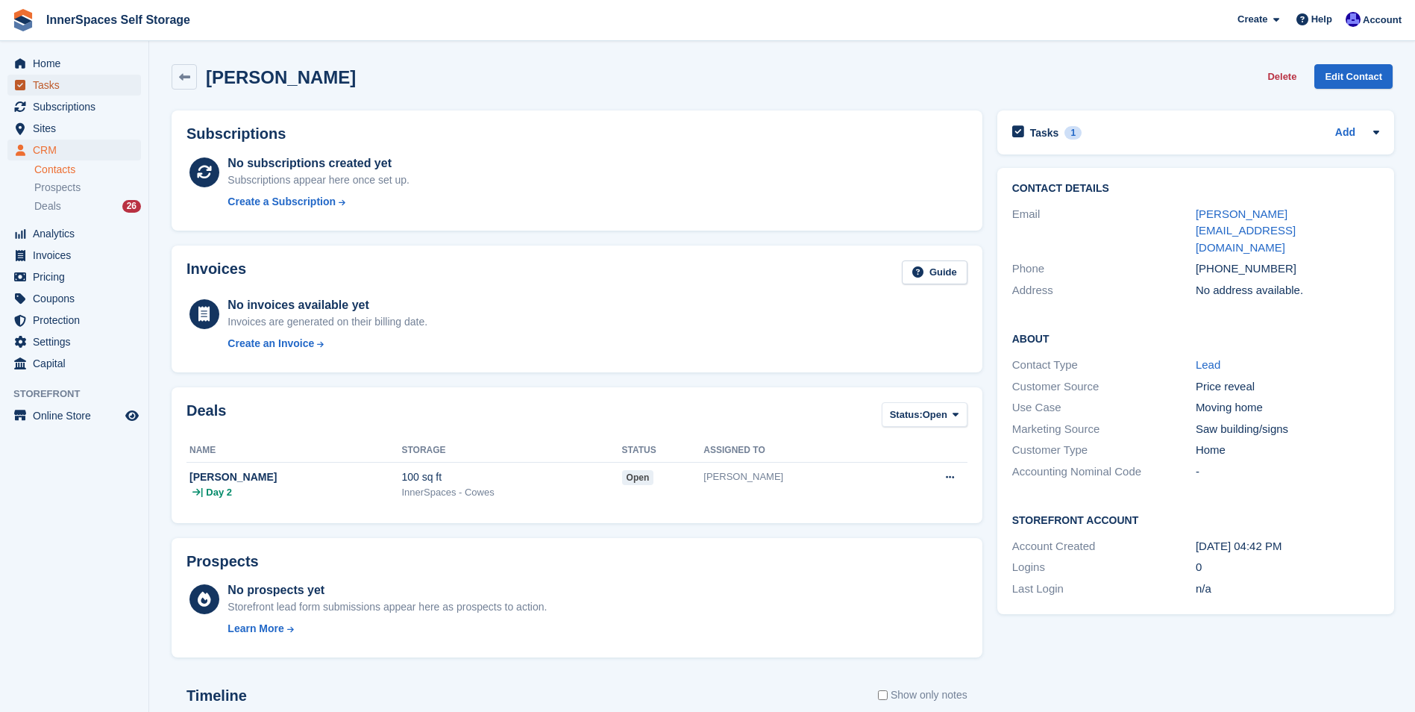
click at [42, 81] on span "Tasks" at bounding box center [78, 85] width 90 height 21
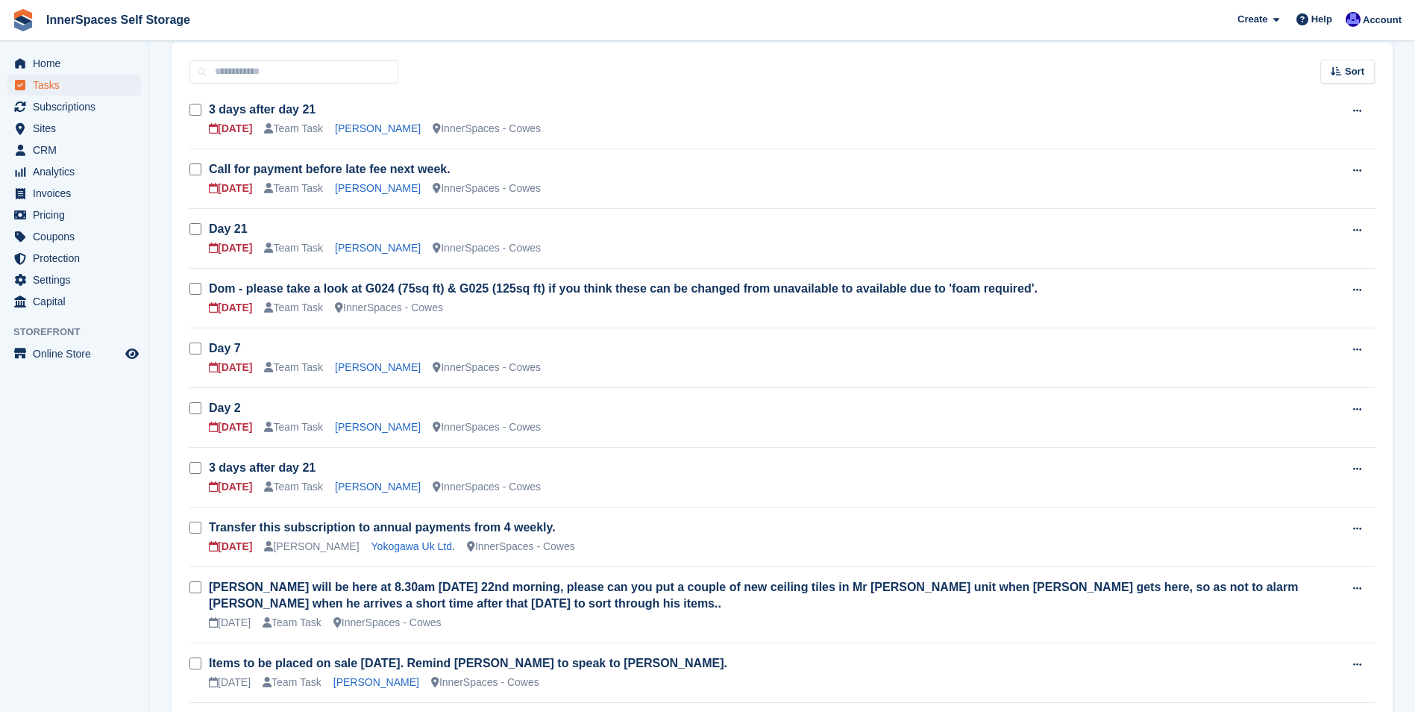
scroll to position [224, 0]
click at [342, 427] on link "Sophie Beth" at bounding box center [378, 425] width 86 height 12
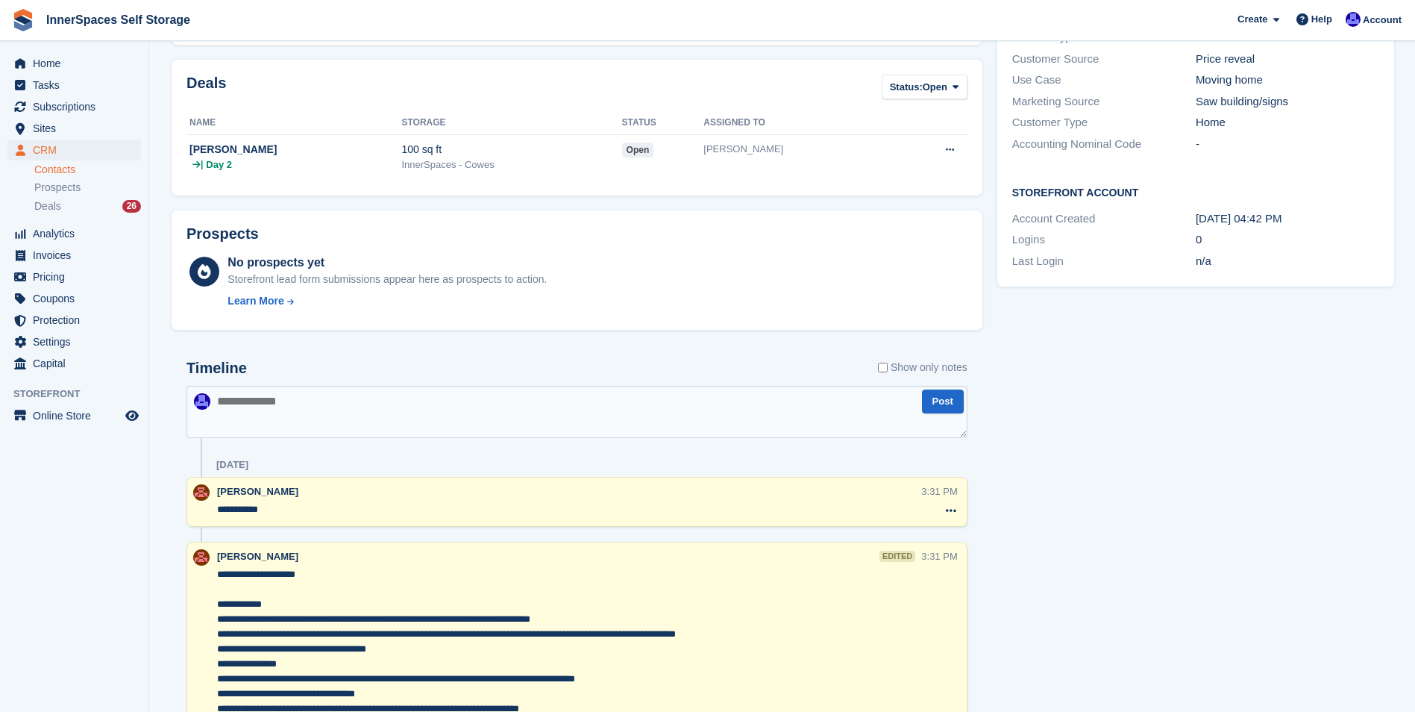
scroll to position [402, 0]
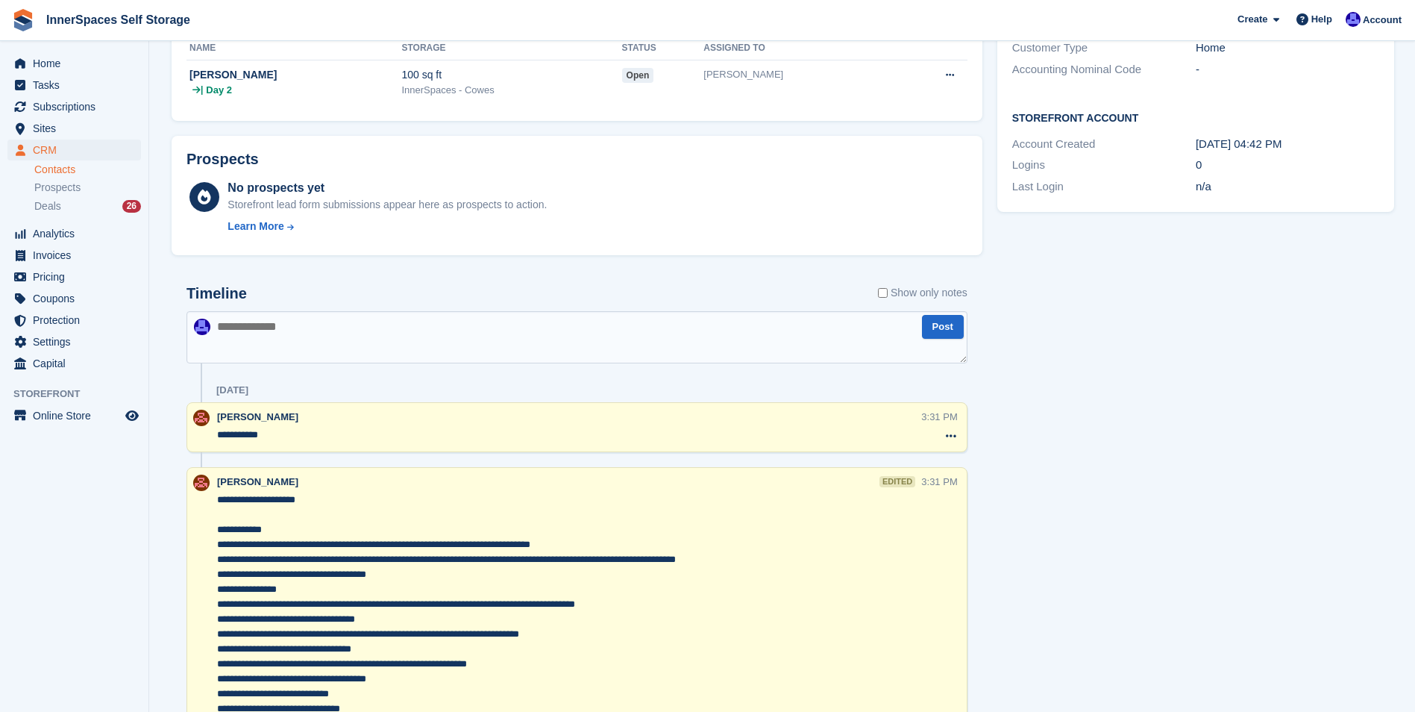
click at [342, 324] on textarea at bounding box center [577, 337] width 781 height 52
type textarea "**********"
click at [930, 326] on button "Post" at bounding box center [943, 327] width 42 height 25
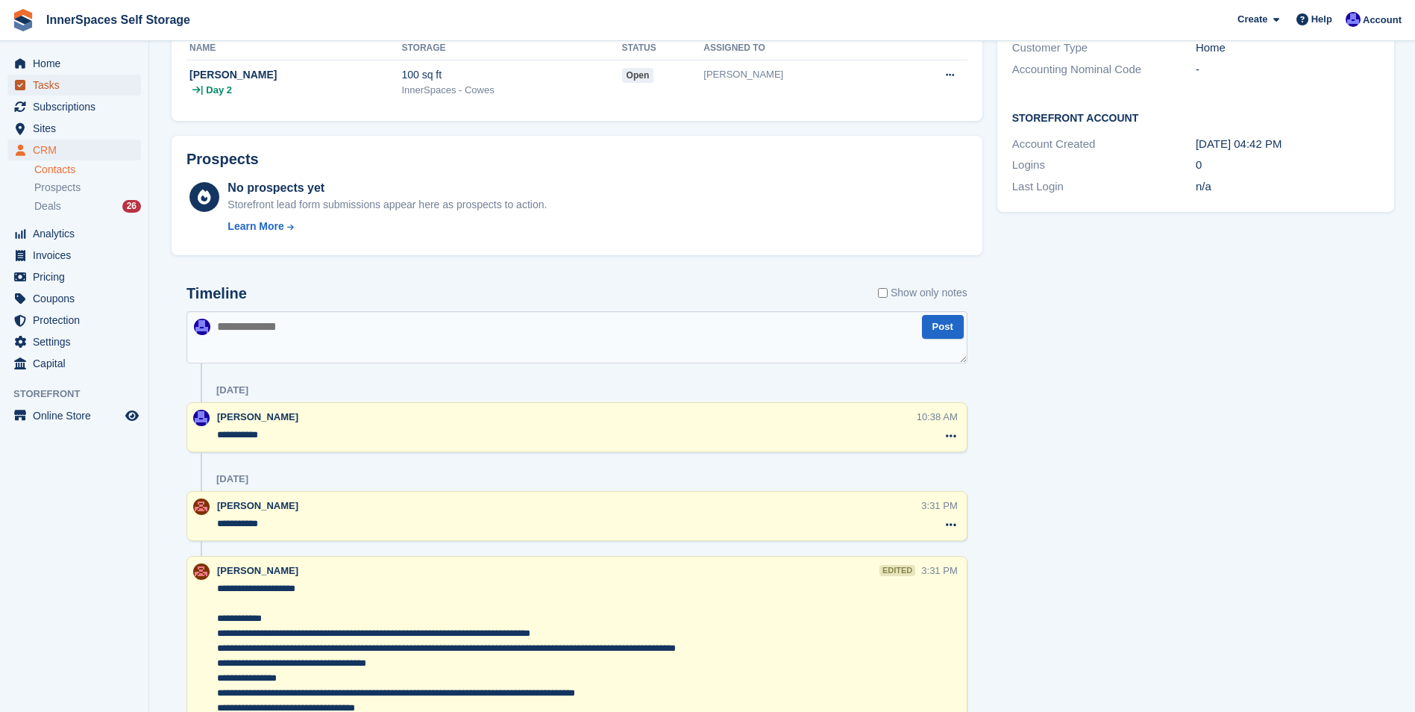
click at [40, 87] on span "Tasks" at bounding box center [78, 85] width 90 height 21
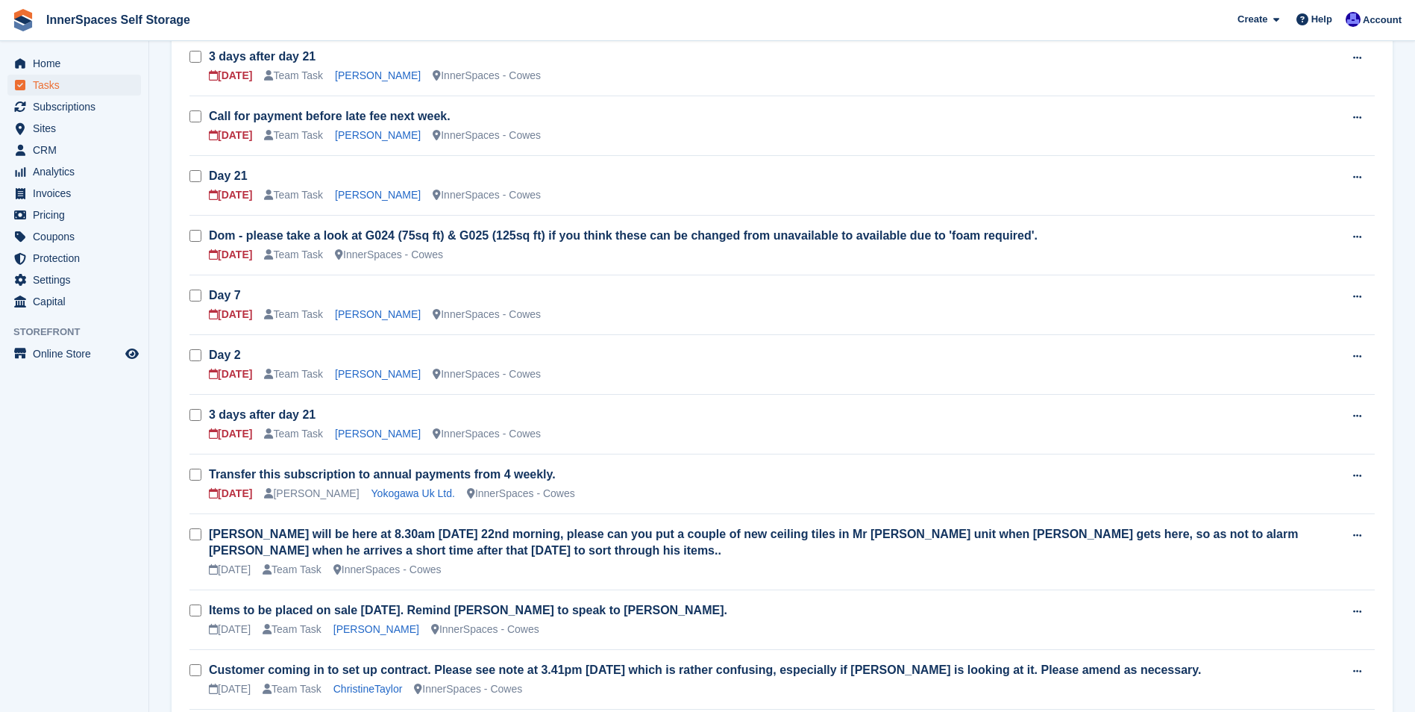
scroll to position [298, 0]
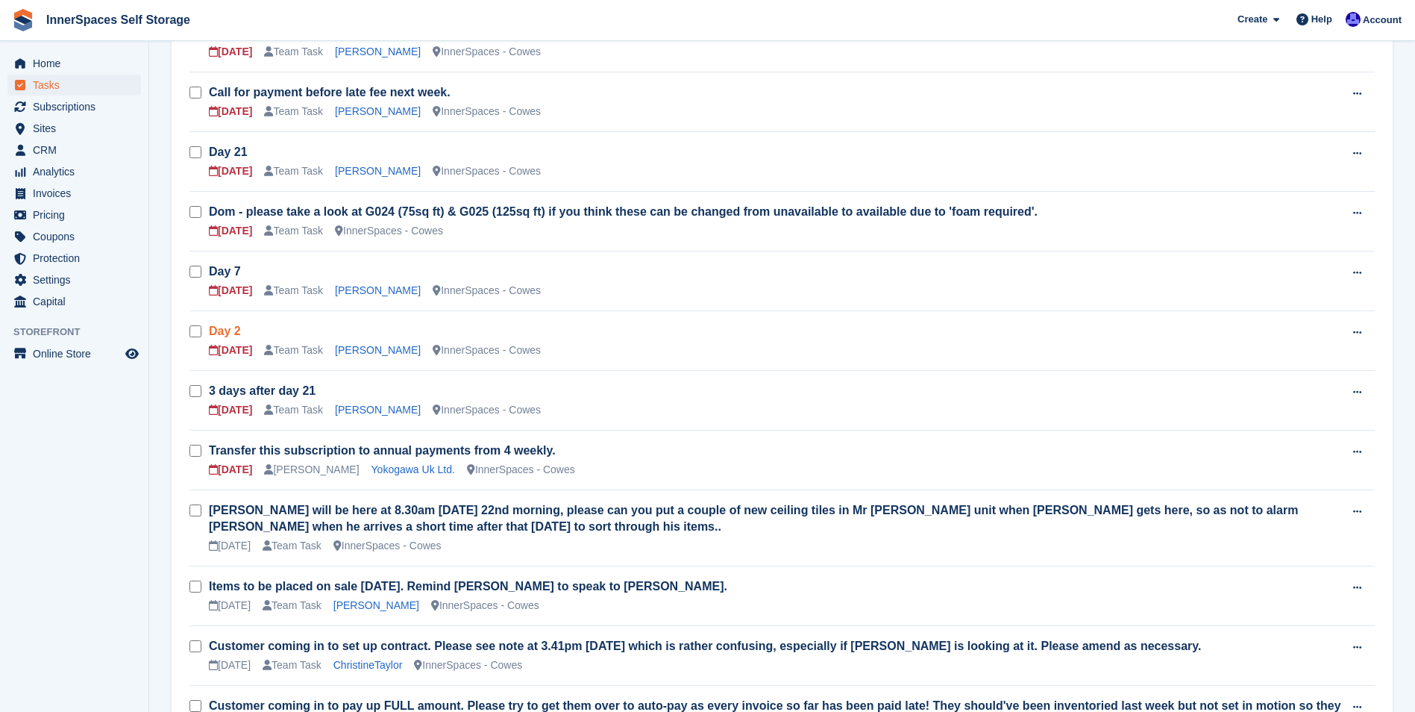
click at [233, 330] on link "Day 2" at bounding box center [225, 331] width 32 height 13
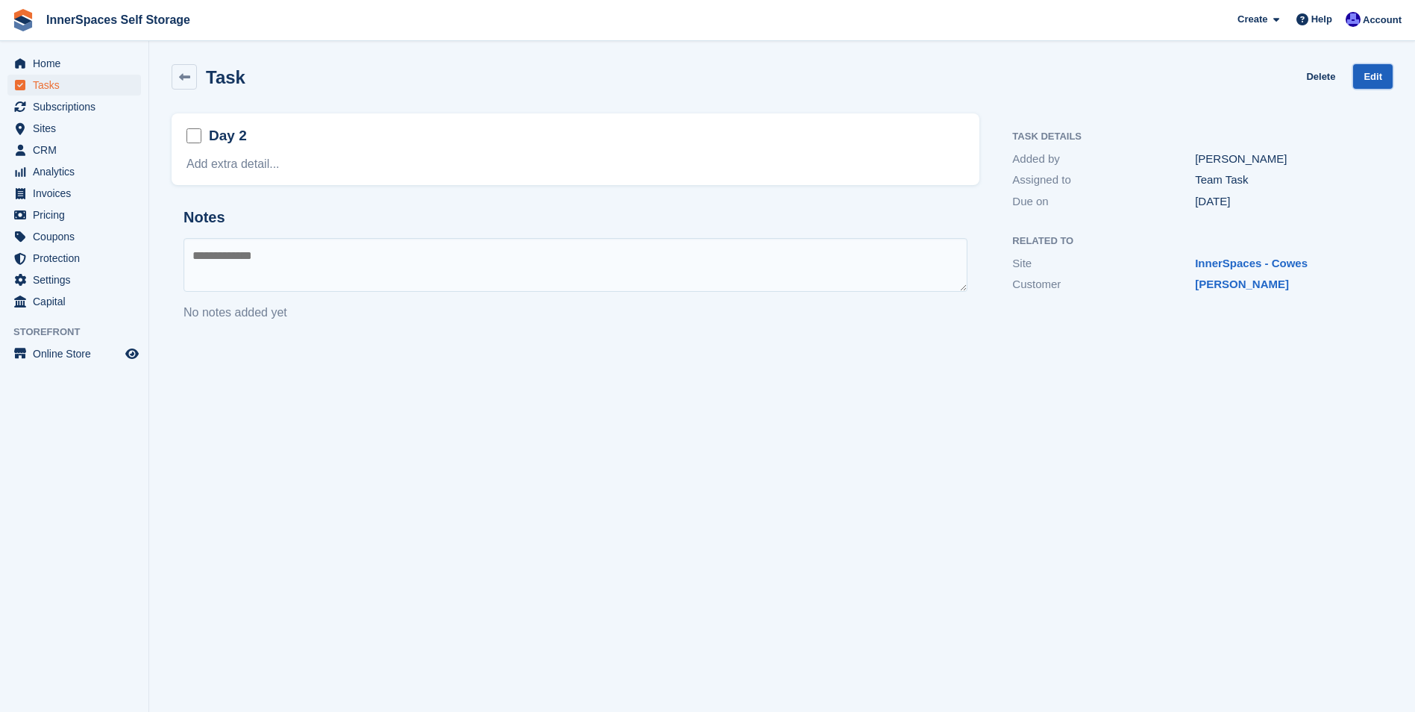
click at [1374, 75] on link "Edit" at bounding box center [1373, 76] width 40 height 25
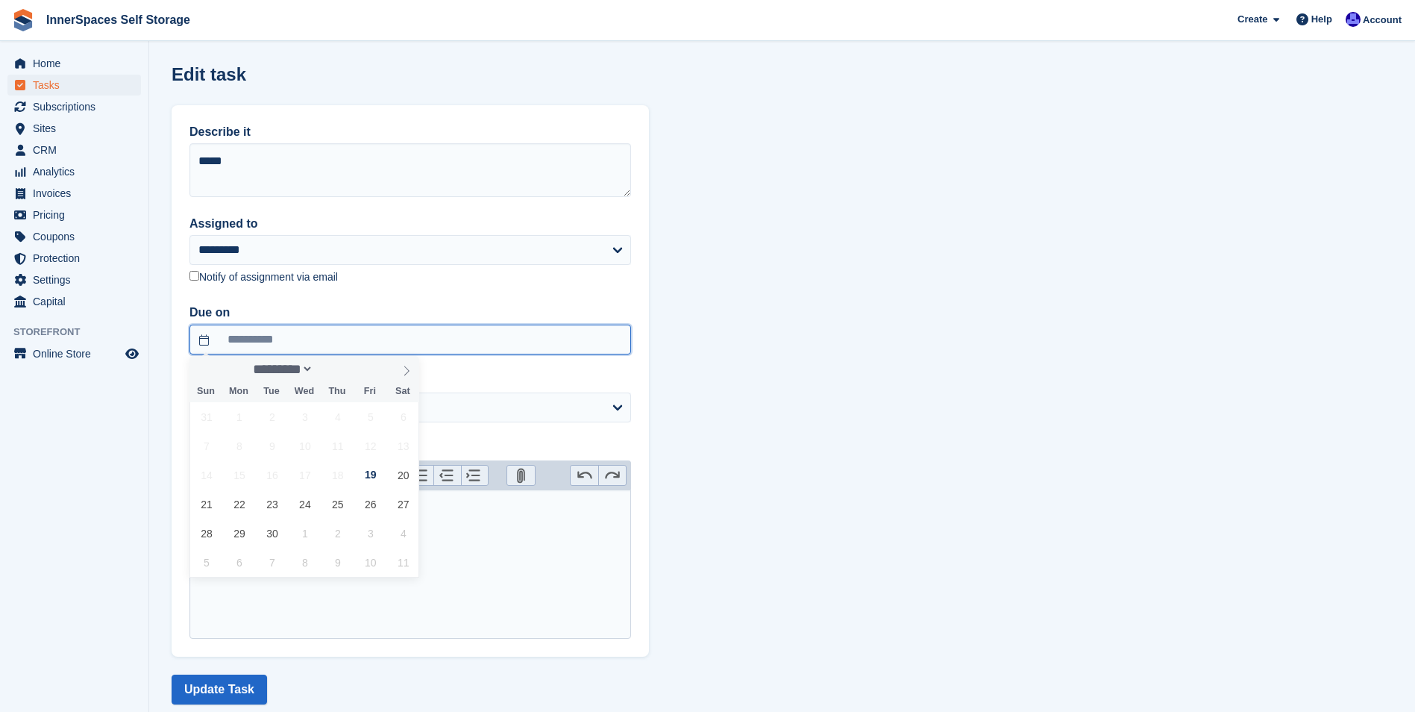
click at [294, 337] on input "**********" at bounding box center [410, 340] width 442 height 30
click at [368, 506] on span "26" at bounding box center [370, 503] width 29 height 29
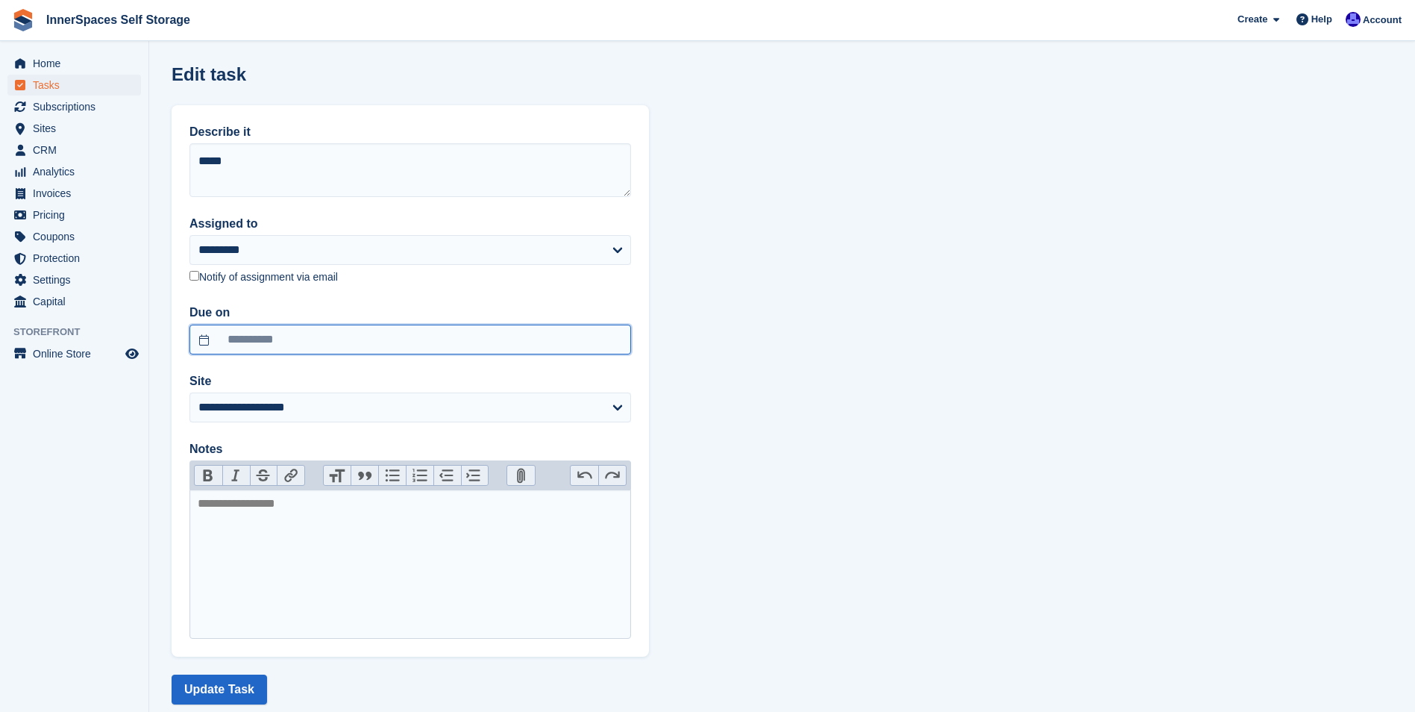
type input "**********"
click at [233, 690] on button "Update Task" at bounding box center [219, 689] width 95 height 30
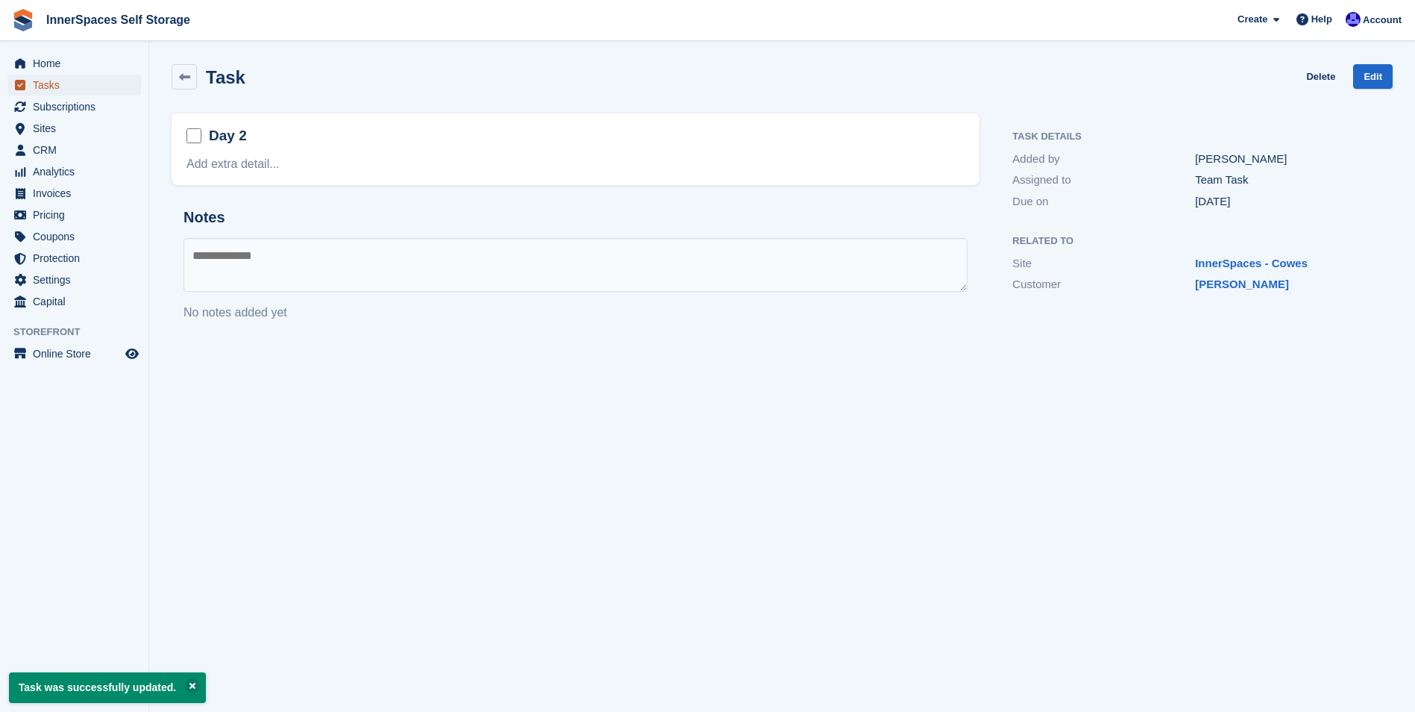
click at [53, 81] on span "Tasks" at bounding box center [78, 85] width 90 height 21
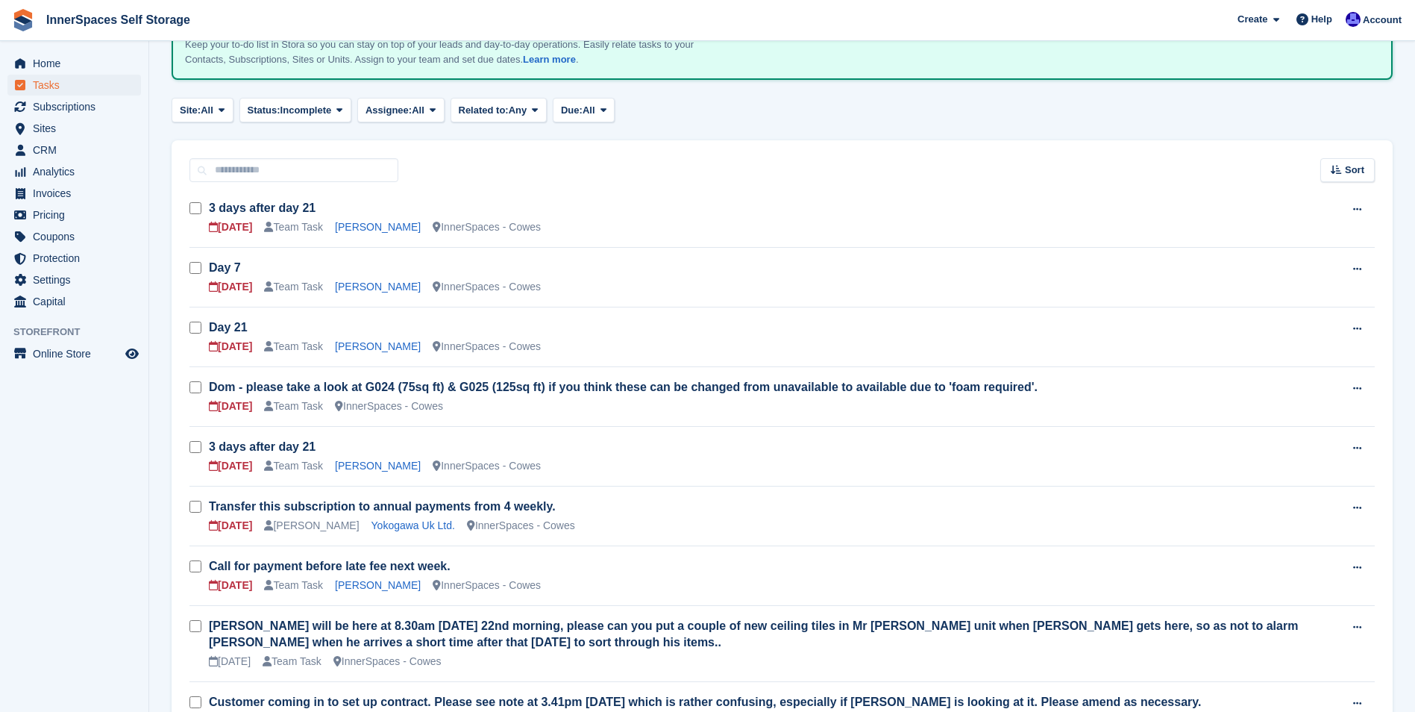
scroll to position [149, 0]
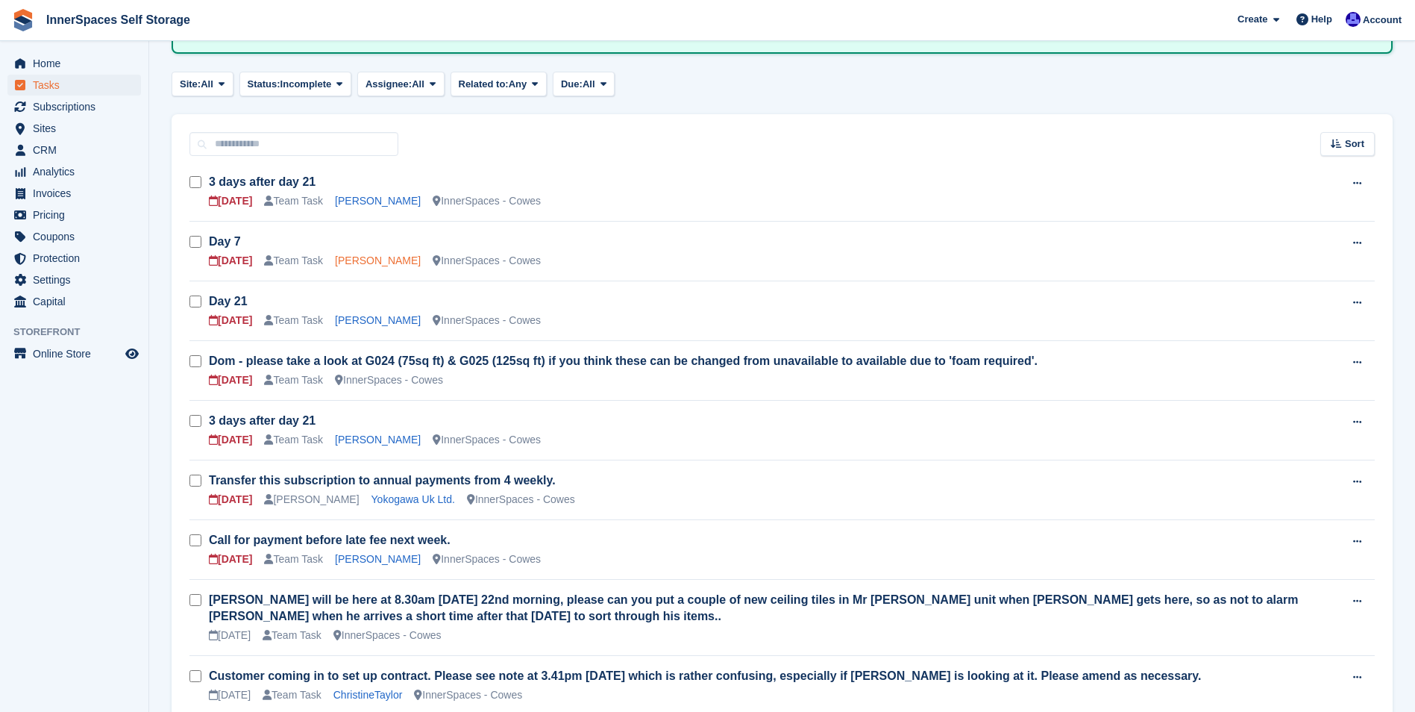
click at [360, 260] on link "Adrian Hart" at bounding box center [378, 260] width 86 height 12
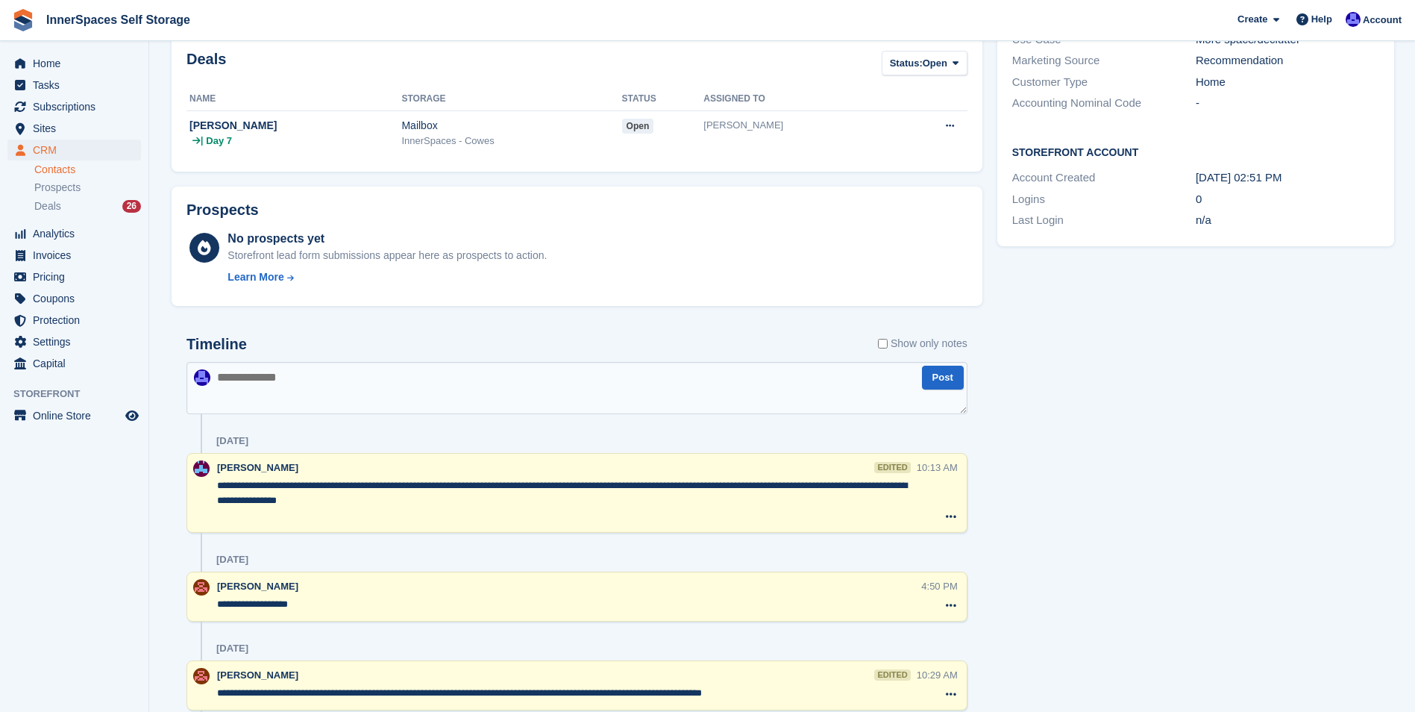
scroll to position [373, 0]
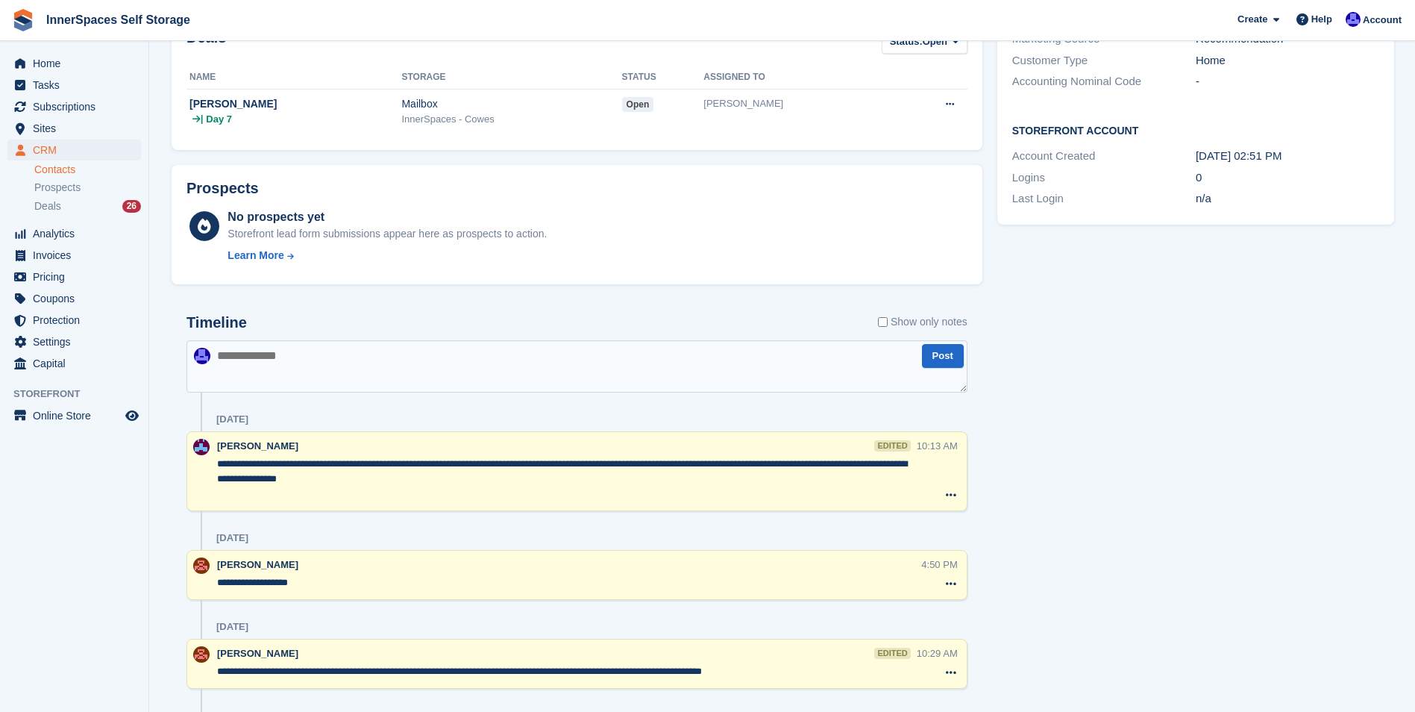
click at [305, 360] on textarea at bounding box center [577, 366] width 781 height 52
type textarea "**********"
click at [933, 357] on button "Post" at bounding box center [943, 356] width 42 height 25
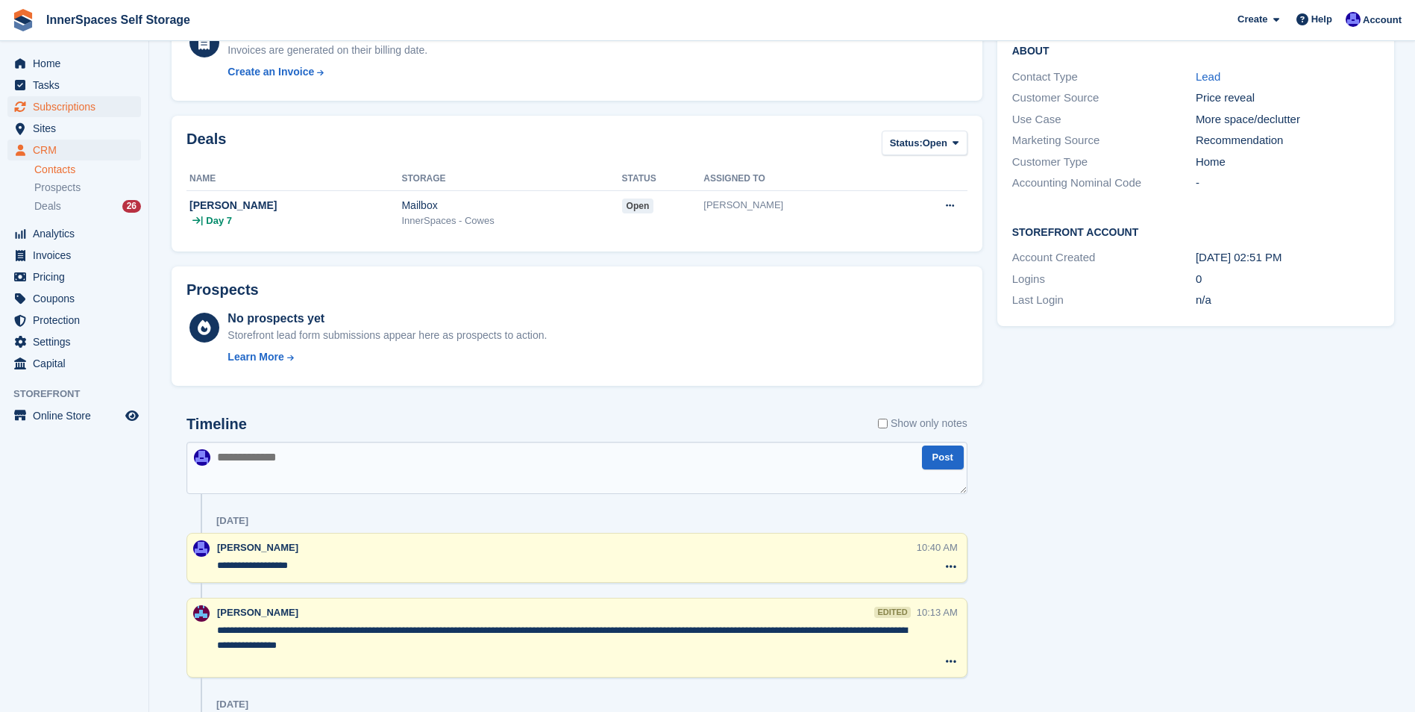
scroll to position [298, 0]
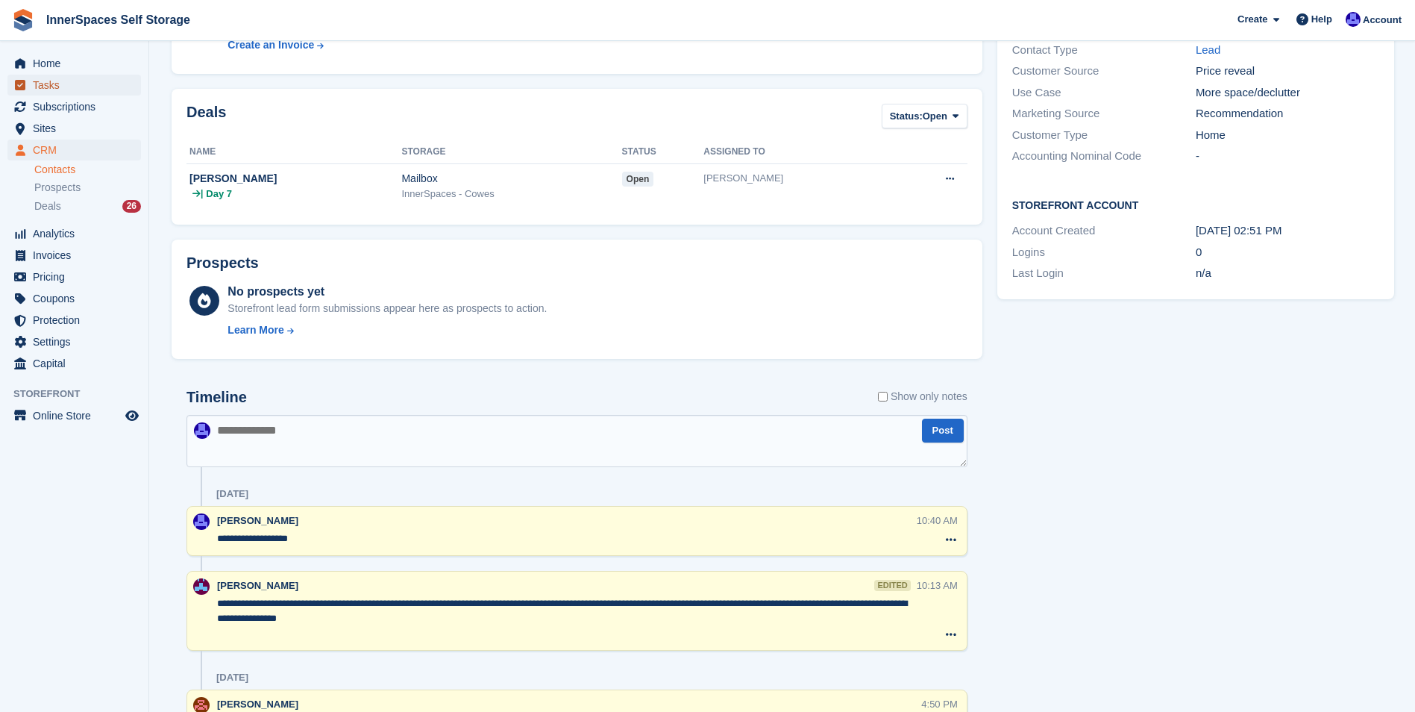
click at [44, 82] on span "Tasks" at bounding box center [78, 85] width 90 height 21
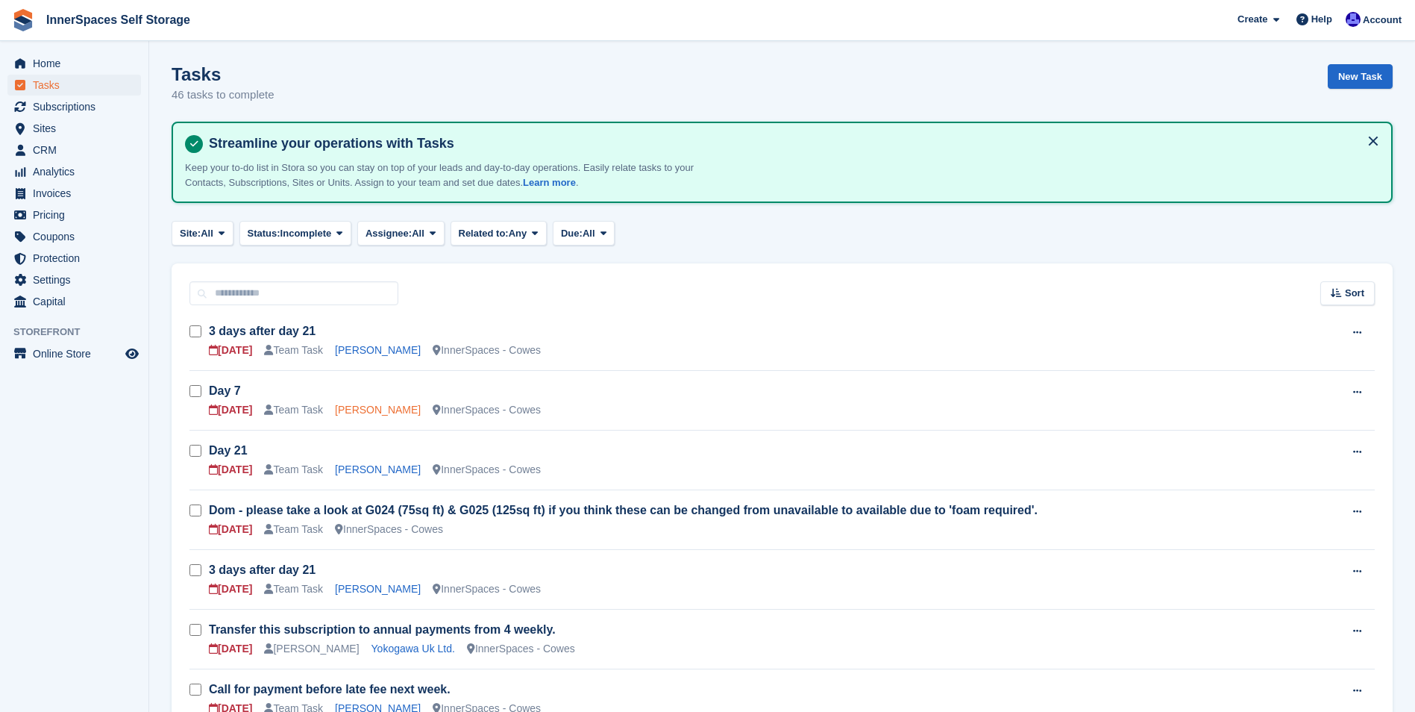
click at [358, 413] on link "Adrian Hart" at bounding box center [378, 410] width 86 height 12
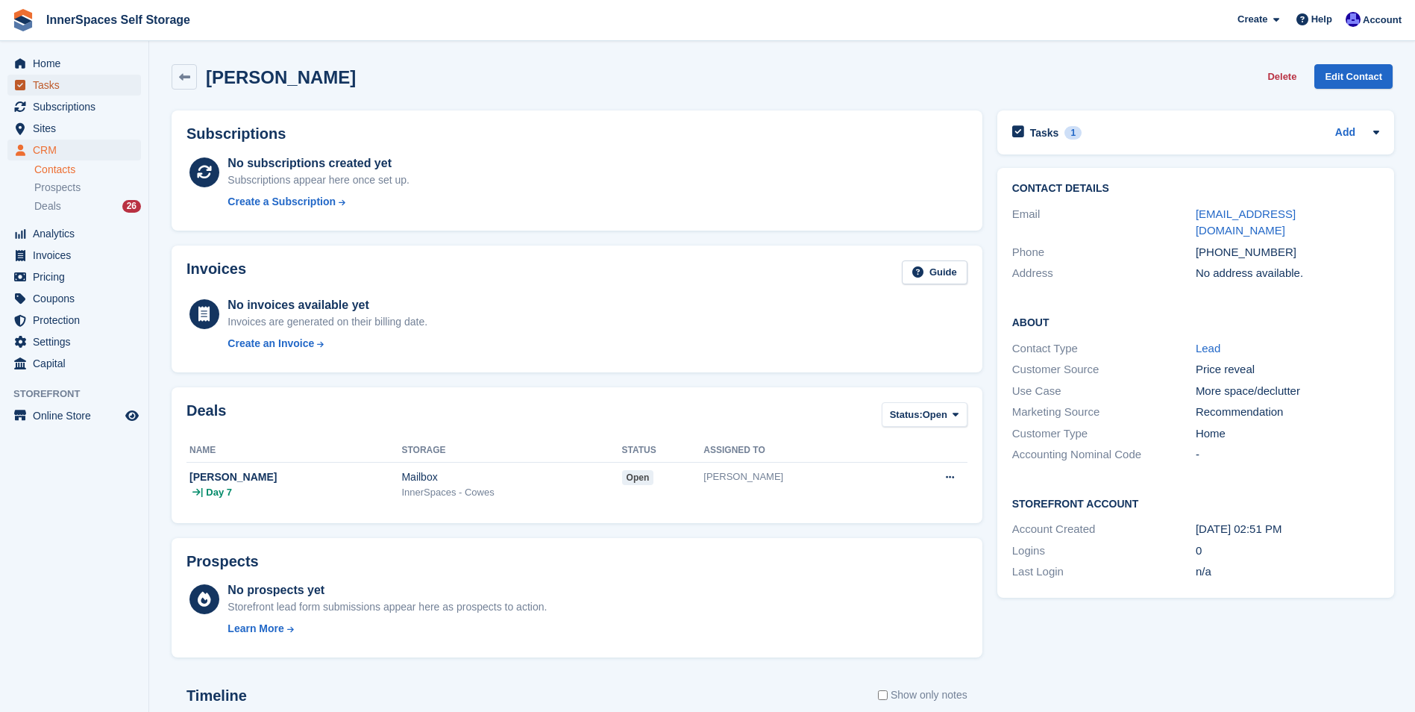
click at [40, 83] on span "Tasks" at bounding box center [78, 85] width 90 height 21
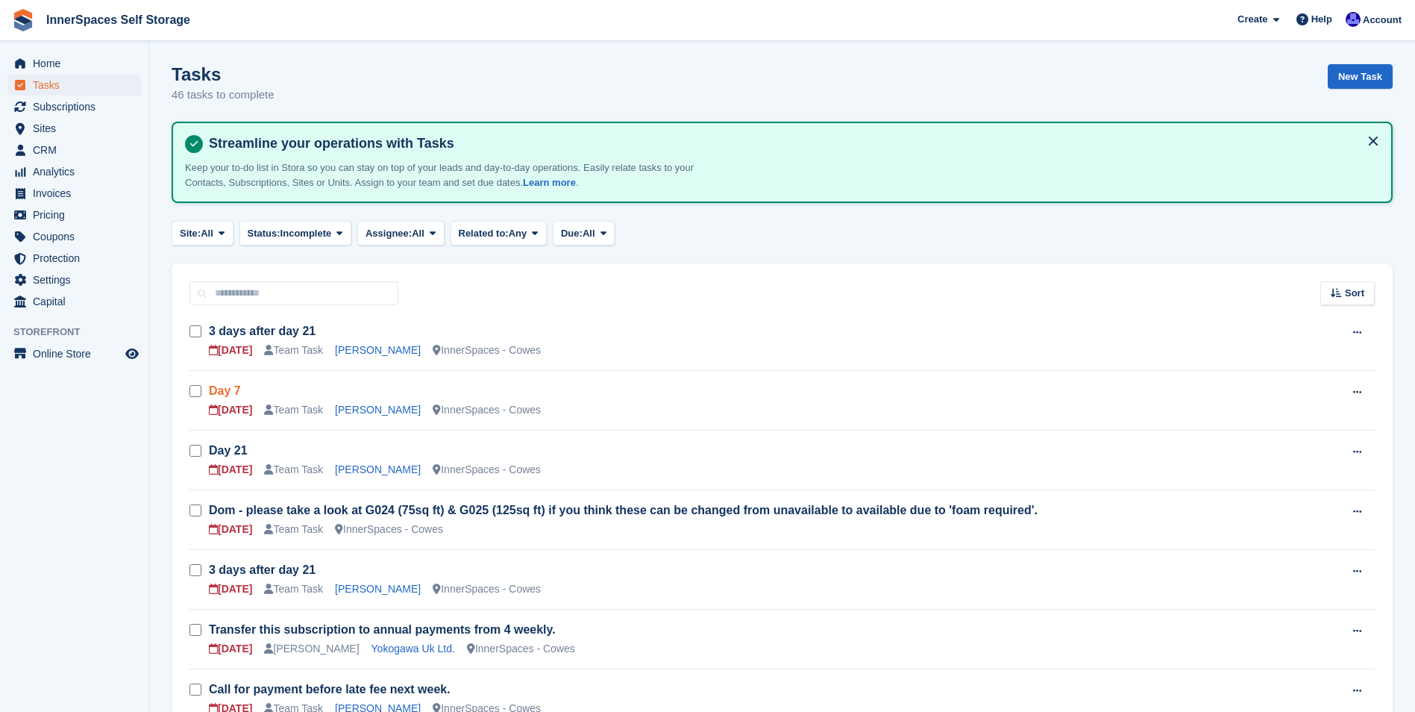
click at [234, 391] on link "Day 7" at bounding box center [225, 390] width 32 height 13
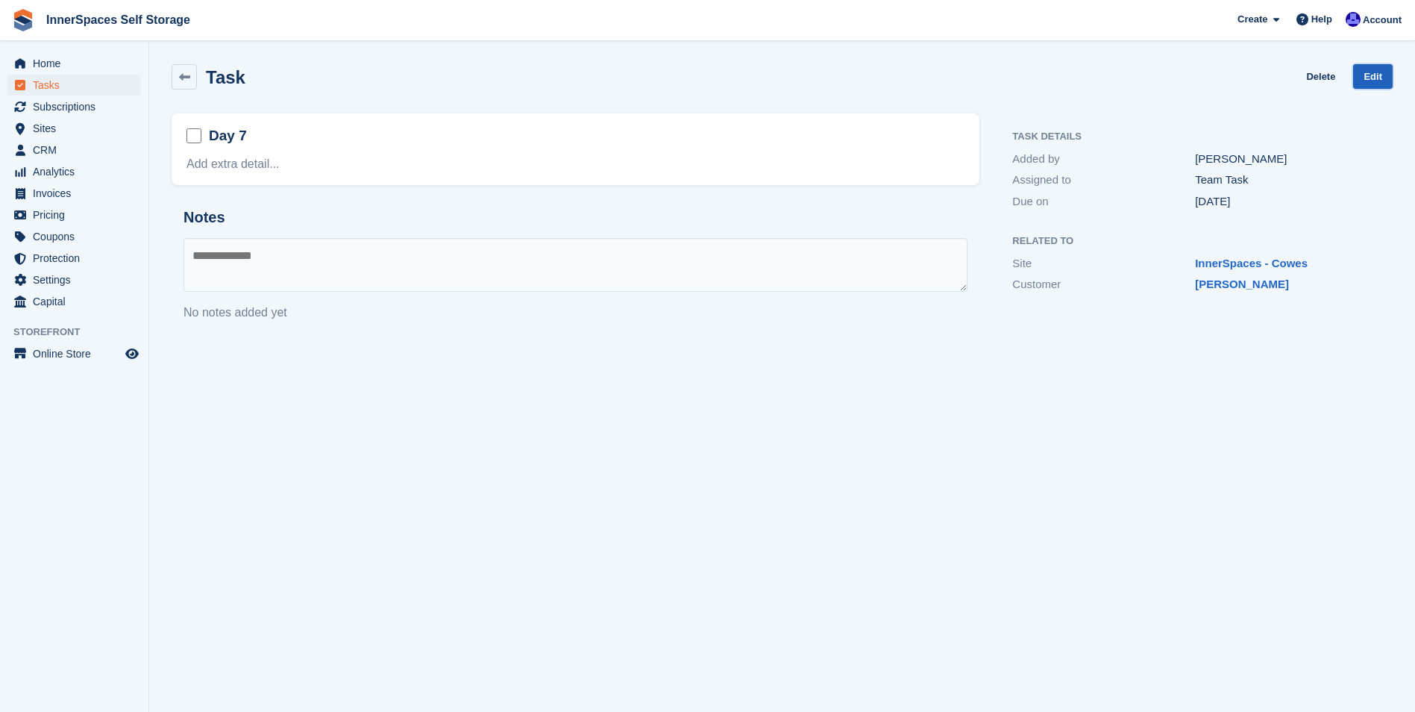
click at [1384, 74] on link "Edit" at bounding box center [1373, 76] width 40 height 25
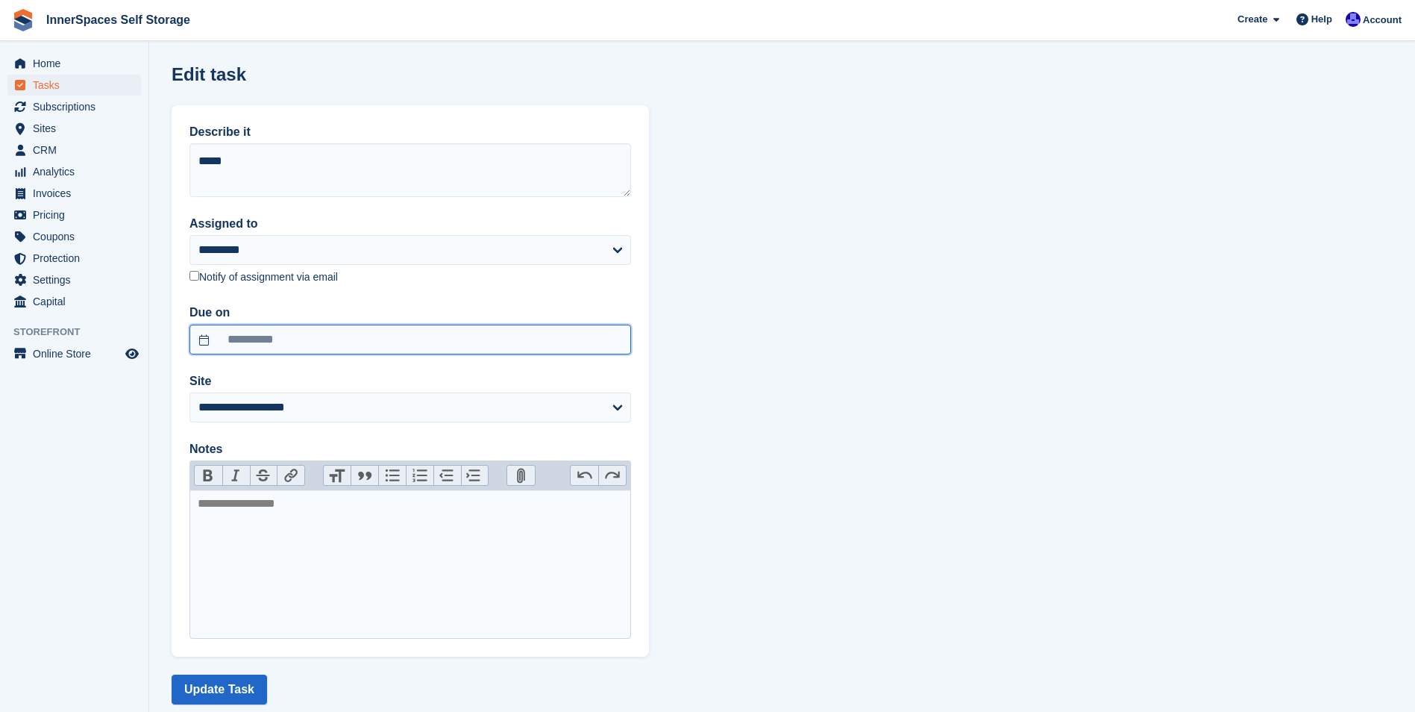
click at [283, 348] on input "**********" at bounding box center [410, 340] width 442 height 30
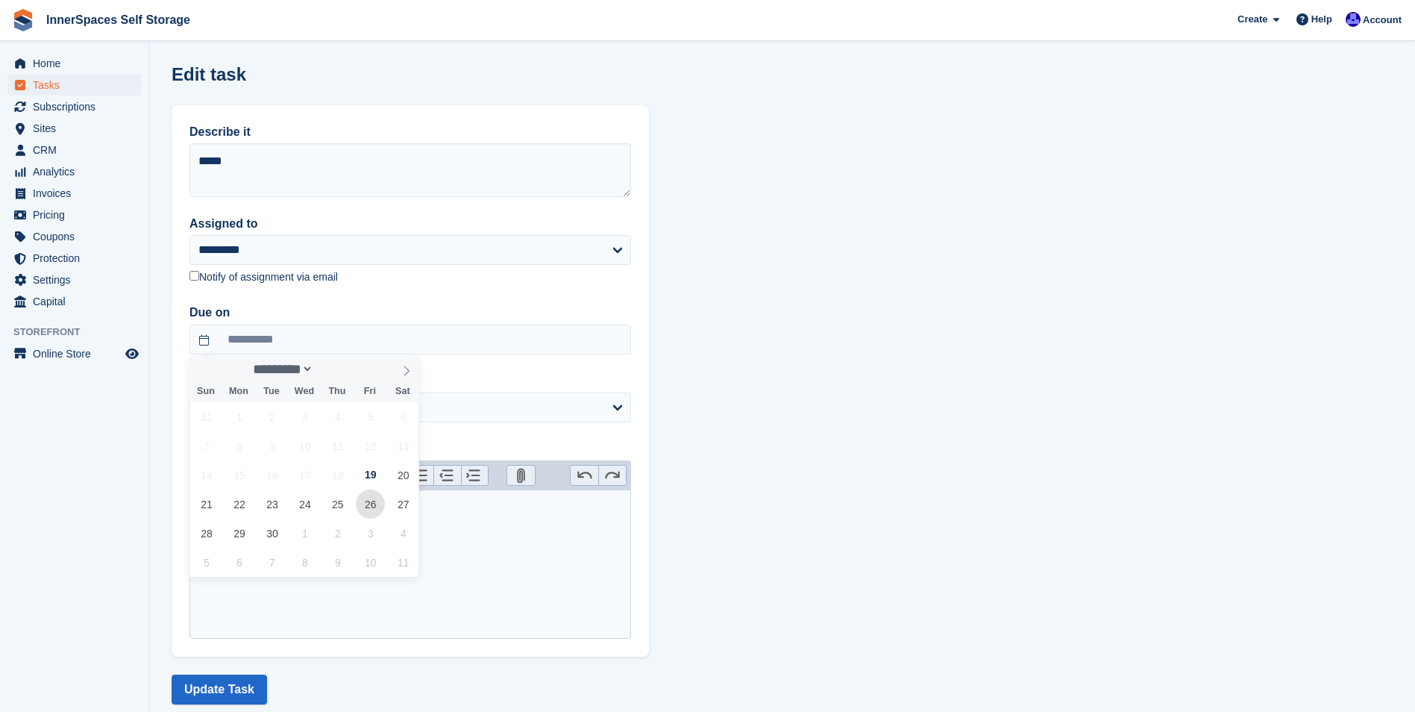
click at [364, 505] on span "26" at bounding box center [370, 503] width 29 height 29
type input "**********"
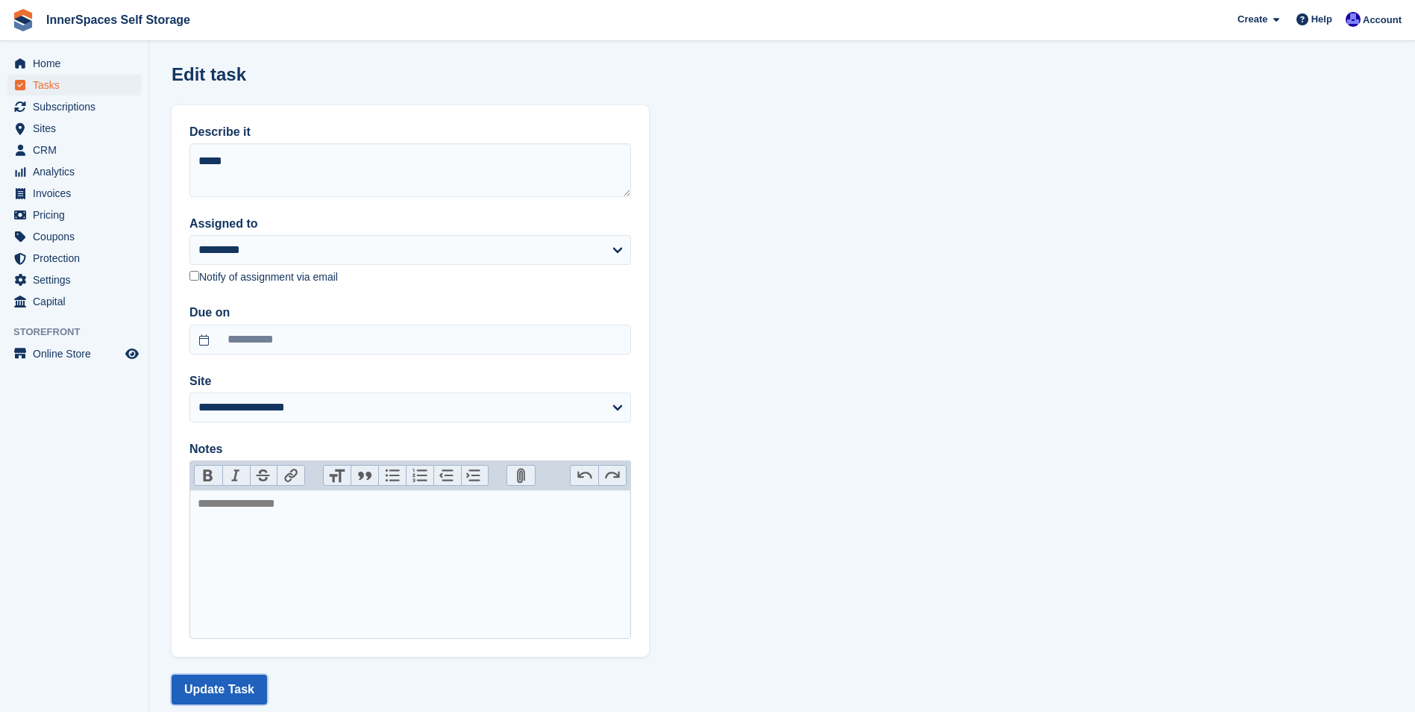
click at [228, 692] on button "Update Task" at bounding box center [219, 689] width 95 height 30
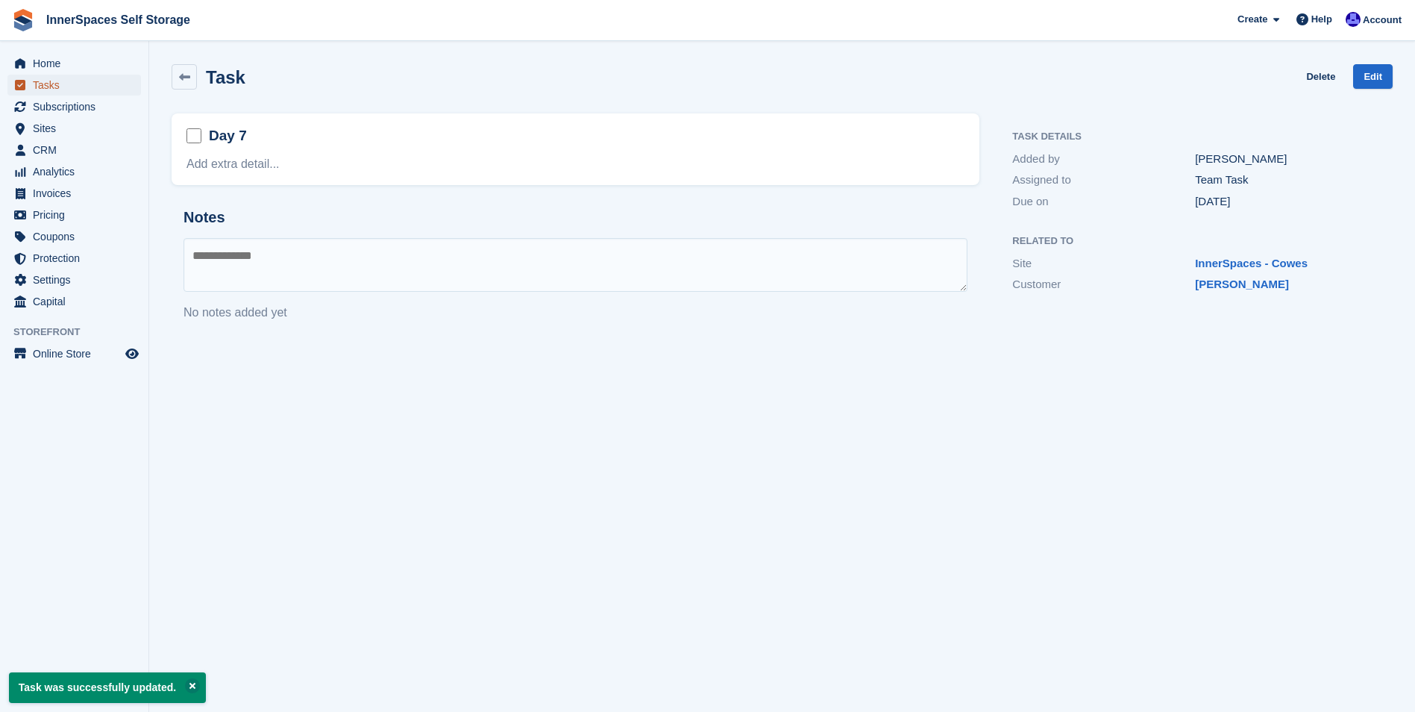
click at [54, 85] on span "Tasks" at bounding box center [78, 85] width 90 height 21
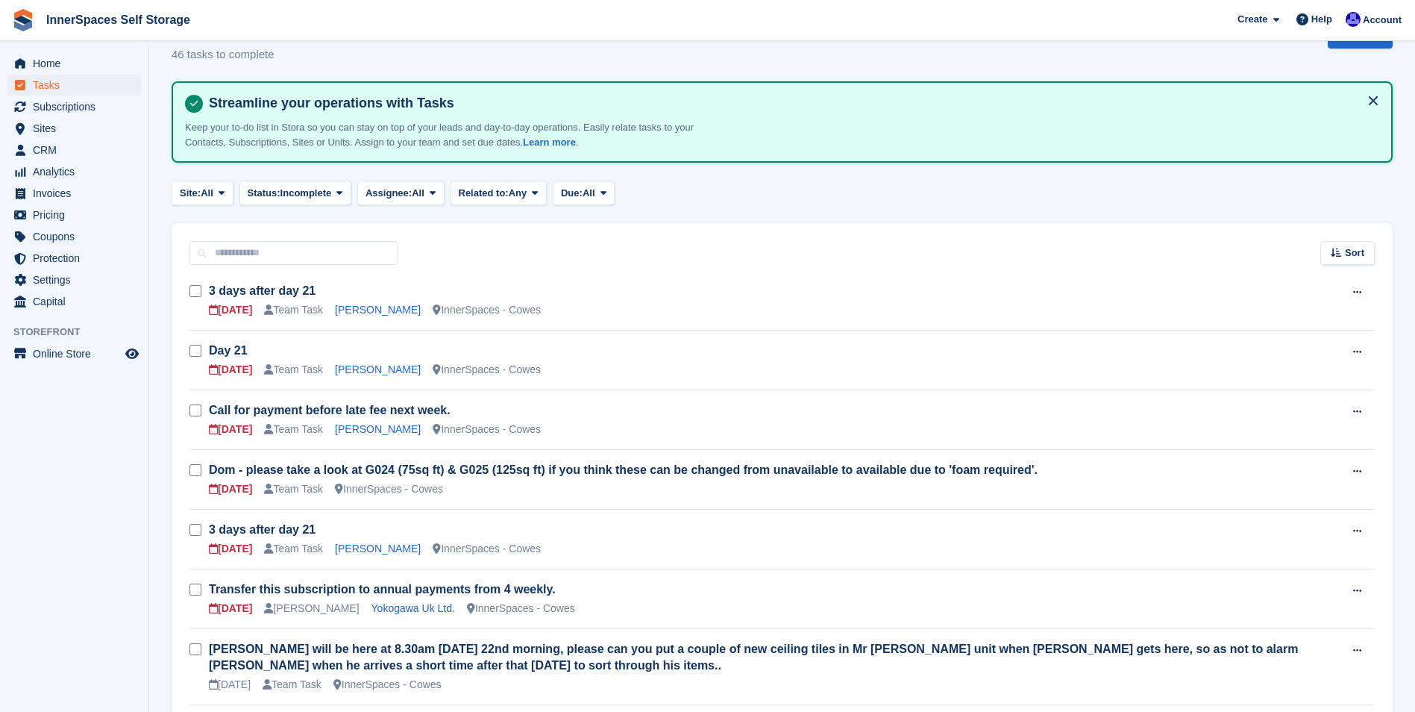
scroll to position [75, 0]
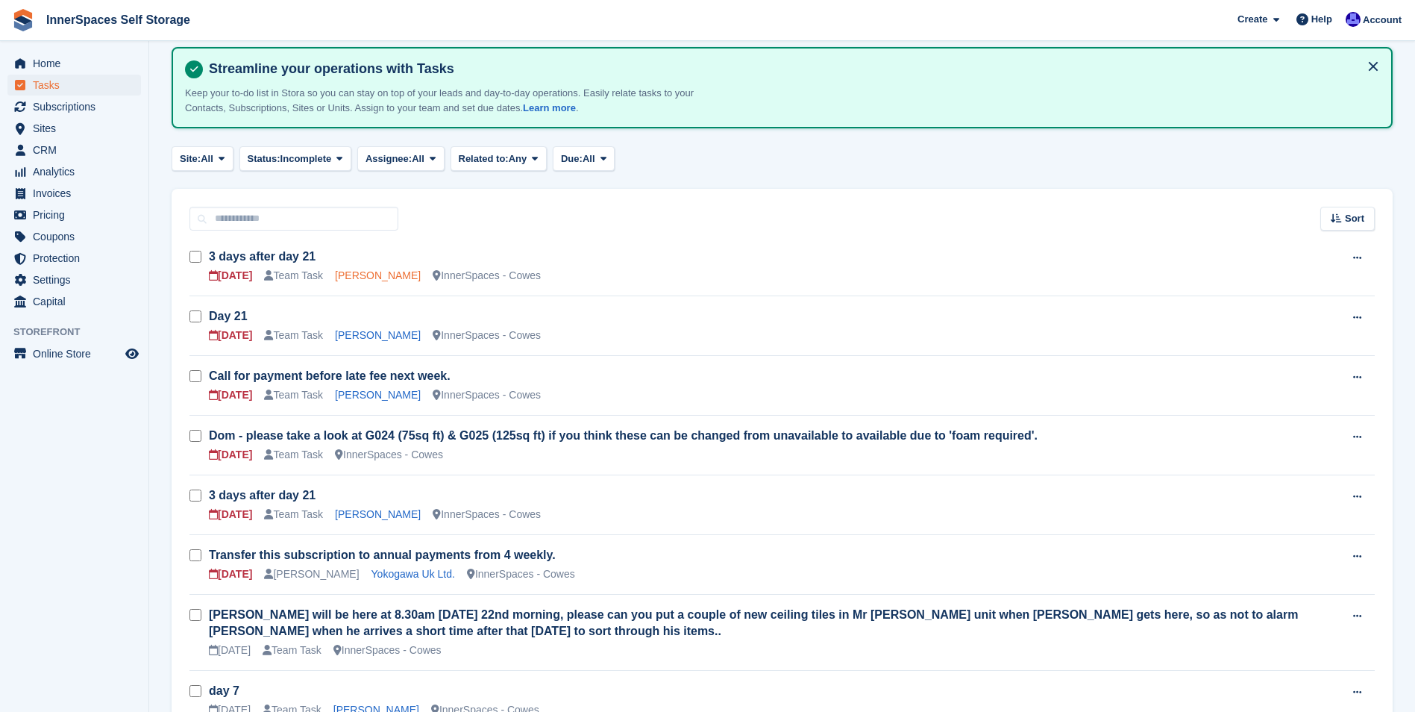
click at [372, 278] on link "Helena Biggs" at bounding box center [378, 275] width 86 height 12
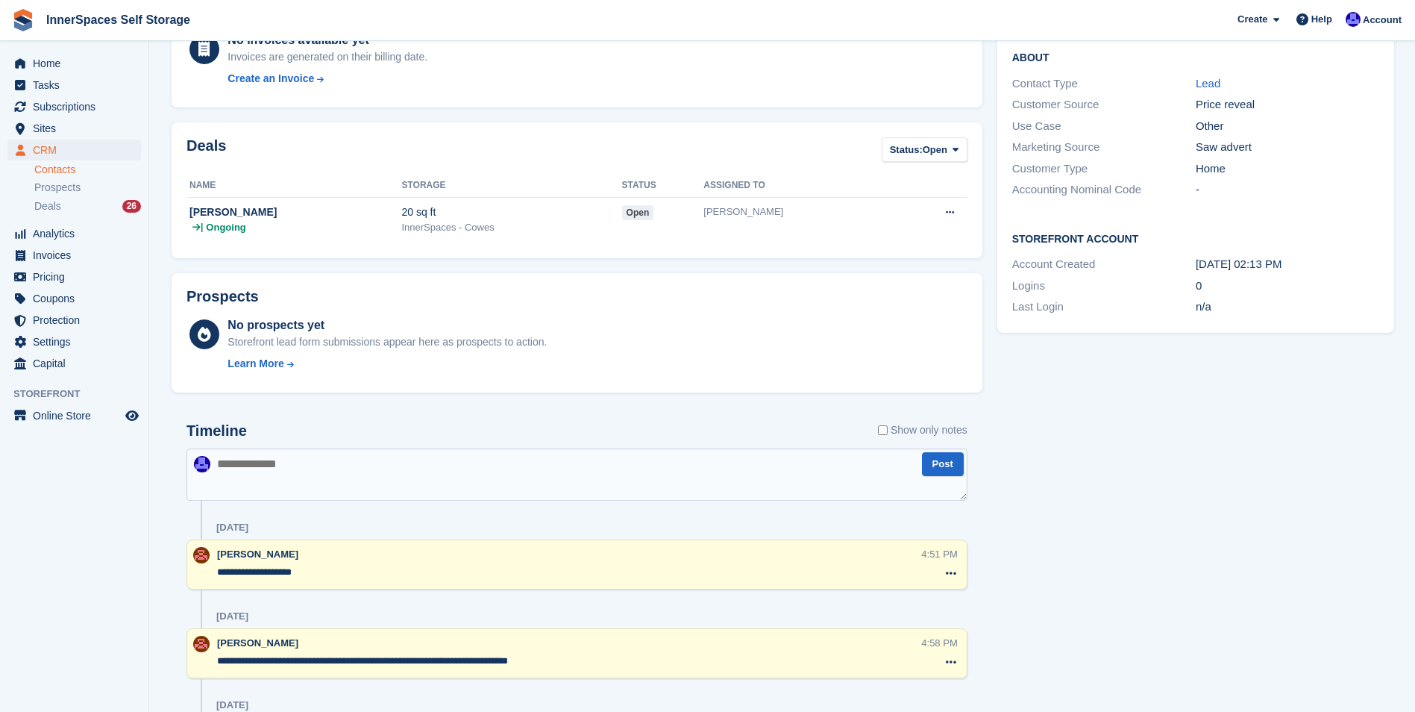
scroll to position [298, 0]
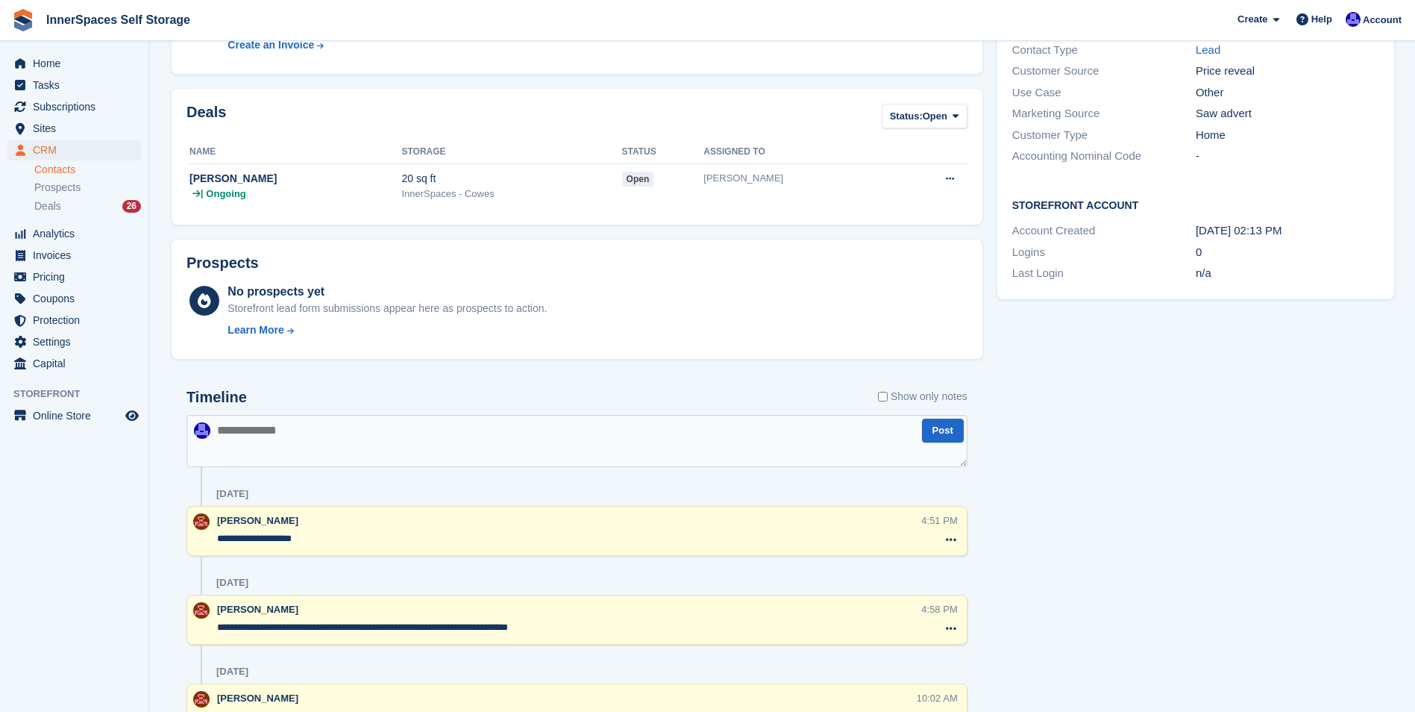
click at [331, 437] on textarea at bounding box center [577, 441] width 781 height 52
click at [446, 433] on textarea "**********" at bounding box center [577, 441] width 781 height 52
click at [539, 429] on textarea "**********" at bounding box center [577, 441] width 781 height 52
click at [447, 434] on textarea "**********" at bounding box center [577, 441] width 781 height 52
click at [449, 432] on textarea "**********" at bounding box center [577, 441] width 781 height 52
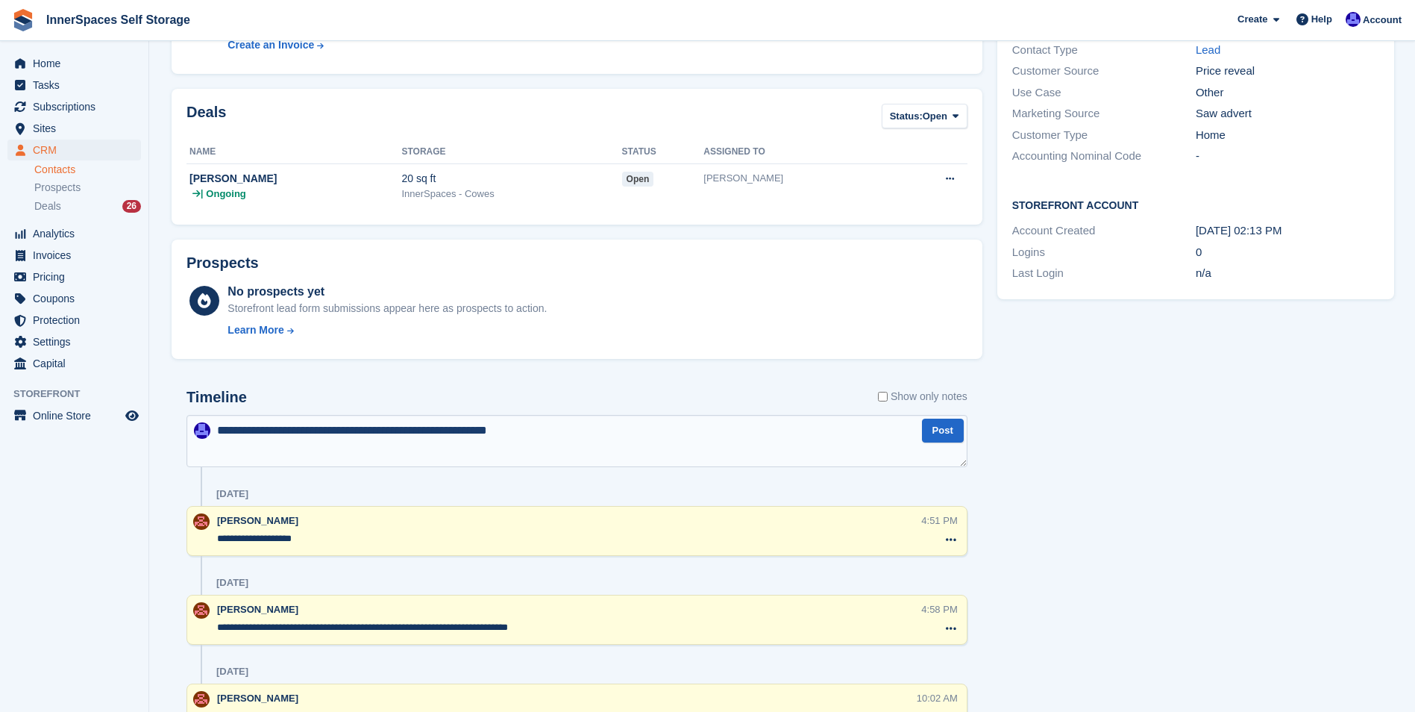
drag, startPoint x: 554, startPoint y: 426, endPoint x: 562, endPoint y: 434, distance: 11.1
click at [555, 428] on textarea "**********" at bounding box center [577, 441] width 781 height 52
type textarea "**********"
click at [940, 430] on button "Post" at bounding box center [943, 431] width 42 height 25
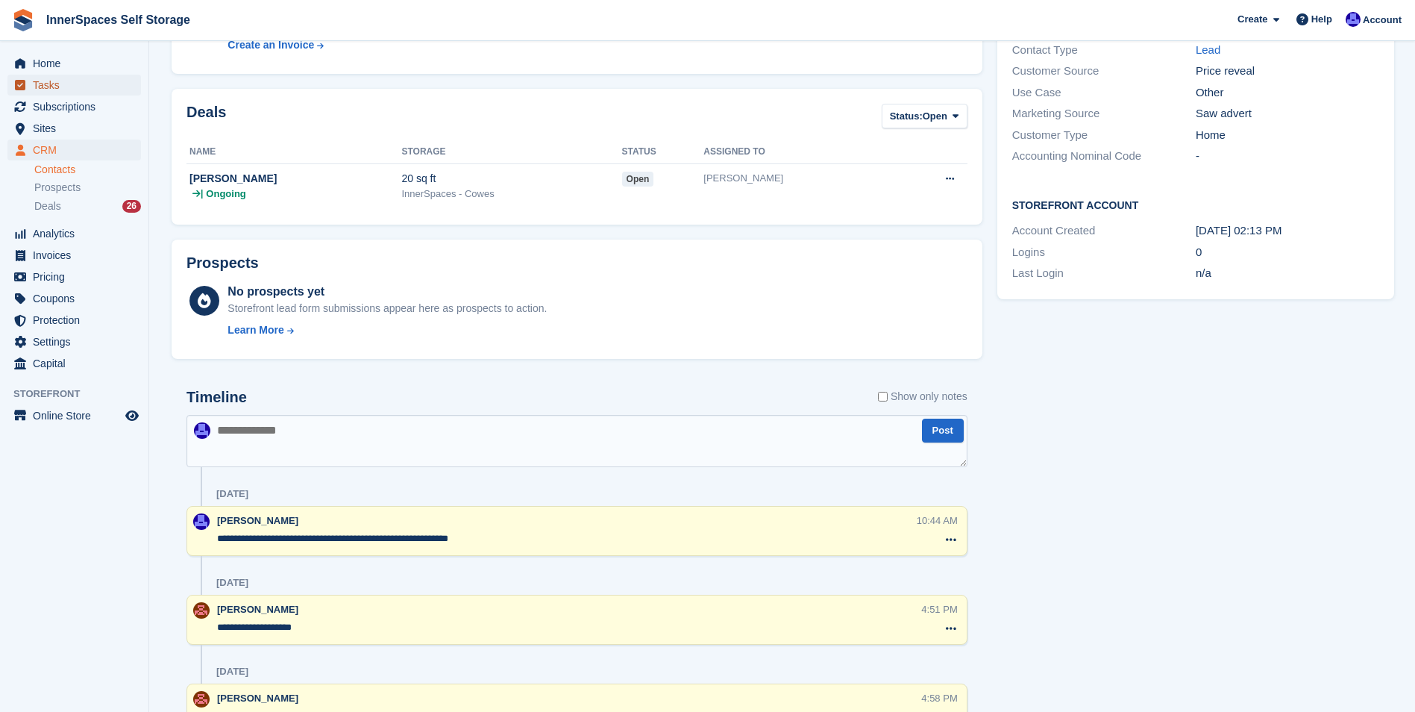
click at [42, 82] on span "Tasks" at bounding box center [78, 85] width 90 height 21
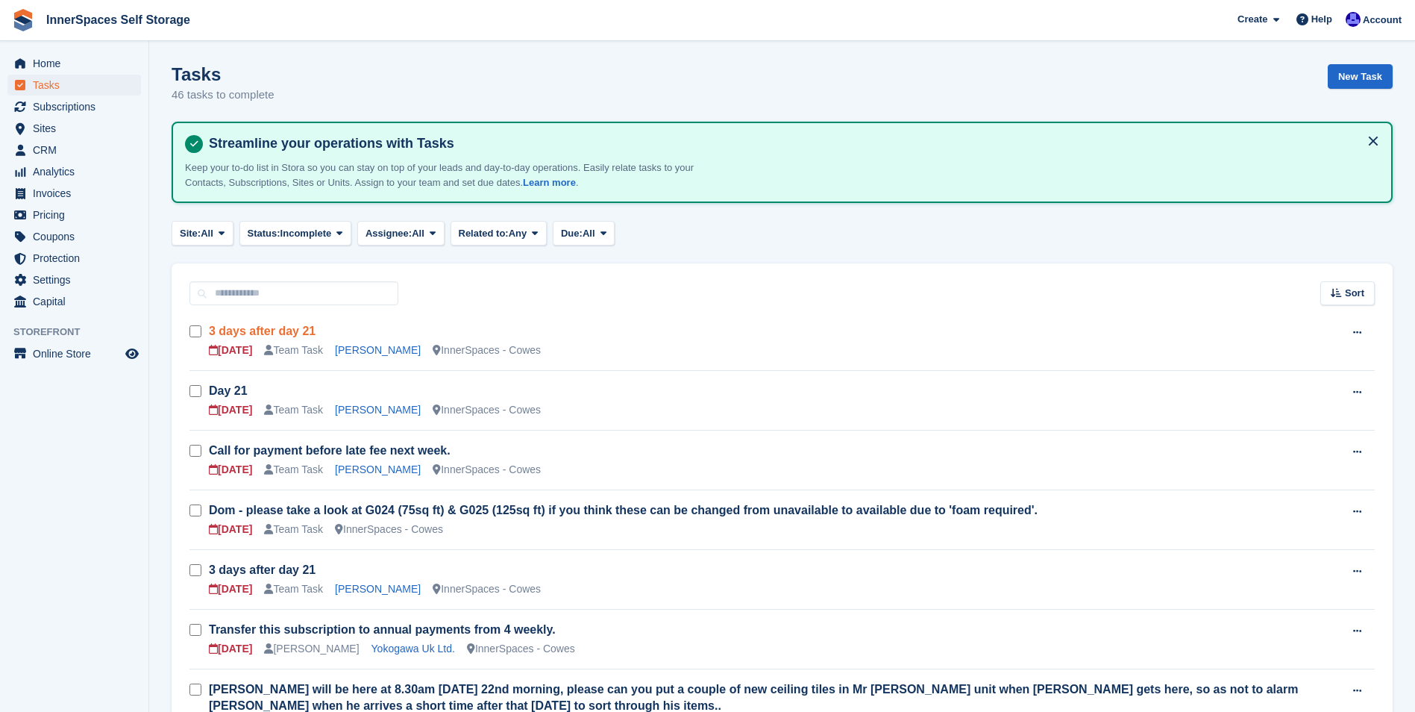
click at [231, 334] on link "3 days after day 21" at bounding box center [262, 331] width 107 height 13
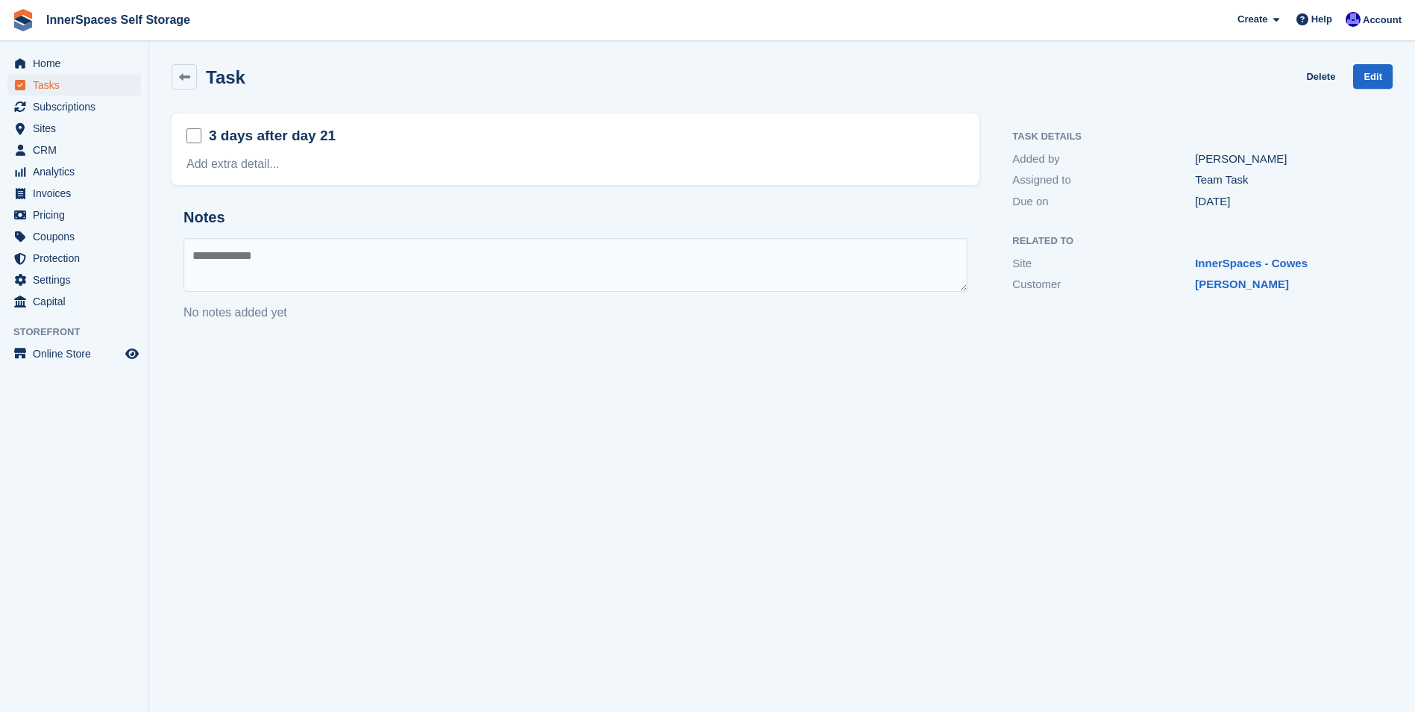
click at [215, 138] on h2 "3 days after day 21" at bounding box center [272, 135] width 127 height 19
click at [1372, 73] on link "Edit" at bounding box center [1373, 76] width 40 height 25
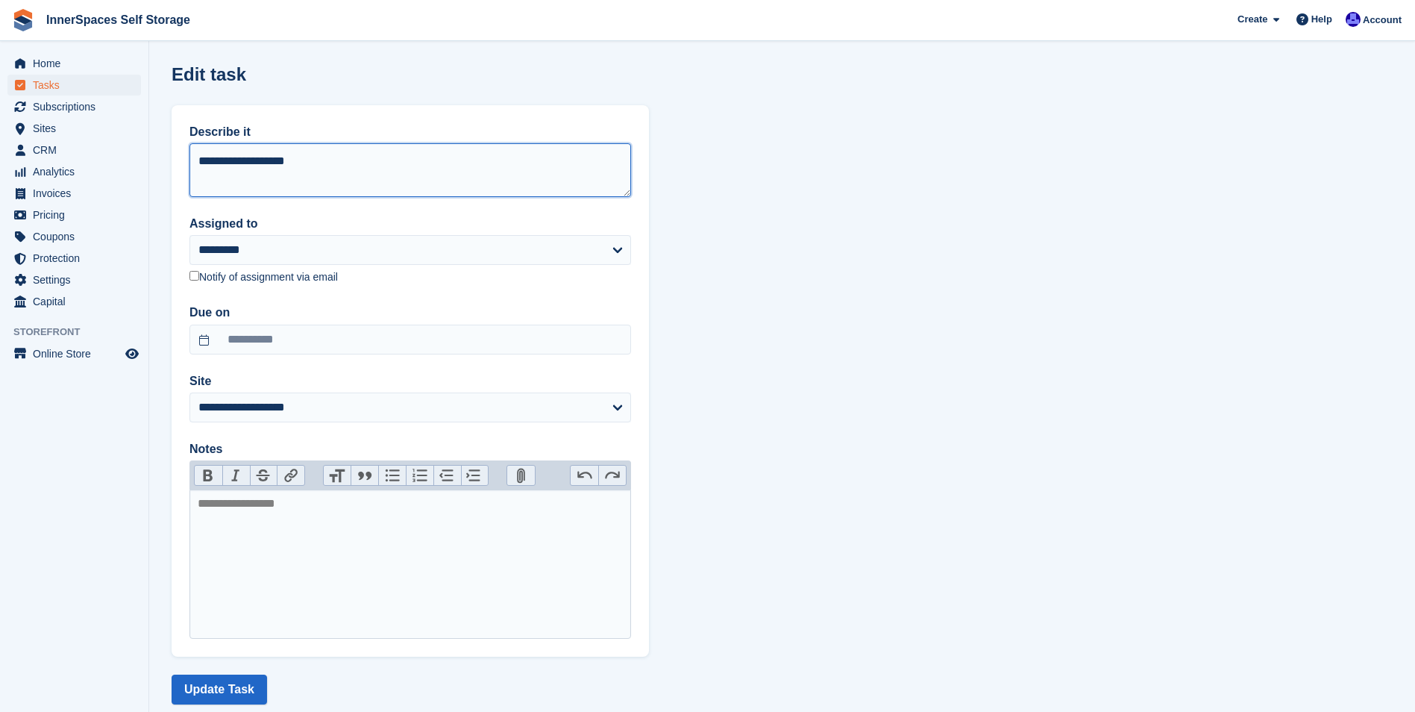
click at [203, 160] on textarea "**********" at bounding box center [410, 170] width 442 height 54
type textarea "**********"
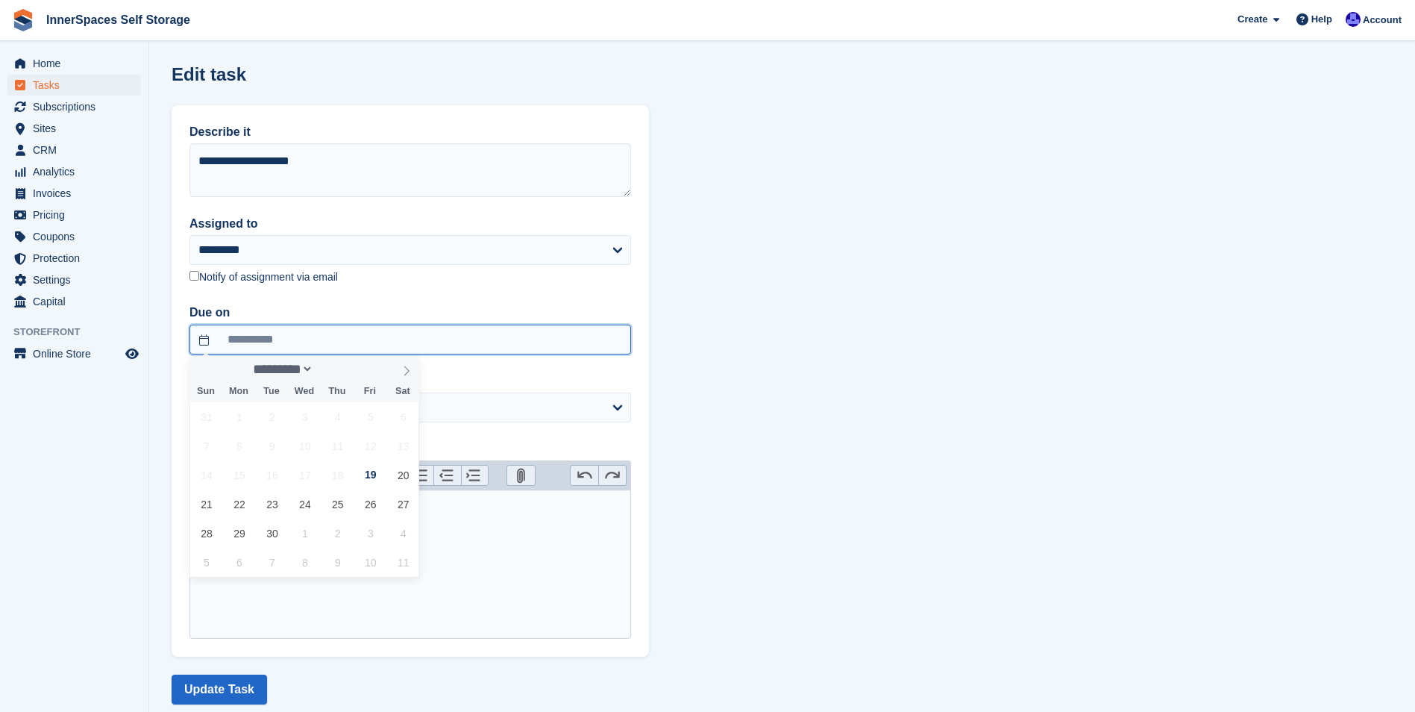
click at [278, 335] on input "**********" at bounding box center [410, 340] width 442 height 30
click at [375, 507] on span "26" at bounding box center [370, 503] width 29 height 29
type input "**********"
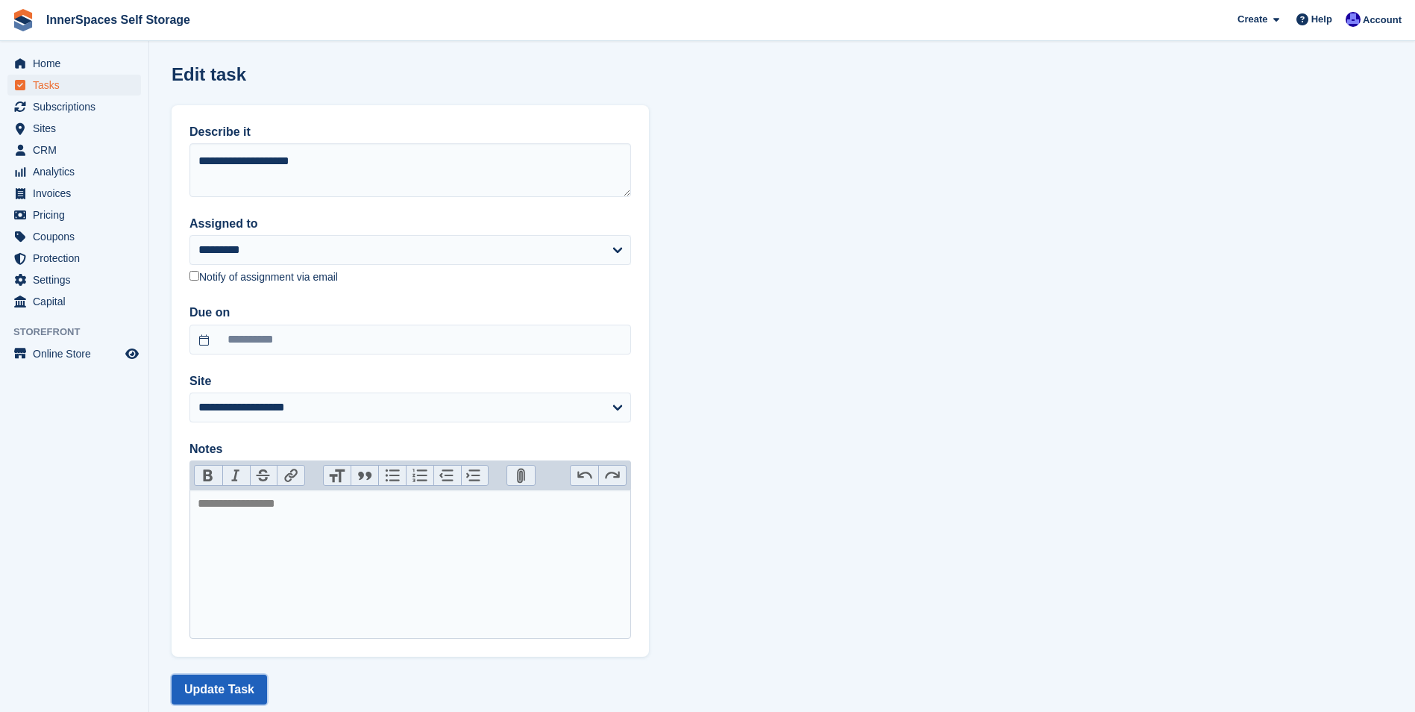
click at [223, 689] on button "Update Task" at bounding box center [219, 689] width 95 height 30
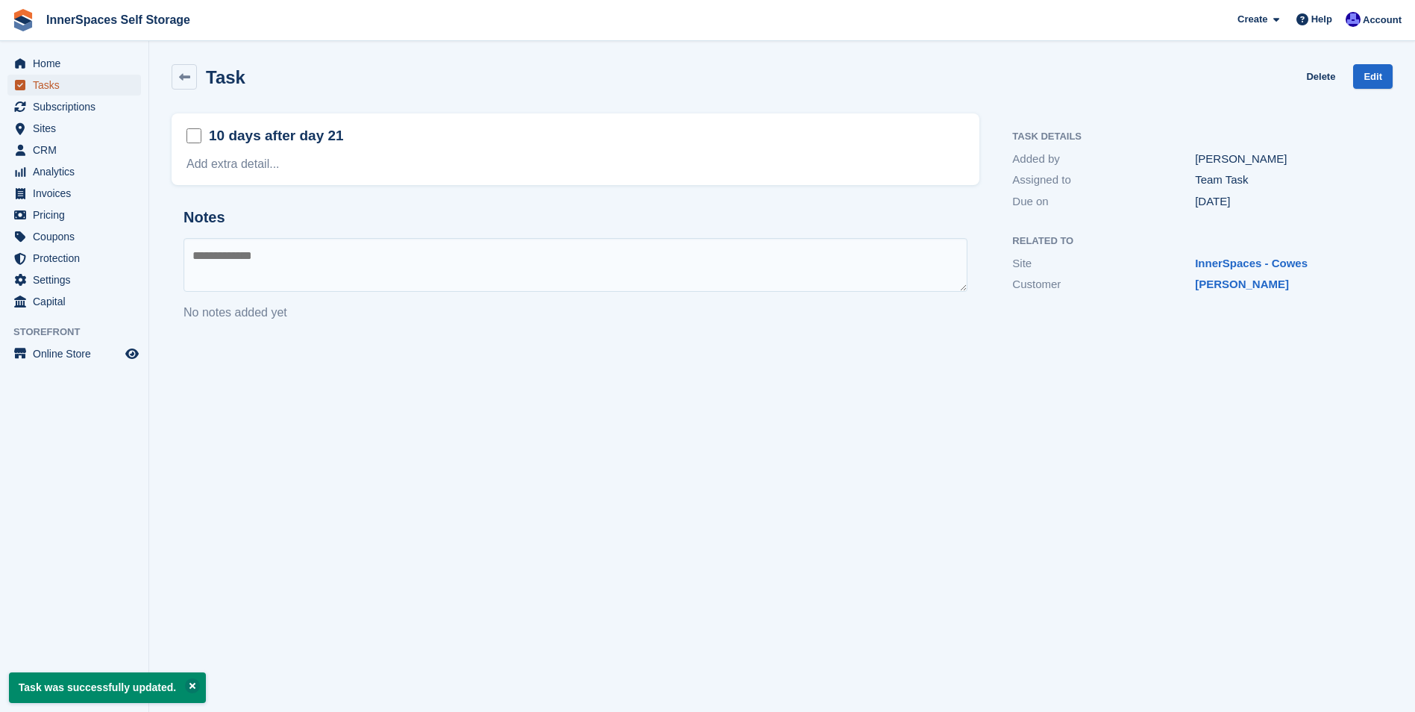
click at [47, 83] on span "Tasks" at bounding box center [78, 85] width 90 height 21
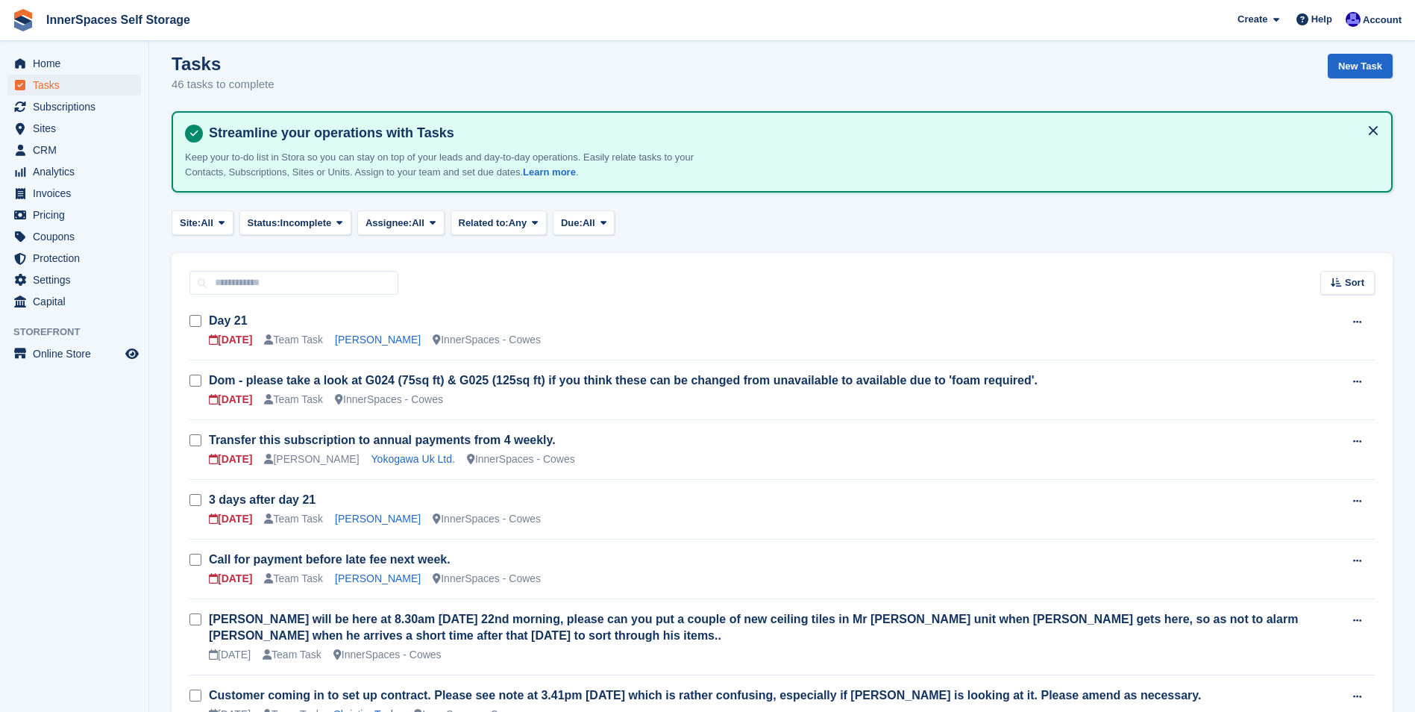
scroll to position [75, 0]
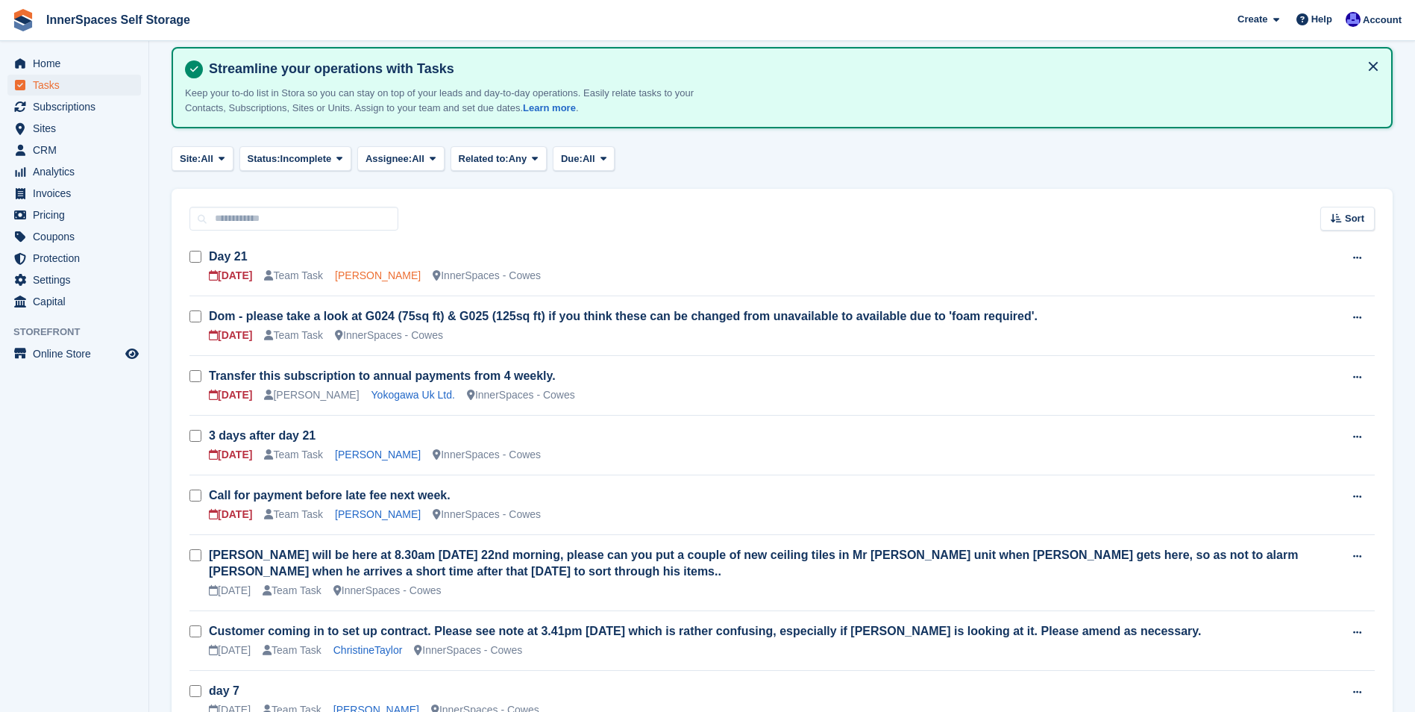
click at [402, 275] on link "Miss Tammie Woodford" at bounding box center [378, 275] width 86 height 12
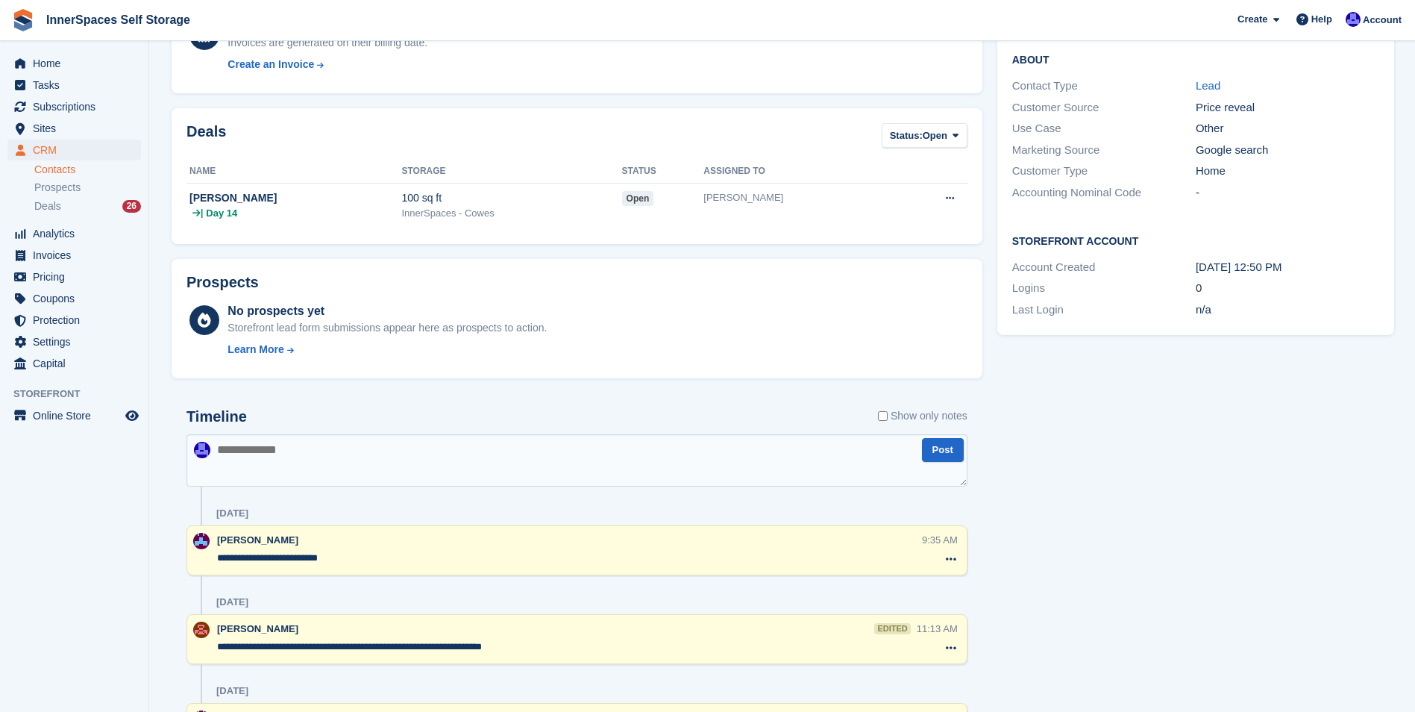
scroll to position [345, 0]
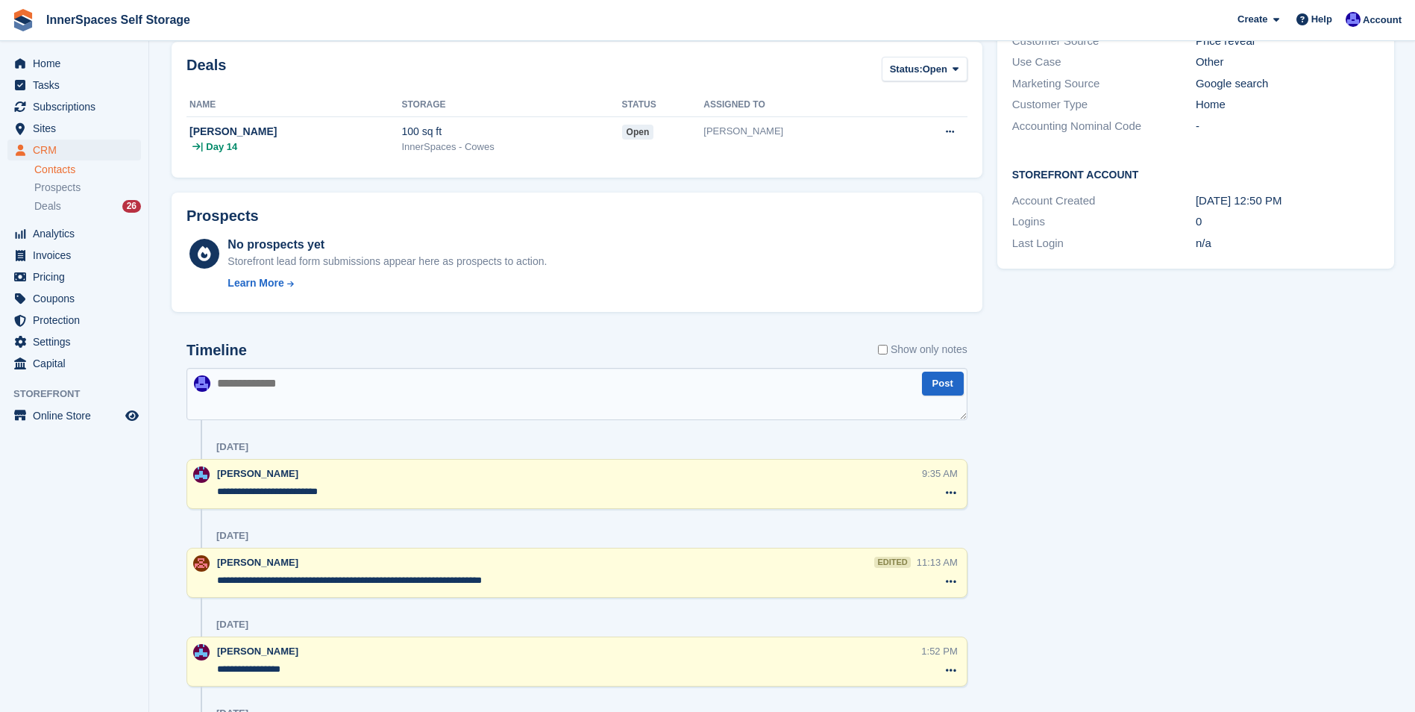
click at [329, 395] on textarea at bounding box center [577, 394] width 781 height 52
type textarea "**********"
click at [951, 381] on button "Post" at bounding box center [943, 384] width 42 height 25
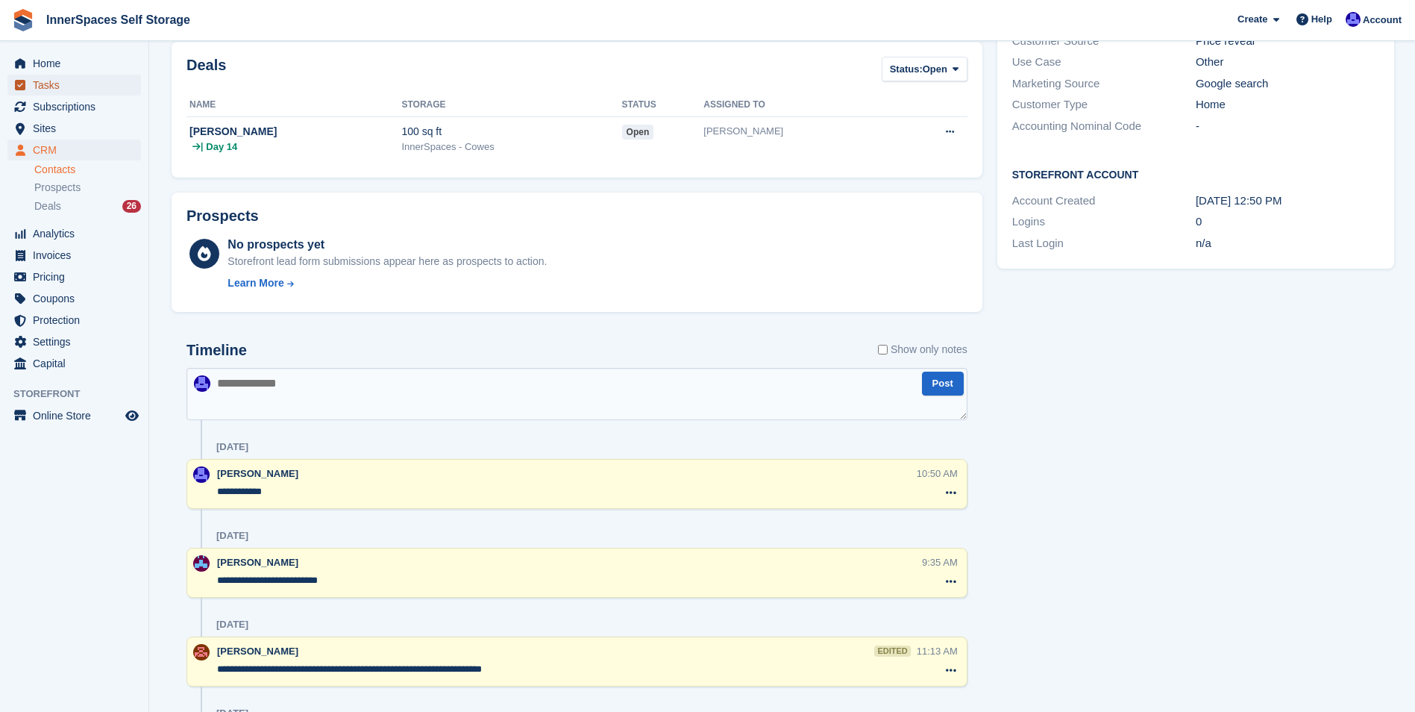
click at [36, 81] on span "Tasks" at bounding box center [78, 85] width 90 height 21
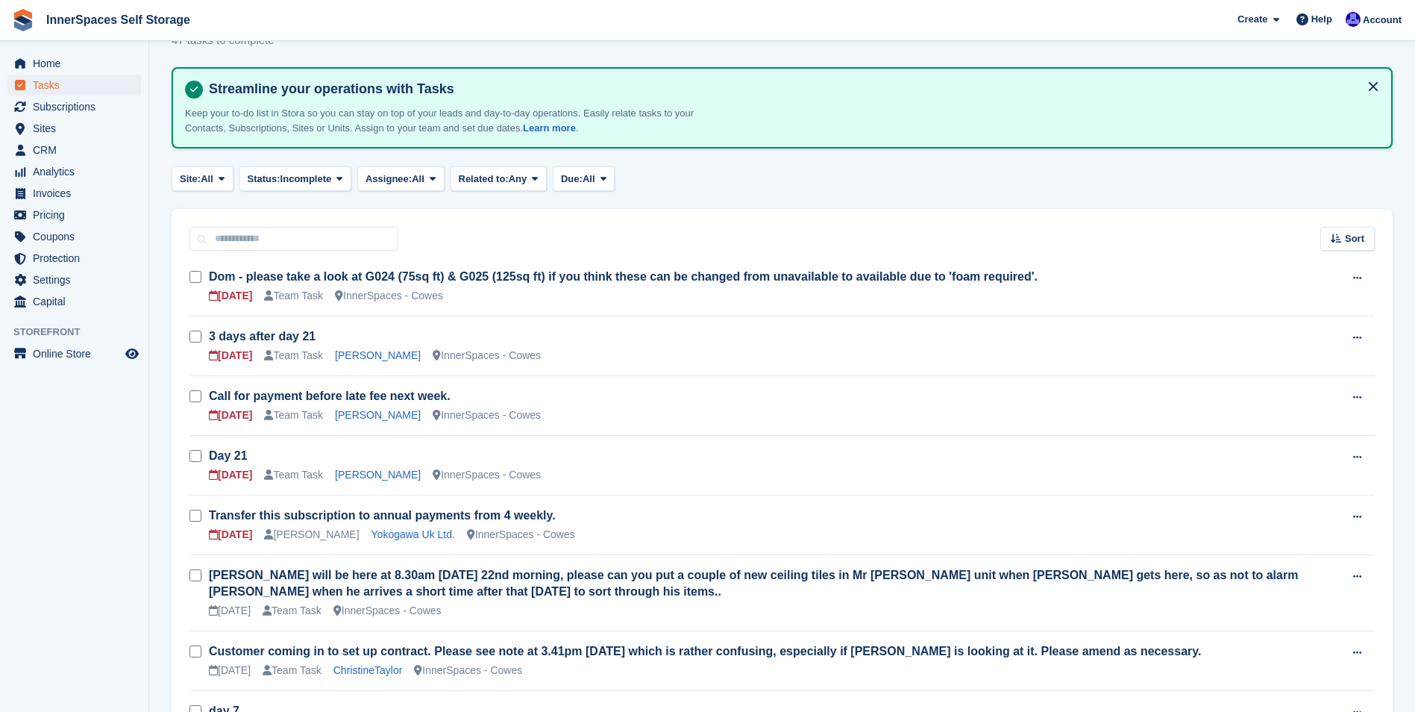
scroll to position [149, 0]
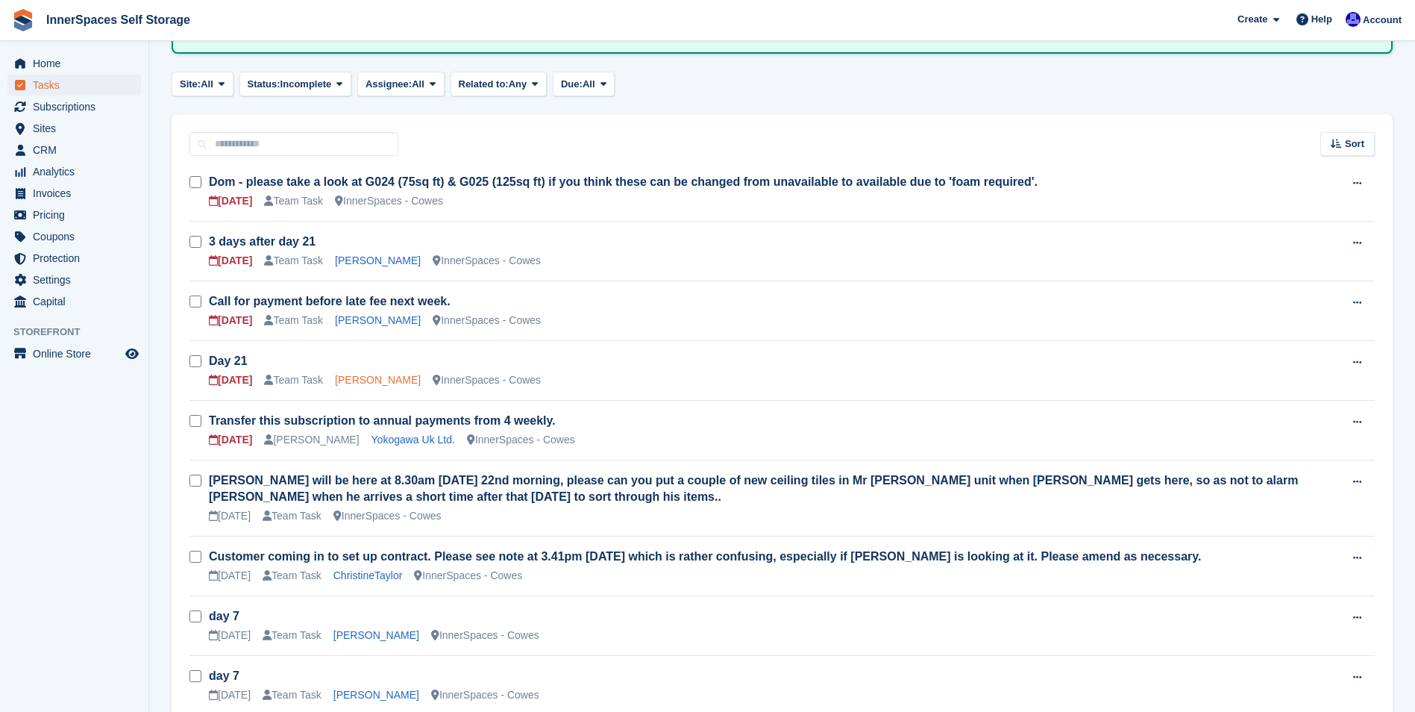
click at [413, 383] on link "Miss Tammie Woodford" at bounding box center [378, 380] width 86 height 12
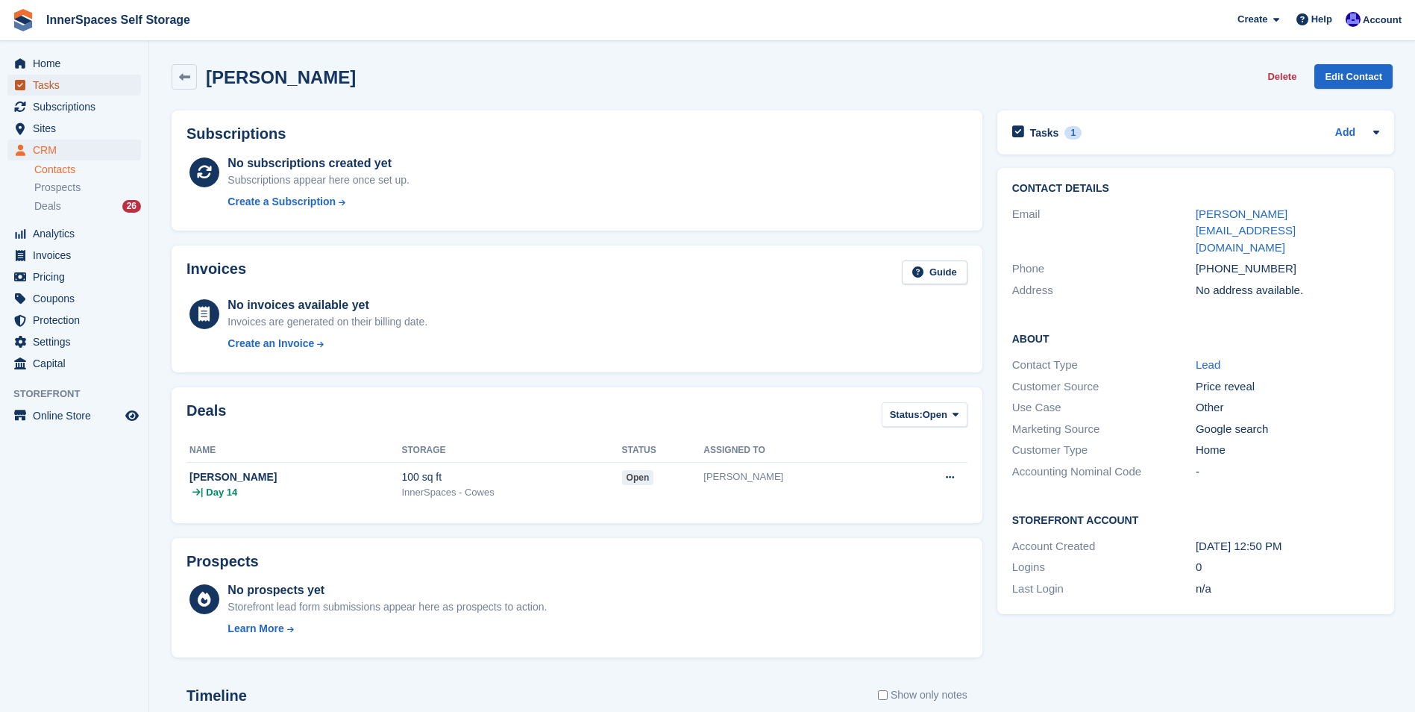
click at [39, 80] on span "Tasks" at bounding box center [78, 85] width 90 height 21
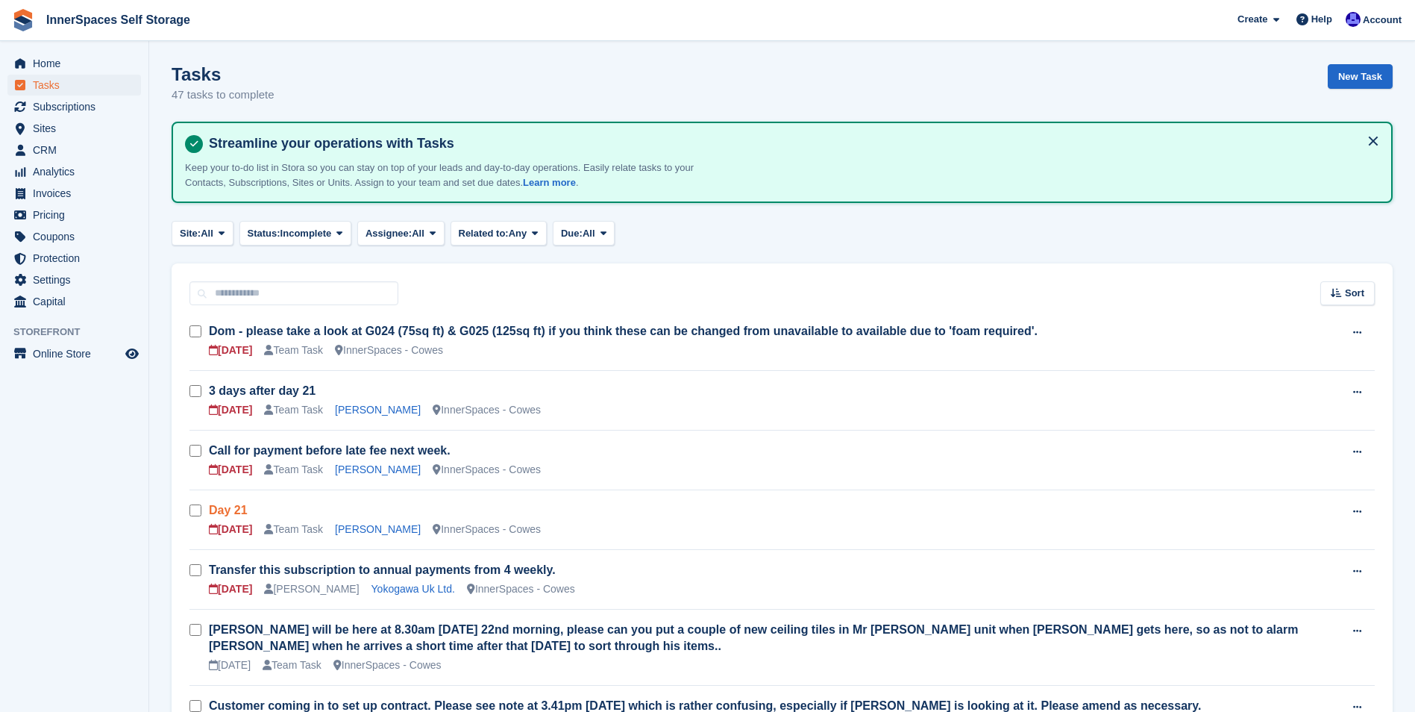
click at [224, 510] on link "Day 21" at bounding box center [228, 510] width 39 height 13
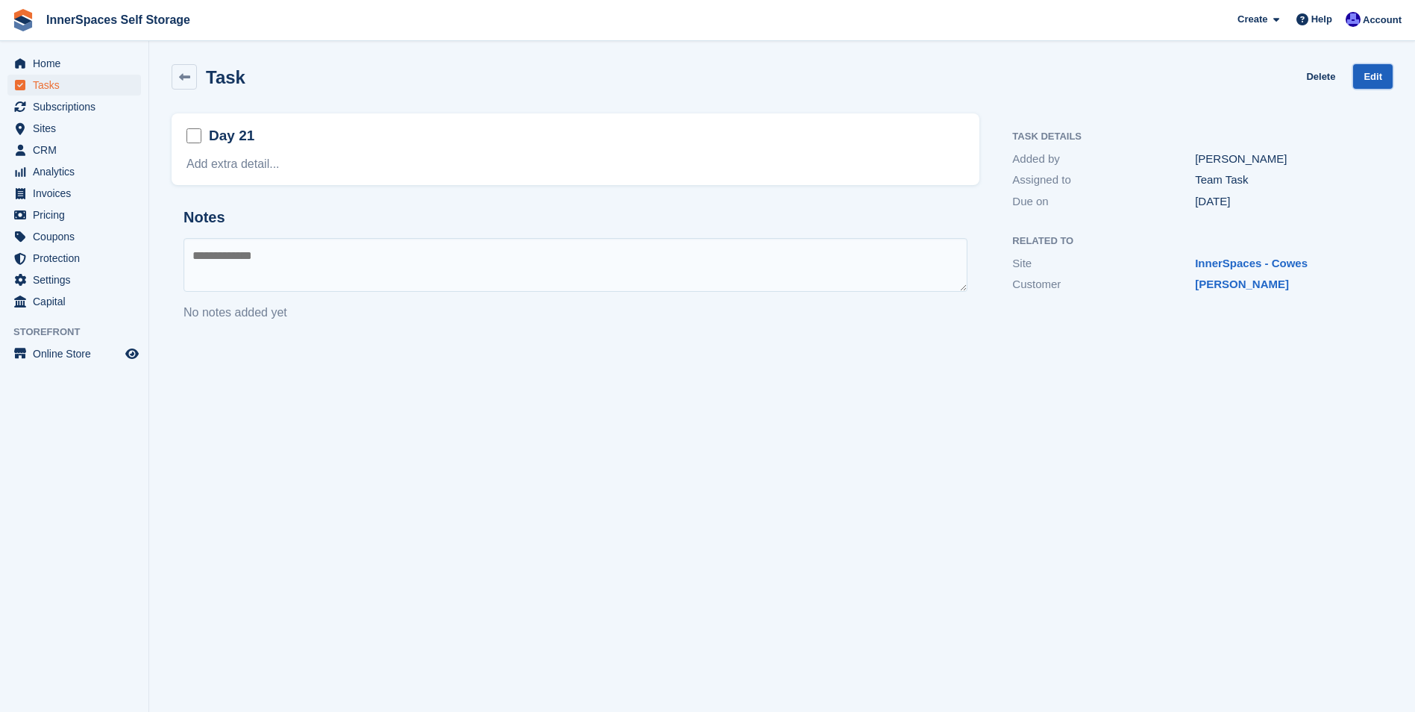
click at [1378, 81] on link "Edit" at bounding box center [1373, 76] width 40 height 25
click at [1367, 78] on link "Edit" at bounding box center [1373, 76] width 40 height 25
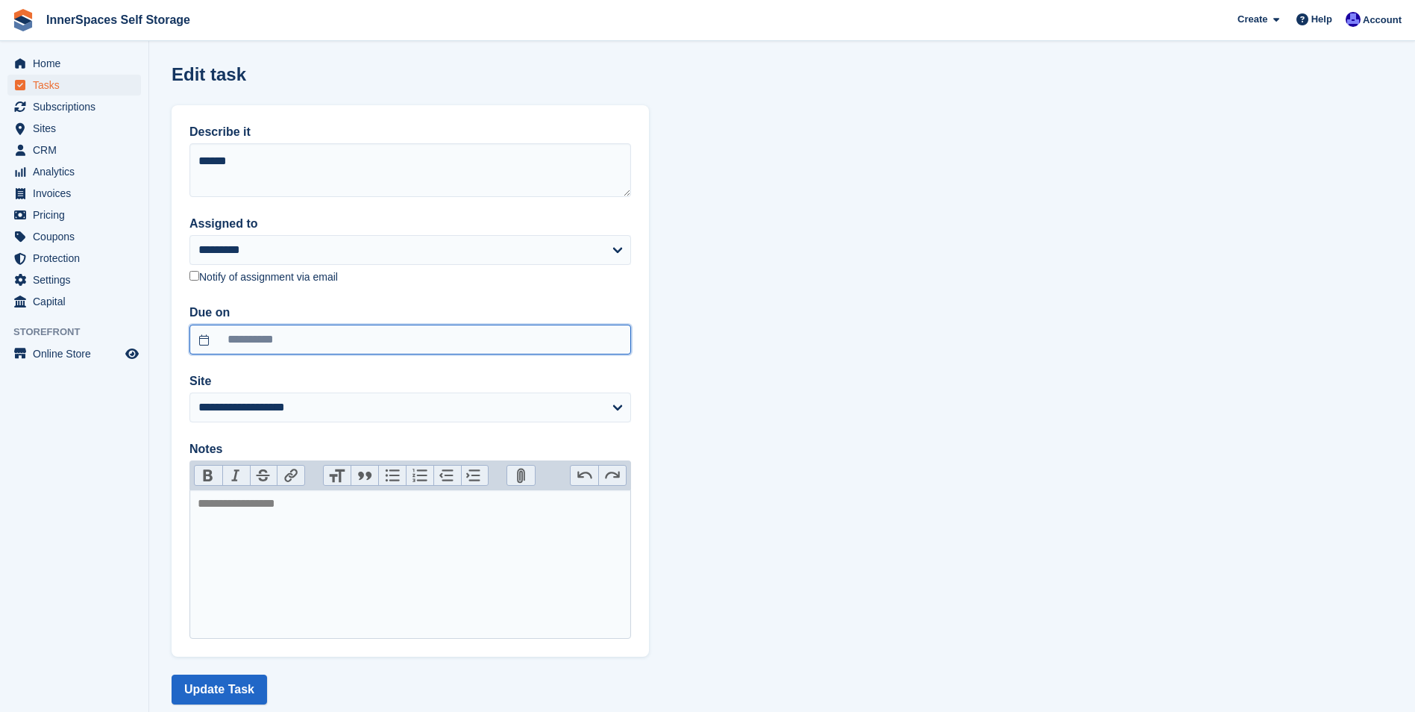
click at [278, 344] on input "**********" at bounding box center [410, 340] width 442 height 30
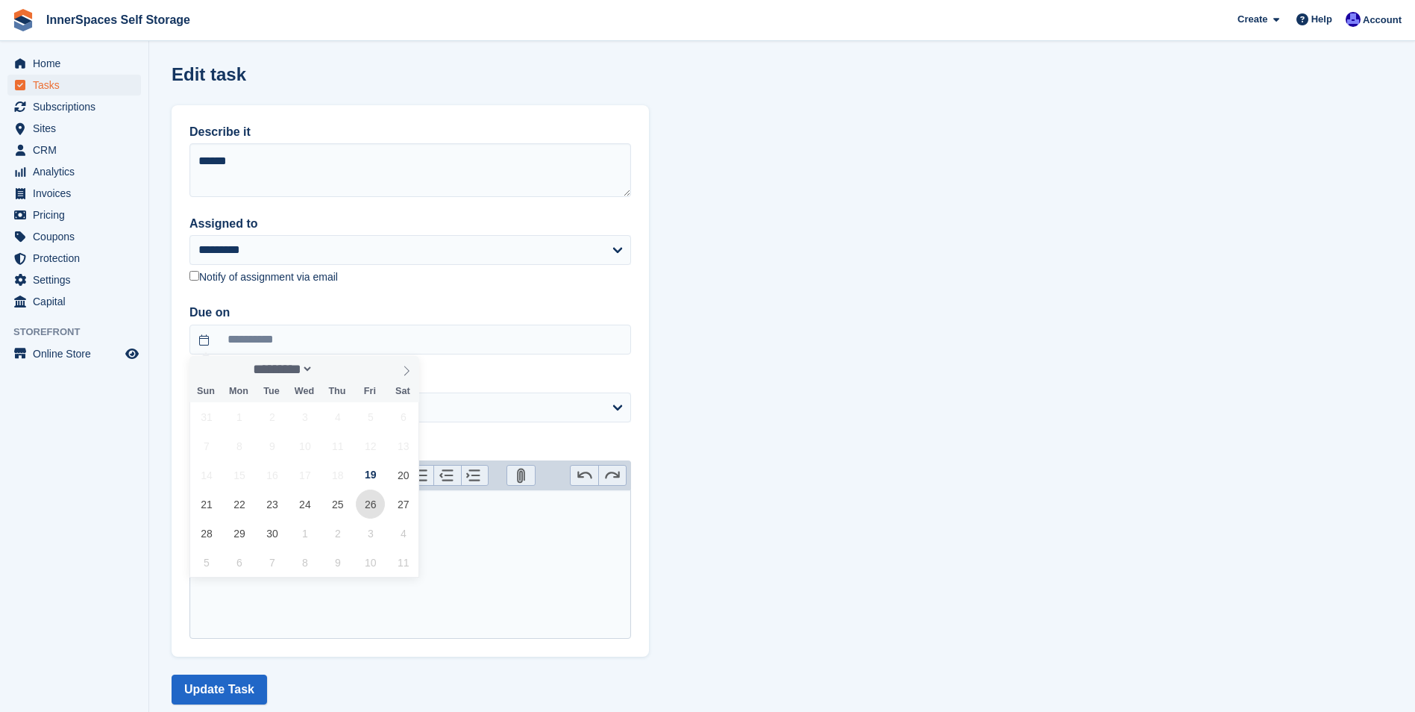
click at [370, 508] on span "26" at bounding box center [370, 503] width 29 height 29
type input "**********"
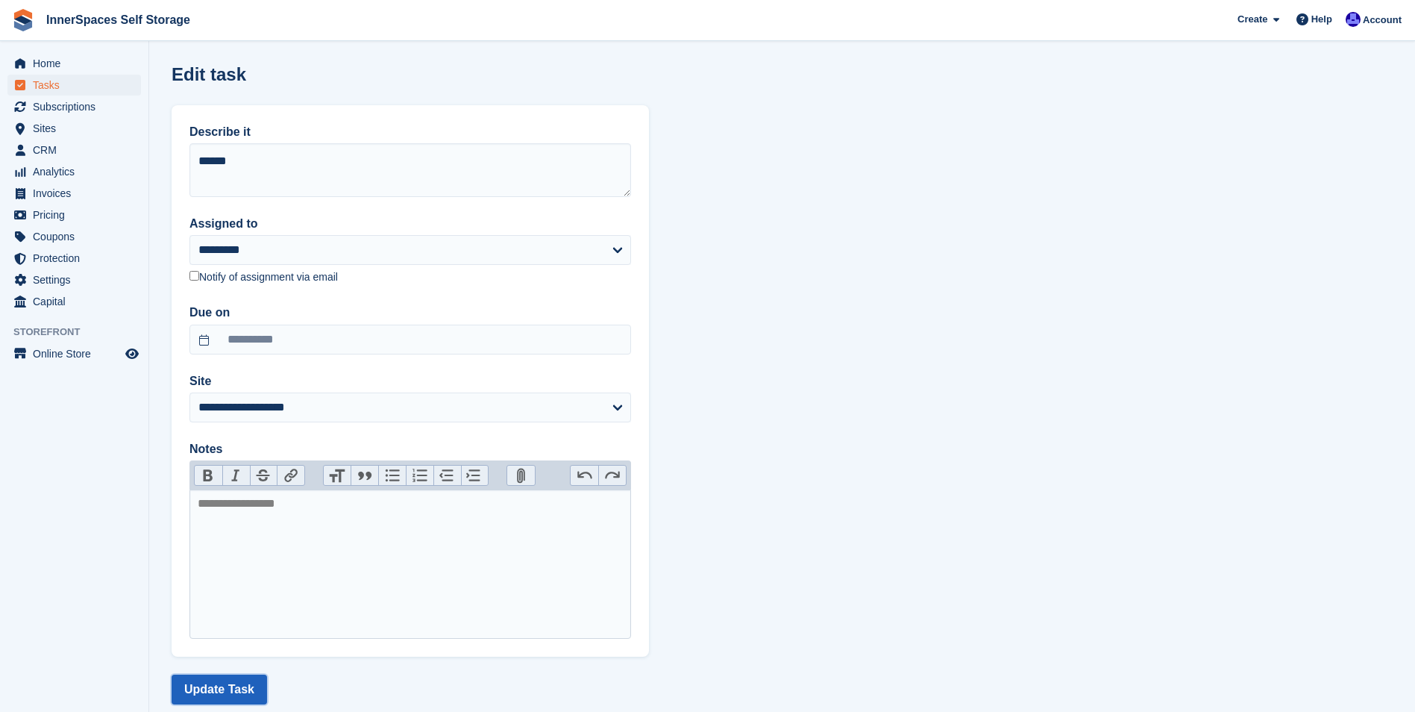
click at [220, 686] on button "Update Task" at bounding box center [219, 689] width 95 height 30
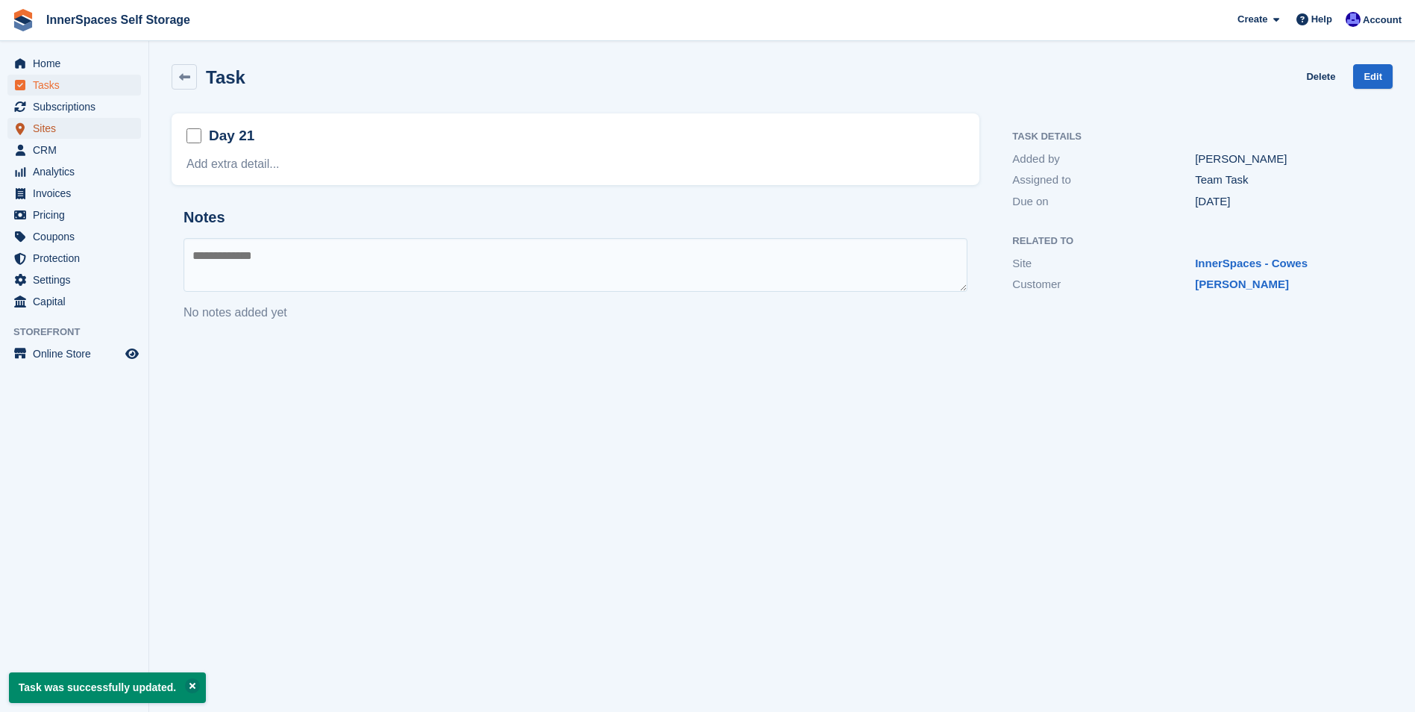
click at [43, 128] on span "Sites" at bounding box center [78, 128] width 90 height 21
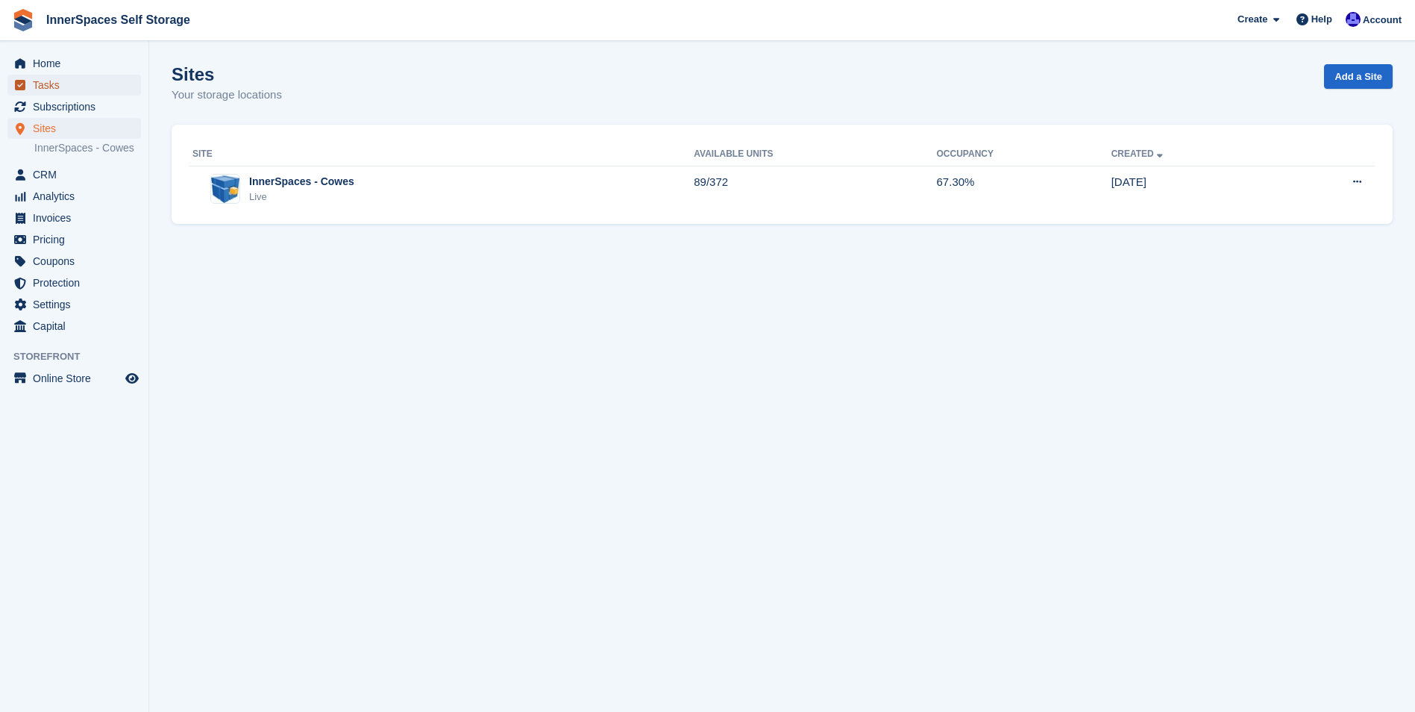
click at [46, 84] on span "Tasks" at bounding box center [78, 85] width 90 height 21
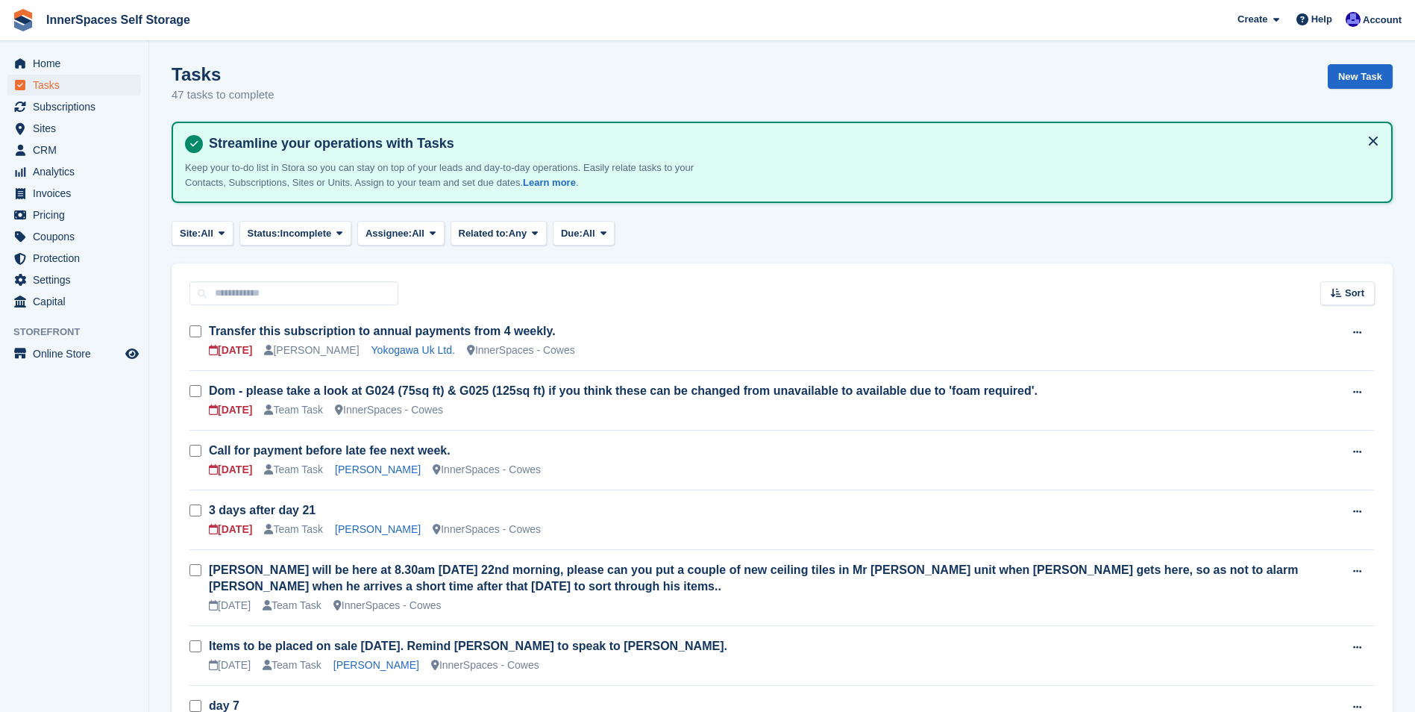
scroll to position [75, 0]
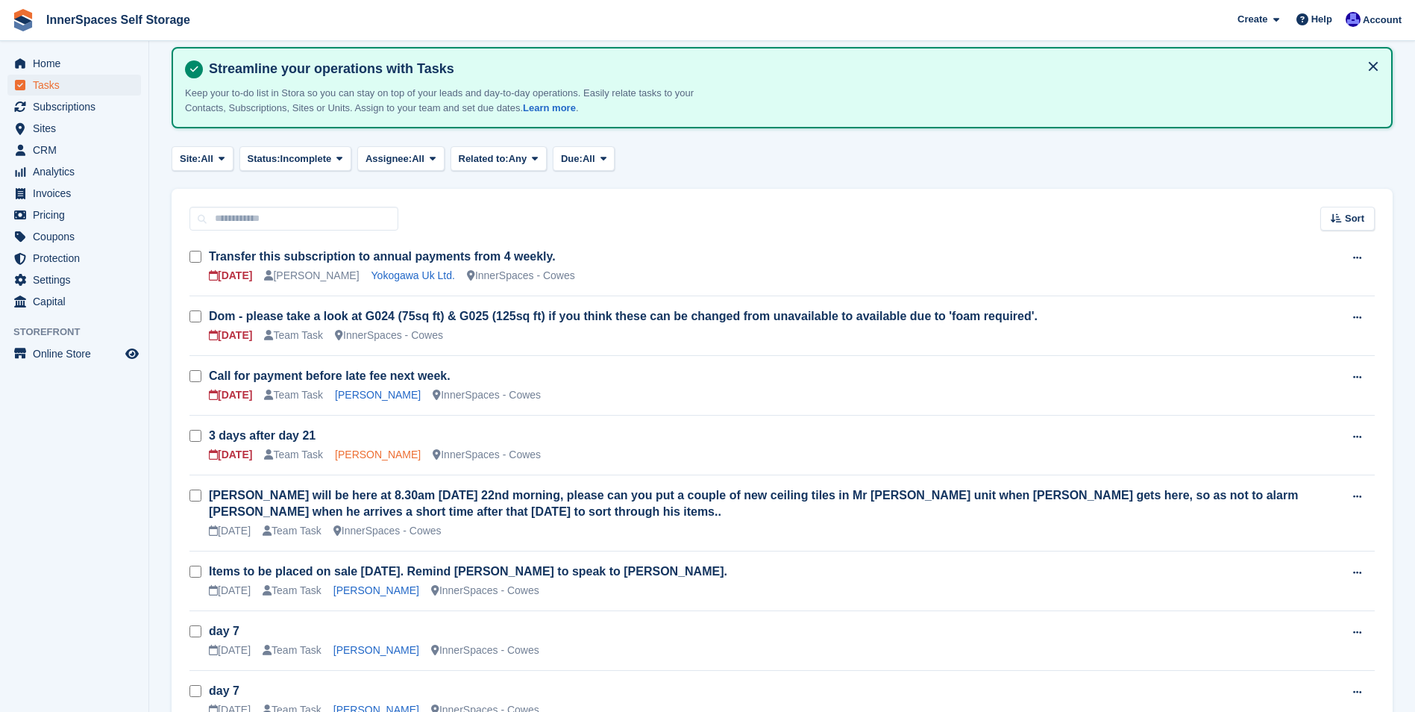
click at [357, 457] on link "Teri Morgann" at bounding box center [378, 454] width 86 height 12
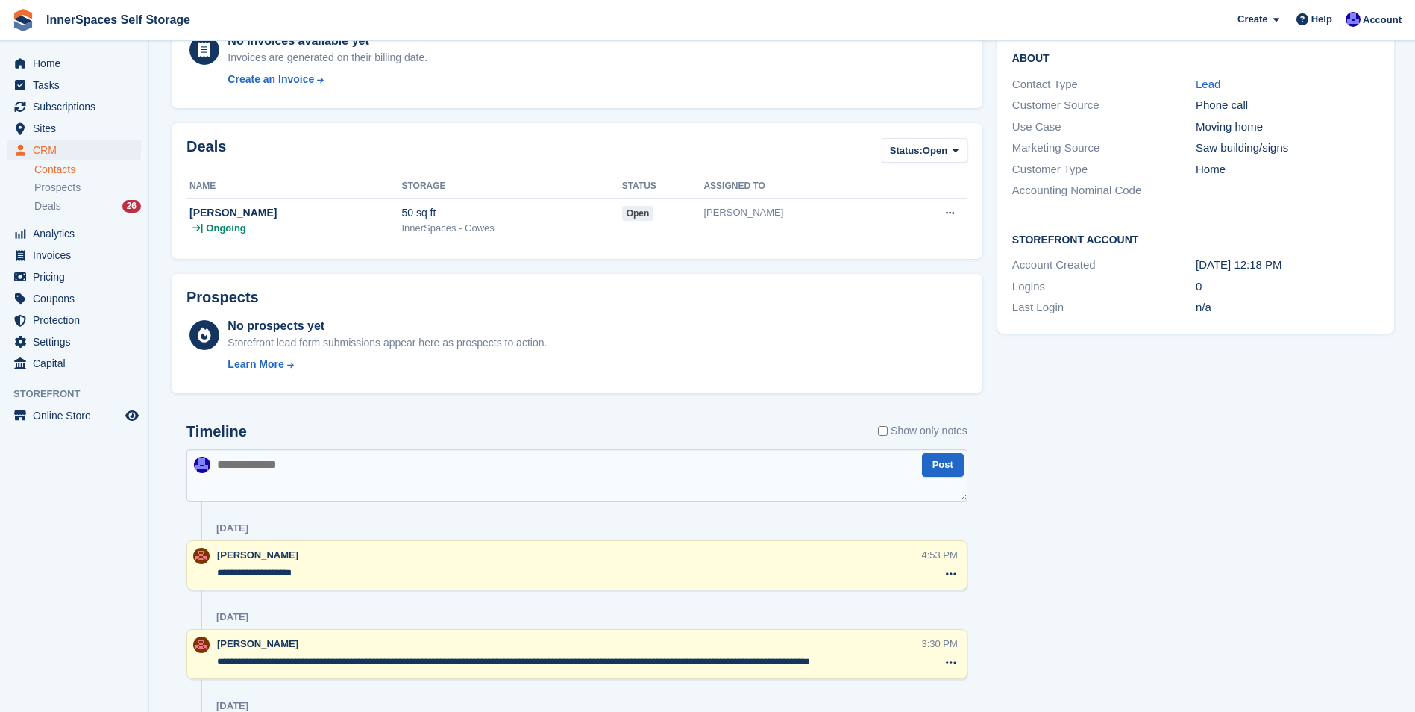
scroll to position [298, 0]
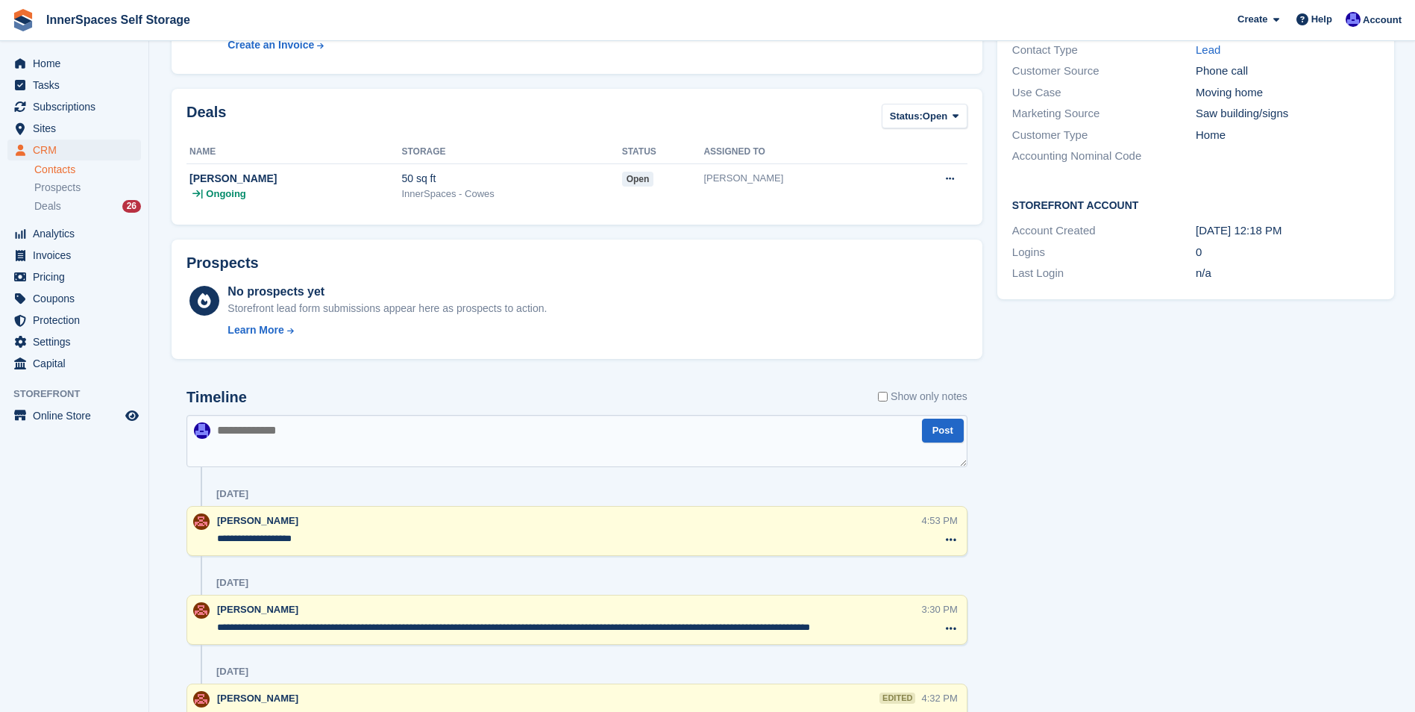
click at [323, 432] on textarea at bounding box center [577, 441] width 781 height 52
click at [251, 430] on textarea "**********" at bounding box center [577, 441] width 781 height 52
click at [218, 430] on textarea "**********" at bounding box center [577, 441] width 781 height 52
click at [397, 432] on textarea "**********" at bounding box center [577, 441] width 781 height 52
click at [279, 431] on textarea "**********" at bounding box center [577, 441] width 781 height 52
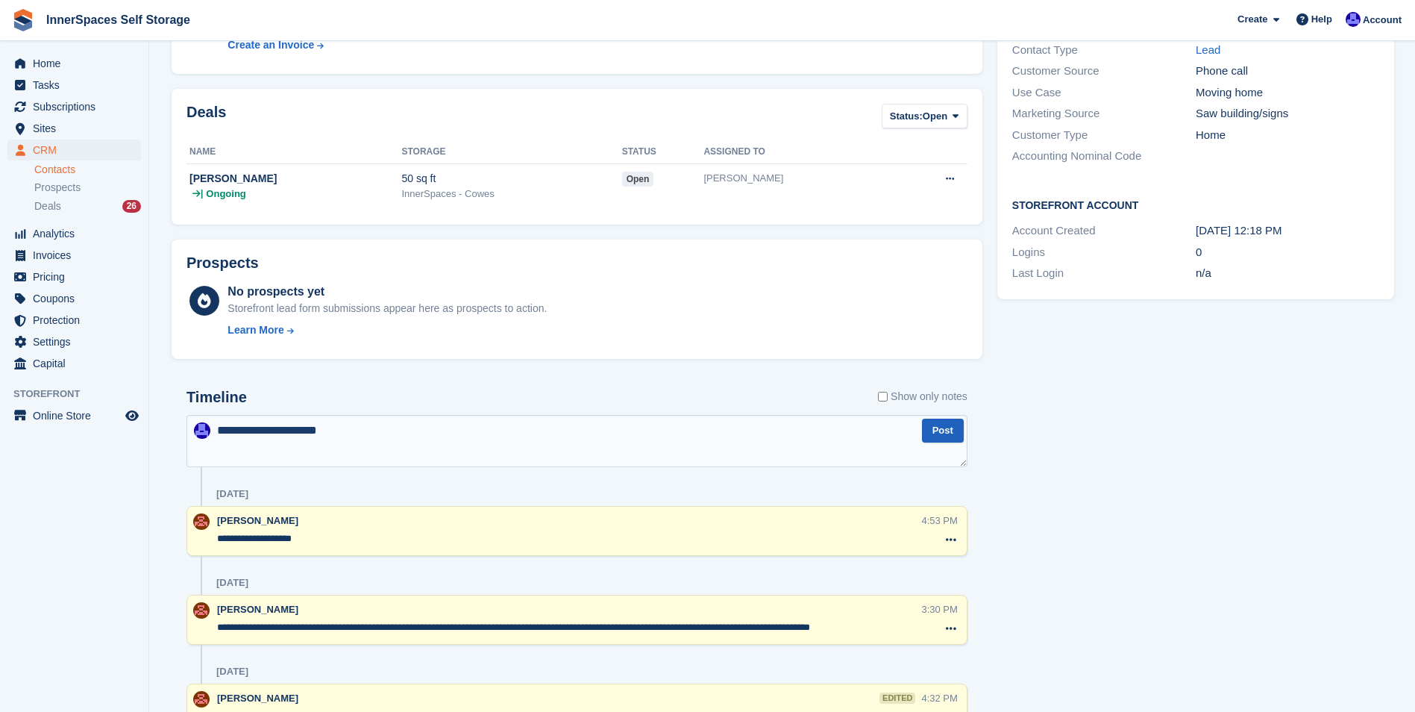
type textarea "**********"
click at [944, 433] on button "Post" at bounding box center [943, 431] width 42 height 25
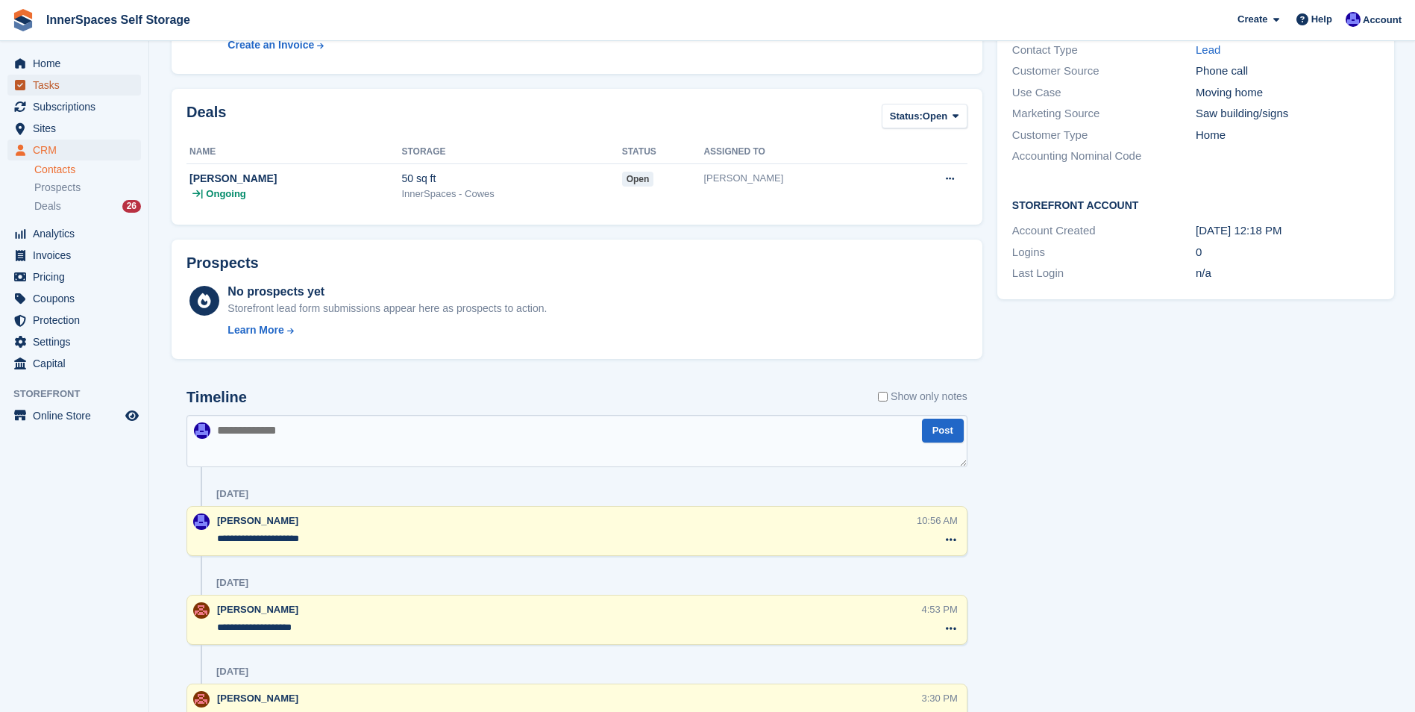
click at [56, 84] on span "Tasks" at bounding box center [78, 85] width 90 height 21
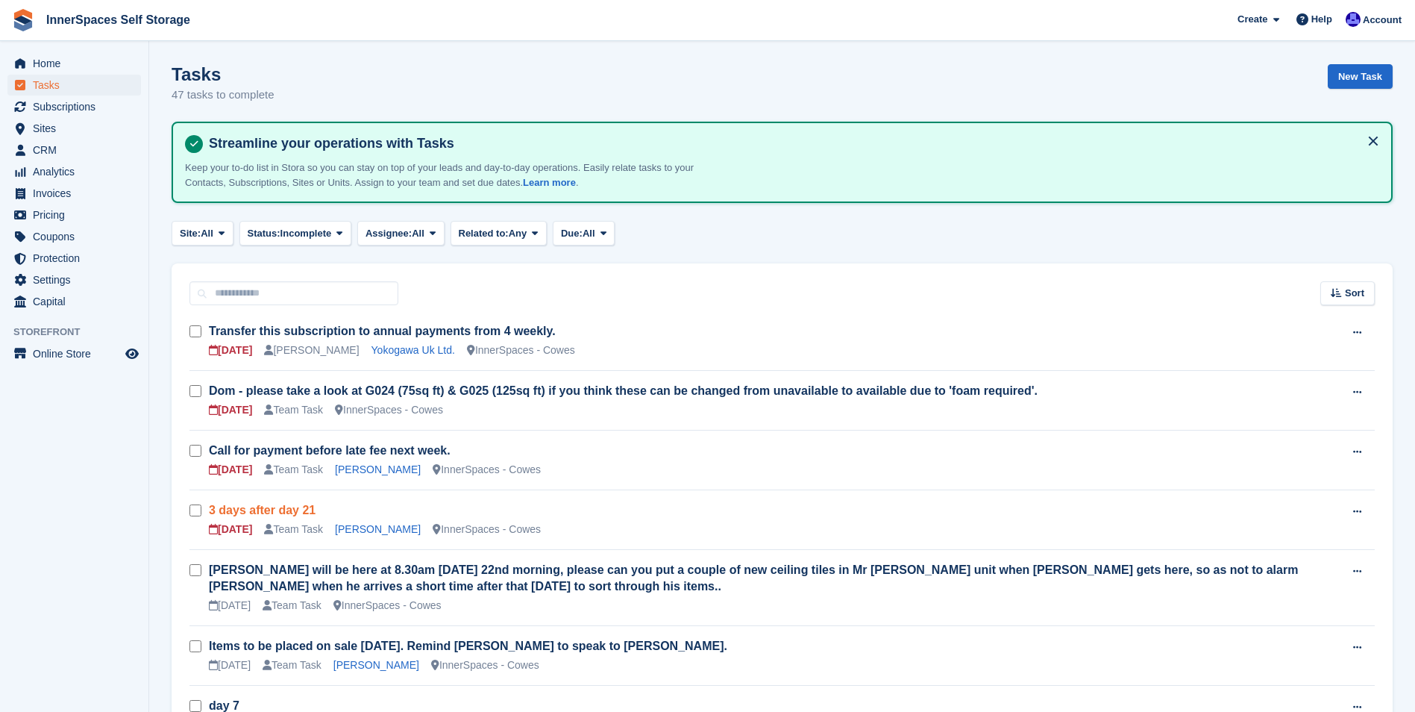
click at [263, 508] on link "3 days after day 21" at bounding box center [262, 510] width 107 height 13
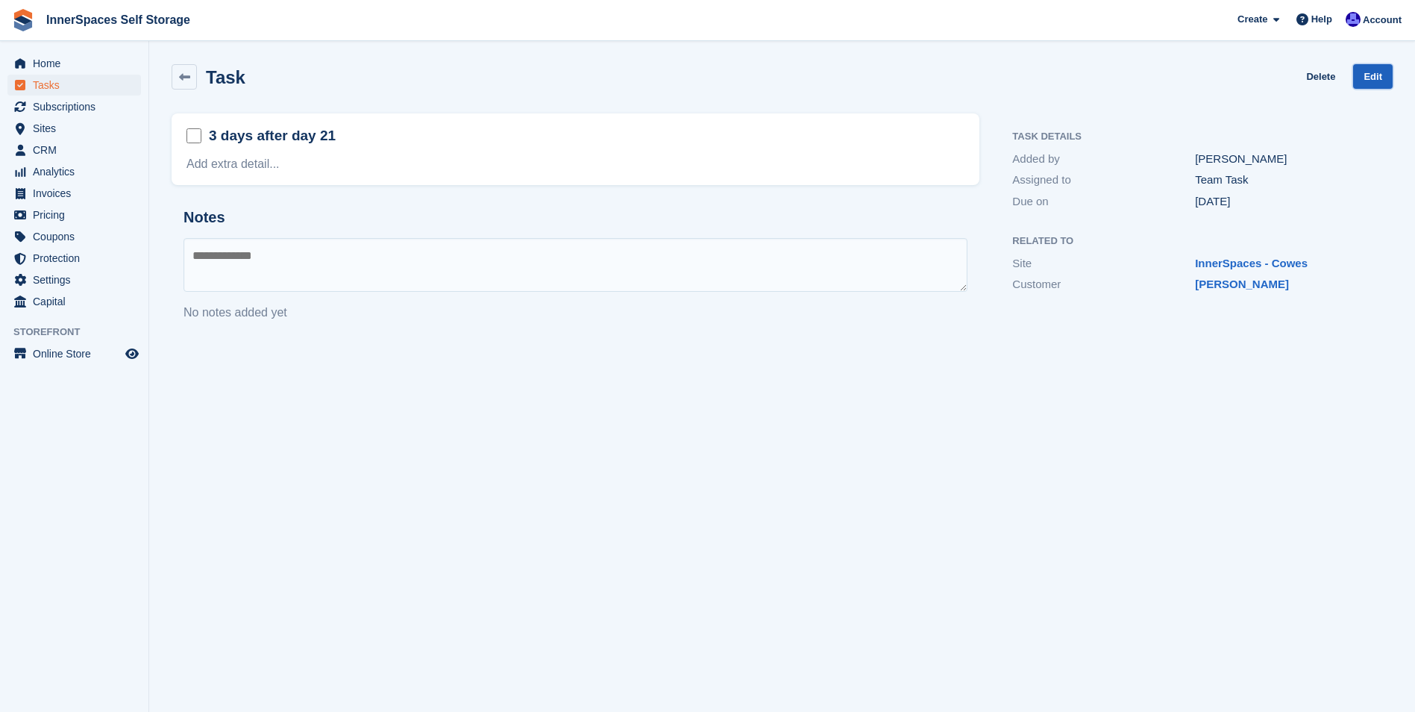
click at [1375, 79] on link "Edit" at bounding box center [1373, 76] width 40 height 25
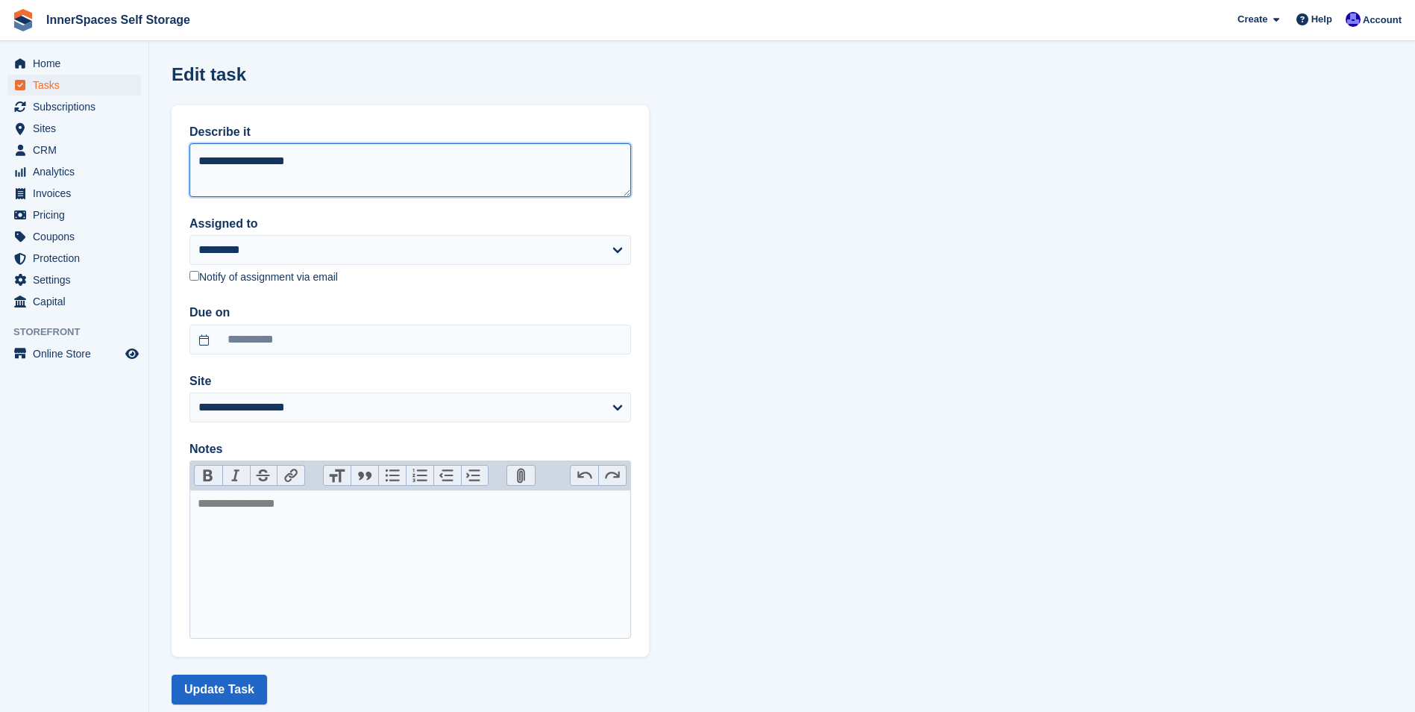
click at [203, 160] on textarea "**********" at bounding box center [410, 170] width 442 height 54
type textarea "**********"
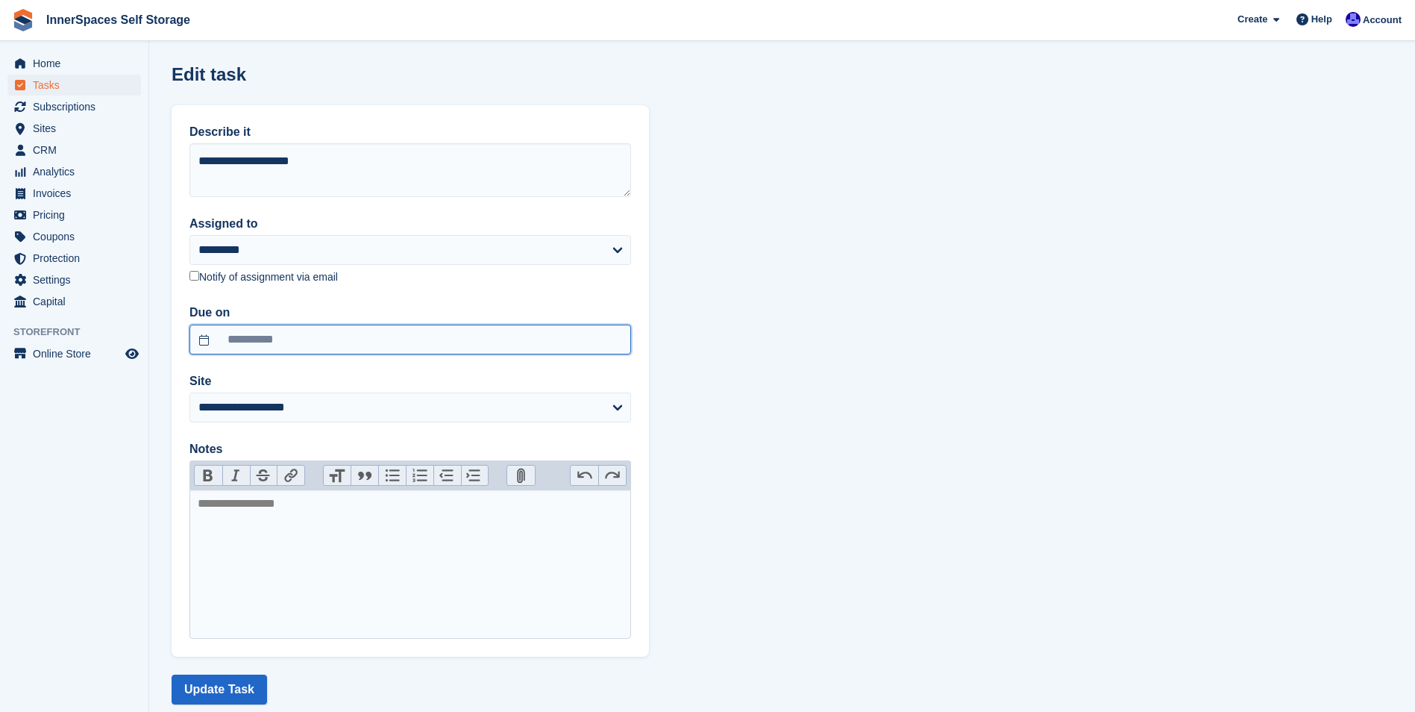
click at [336, 346] on input "**********" at bounding box center [410, 340] width 442 height 30
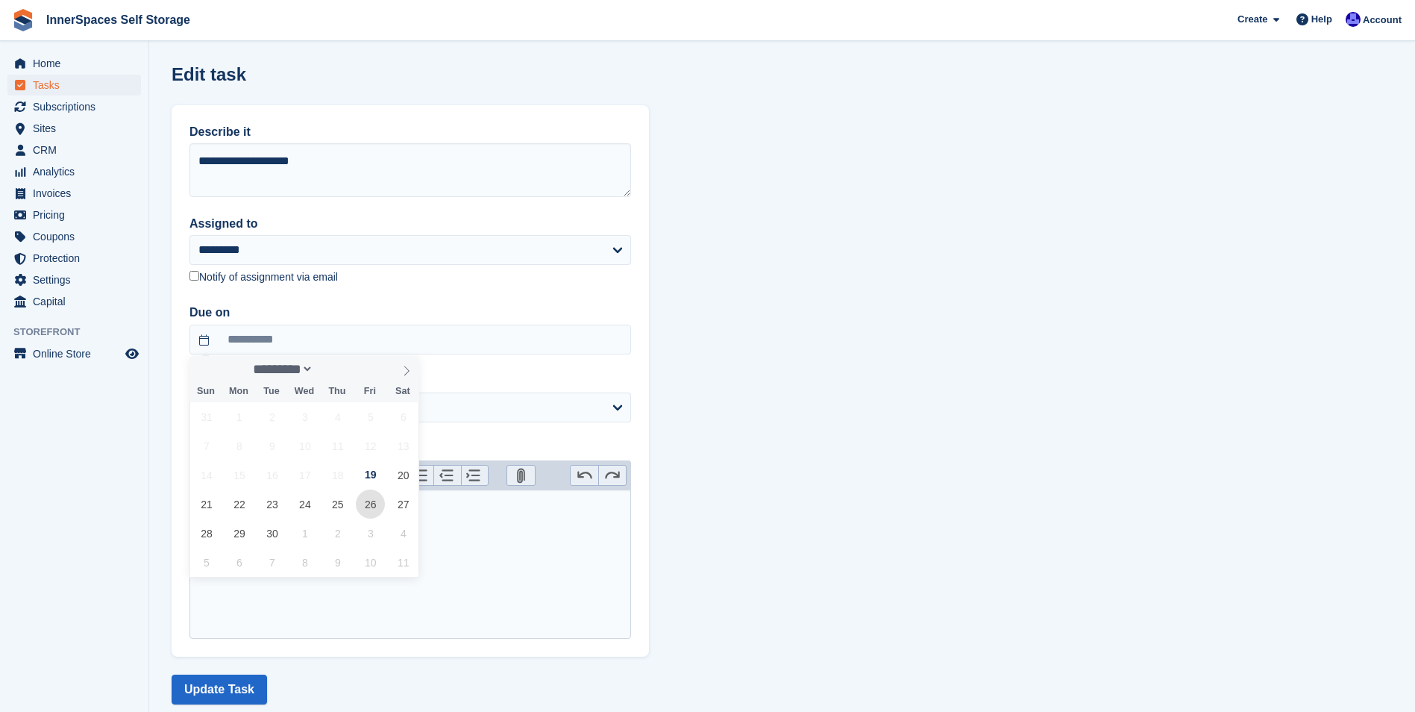
click at [368, 501] on span "26" at bounding box center [370, 503] width 29 height 29
type input "**********"
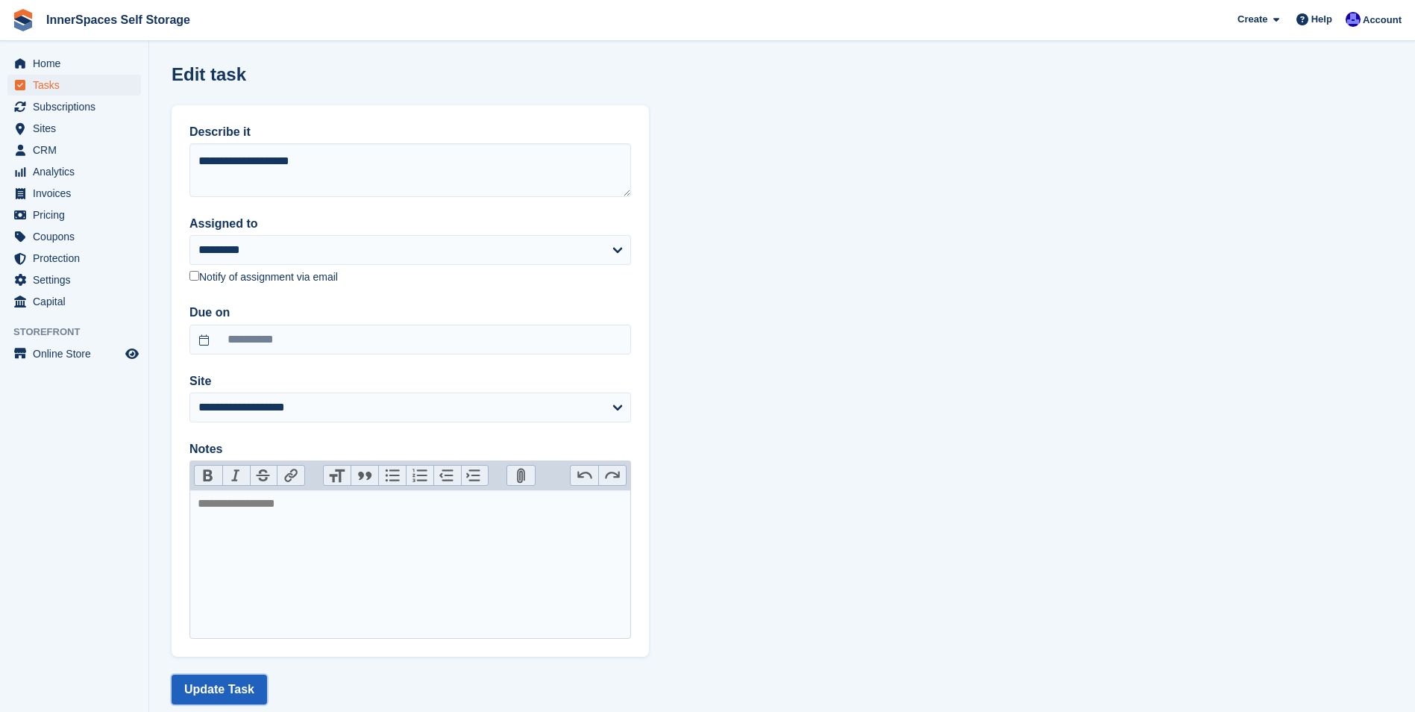
click at [233, 688] on button "Update Task" at bounding box center [219, 689] width 95 height 30
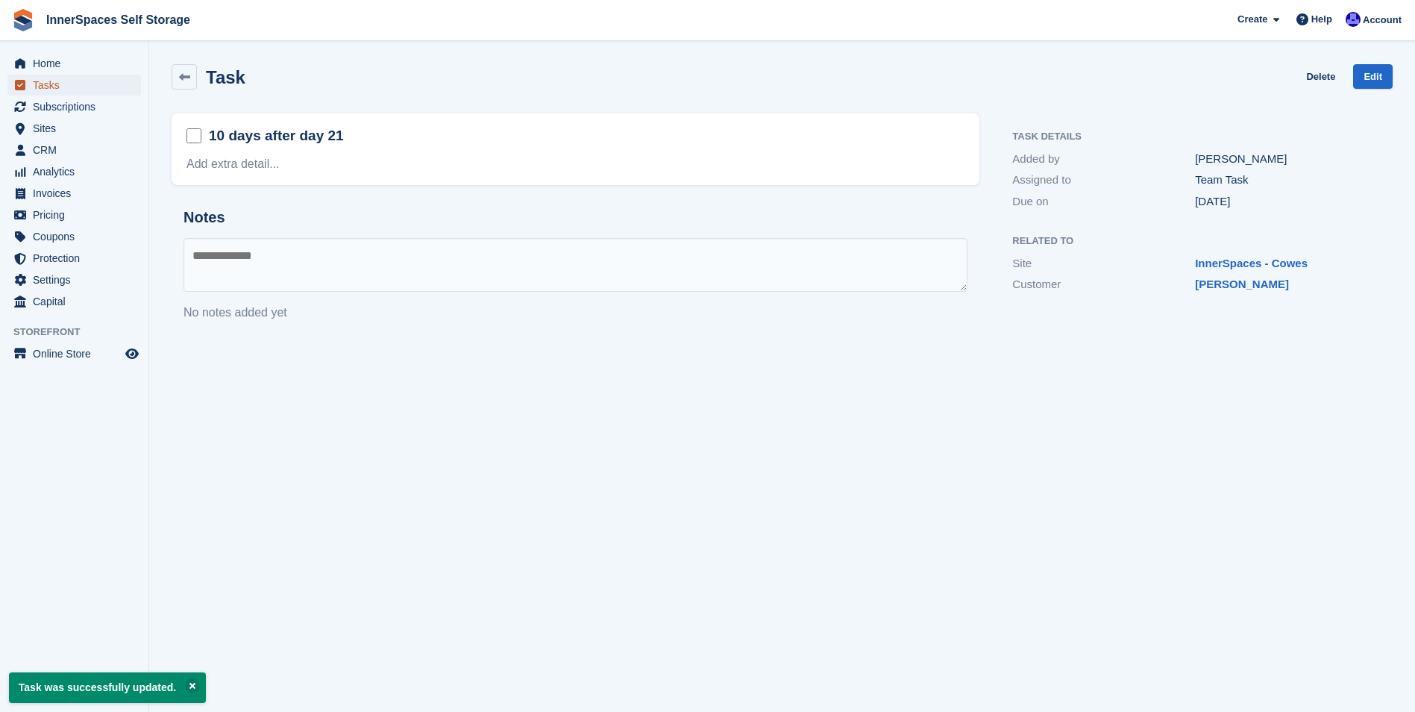
click at [48, 89] on span "Tasks" at bounding box center [78, 85] width 90 height 21
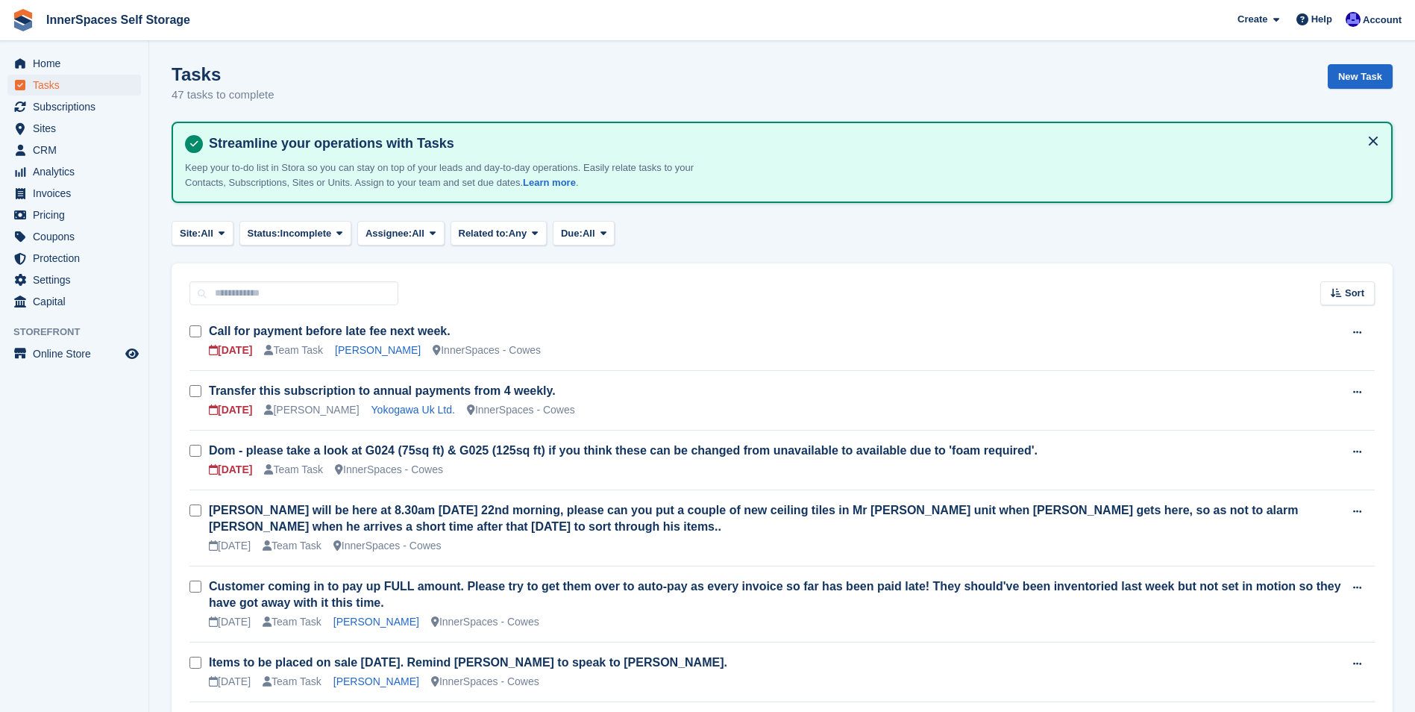
click at [54, 454] on aside "Home Tasks Subscriptions Subscriptions Subscriptions Contracts Price increases …" at bounding box center [74, 359] width 148 height 637
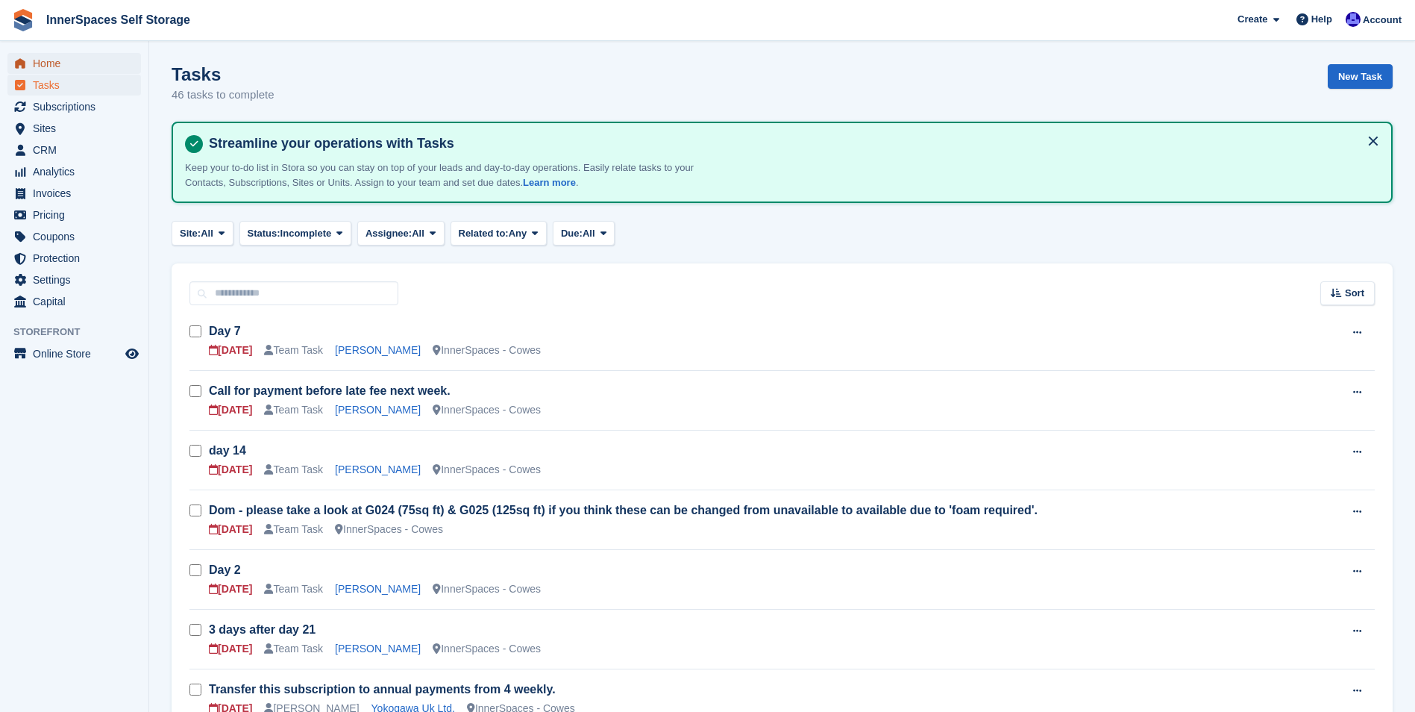
click at [33, 63] on span "Home" at bounding box center [78, 63] width 90 height 21
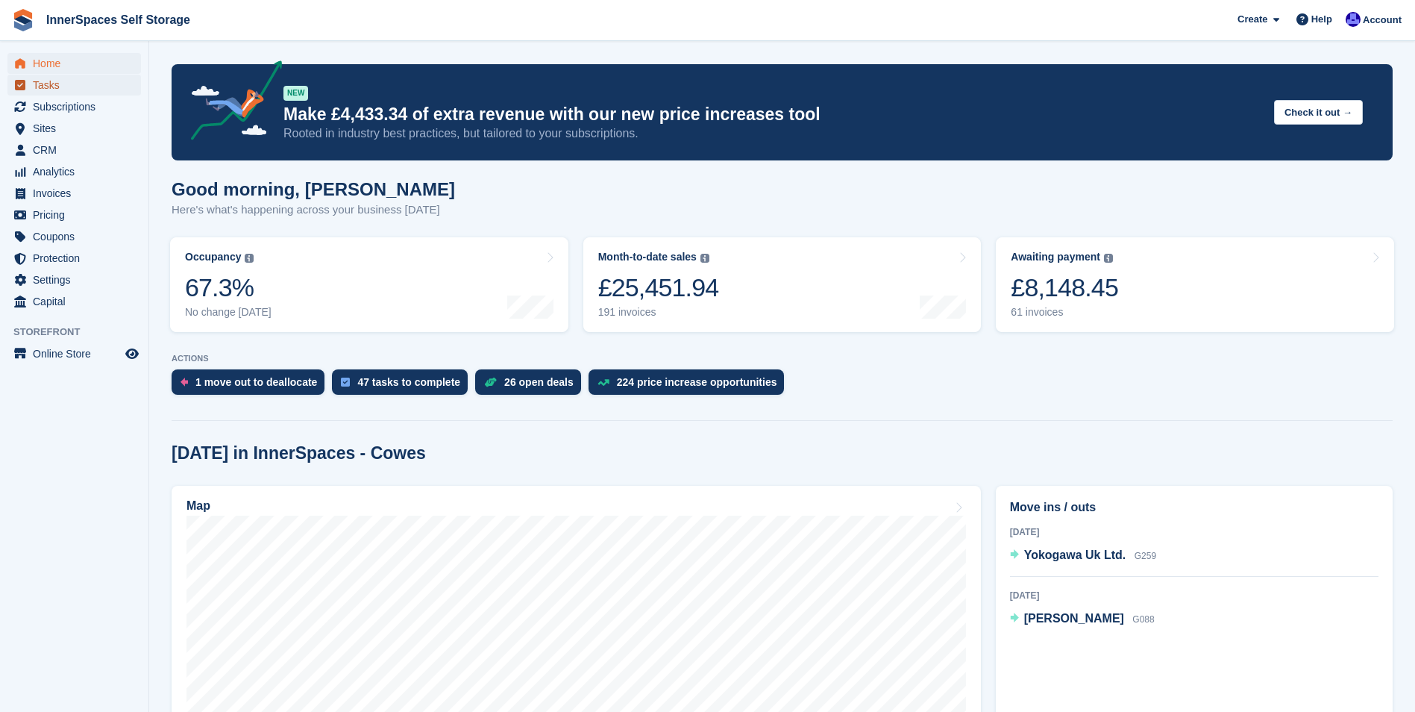
click at [40, 89] on span "Tasks" at bounding box center [78, 85] width 90 height 21
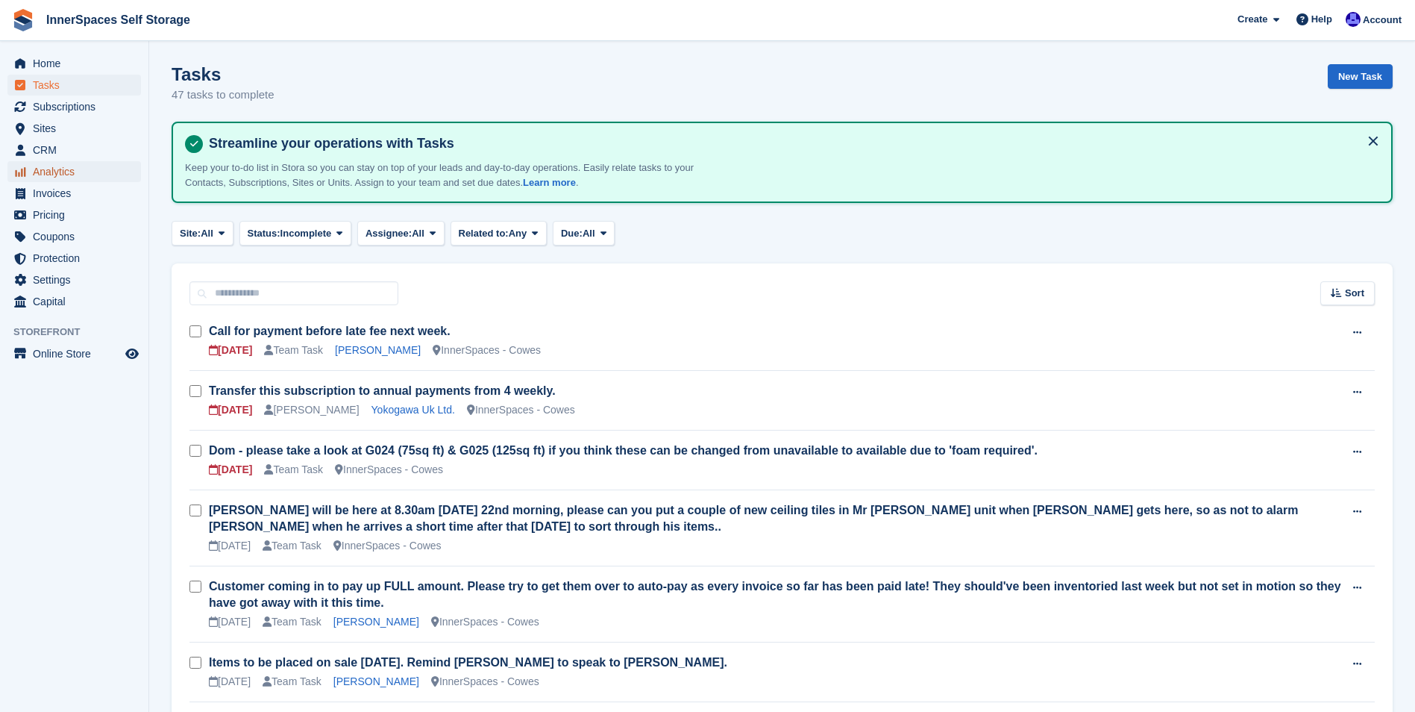
click at [60, 174] on span "Analytics" at bounding box center [78, 171] width 90 height 21
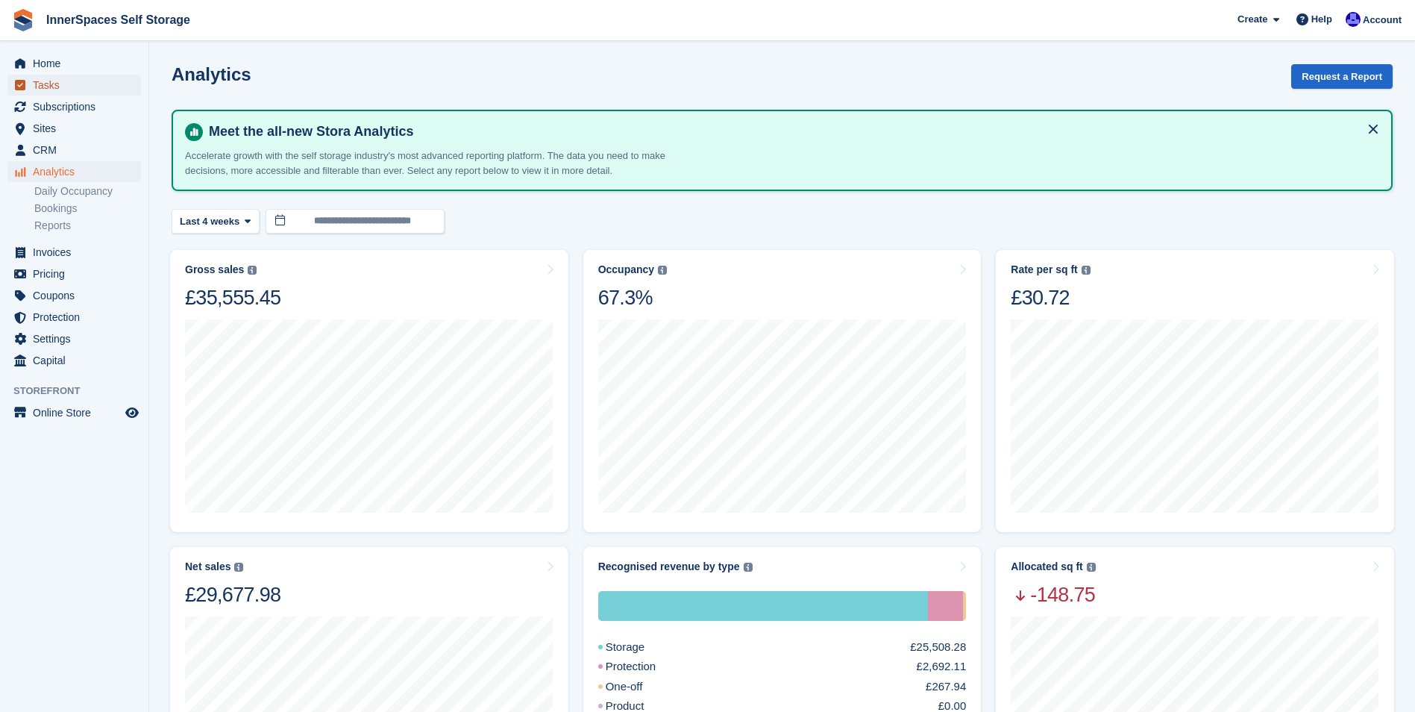
click at [43, 86] on span "Tasks" at bounding box center [78, 85] width 90 height 21
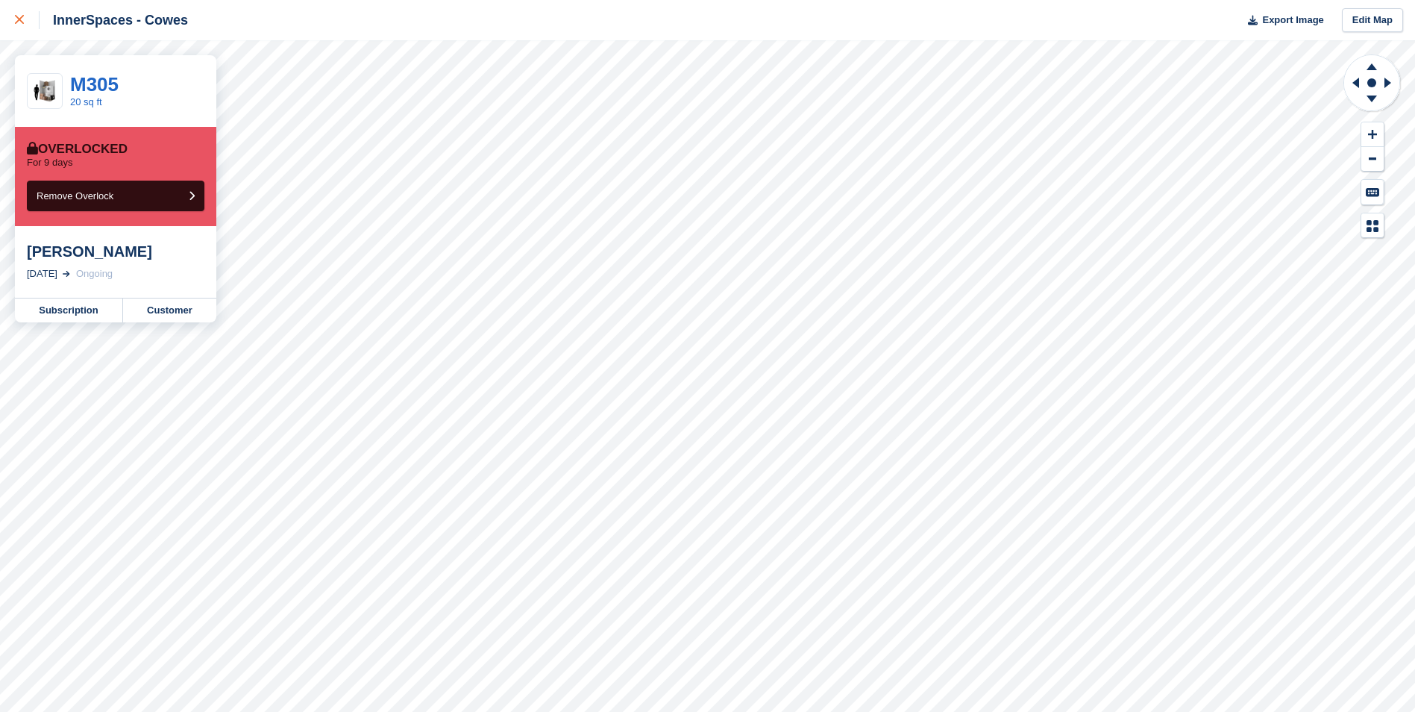
click at [20, 21] on icon at bounding box center [19, 19] width 9 height 9
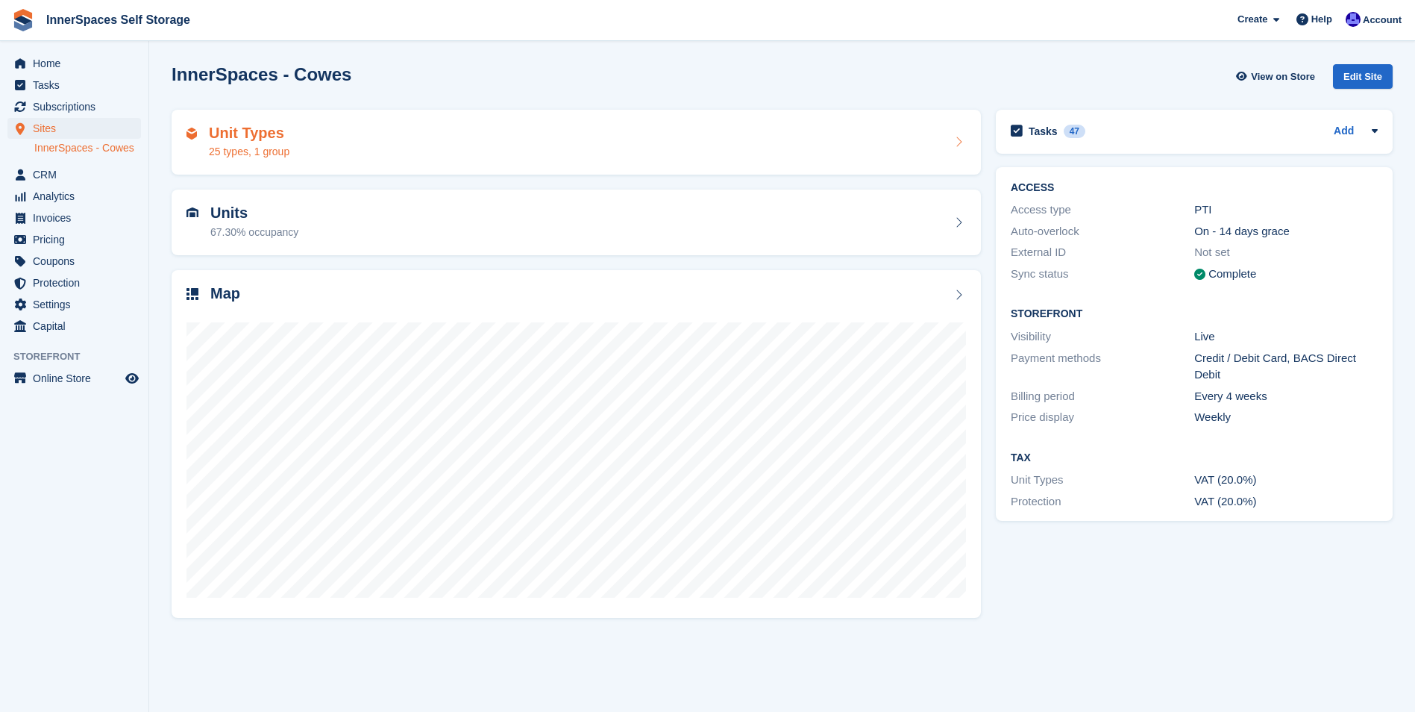
click at [286, 135] on h2 "Unit Types" at bounding box center [249, 133] width 81 height 17
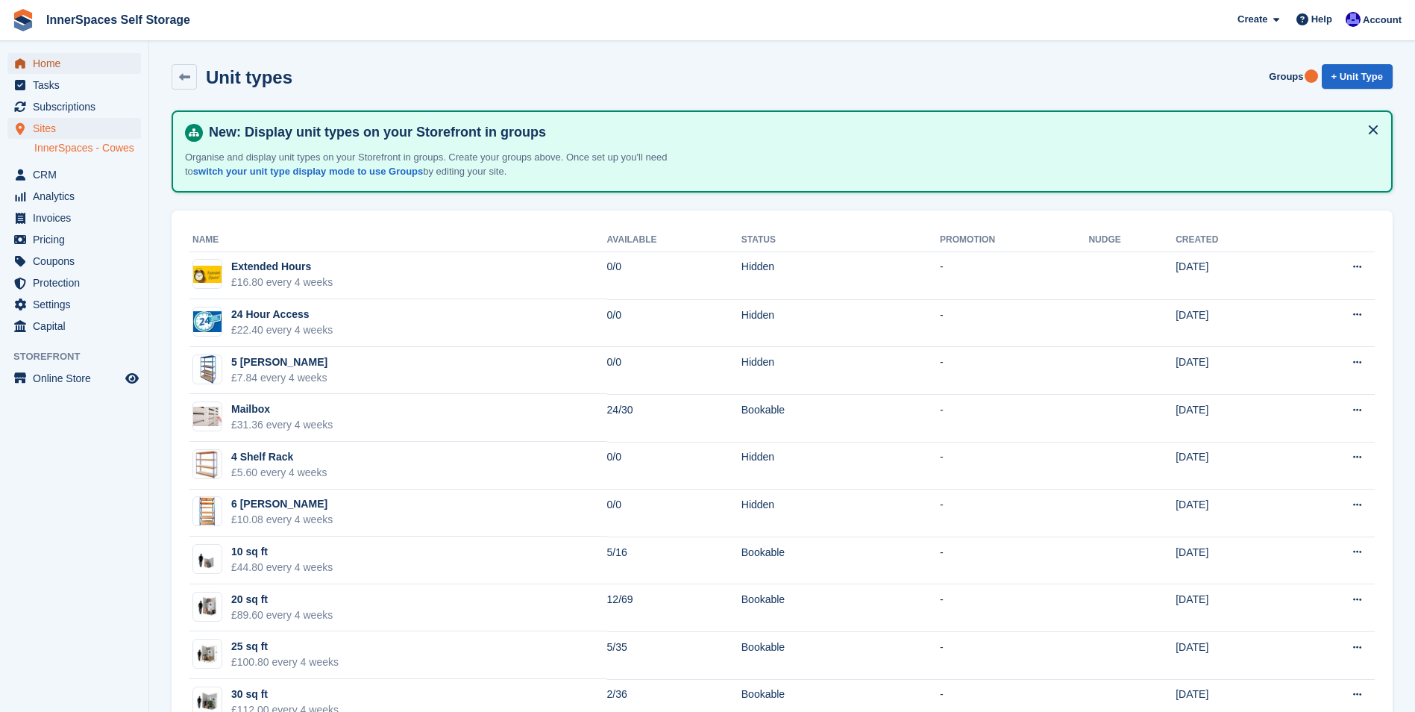
click at [43, 63] on span "Home" at bounding box center [78, 63] width 90 height 21
